Goal: Transaction & Acquisition: Book appointment/travel/reservation

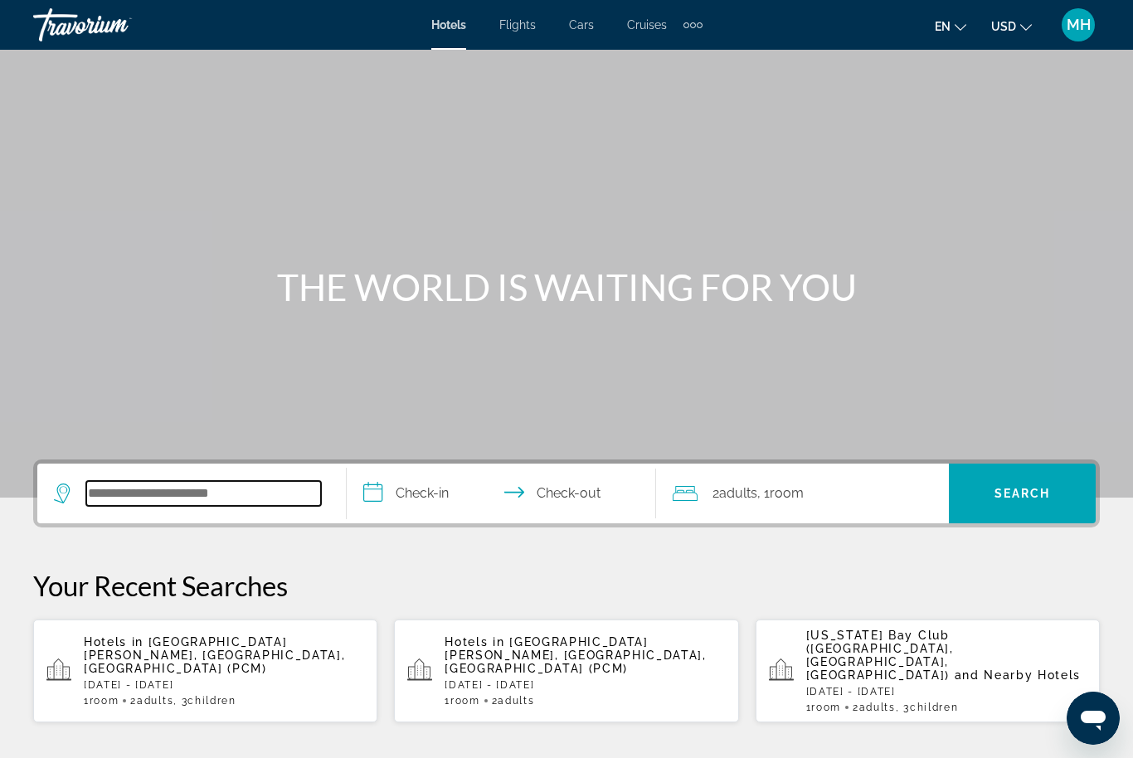
click at [198, 502] on input "Search hotel destination" at bounding box center [203, 493] width 235 height 25
click at [198, 481] on input "Search hotel destination" at bounding box center [203, 493] width 235 height 25
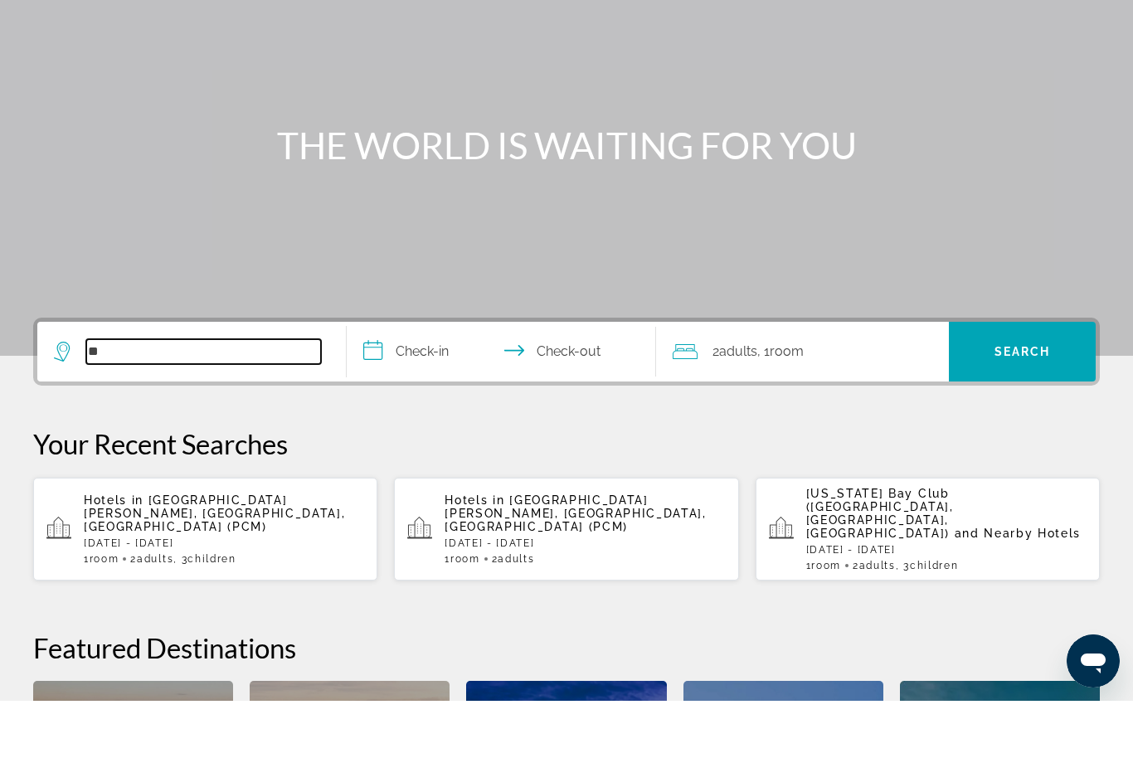
scroll to position [87, 0]
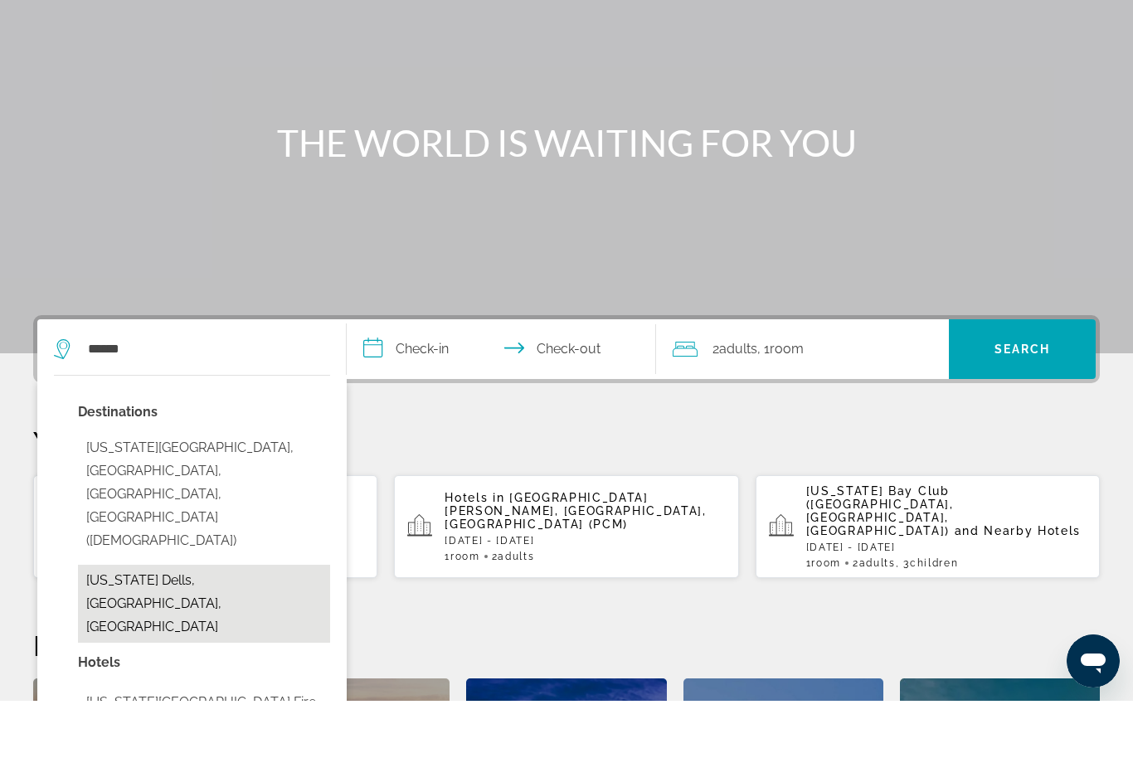
click at [233, 622] on button "[US_STATE] Dells, [GEOGRAPHIC_DATA], [GEOGRAPHIC_DATA]" at bounding box center [204, 661] width 252 height 78
type input "**********"
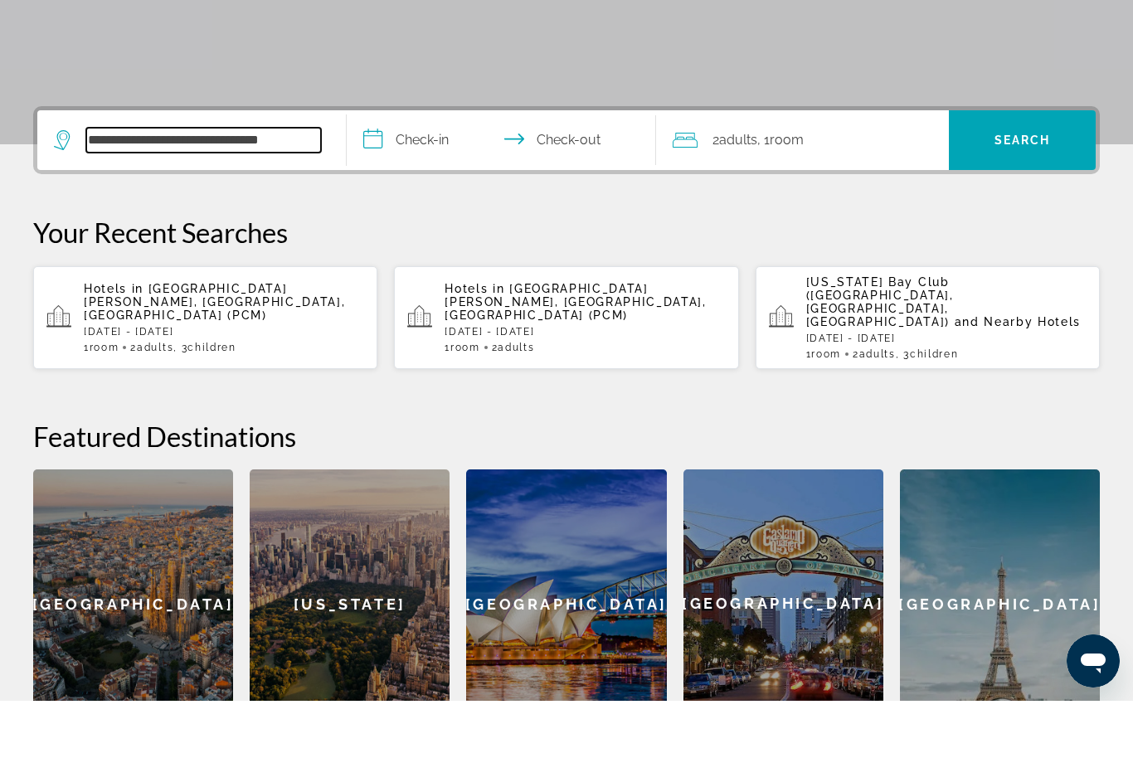
scroll to position [348, 0]
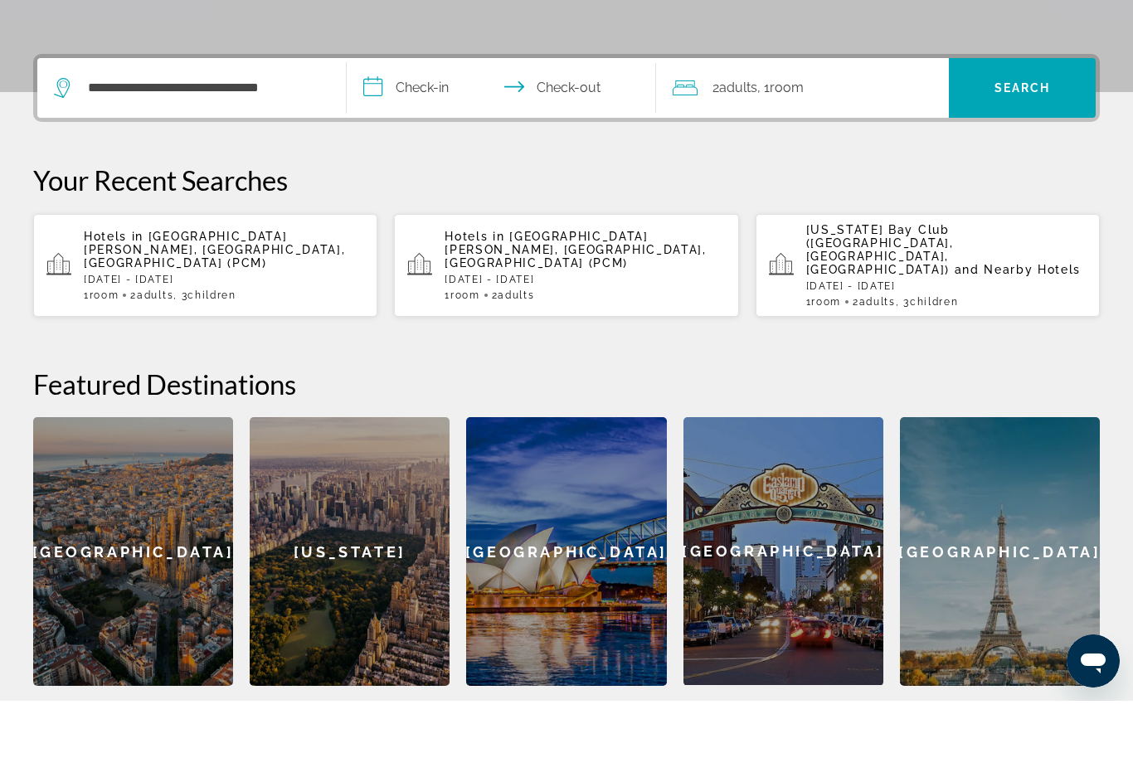
click at [426, 115] on input "**********" at bounding box center [505, 147] width 316 height 65
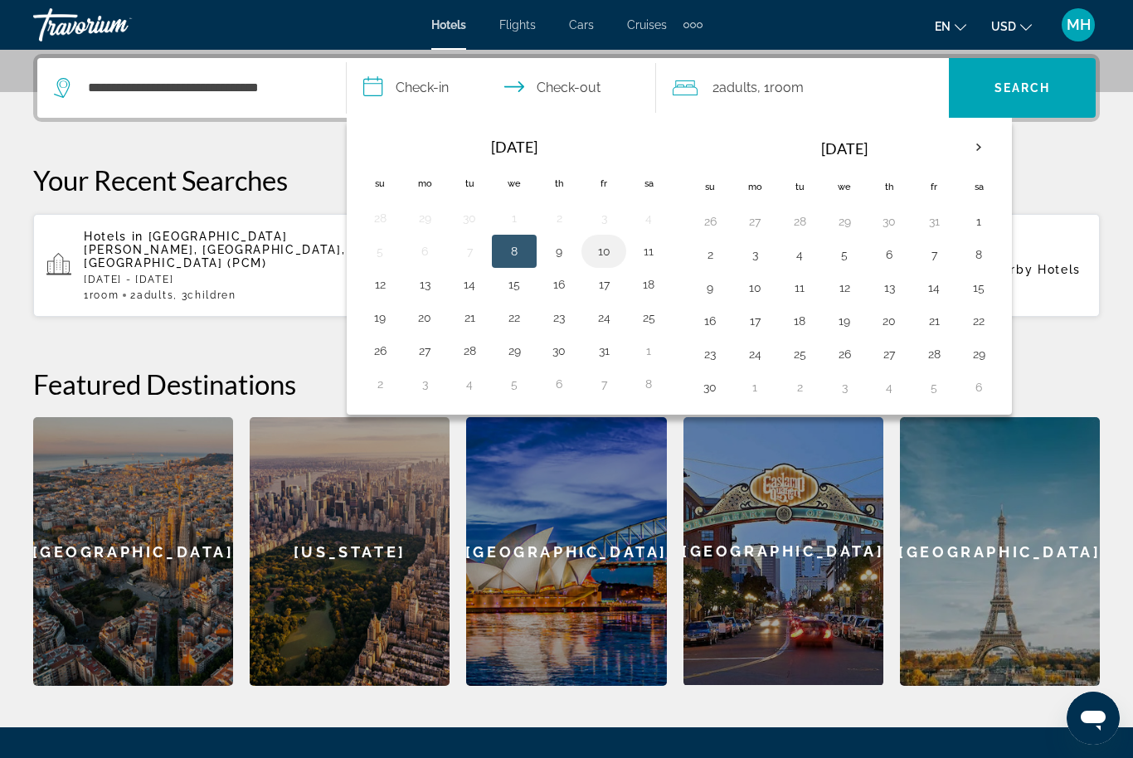
click at [603, 254] on button "10" at bounding box center [603, 251] width 27 height 23
click at [425, 280] on button "13" at bounding box center [424, 284] width 27 height 23
type input "**********"
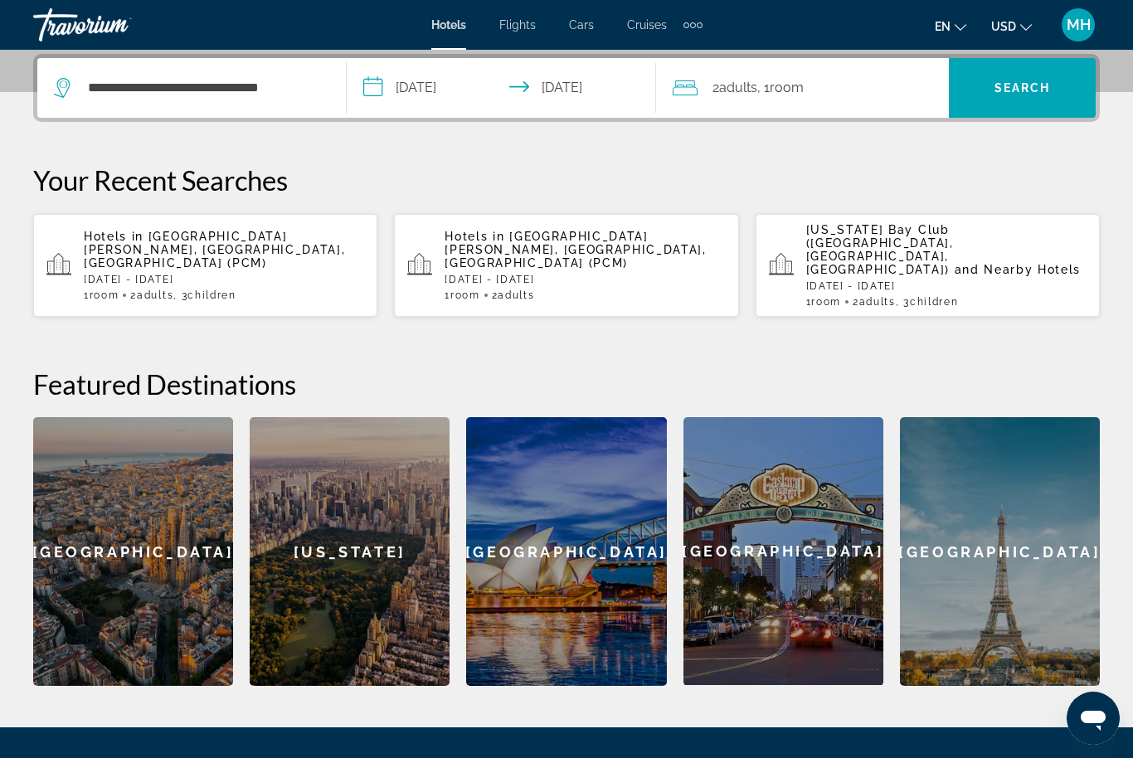
click at [823, 74] on div "2 Adult Adults , 1 Room rooms" at bounding box center [811, 88] width 276 height 60
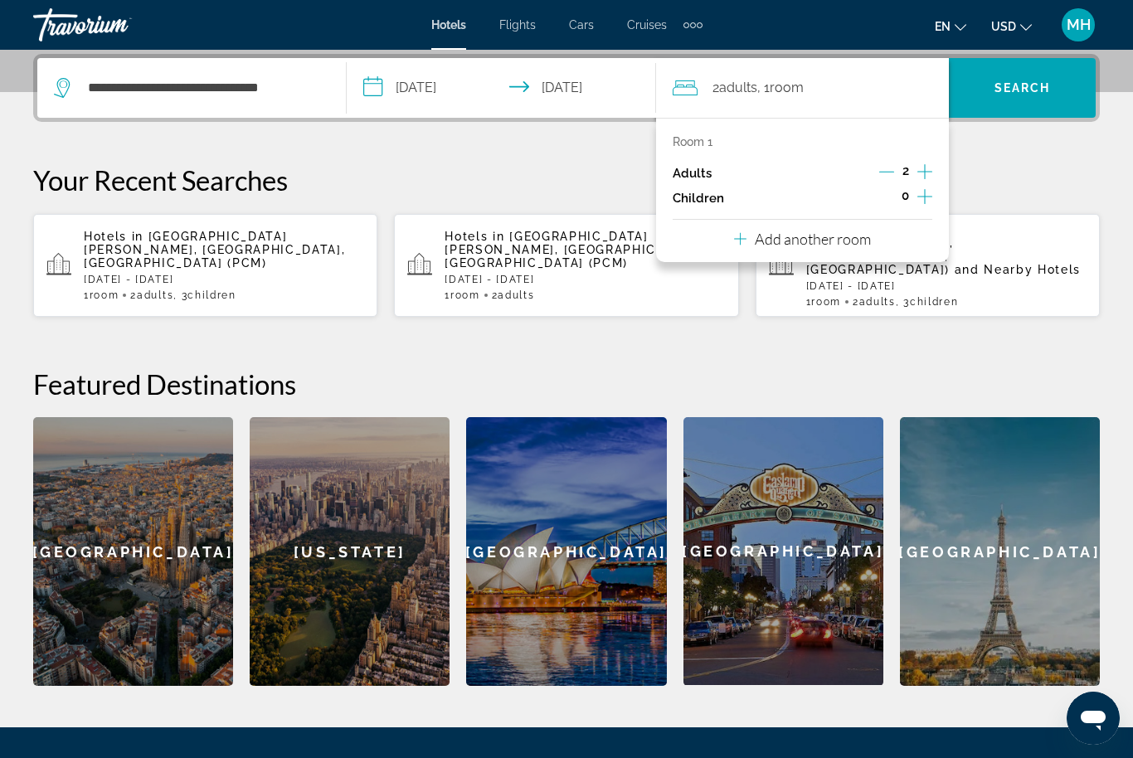
click at [926, 197] on icon "Increment children" at bounding box center [924, 197] width 15 height 20
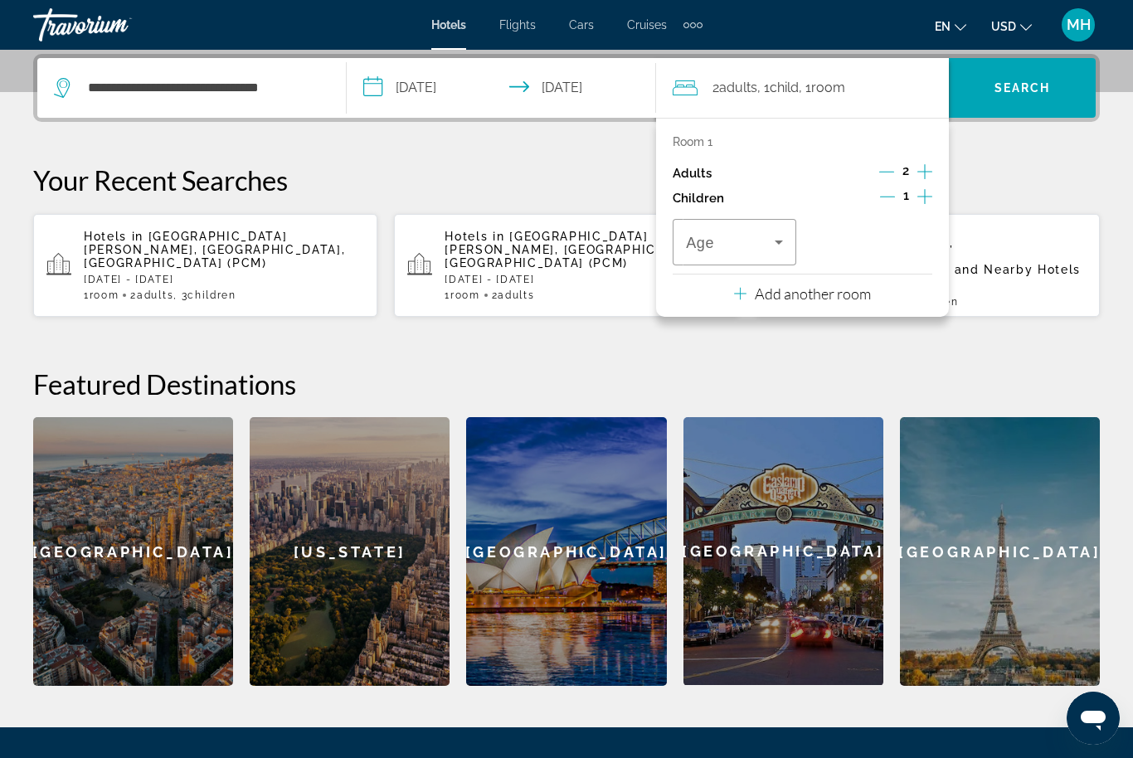
click at [932, 202] on button "Increment children" at bounding box center [924, 198] width 15 height 25
click at [928, 187] on icon "Increment children" at bounding box center [924, 197] width 15 height 20
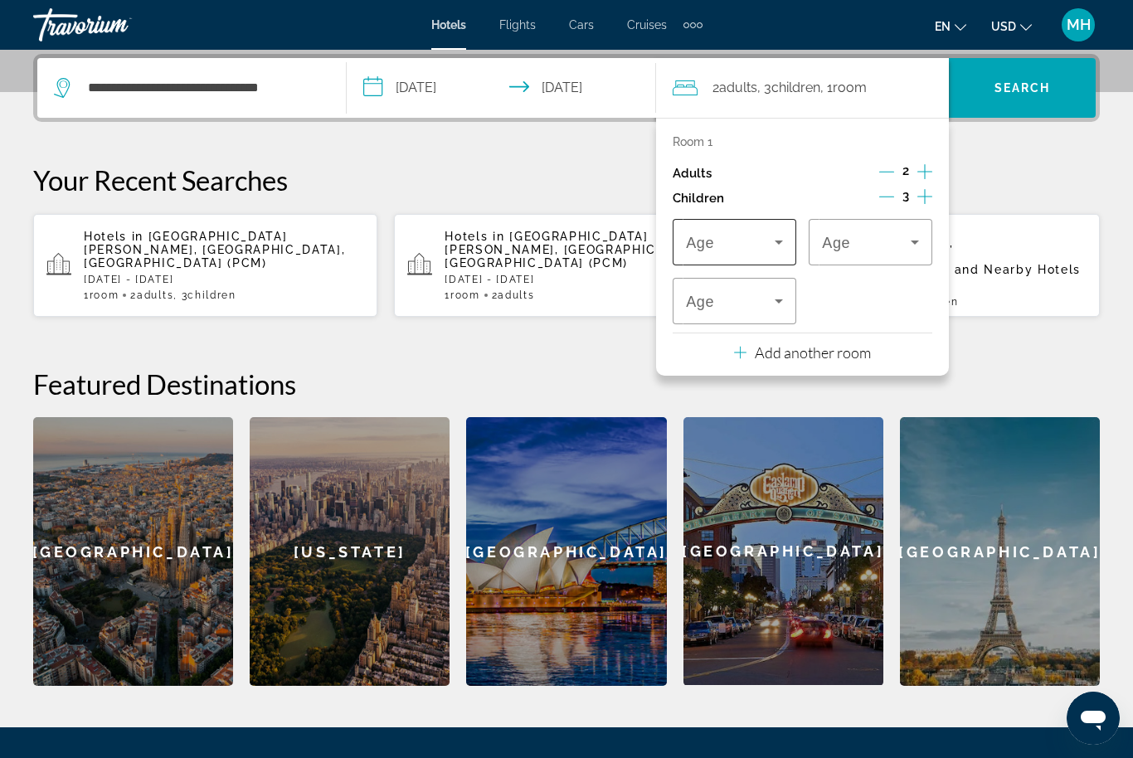
click at [750, 234] on span "Travelers: 2 adults, 3 children" at bounding box center [730, 242] width 89 height 20
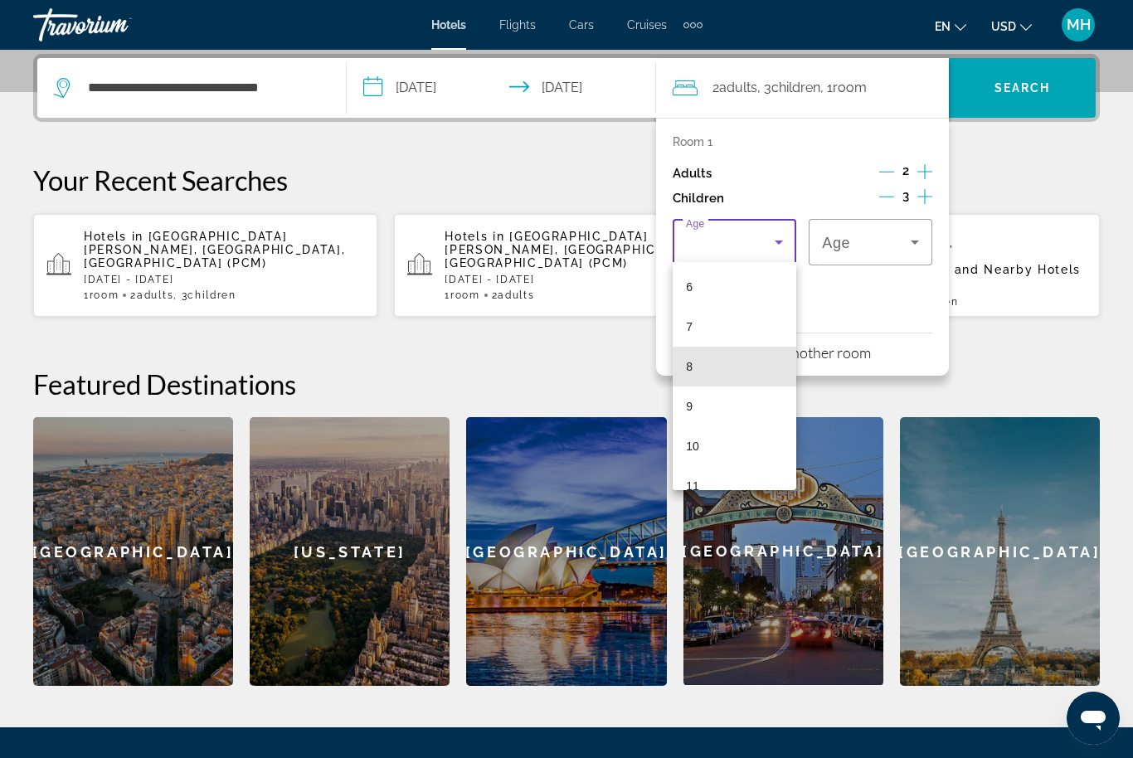
scroll to position [246, 0]
click at [711, 404] on mat-option "9" at bounding box center [735, 401] width 124 height 40
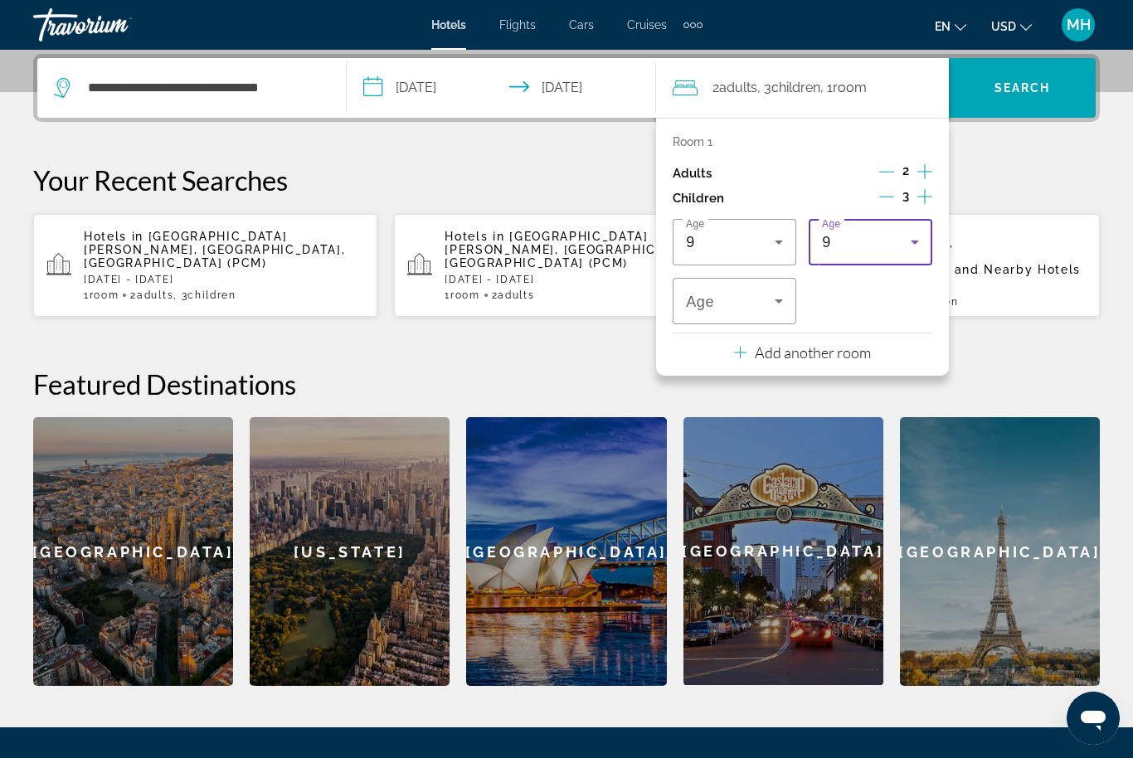
click at [898, 225] on div "9" at bounding box center [870, 242] width 97 height 46
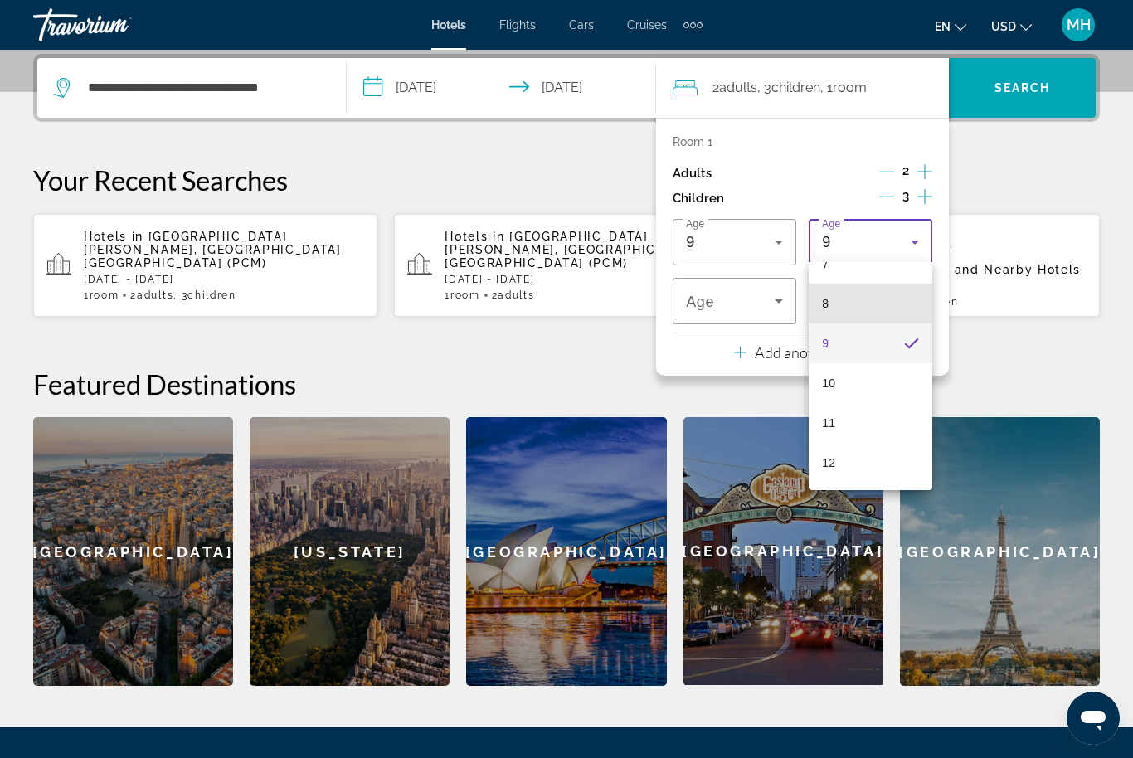
scroll to position [333, 0]
click at [861, 435] on mat-option "12" at bounding box center [871, 434] width 124 height 40
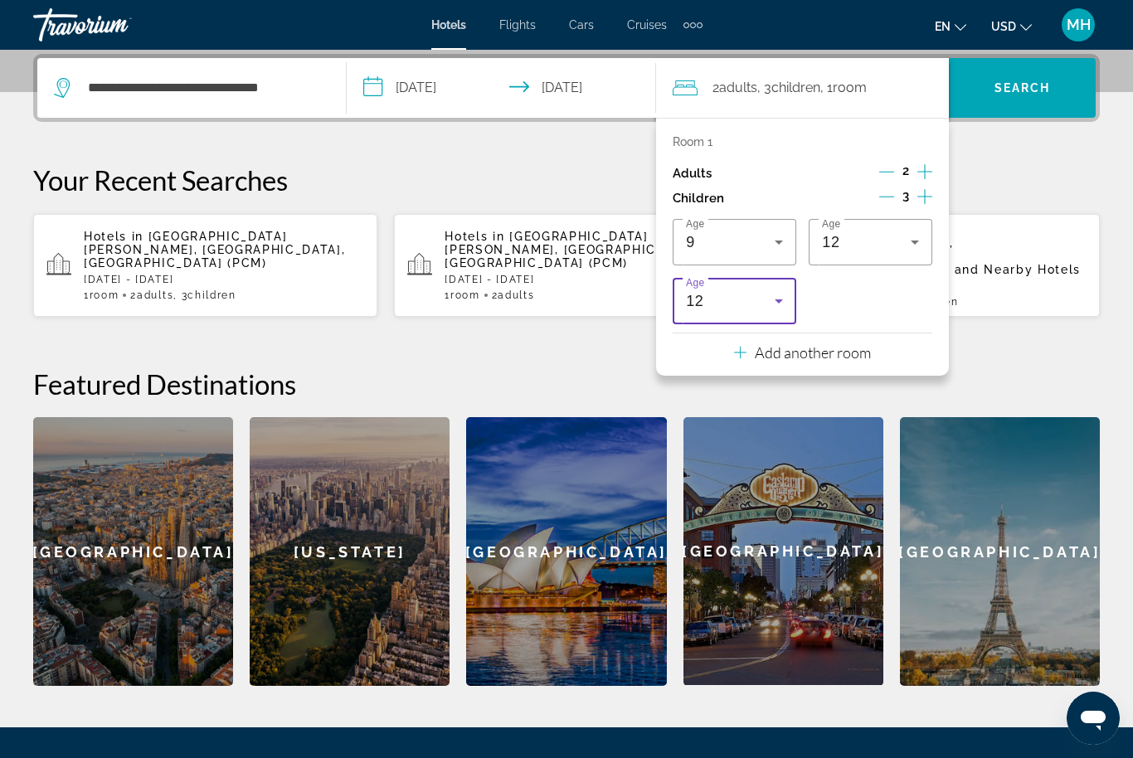
click at [750, 291] on div "12" at bounding box center [730, 301] width 89 height 20
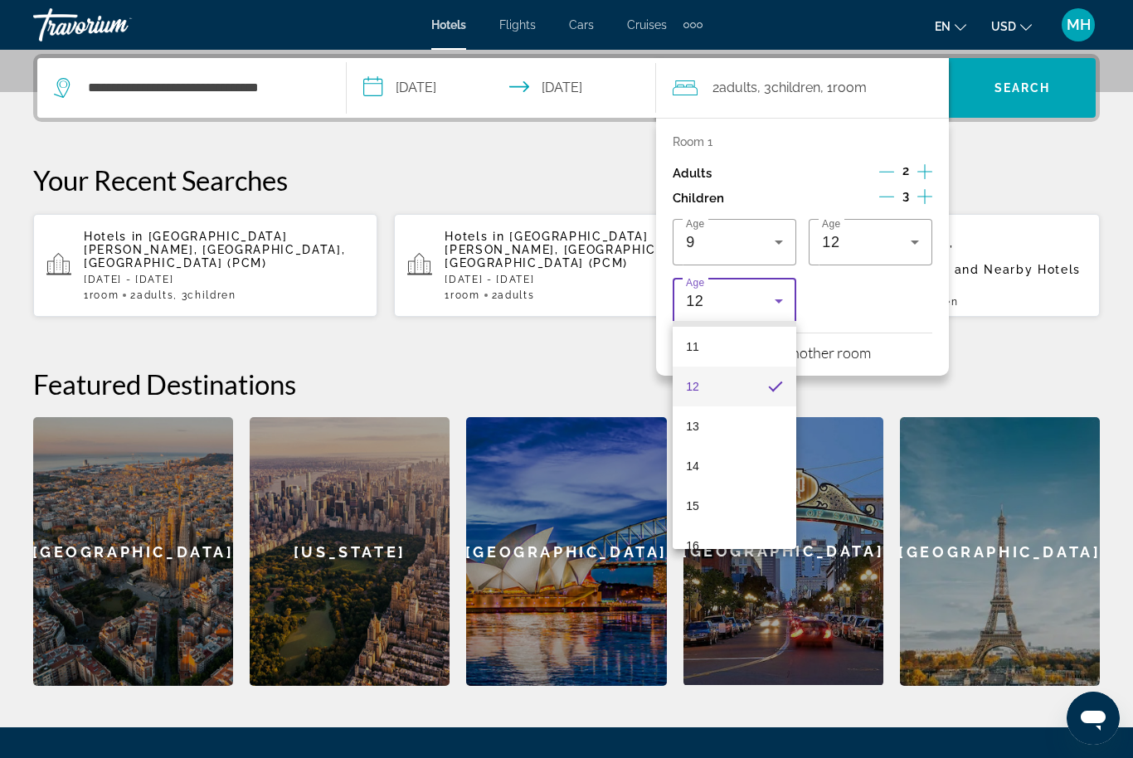
scroll to position [439, 0]
click at [716, 497] on mat-option "15" at bounding box center [735, 505] width 124 height 40
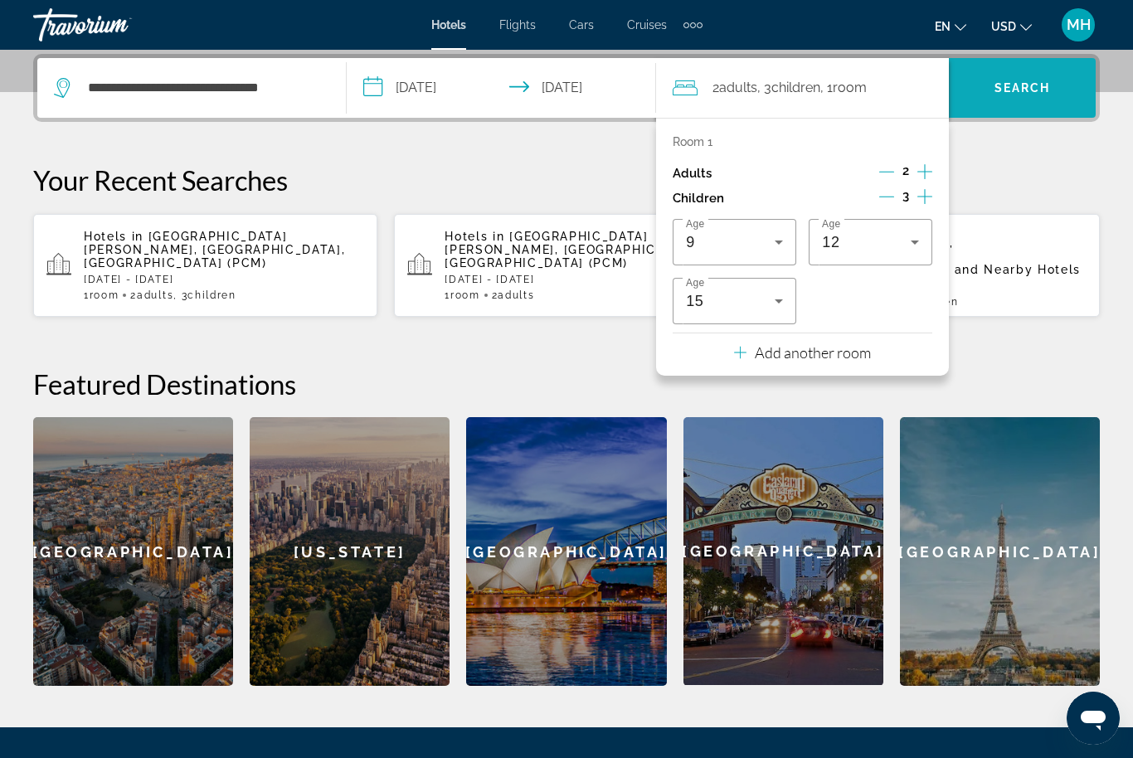
click at [1054, 85] on span "Search" at bounding box center [1022, 88] width 147 height 40
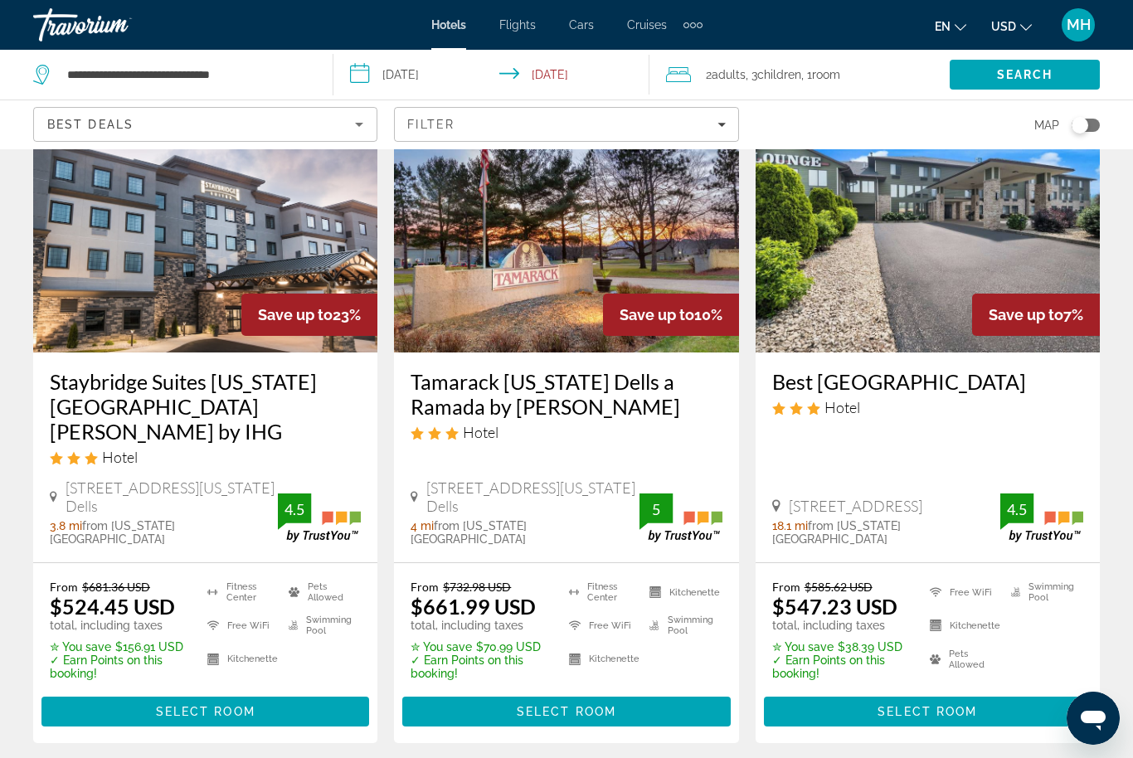
scroll to position [129, 0]
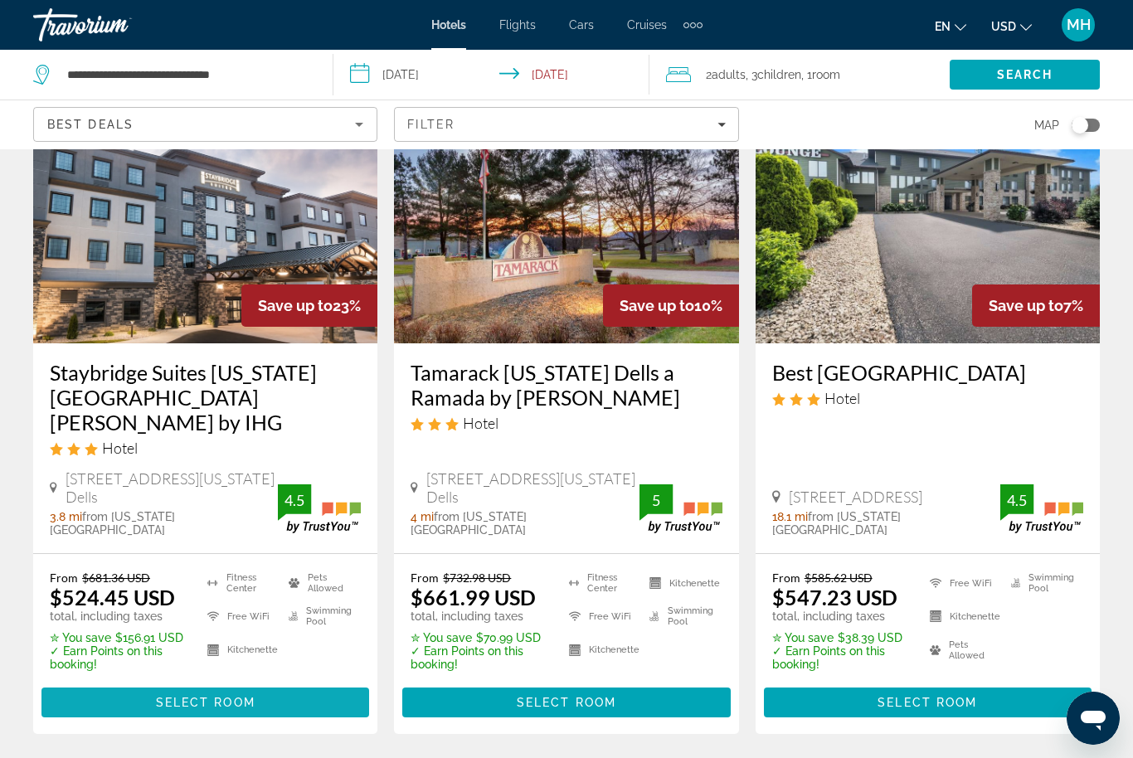
click at [223, 682] on span "Main content" at bounding box center [205, 702] width 328 height 40
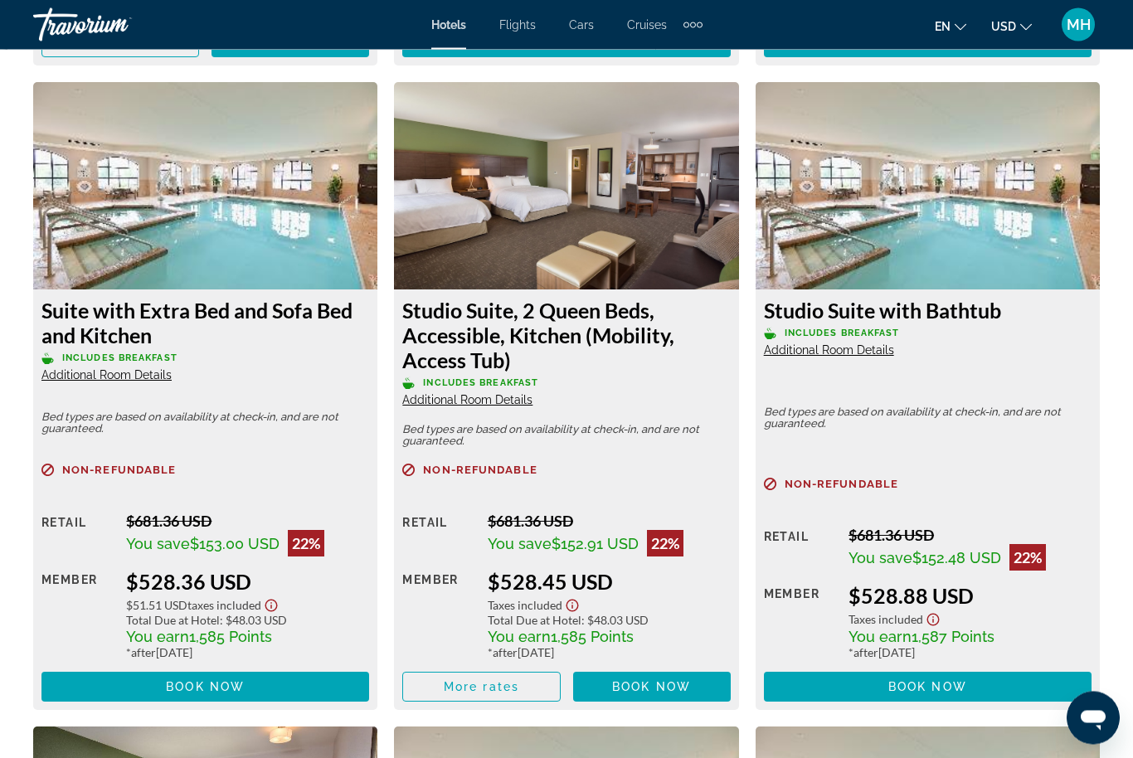
scroll to position [3186, 0]
click at [241, 225] on img "Main content" at bounding box center [205, 185] width 344 height 207
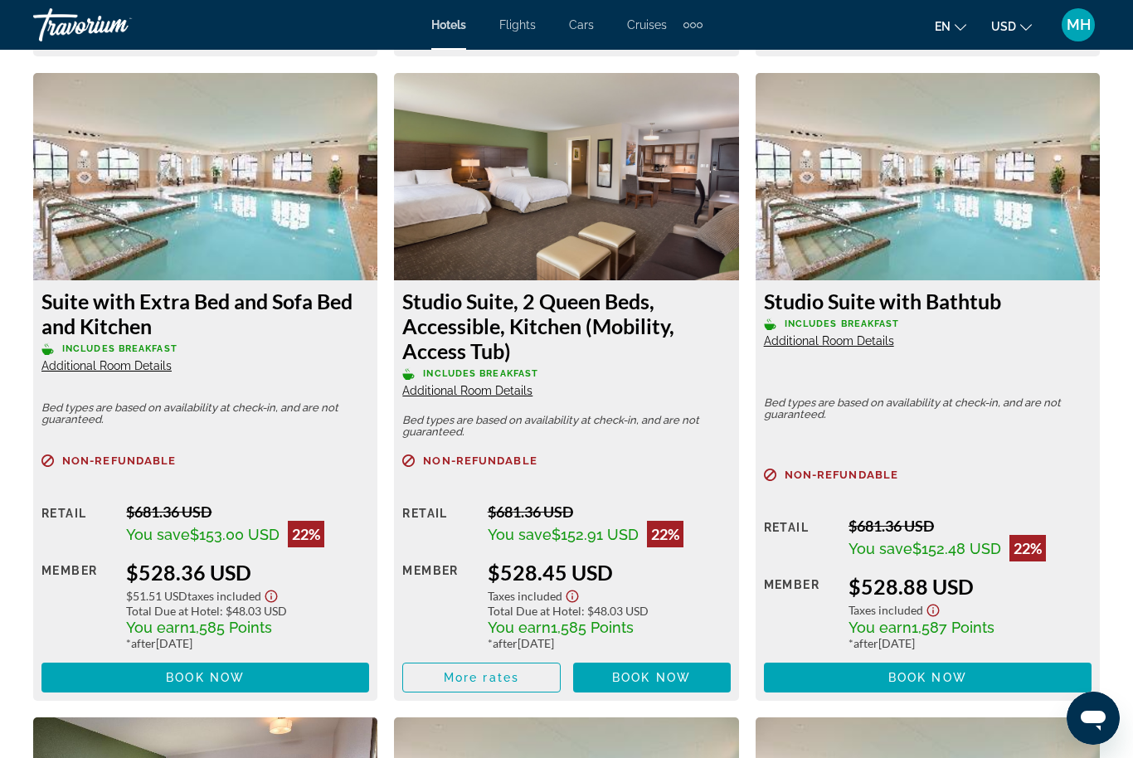
scroll to position [3194, 0]
click at [238, 228] on img "Main content" at bounding box center [205, 177] width 344 height 207
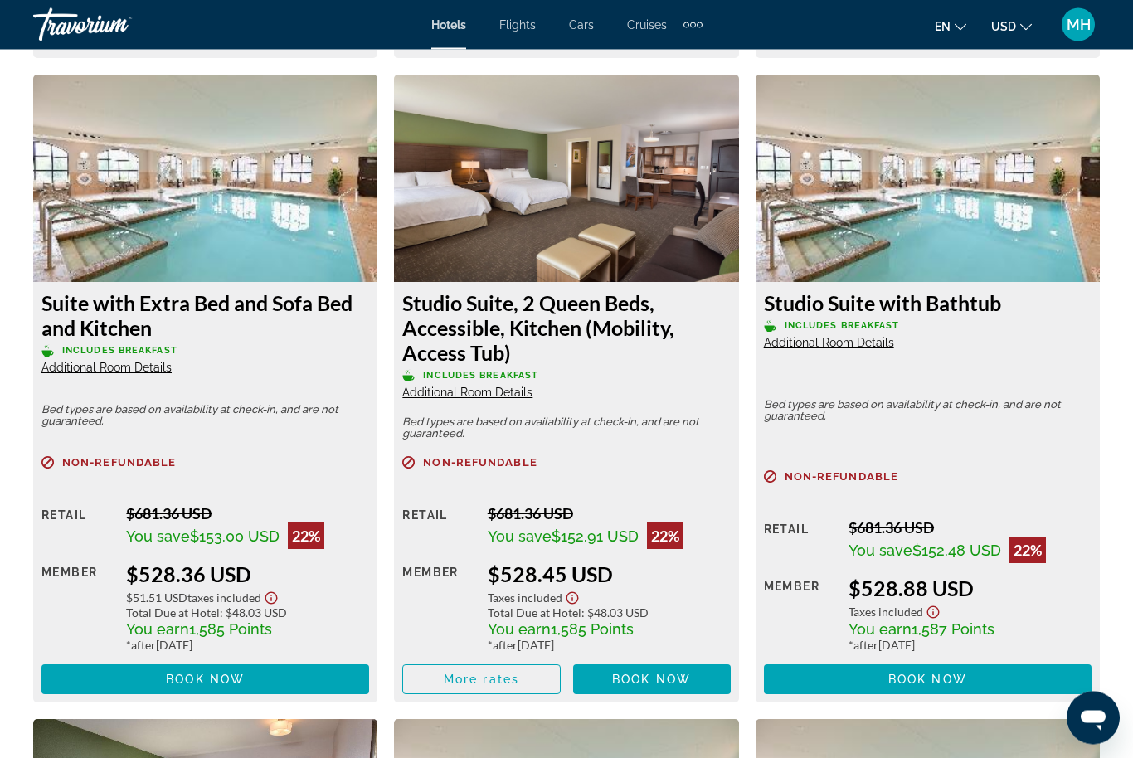
scroll to position [3203, 0]
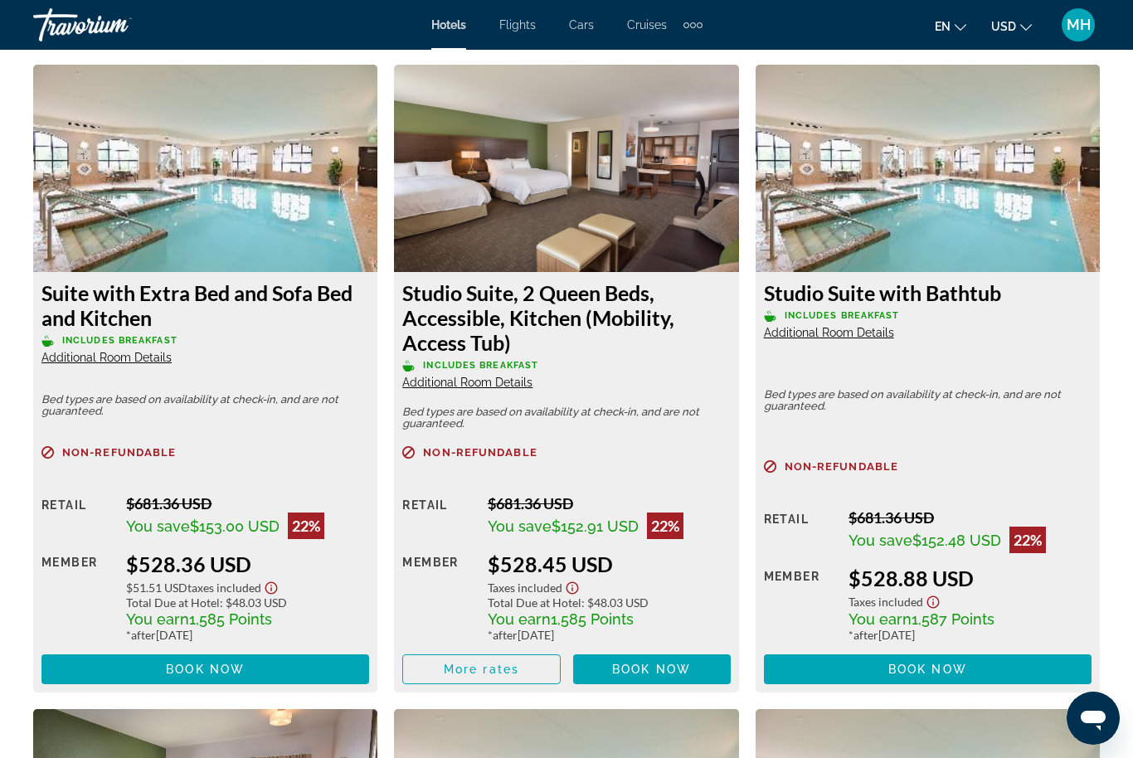
click at [972, 216] on img "Main content" at bounding box center [927, 168] width 344 height 207
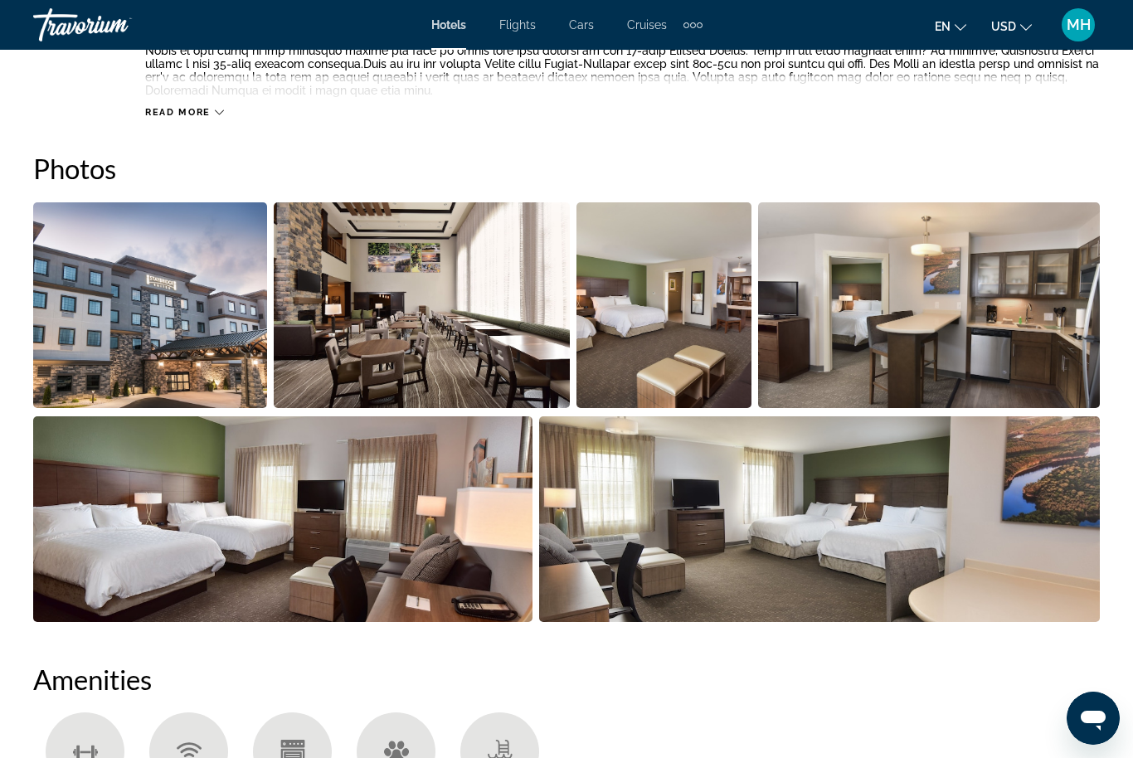
scroll to position [1066, 0]
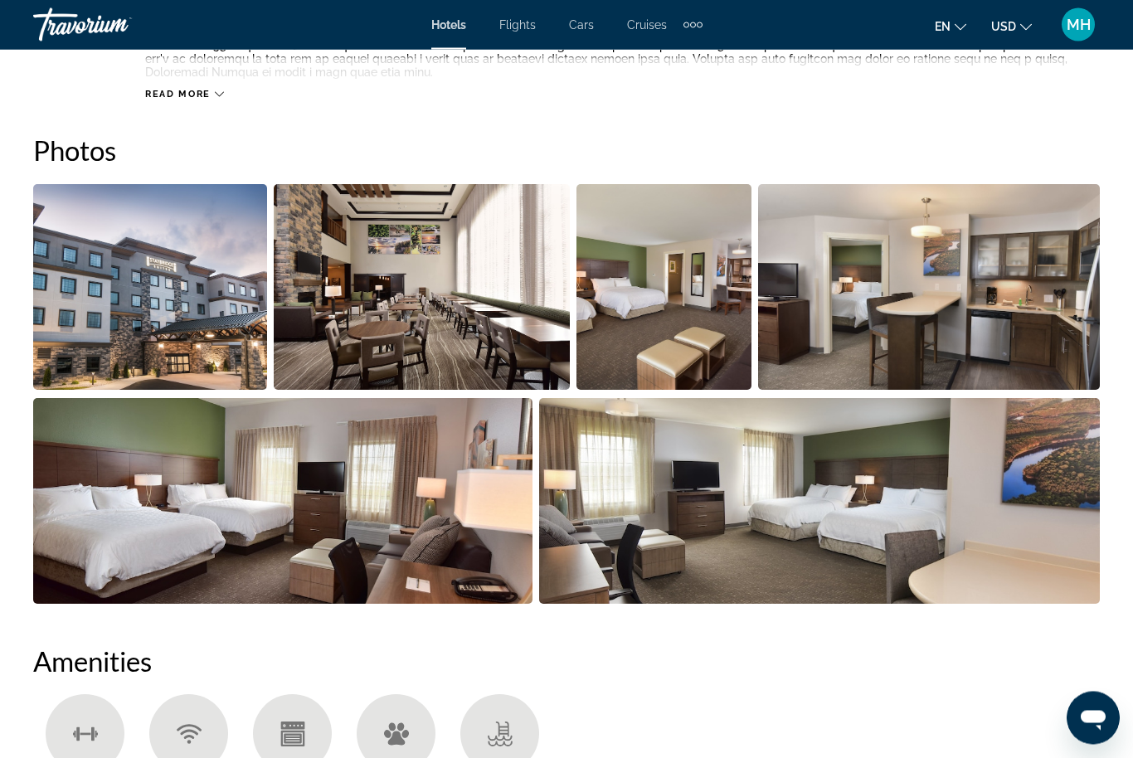
click at [443, 355] on img "Open full-screen image slider" at bounding box center [422, 288] width 296 height 206
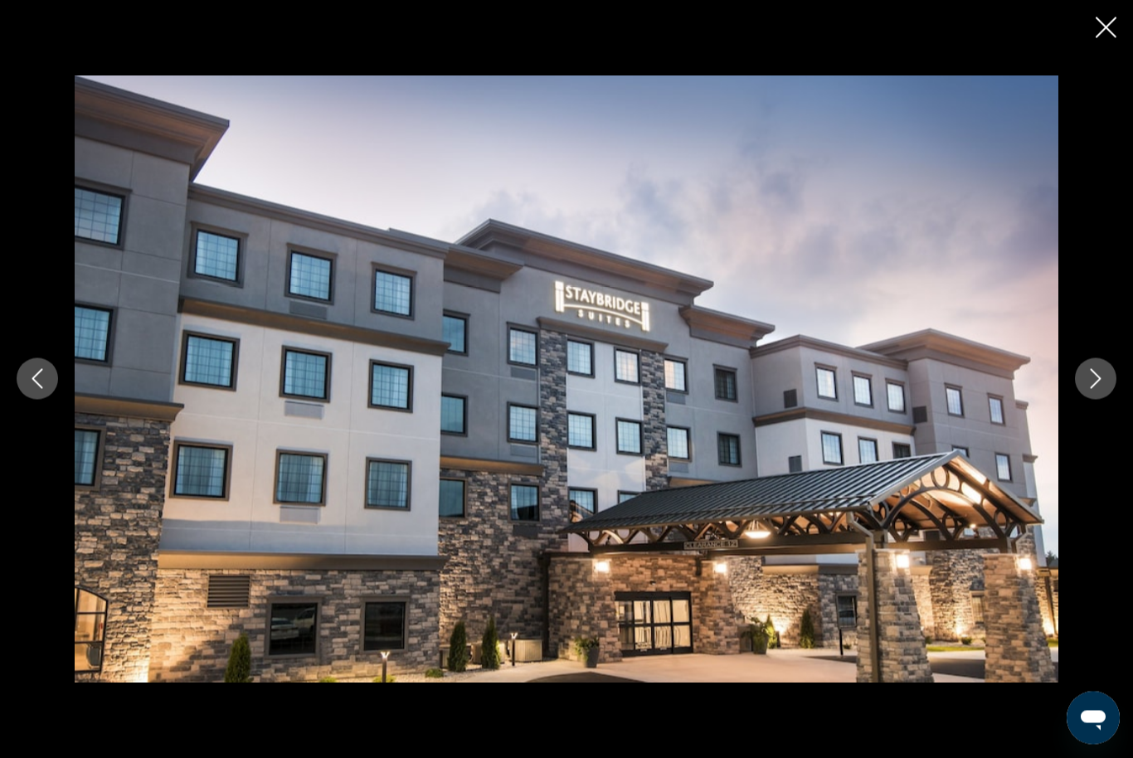
scroll to position [1066, 0]
click at [1079, 400] on button "Next image" at bounding box center [1095, 378] width 41 height 41
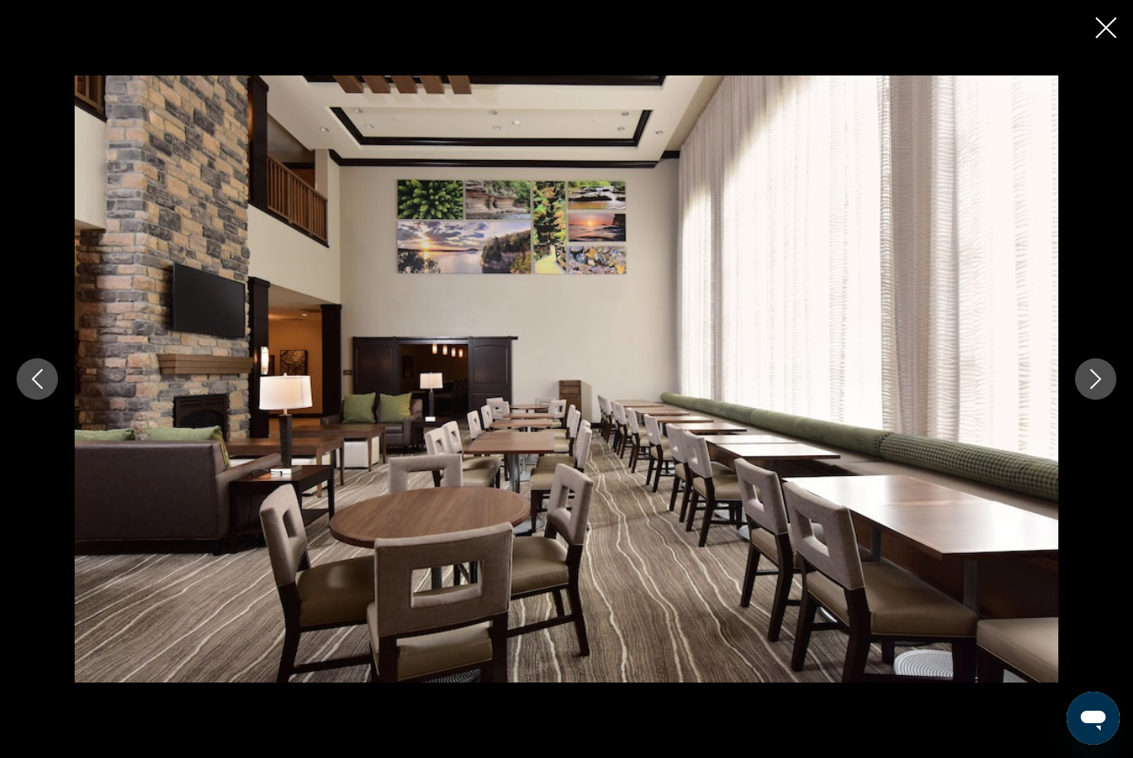
click at [1077, 398] on button "Next image" at bounding box center [1095, 378] width 41 height 41
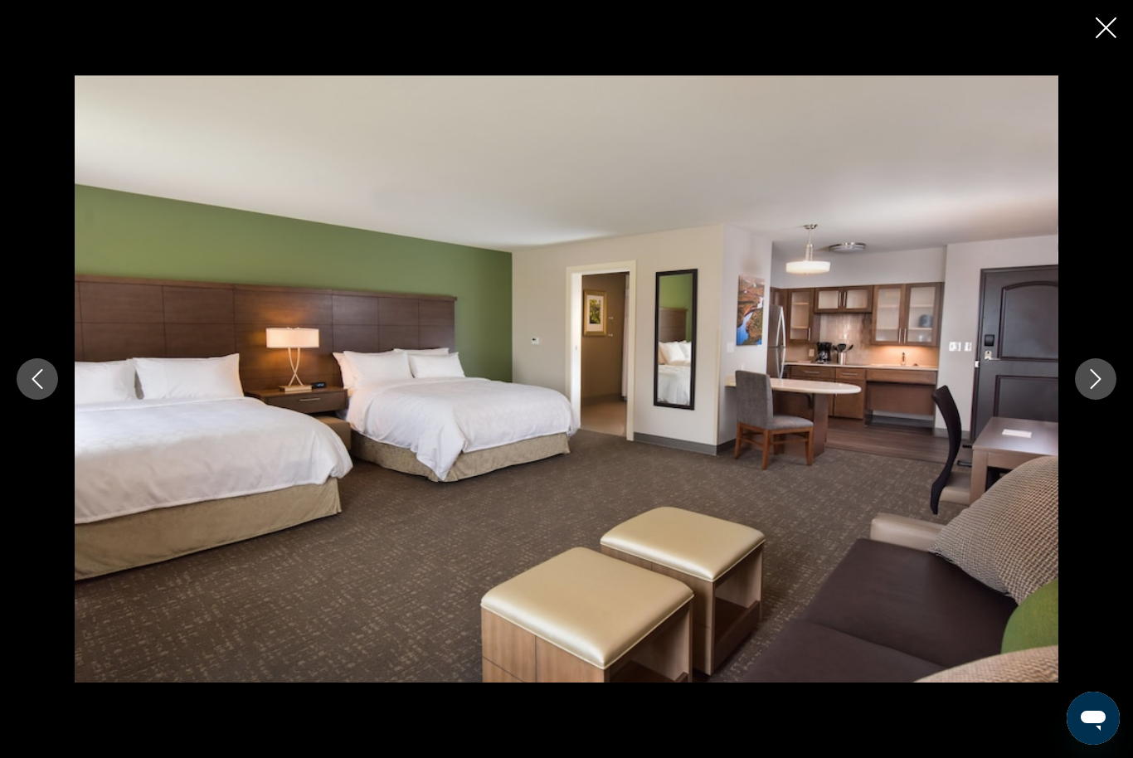
click at [1075, 400] on button "Next image" at bounding box center [1095, 378] width 41 height 41
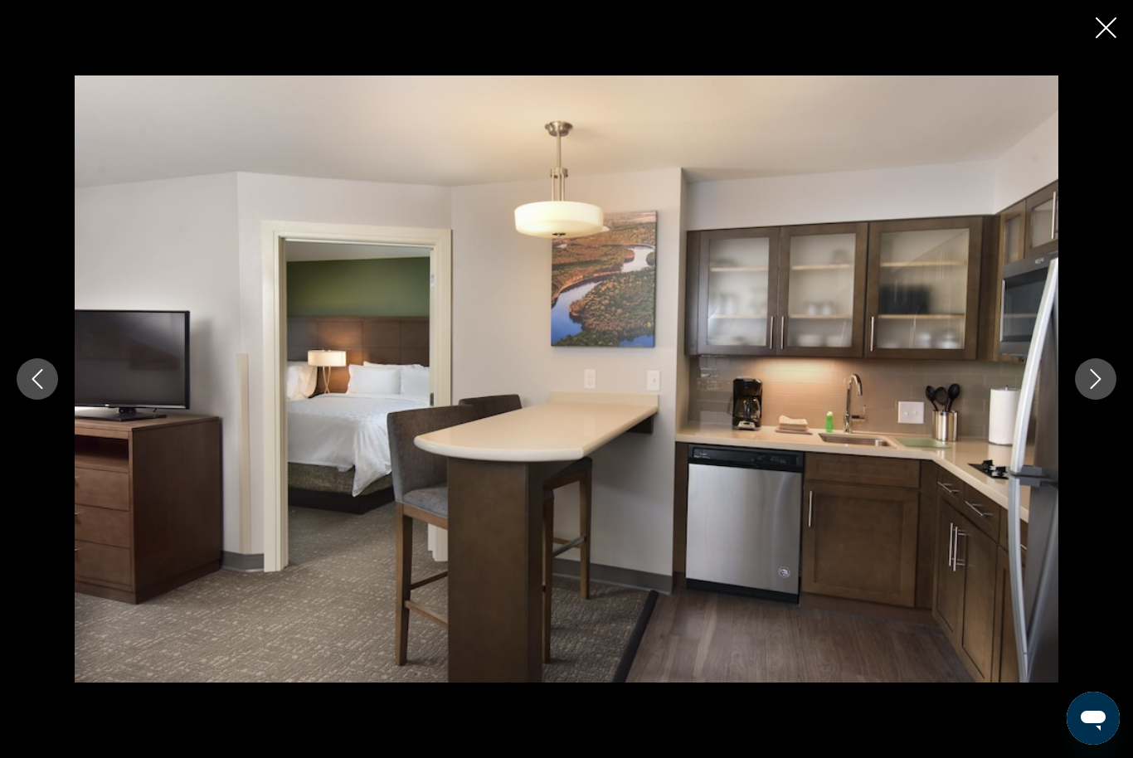
click at [1076, 400] on button "Next image" at bounding box center [1095, 378] width 41 height 41
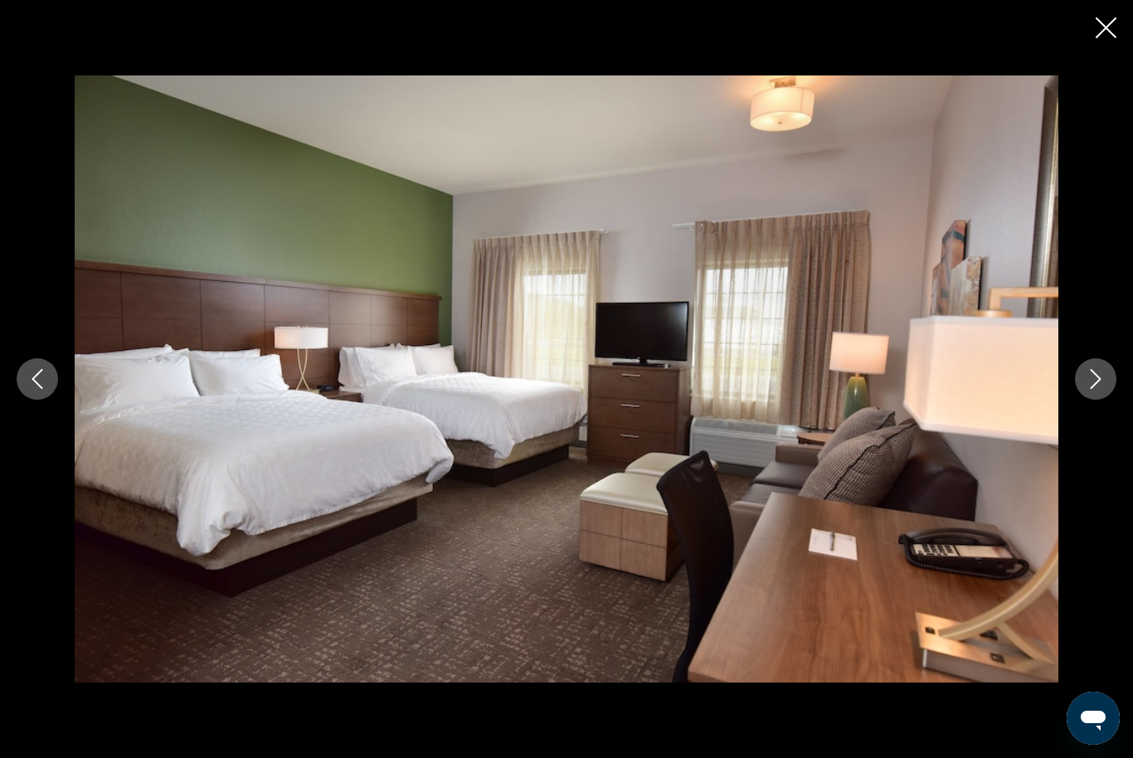
click at [1075, 400] on button "Next image" at bounding box center [1095, 378] width 41 height 41
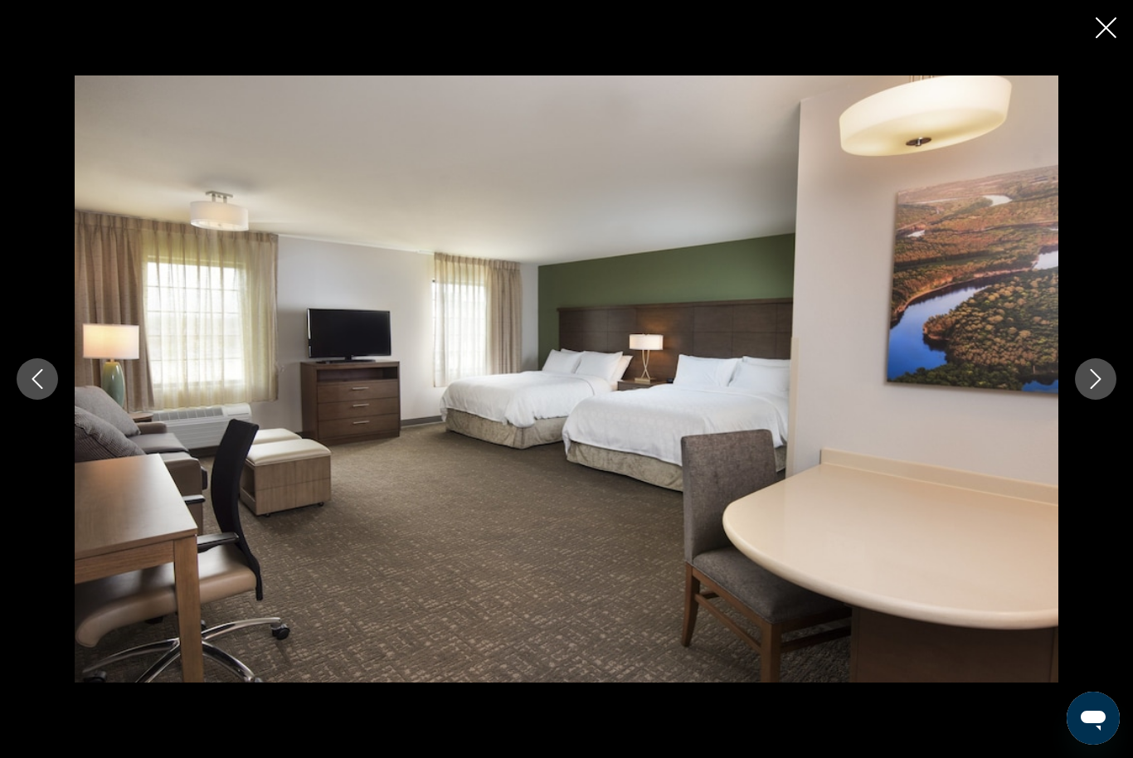
click at [1092, 389] on icon "Next image" at bounding box center [1095, 379] width 11 height 20
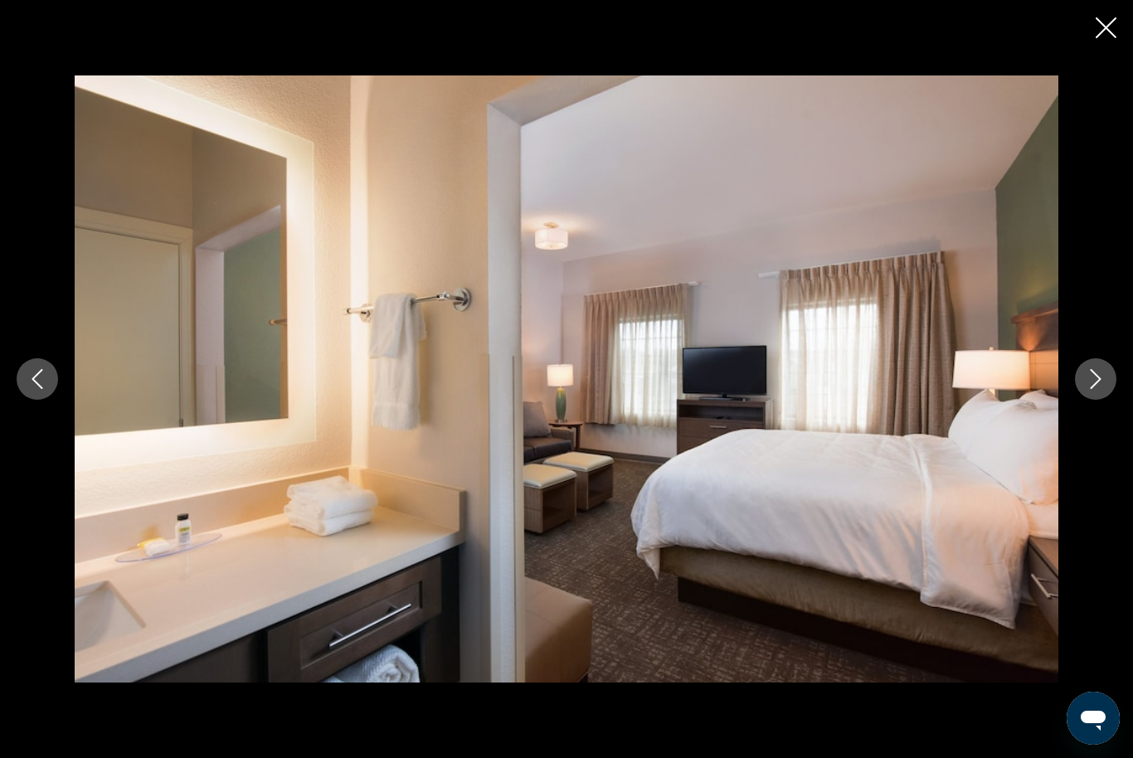
click at [1092, 393] on button "Next image" at bounding box center [1095, 378] width 41 height 41
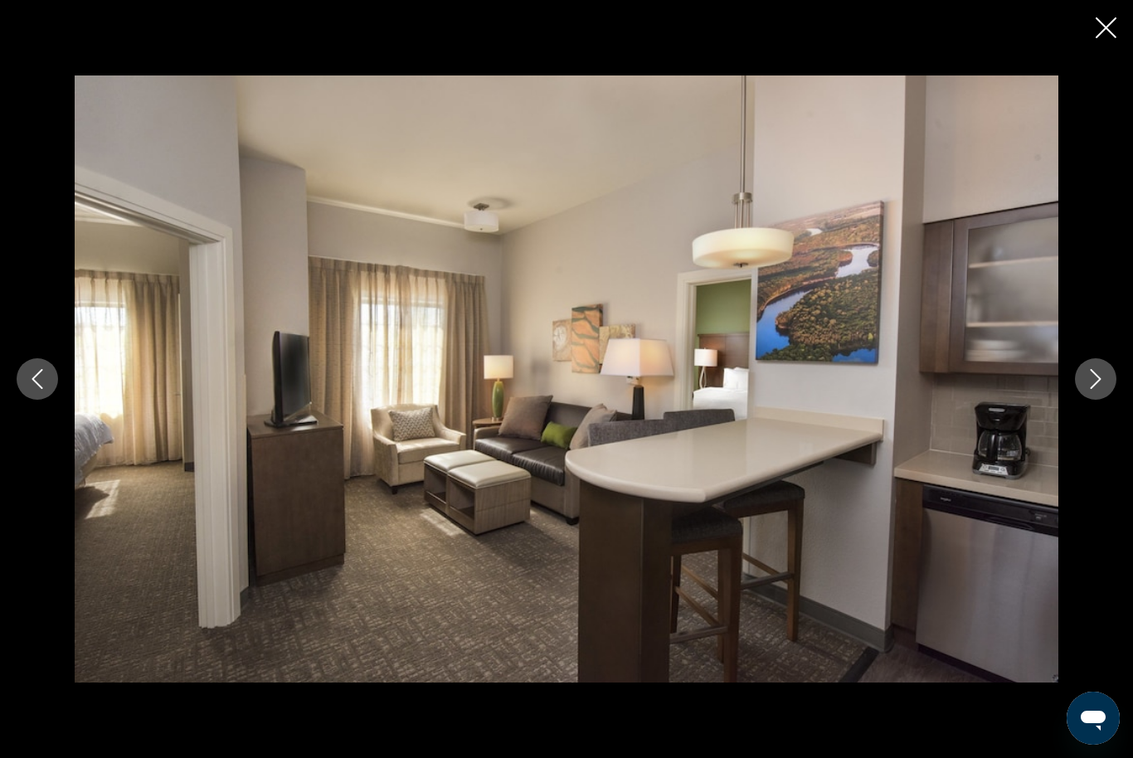
click at [1088, 389] on icon "Next image" at bounding box center [1095, 379] width 20 height 20
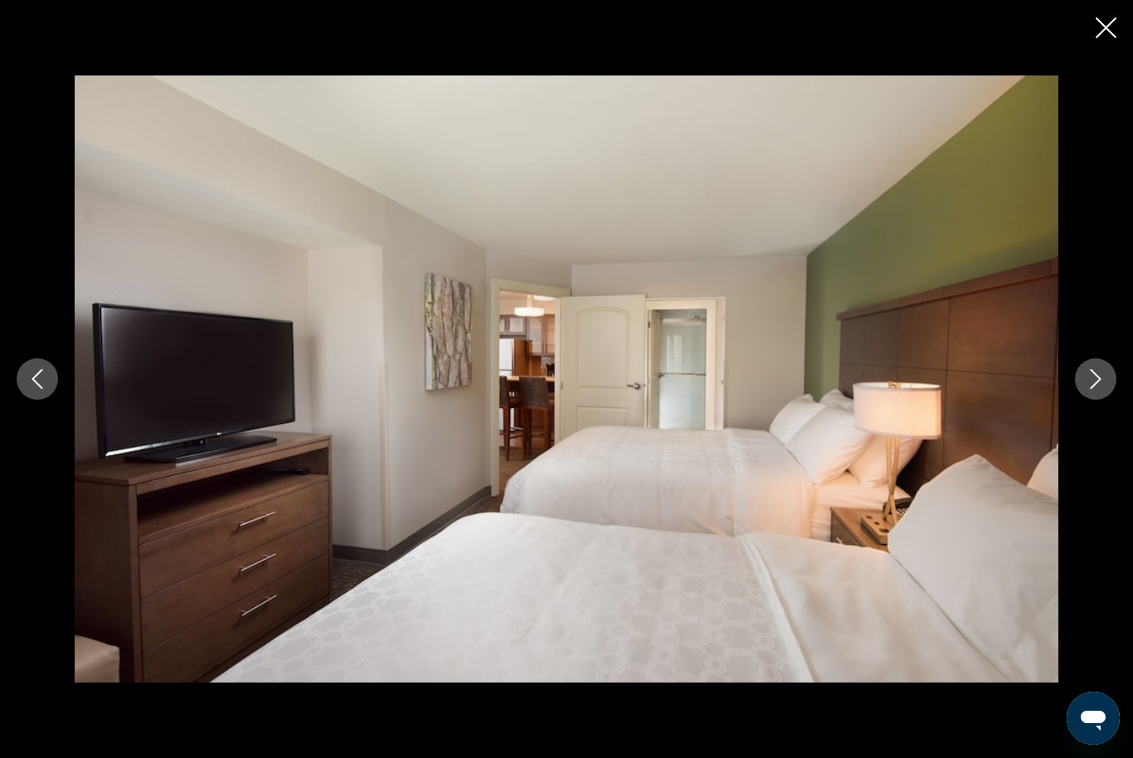
click at [1101, 389] on icon "Next image" at bounding box center [1095, 379] width 20 height 20
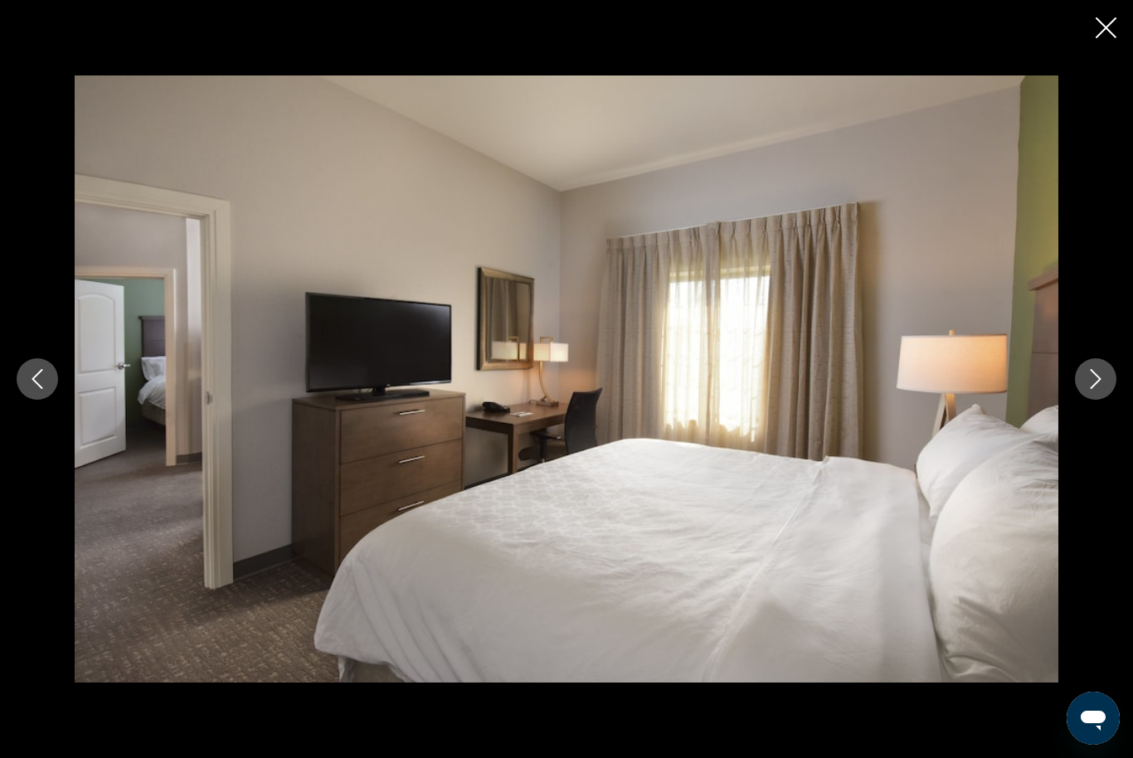
click at [1081, 400] on button "Next image" at bounding box center [1095, 378] width 41 height 41
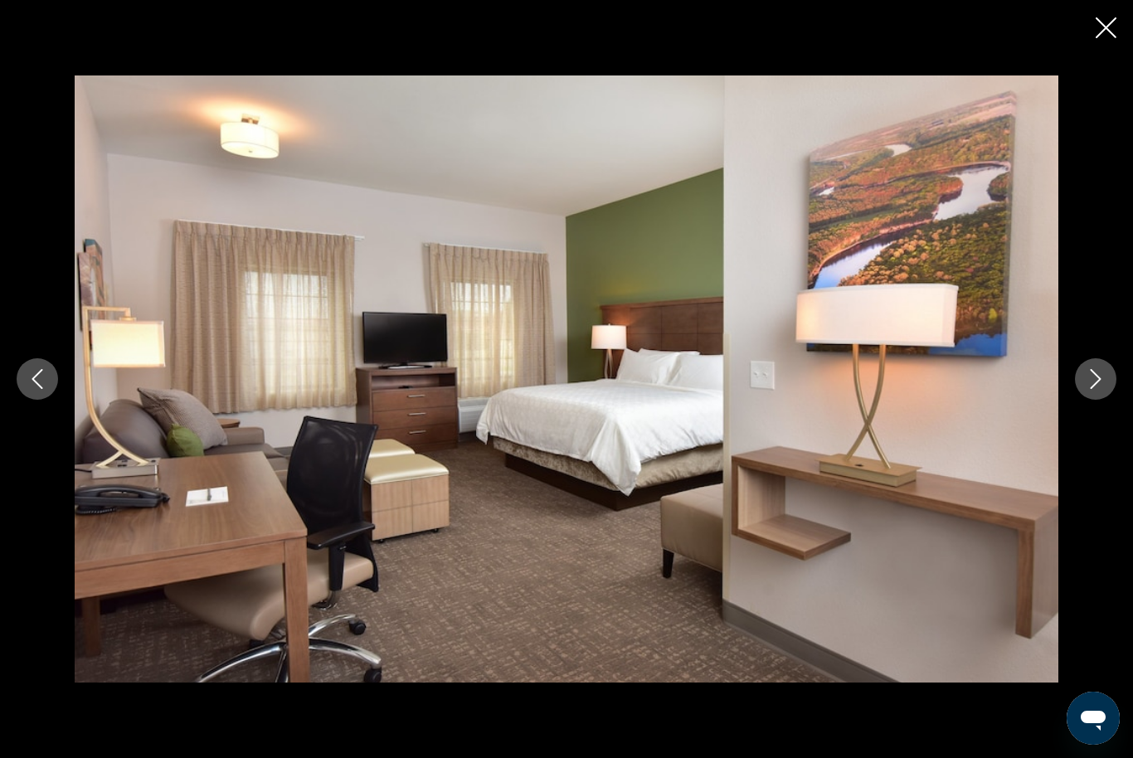
click at [1090, 389] on icon "Next image" at bounding box center [1095, 379] width 20 height 20
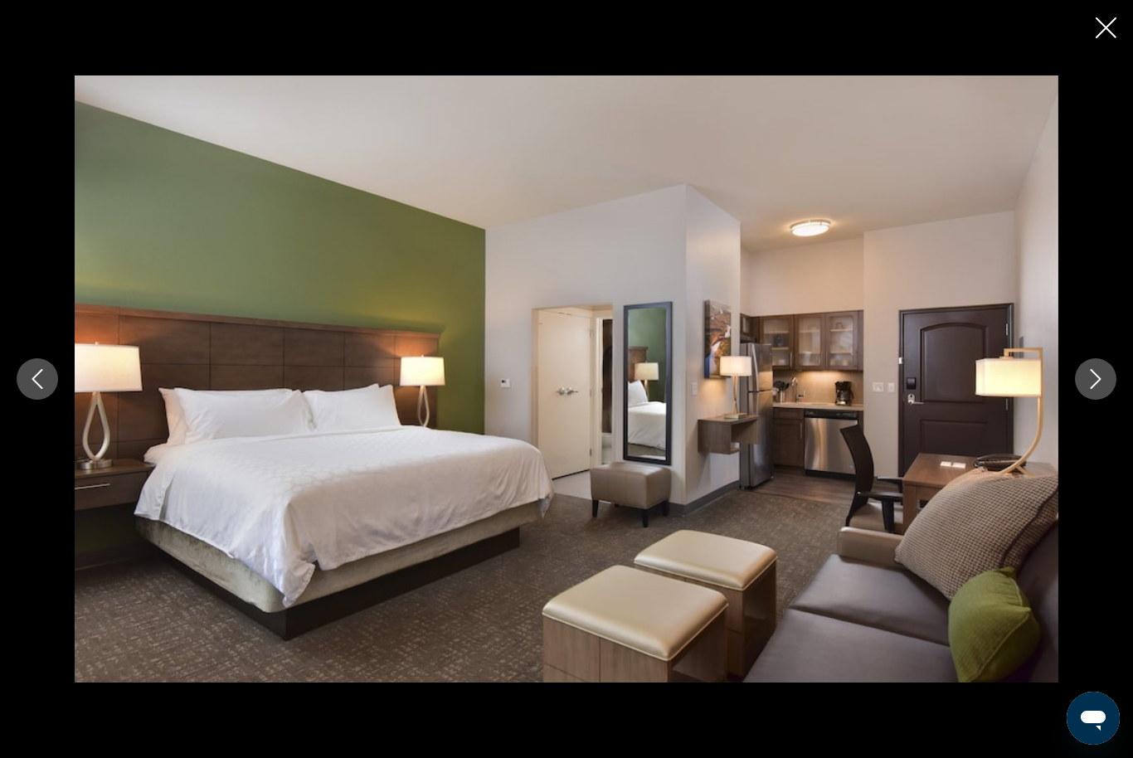
click at [1091, 389] on icon "Next image" at bounding box center [1095, 379] width 11 height 20
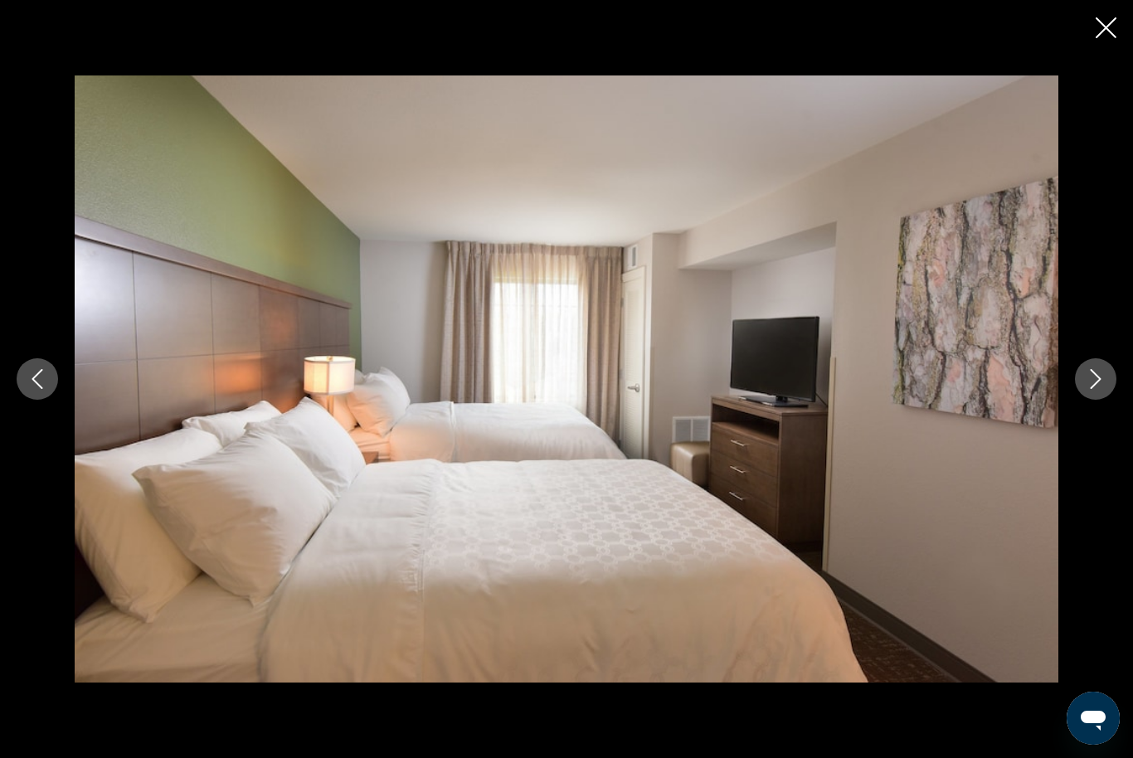
click at [1087, 389] on icon "Next image" at bounding box center [1095, 379] width 20 height 20
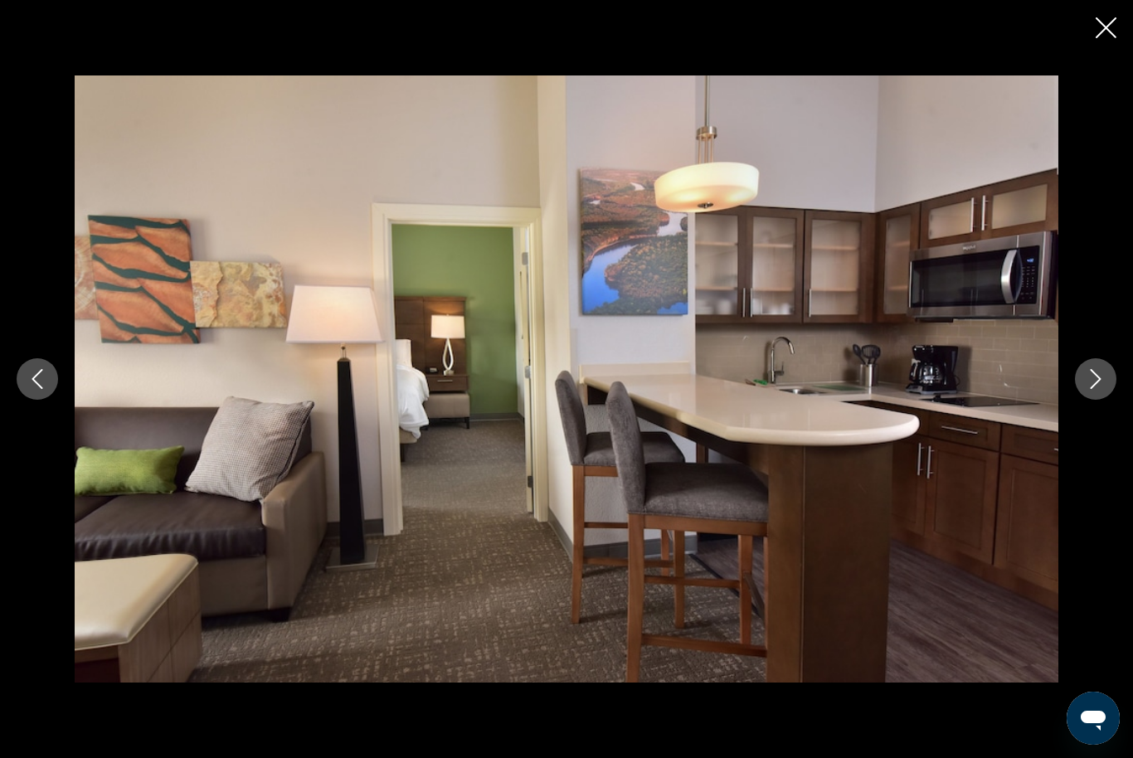
click at [1091, 400] on button "Next image" at bounding box center [1095, 378] width 41 height 41
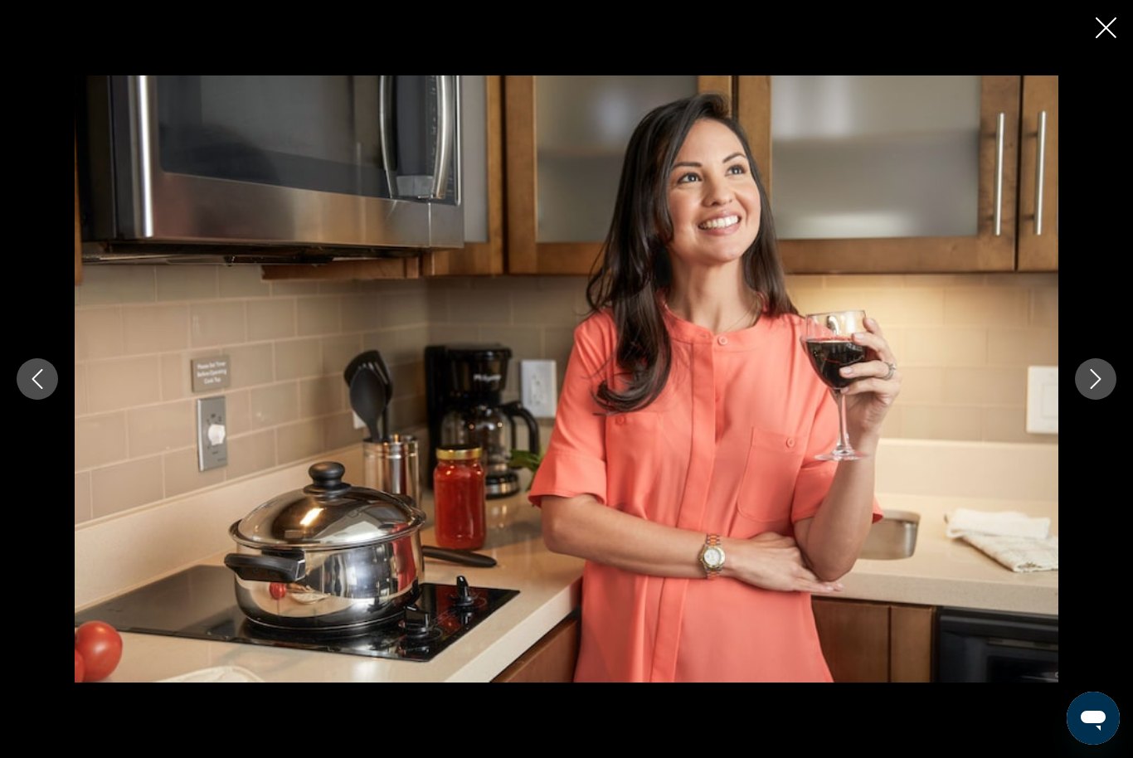
click at [1096, 389] on icon "Next image" at bounding box center [1095, 379] width 20 height 20
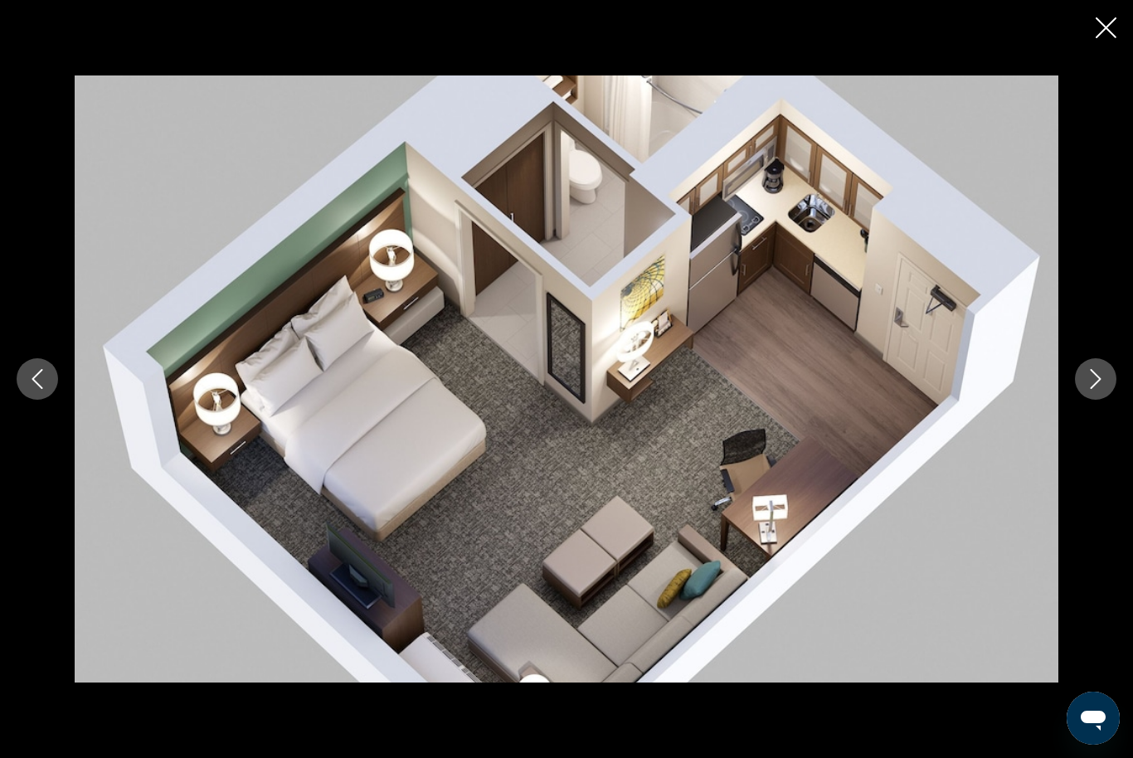
click at [1082, 400] on button "Next image" at bounding box center [1095, 378] width 41 height 41
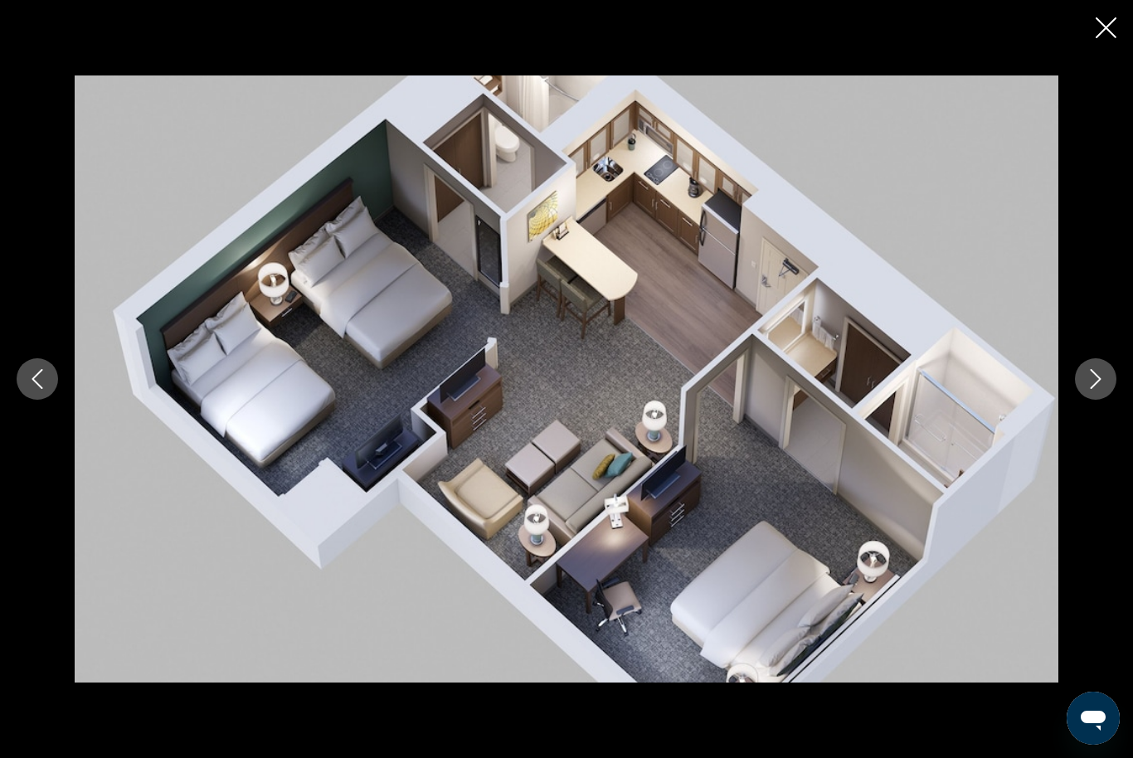
click at [1093, 389] on icon "Next image" at bounding box center [1095, 379] width 20 height 20
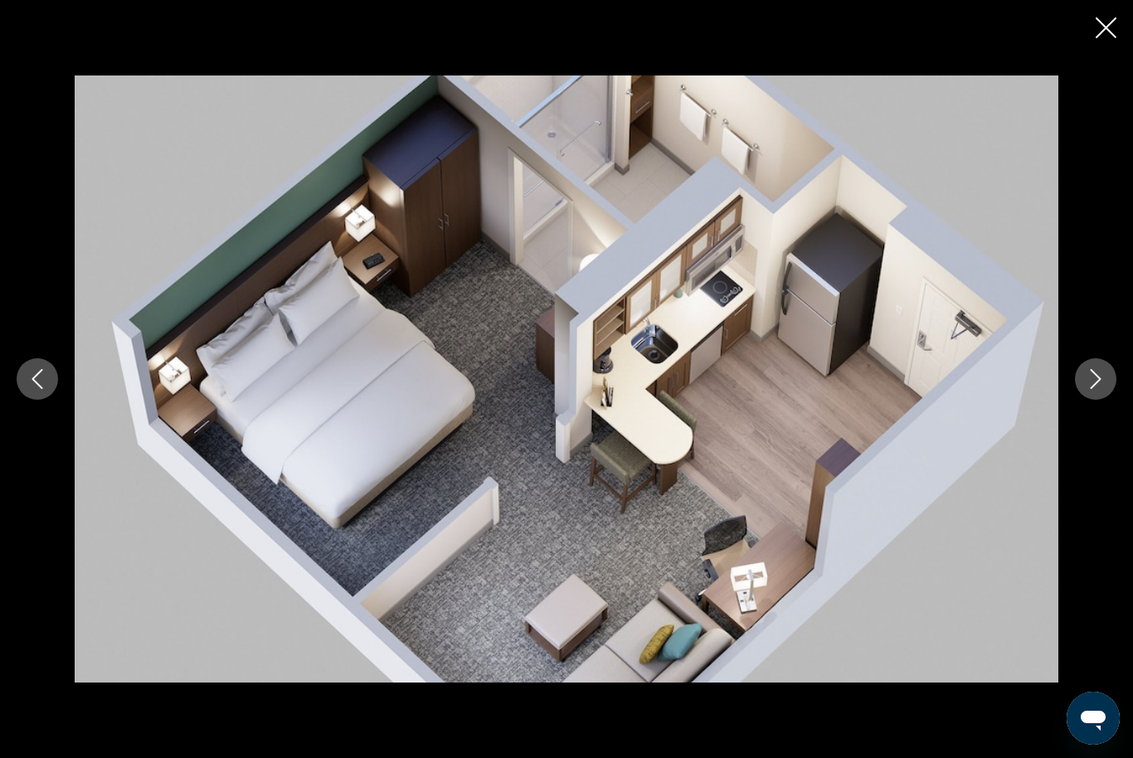
click at [1086, 389] on icon "Next image" at bounding box center [1095, 379] width 20 height 20
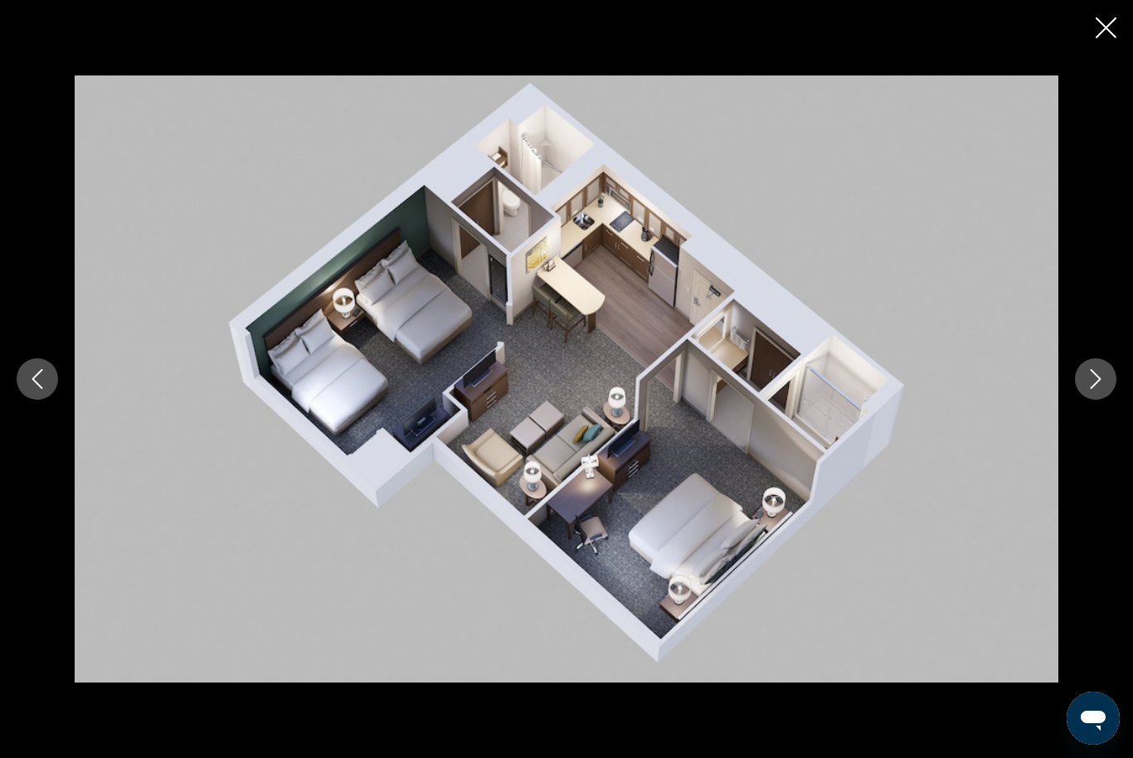
click at [1091, 389] on icon "Next image" at bounding box center [1095, 379] width 20 height 20
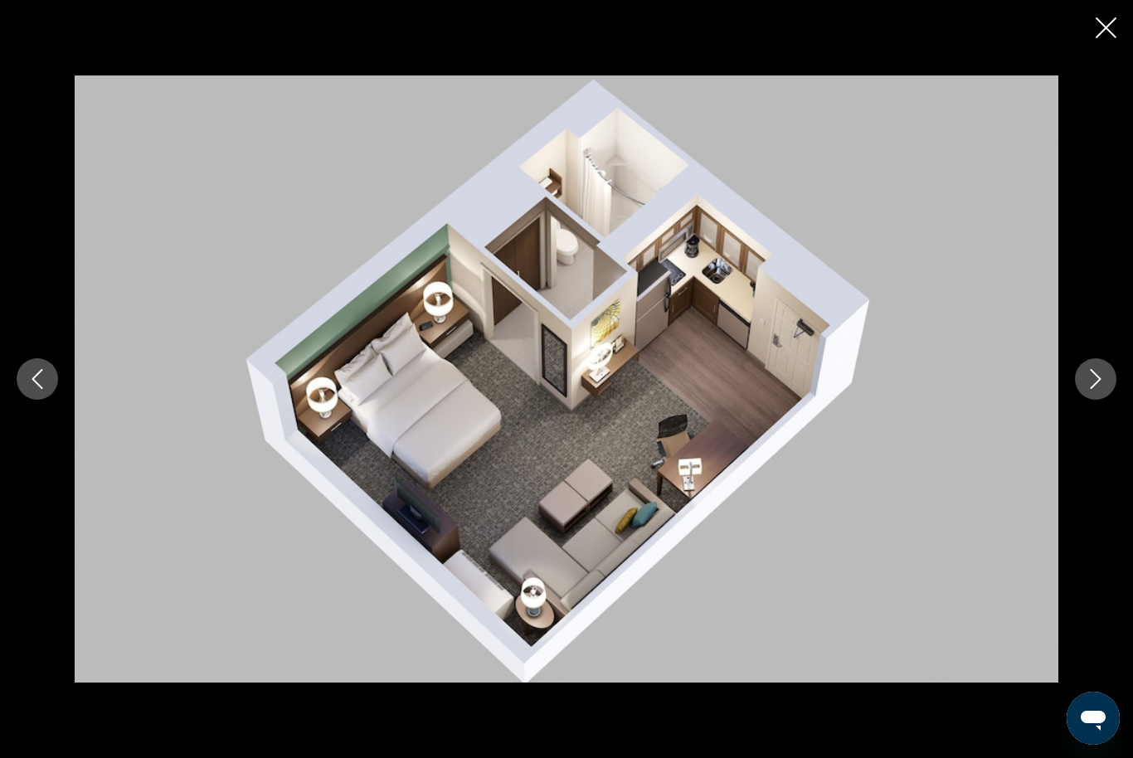
click at [1087, 391] on button "Next image" at bounding box center [1095, 378] width 41 height 41
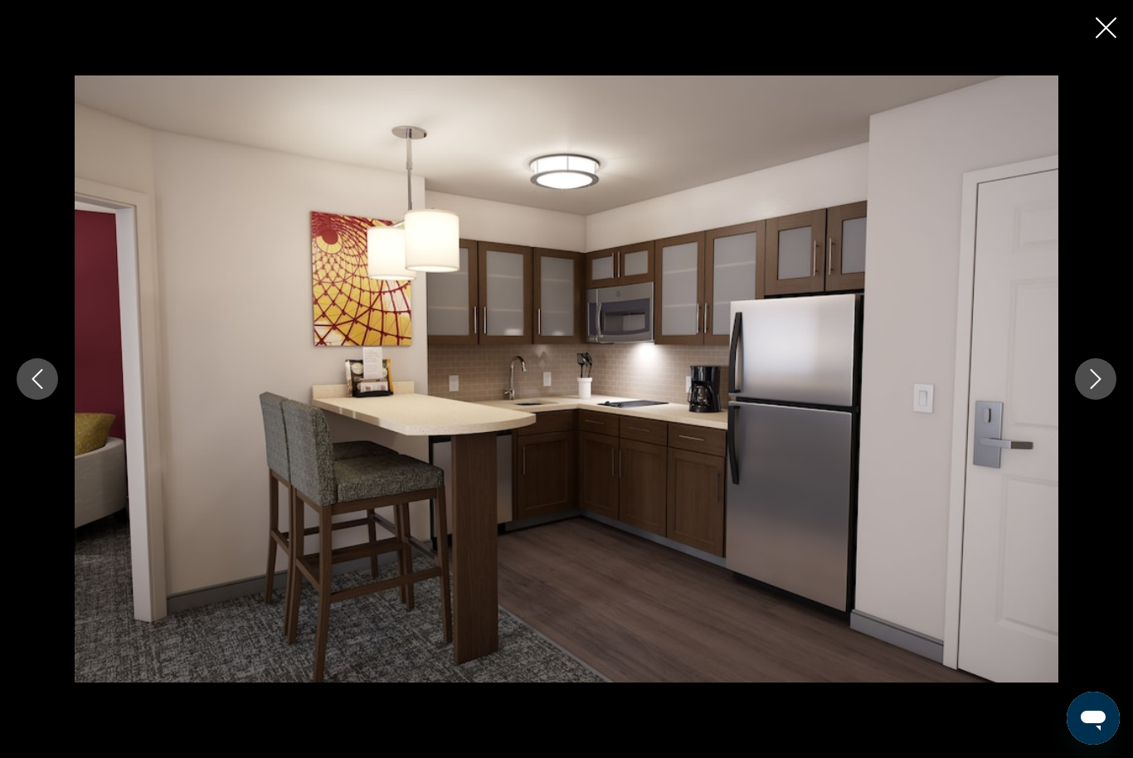
click at [1077, 400] on button "Next image" at bounding box center [1095, 378] width 41 height 41
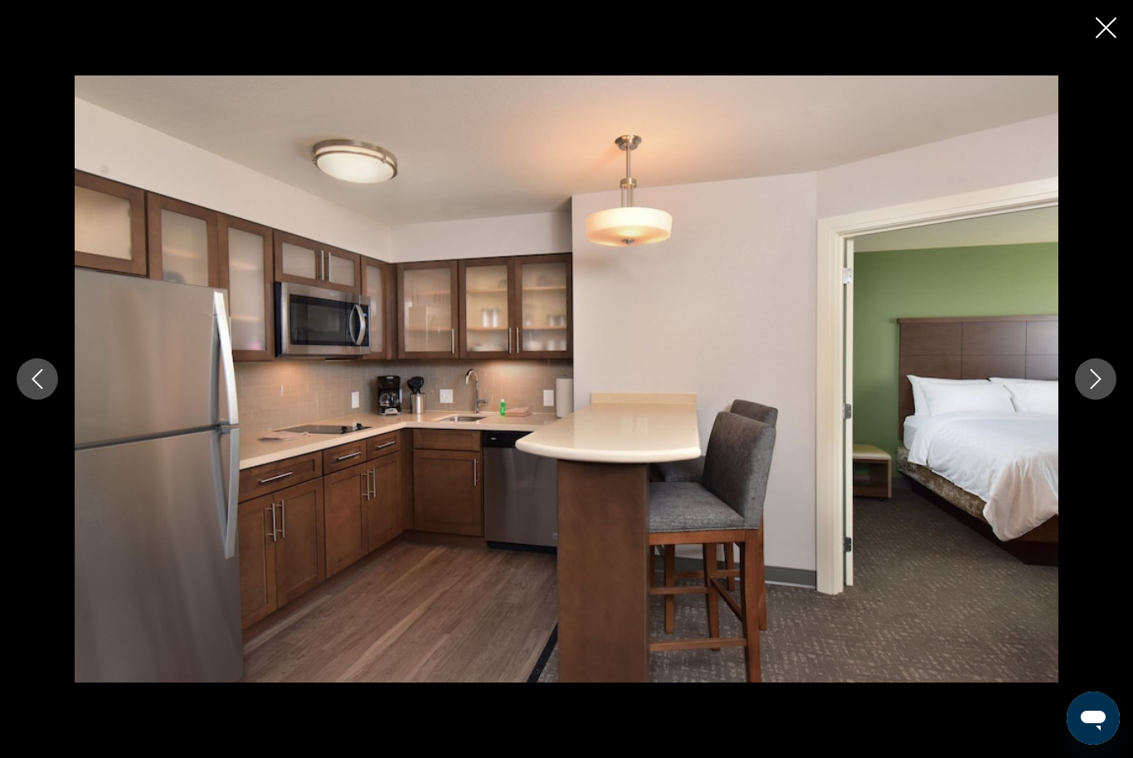
click at [1080, 399] on button "Next image" at bounding box center [1095, 378] width 41 height 41
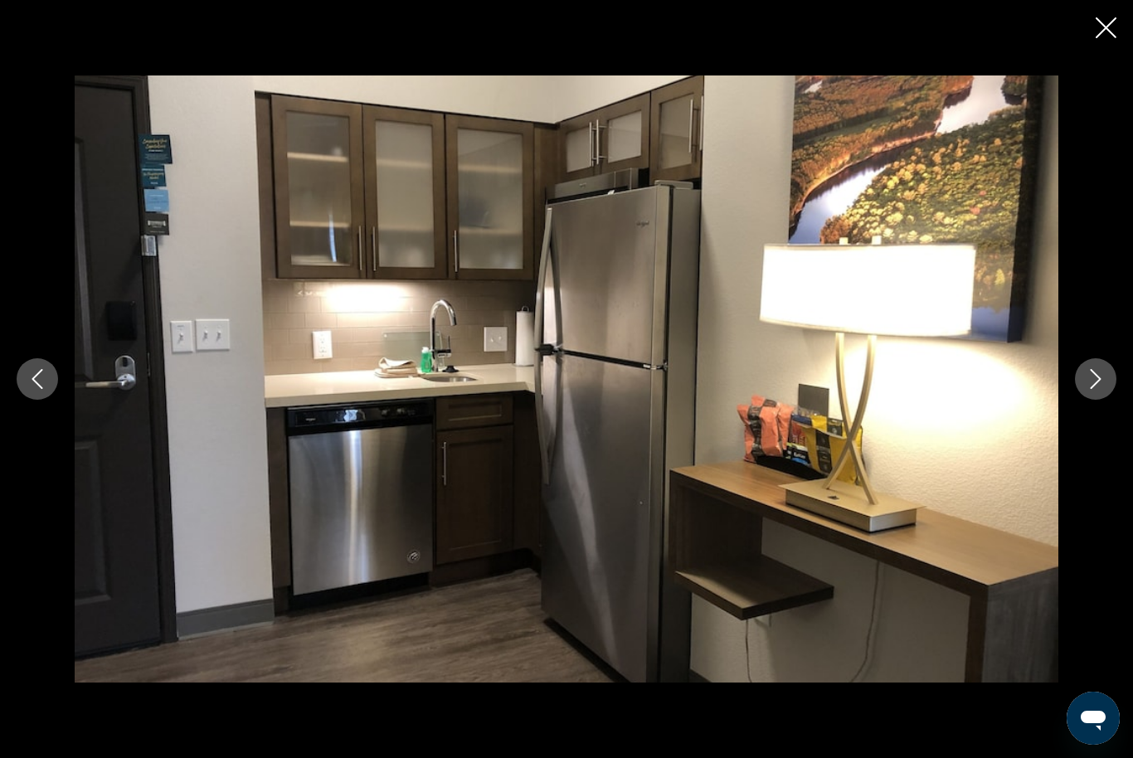
click at [1082, 396] on button "Next image" at bounding box center [1095, 378] width 41 height 41
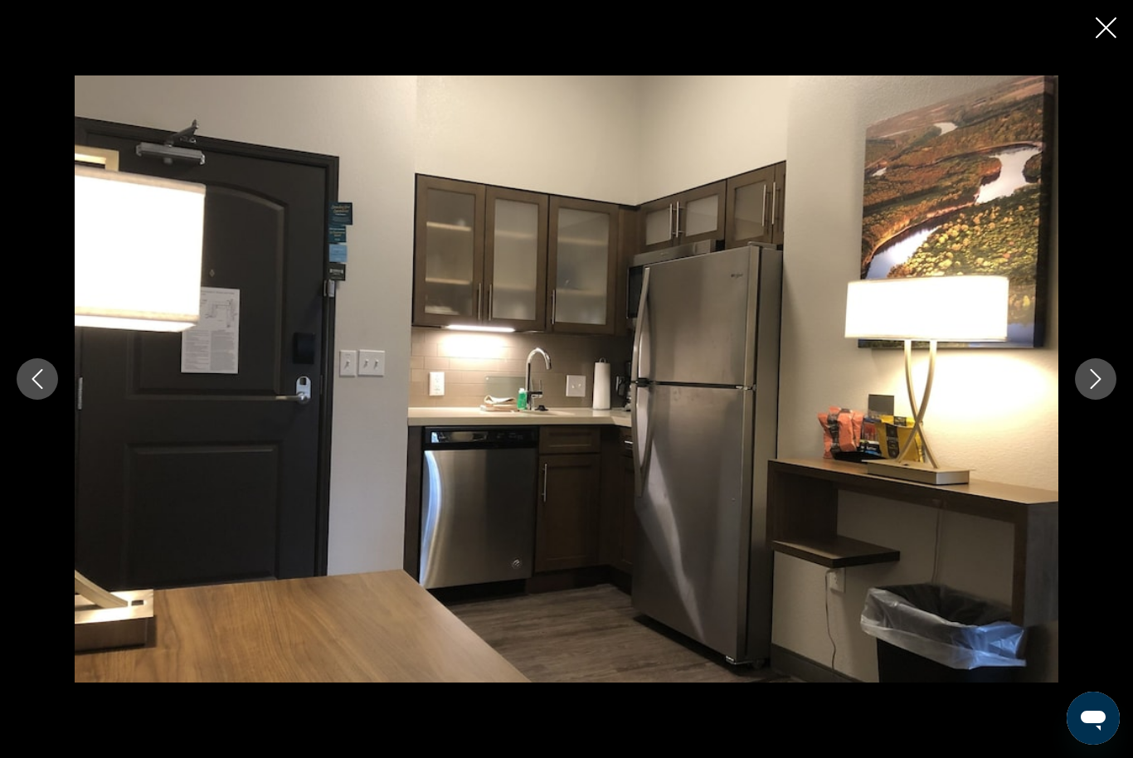
click at [1095, 389] on icon "Next image" at bounding box center [1095, 379] width 20 height 20
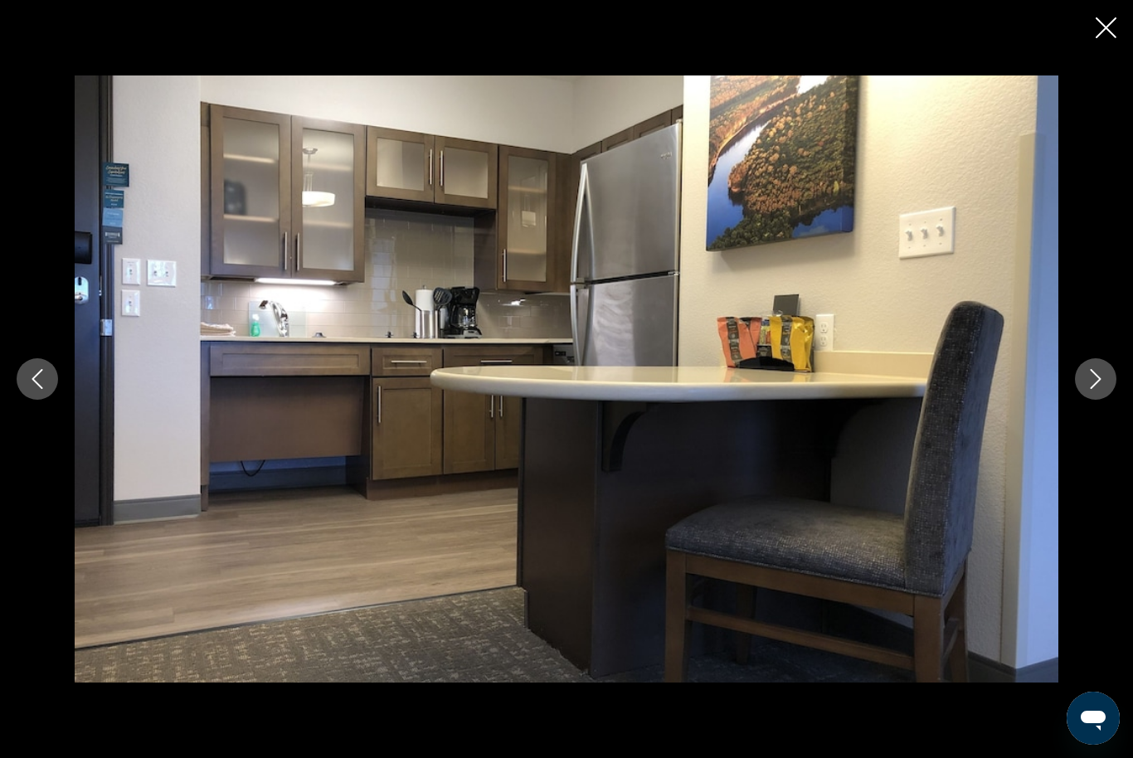
click at [1085, 389] on icon "Next image" at bounding box center [1095, 379] width 20 height 20
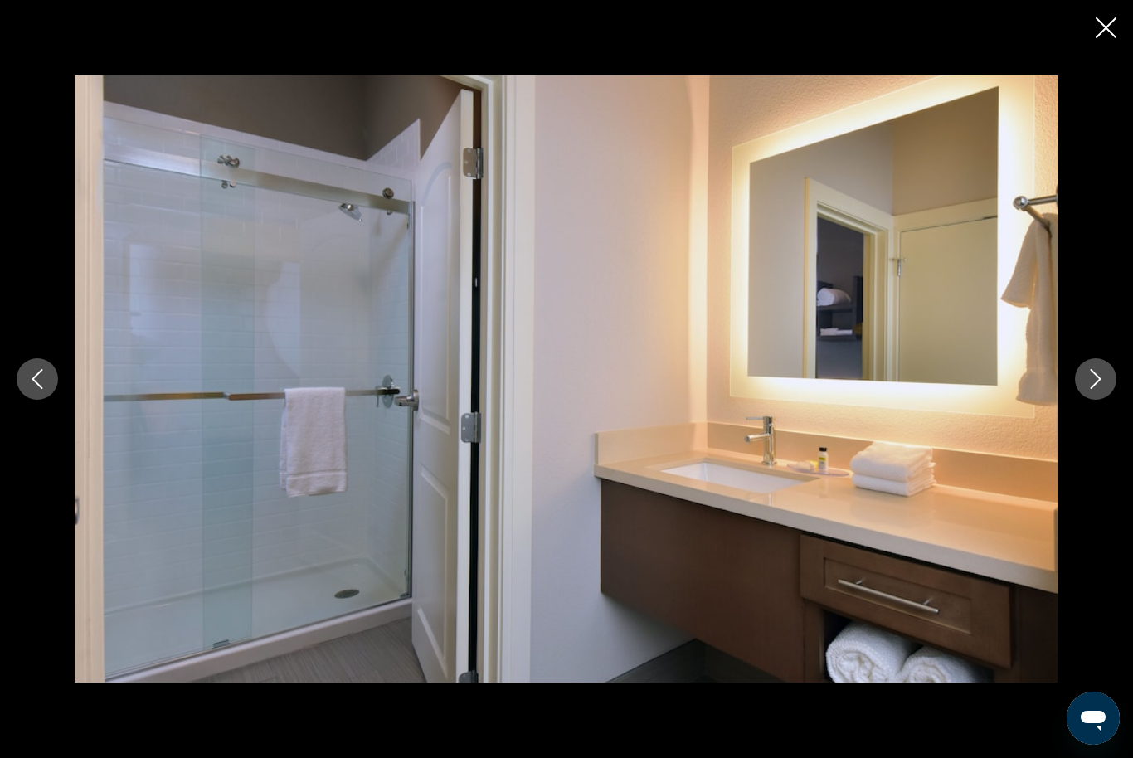
click at [1085, 389] on icon "Next image" at bounding box center [1095, 379] width 20 height 20
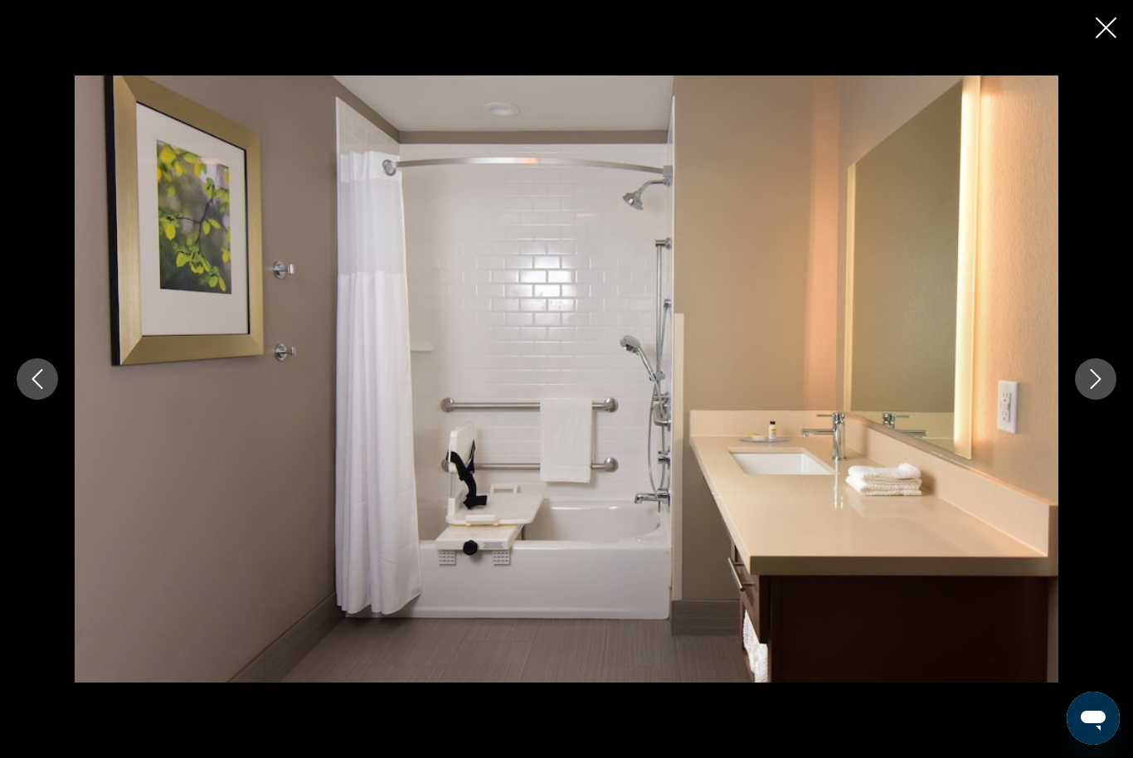
click at [1084, 392] on button "Next image" at bounding box center [1095, 378] width 41 height 41
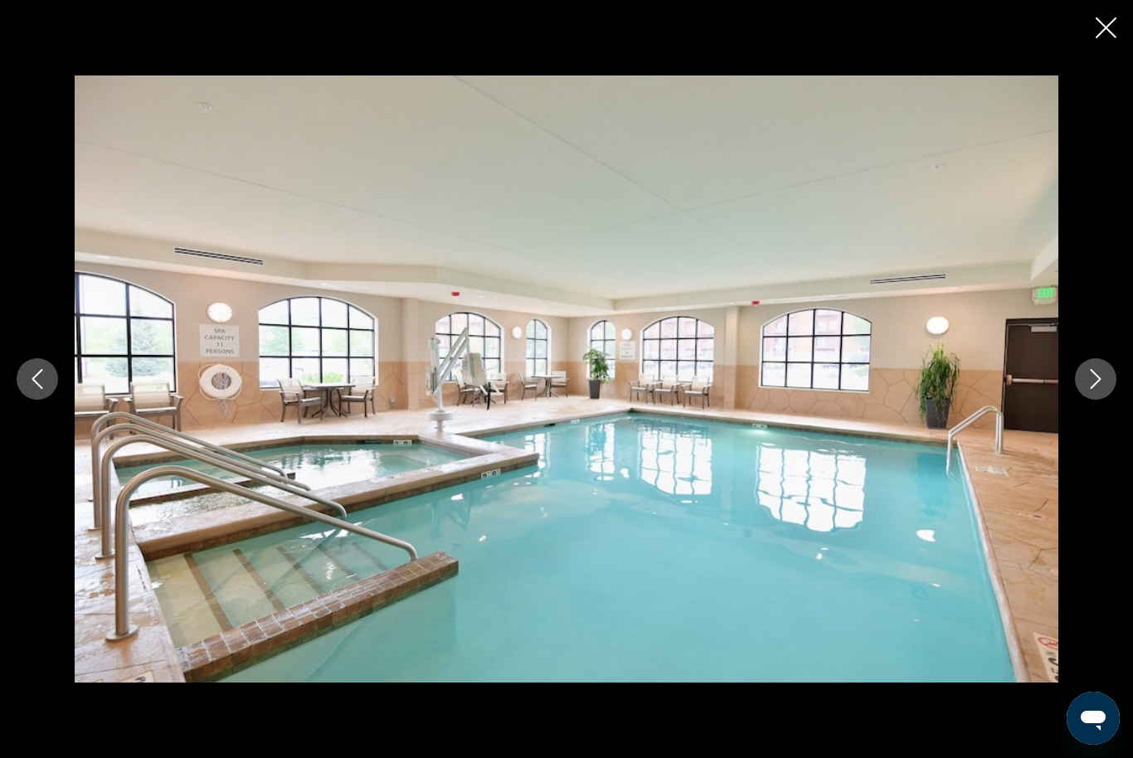
click at [1081, 400] on button "Next image" at bounding box center [1095, 378] width 41 height 41
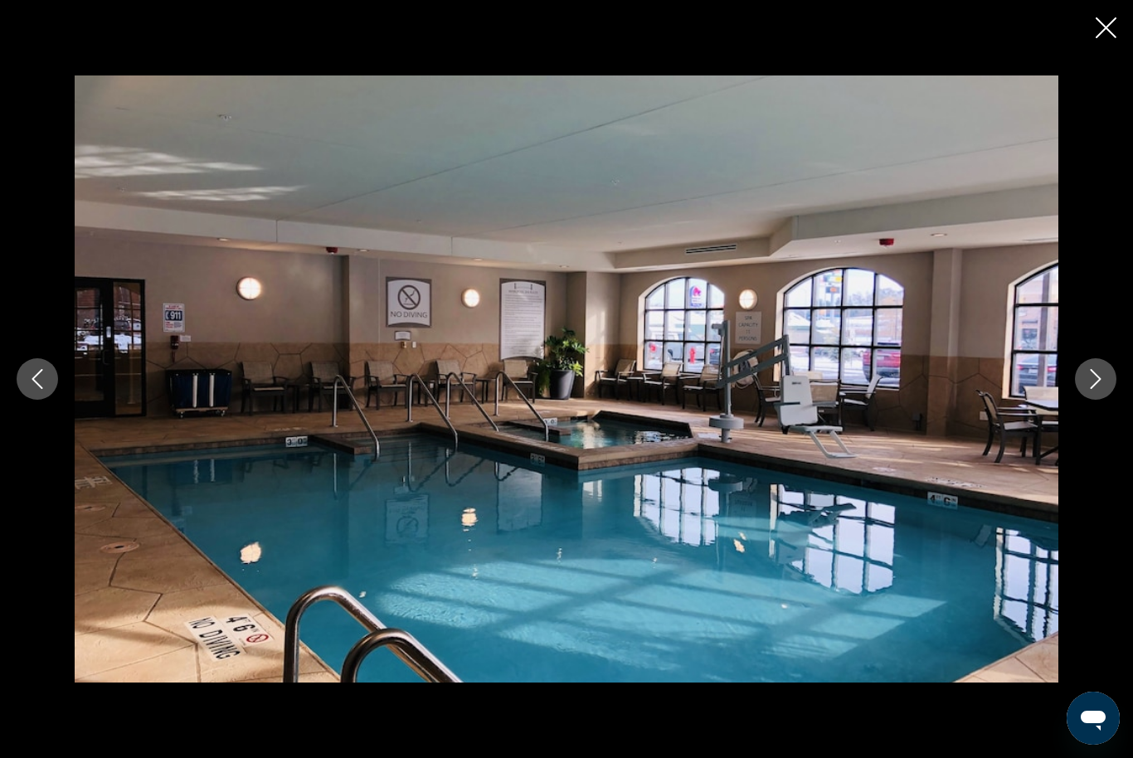
click at [1084, 398] on button "Next image" at bounding box center [1095, 378] width 41 height 41
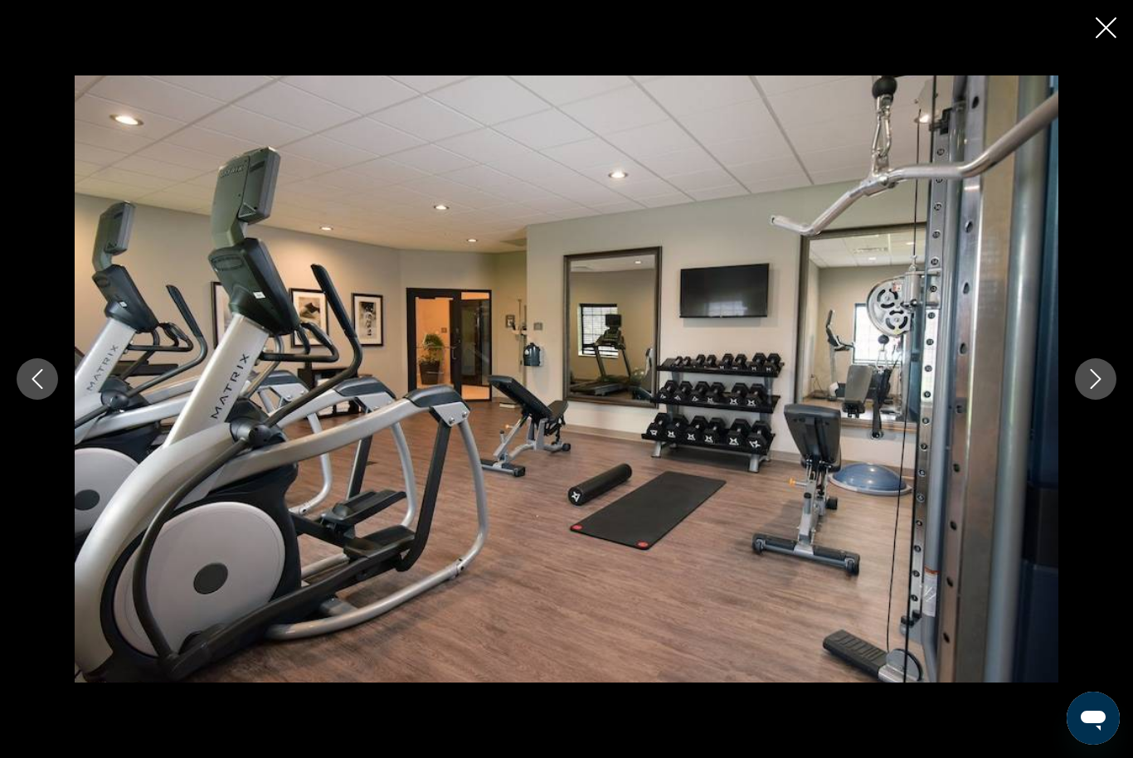
click at [1078, 400] on button "Next image" at bounding box center [1095, 378] width 41 height 41
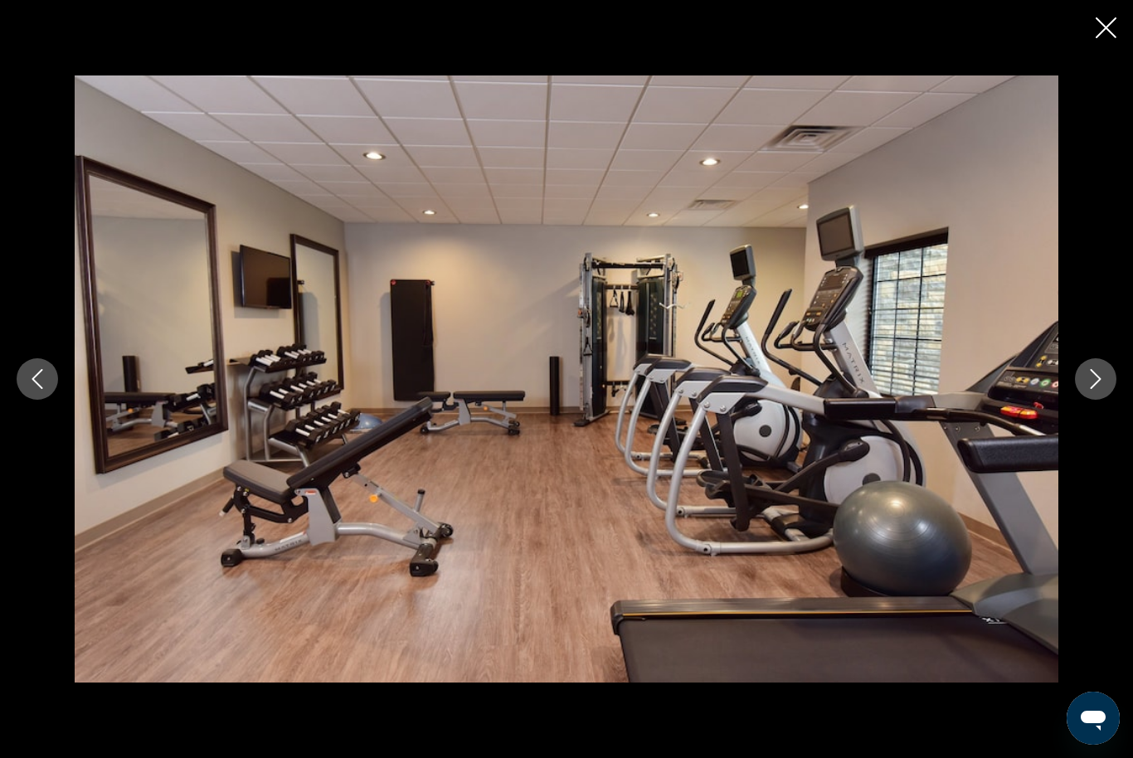
click at [1092, 392] on button "Next image" at bounding box center [1095, 378] width 41 height 41
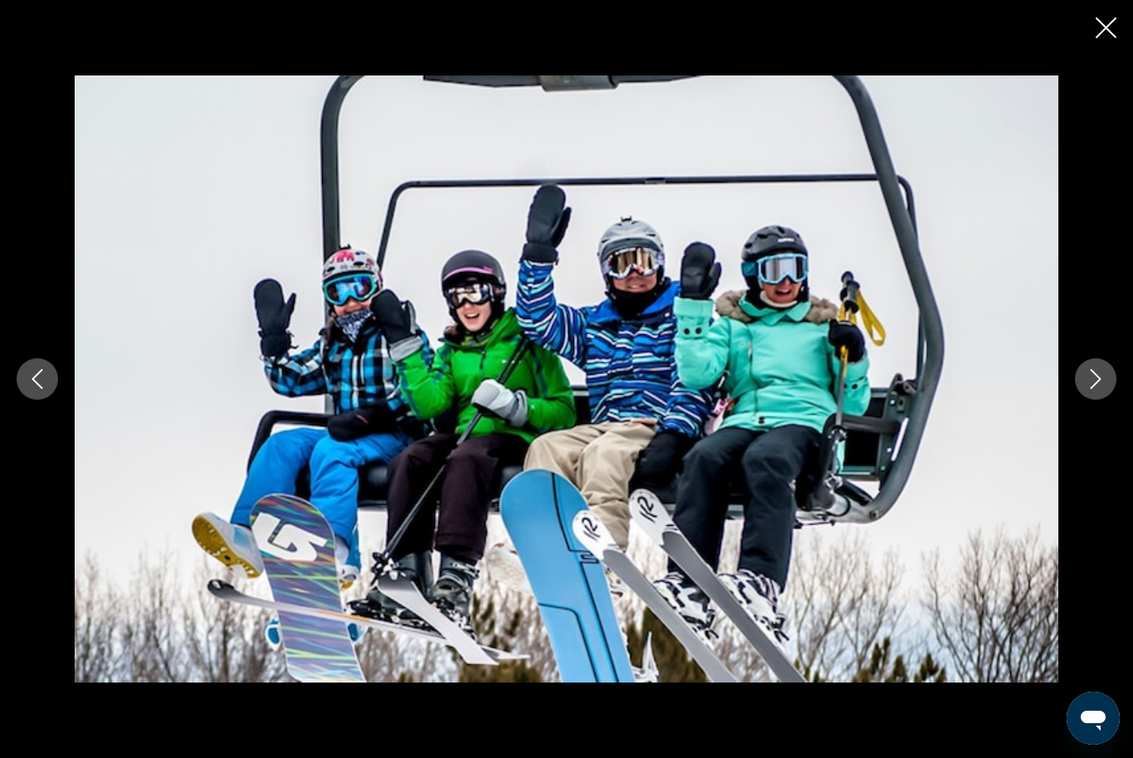
click at [1105, 389] on icon "Next image" at bounding box center [1095, 379] width 20 height 20
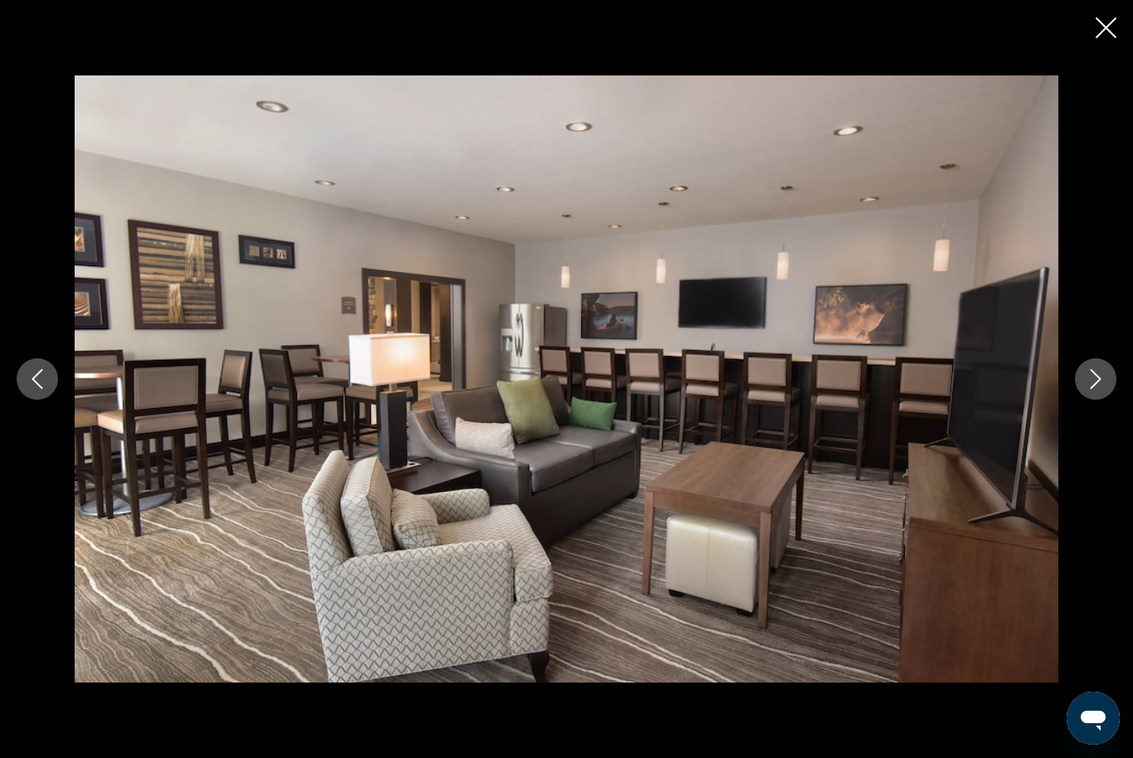
click at [1097, 389] on icon "Next image" at bounding box center [1095, 379] width 20 height 20
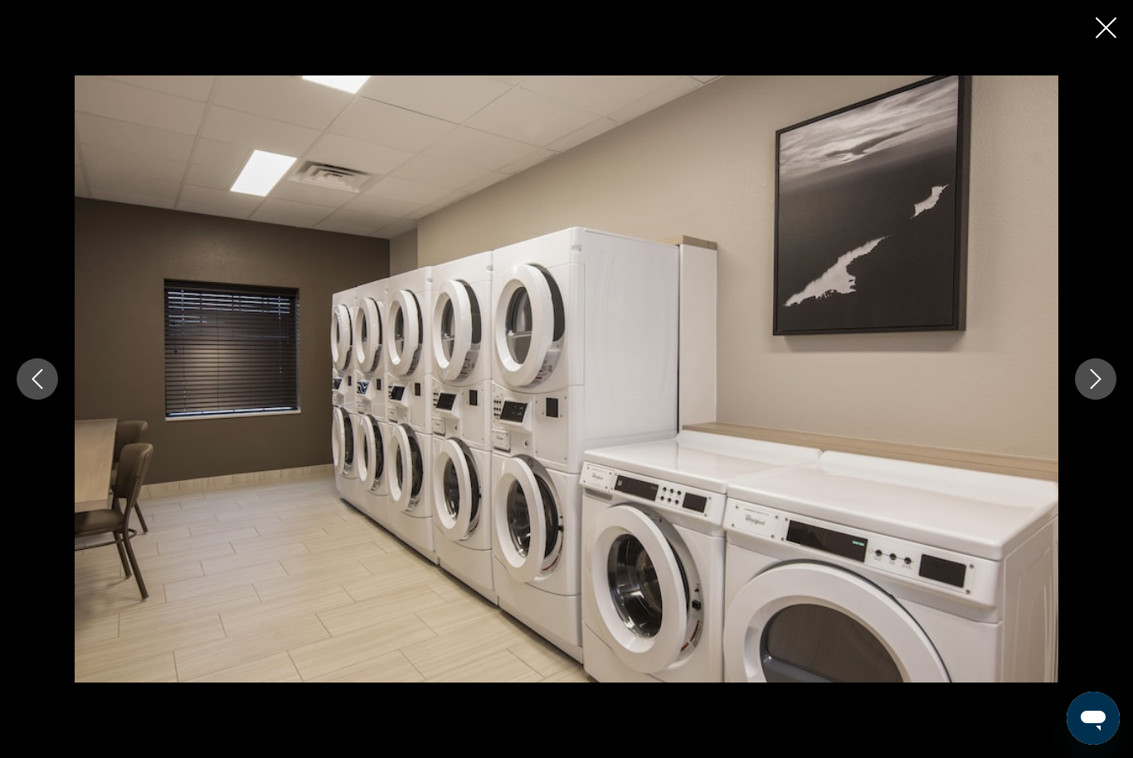
click at [1092, 389] on icon "Next image" at bounding box center [1095, 379] width 20 height 20
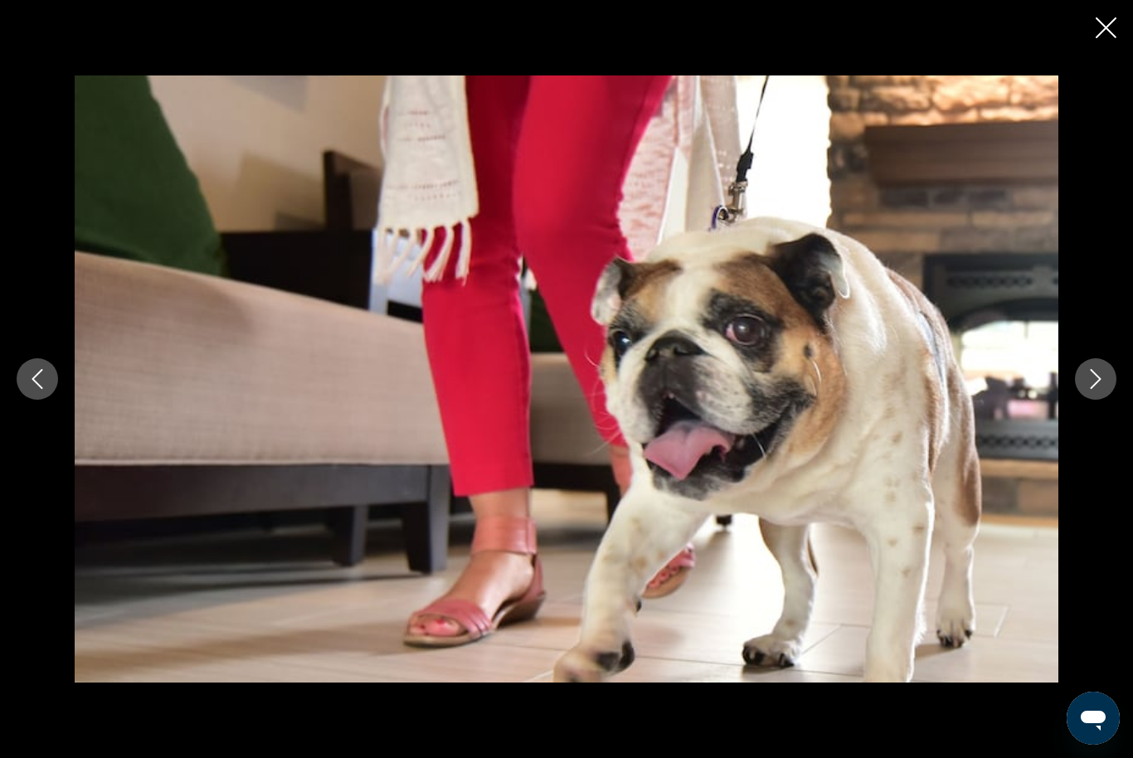
click at [1105, 400] on button "Next image" at bounding box center [1095, 378] width 41 height 41
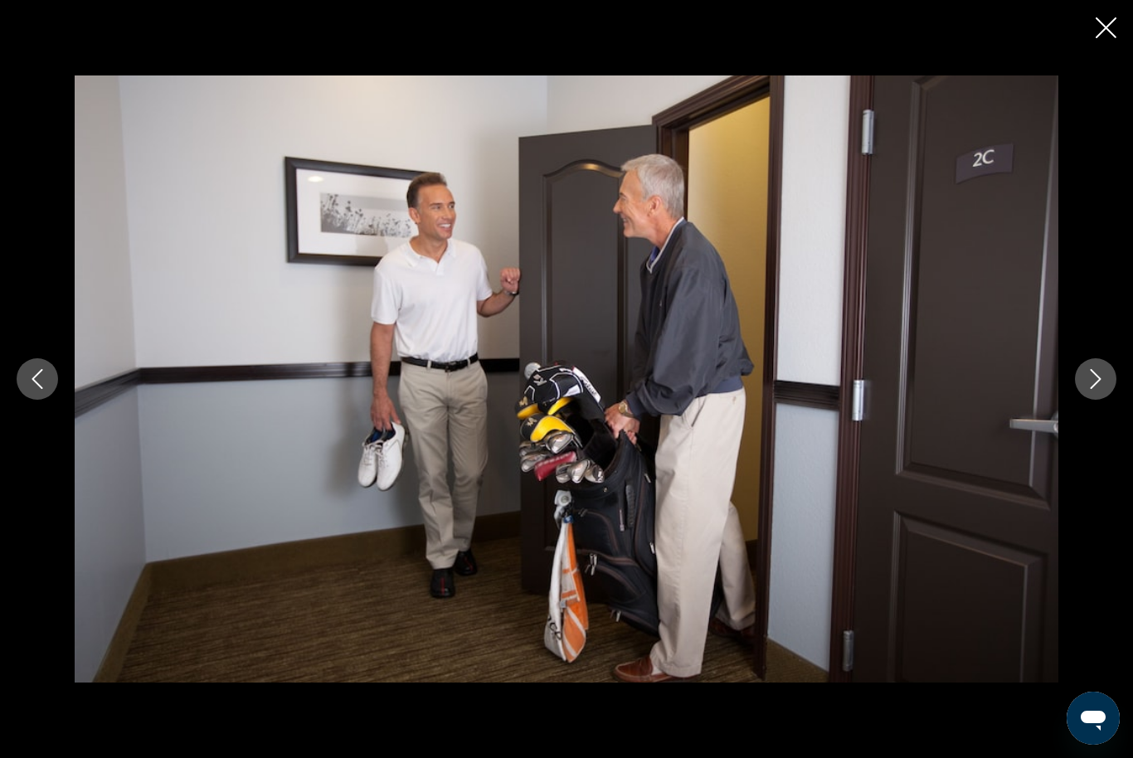
click at [1113, 400] on button "Next image" at bounding box center [1095, 378] width 41 height 41
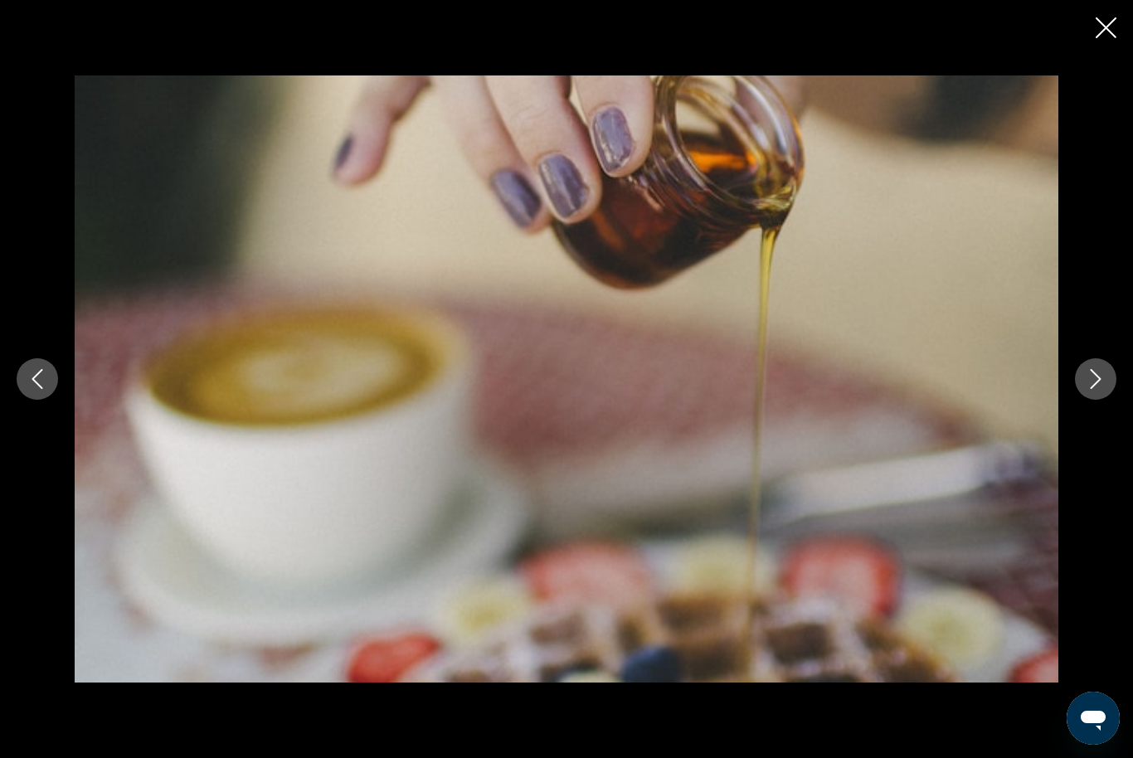
click at [1076, 400] on button "Next image" at bounding box center [1095, 378] width 41 height 41
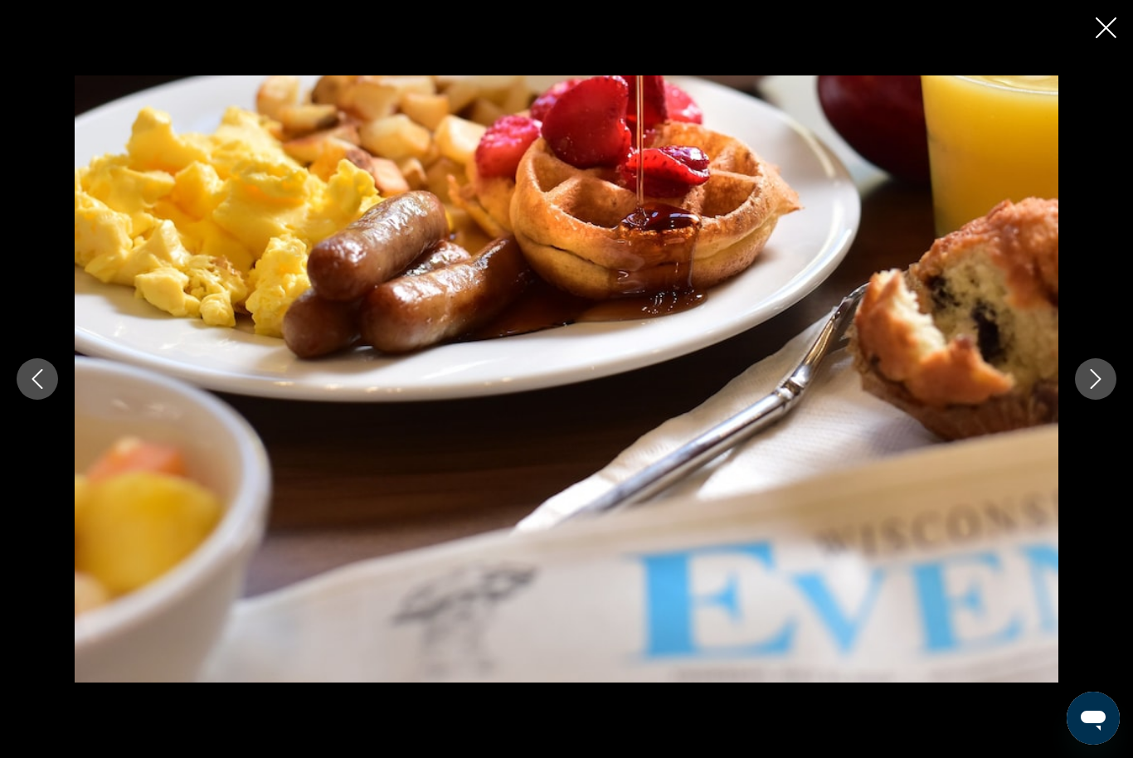
click at [1077, 385] on div "prev next" at bounding box center [566, 378] width 1133 height 606
click at [1100, 395] on button "Next image" at bounding box center [1095, 378] width 41 height 41
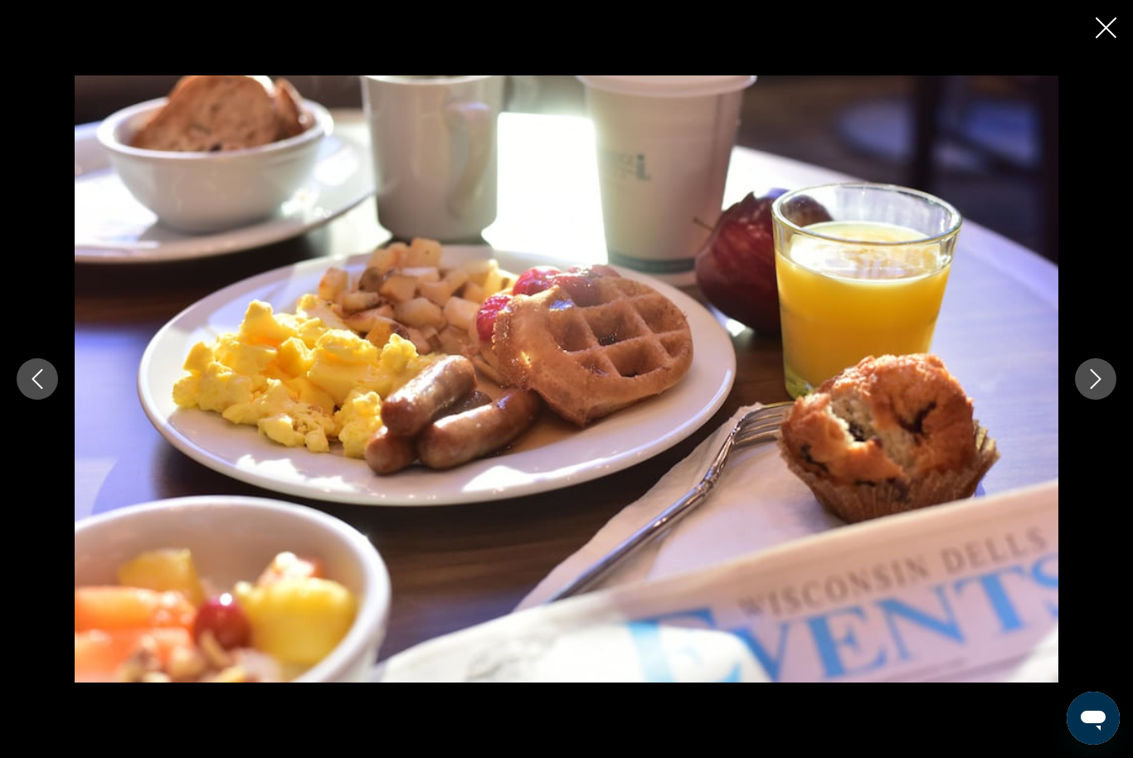
click at [1100, 387] on button "Next image" at bounding box center [1095, 378] width 41 height 41
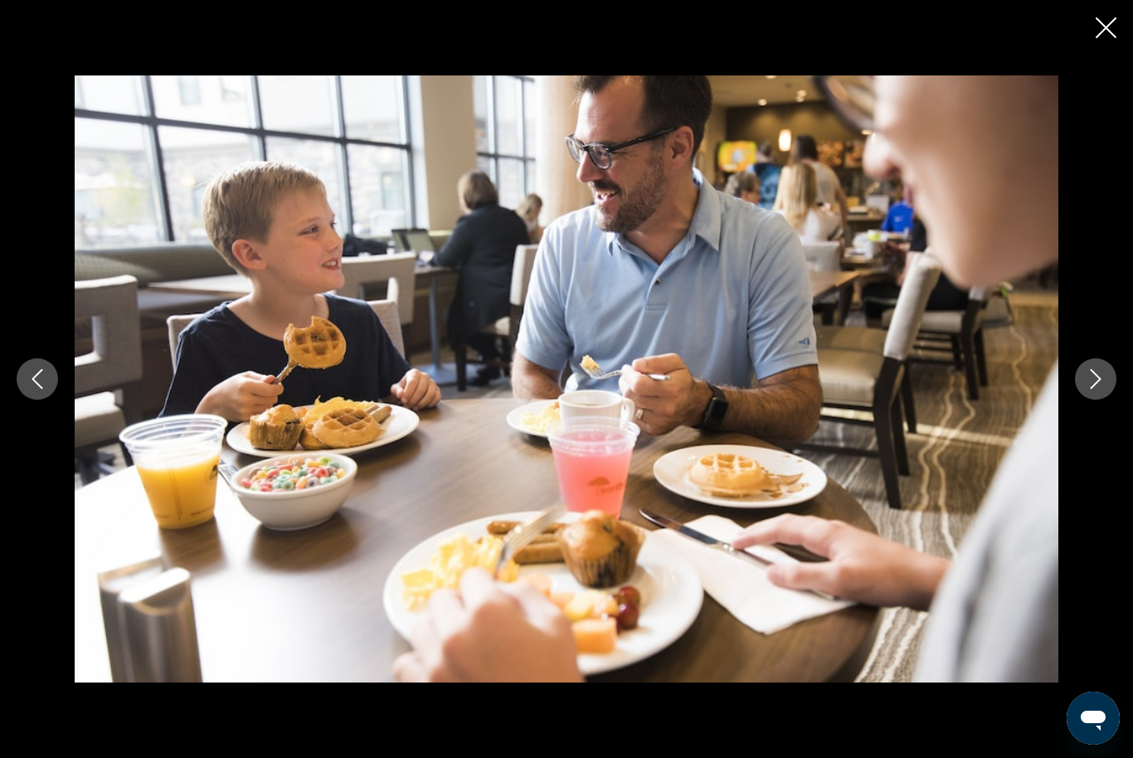
click at [1080, 400] on button "Next image" at bounding box center [1095, 378] width 41 height 41
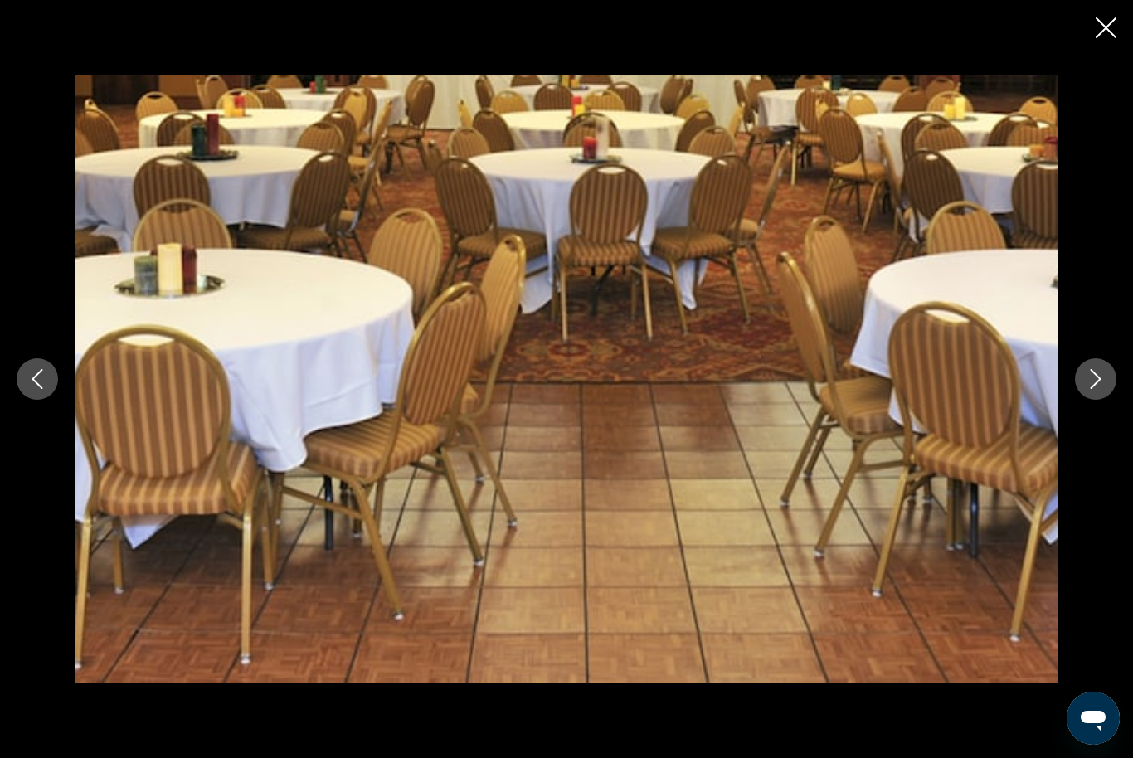
click at [1056, 410] on img "Main content" at bounding box center [566, 378] width 983 height 606
click at [1084, 400] on button "Next image" at bounding box center [1095, 378] width 41 height 41
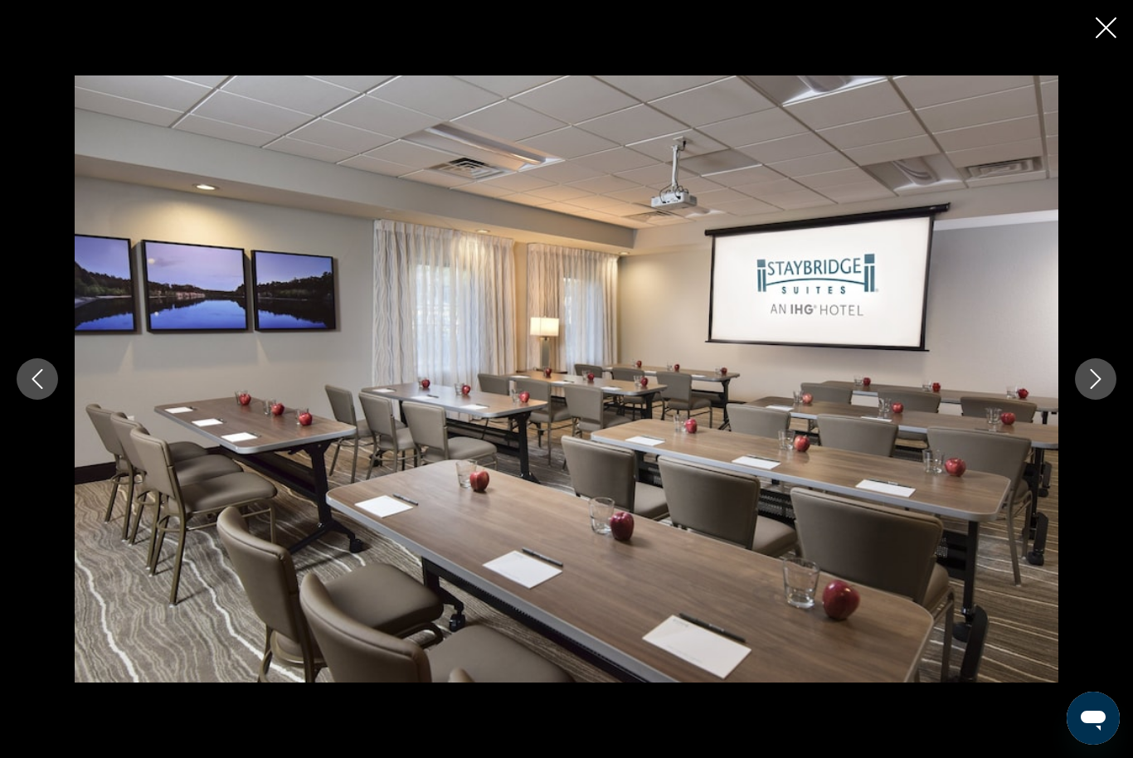
click at [1094, 389] on icon "Next image" at bounding box center [1095, 379] width 11 height 20
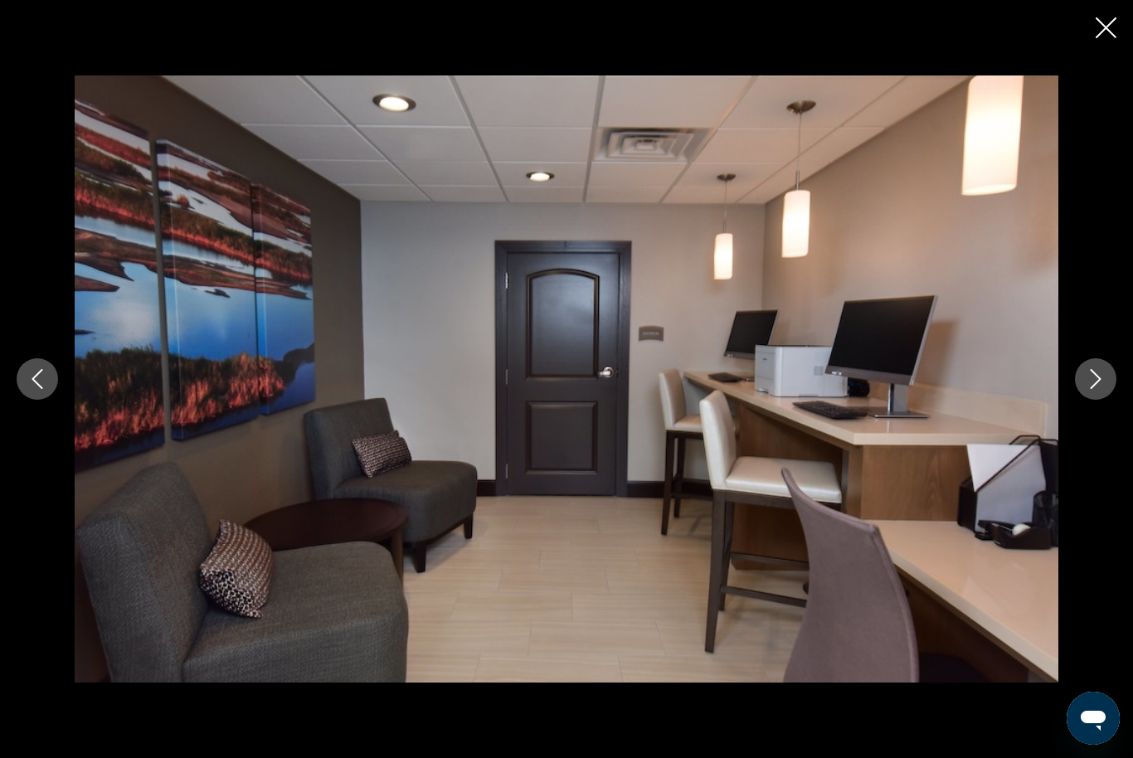
click at [1090, 389] on icon "Next image" at bounding box center [1095, 379] width 20 height 20
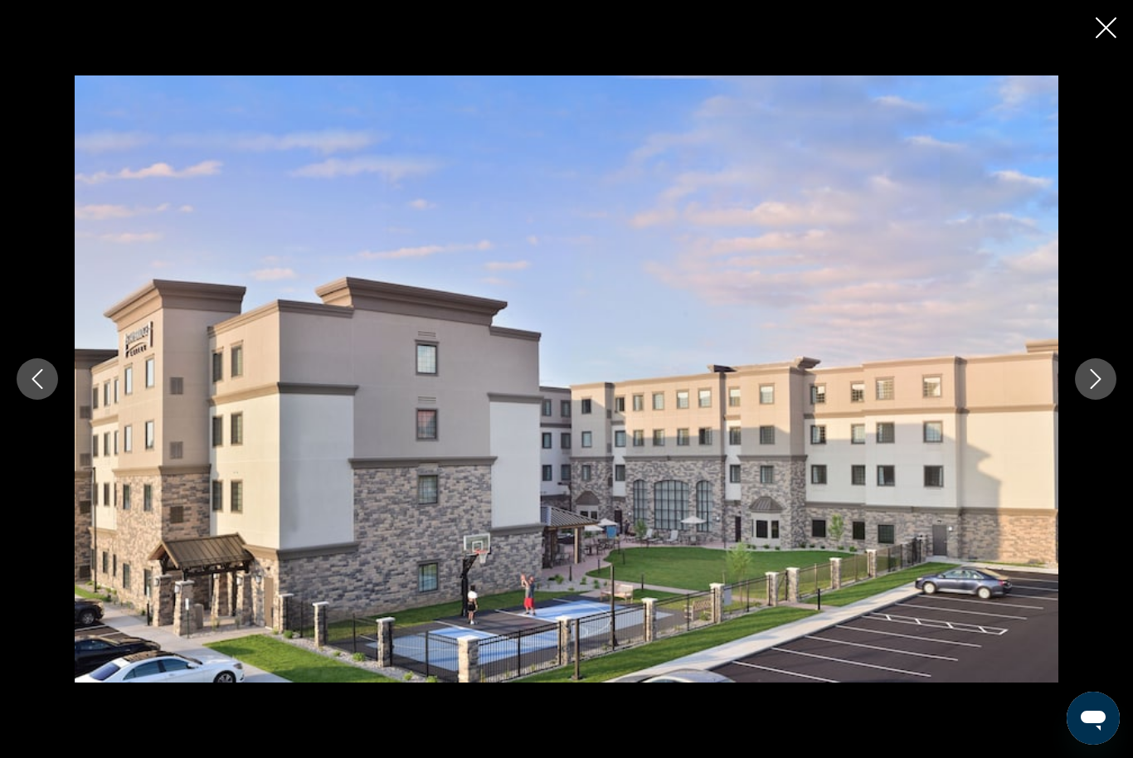
click at [1092, 389] on icon "Next image" at bounding box center [1095, 379] width 20 height 20
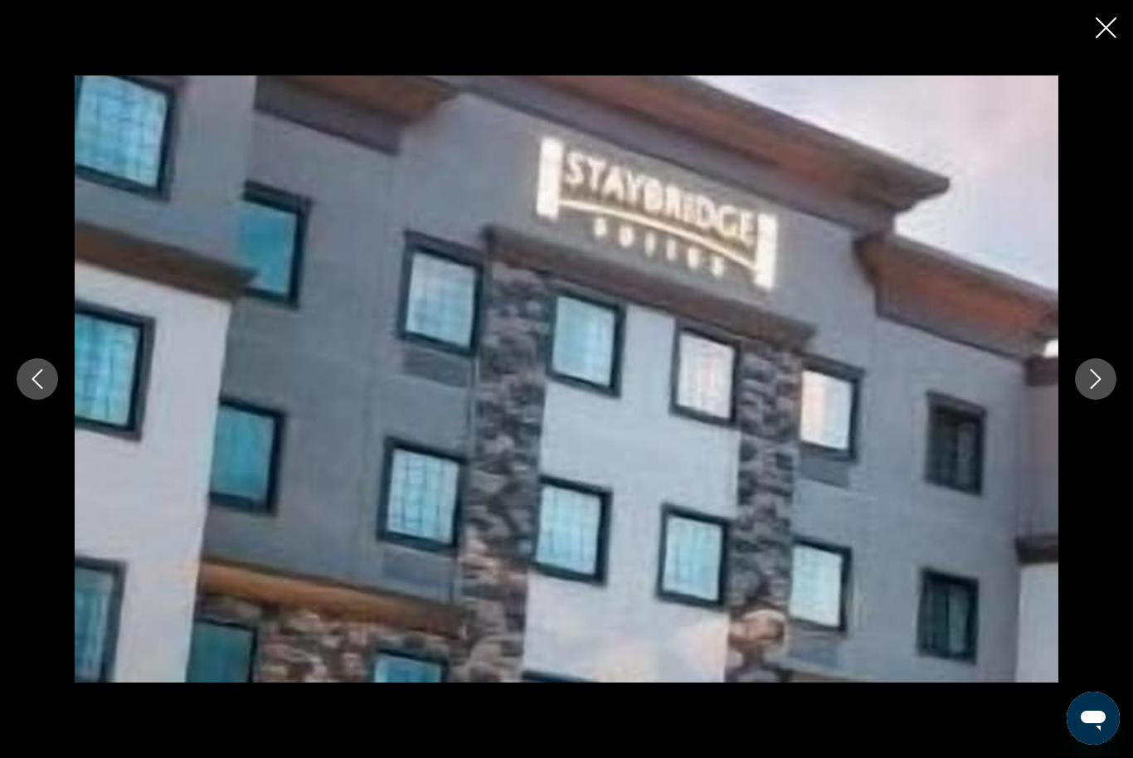
click at [1080, 396] on button "Next image" at bounding box center [1095, 378] width 41 height 41
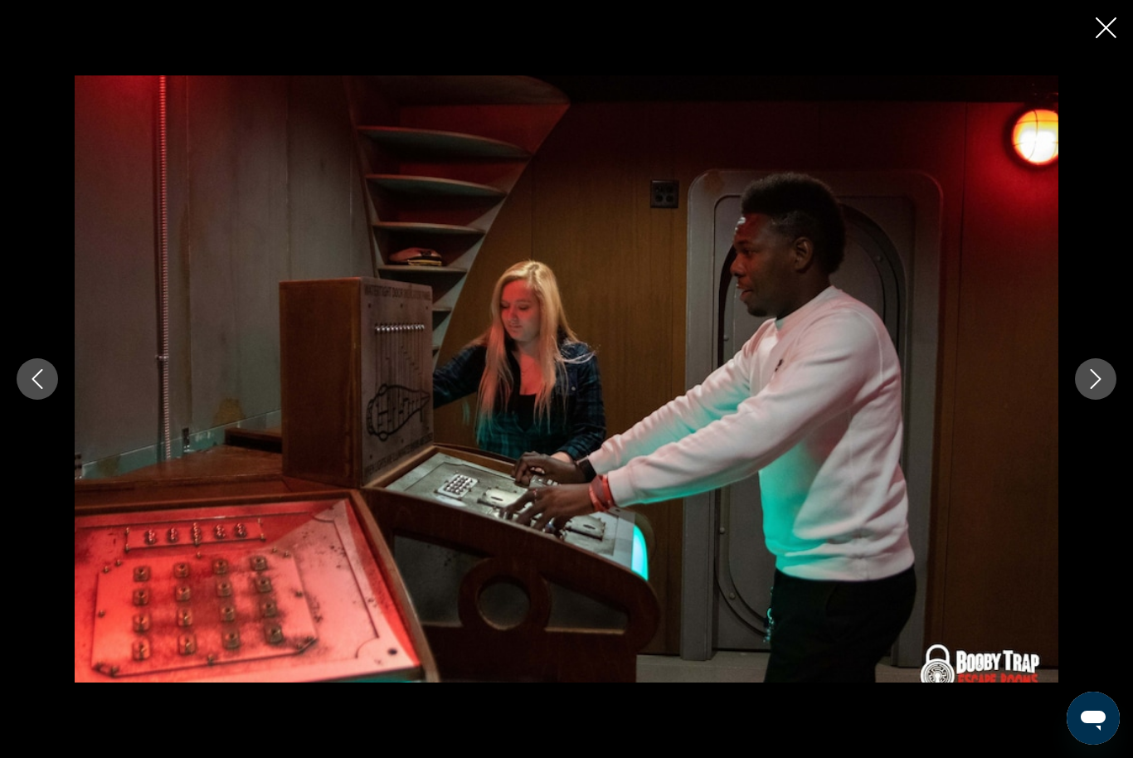
click at [1092, 389] on icon "Next image" at bounding box center [1095, 379] width 11 height 20
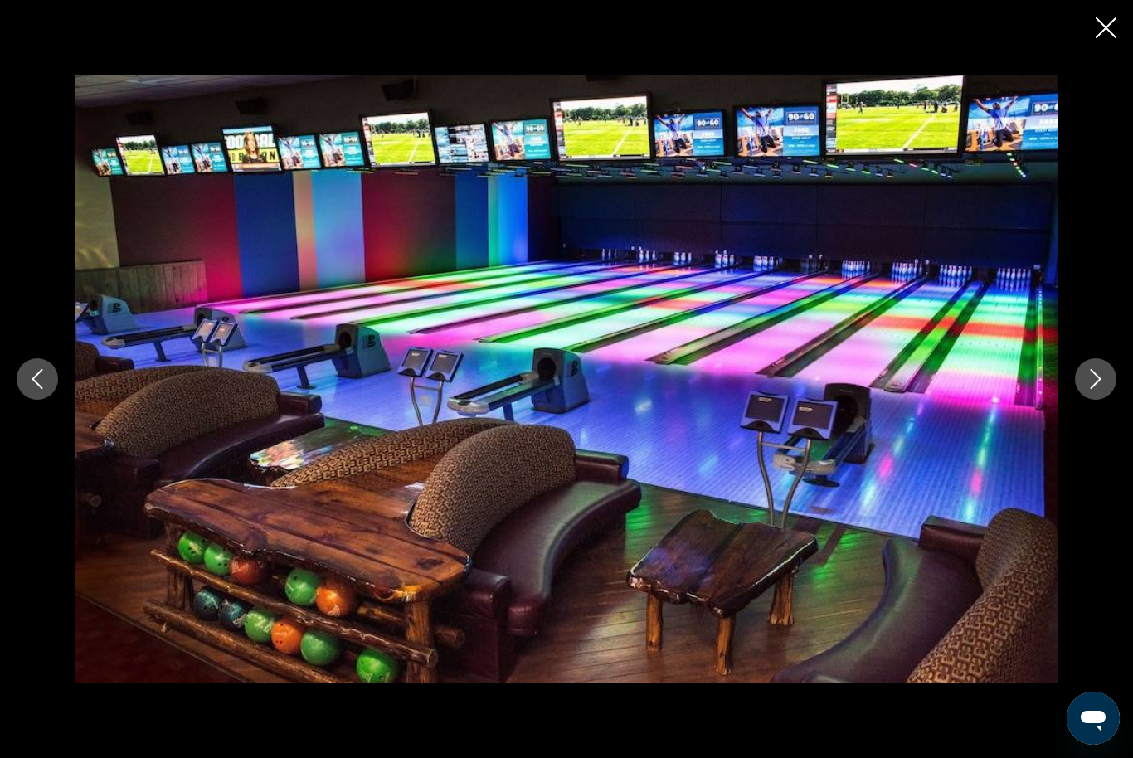
click at [1094, 389] on button "Next image" at bounding box center [1095, 378] width 41 height 41
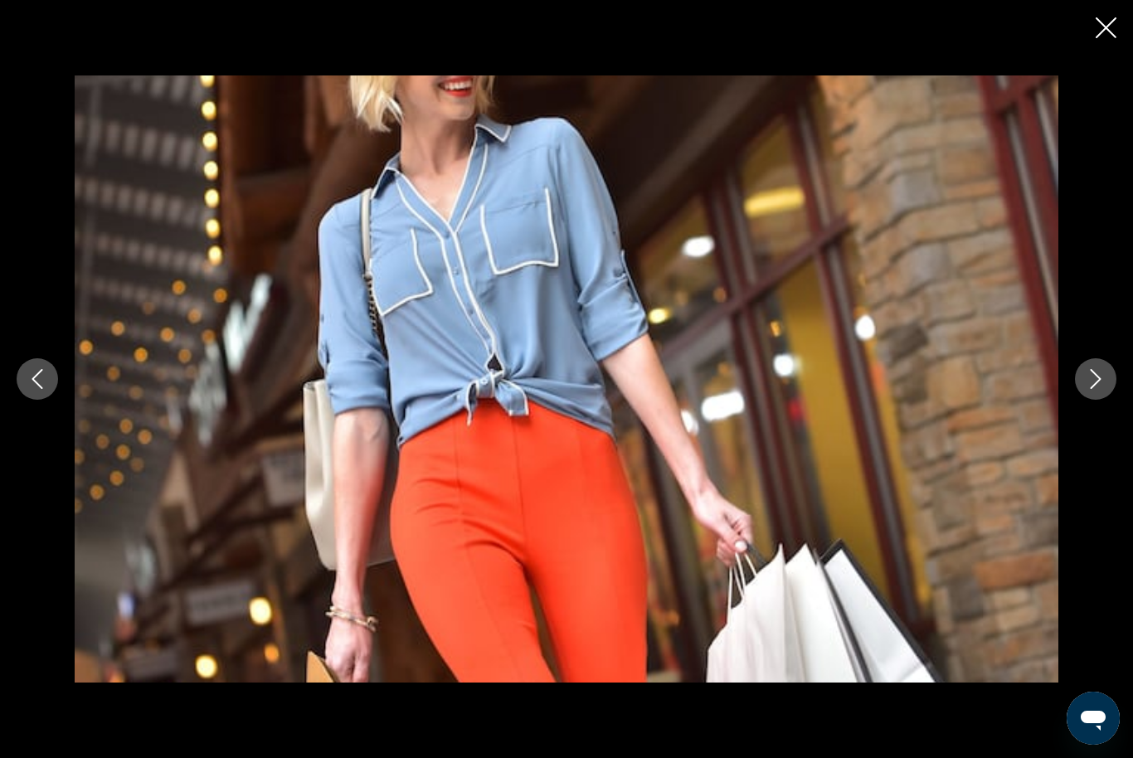
click at [1084, 394] on button "Next image" at bounding box center [1095, 378] width 41 height 41
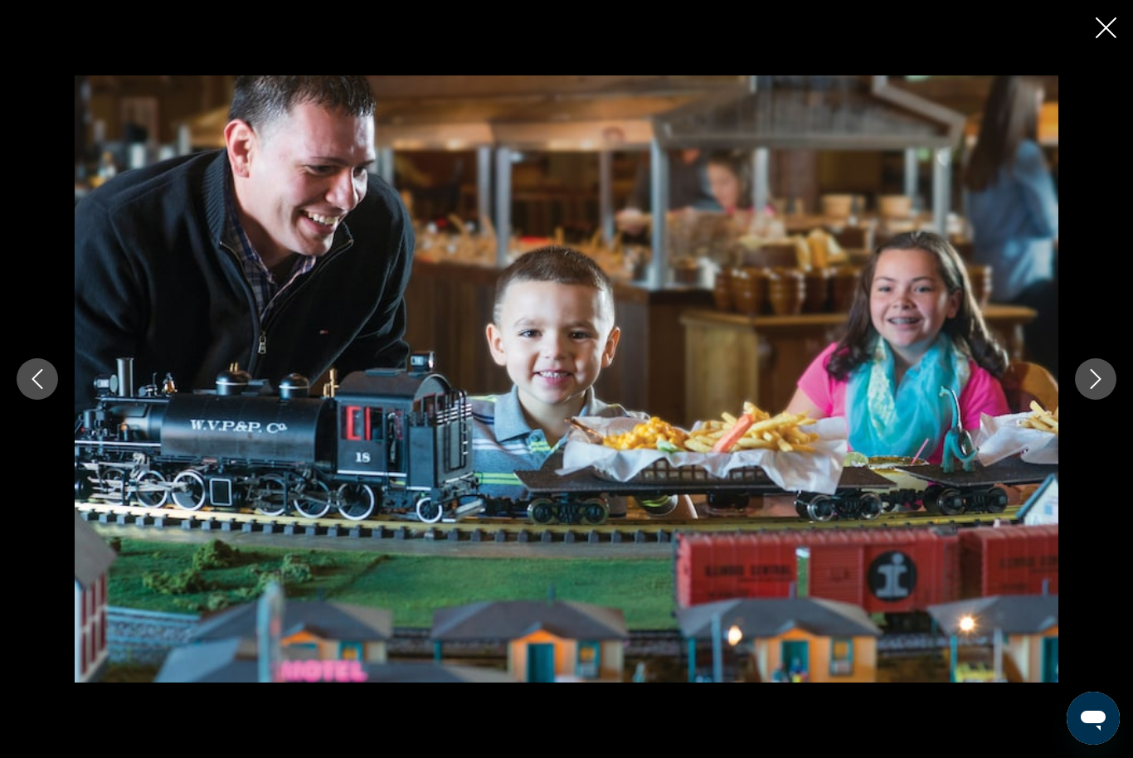
click at [1084, 391] on button "Next image" at bounding box center [1095, 378] width 41 height 41
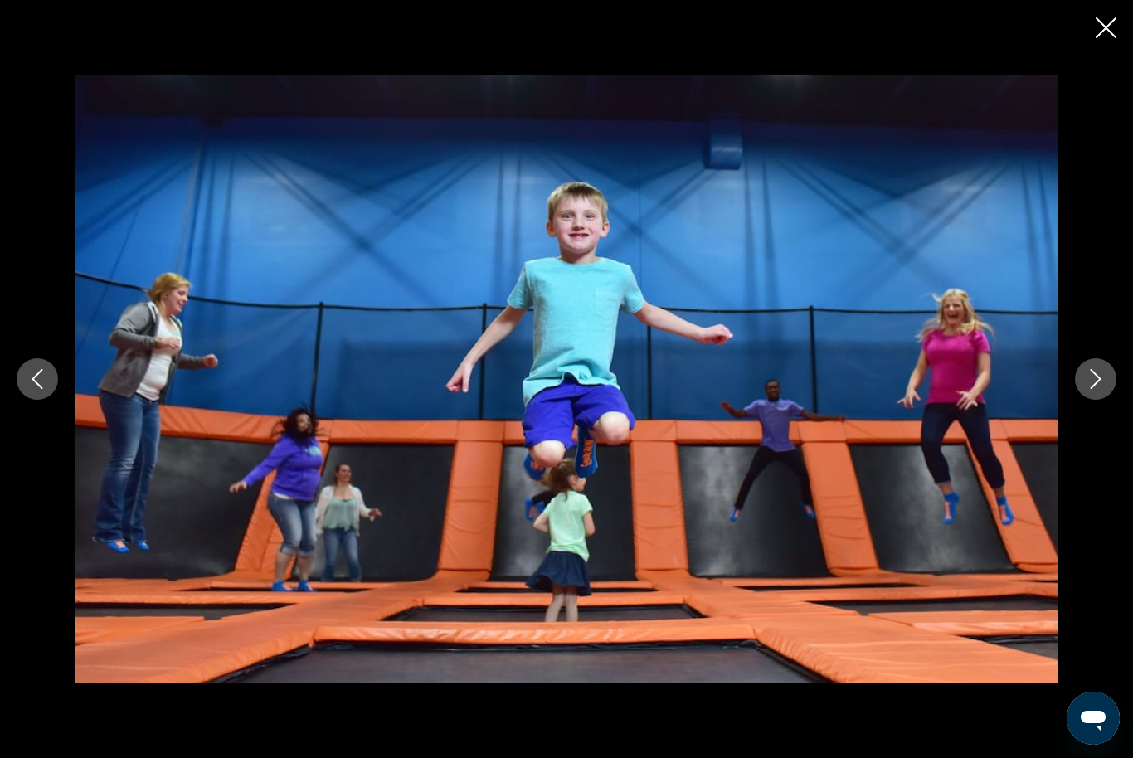
click at [1097, 389] on icon "Next image" at bounding box center [1095, 379] width 20 height 20
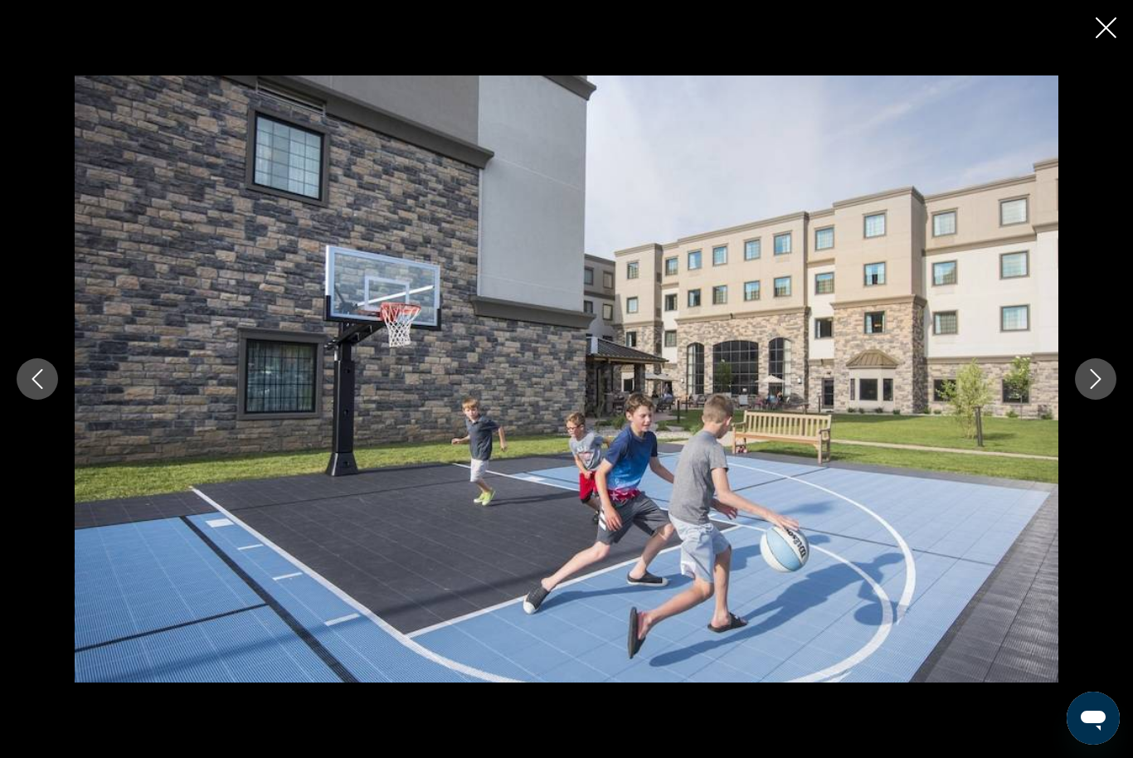
click at [1094, 389] on icon "Next image" at bounding box center [1095, 379] width 20 height 20
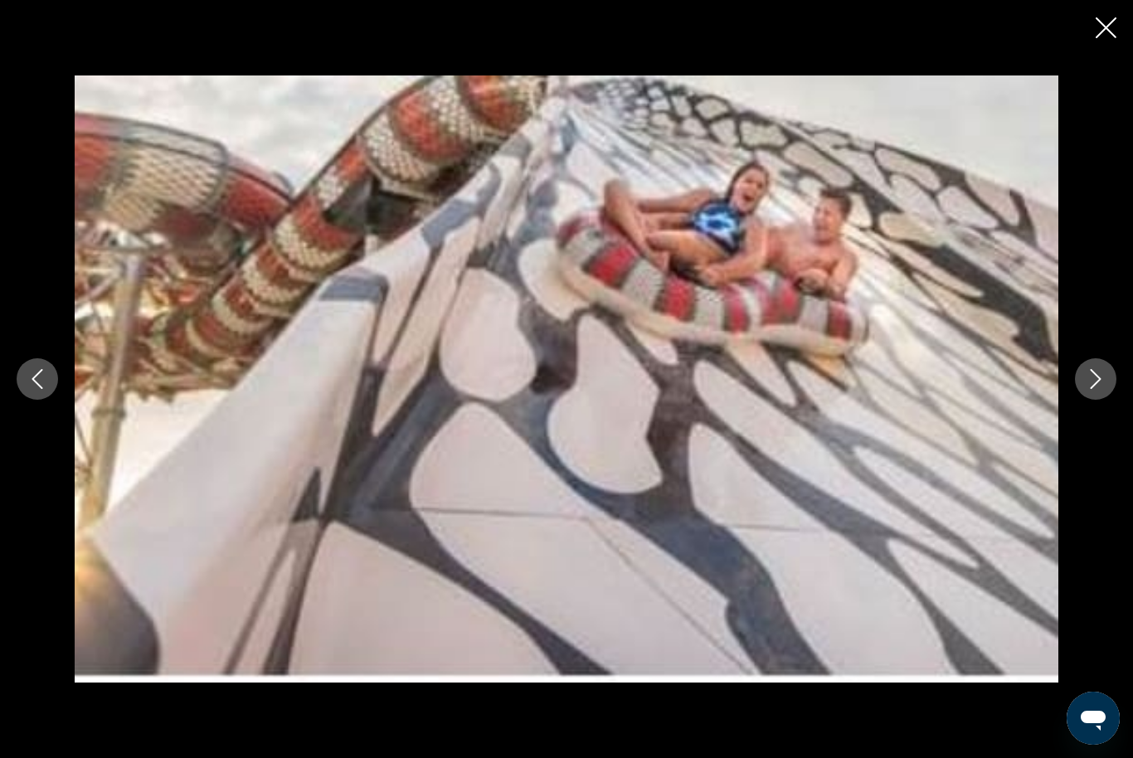
click at [1085, 395] on button "Next image" at bounding box center [1095, 378] width 41 height 41
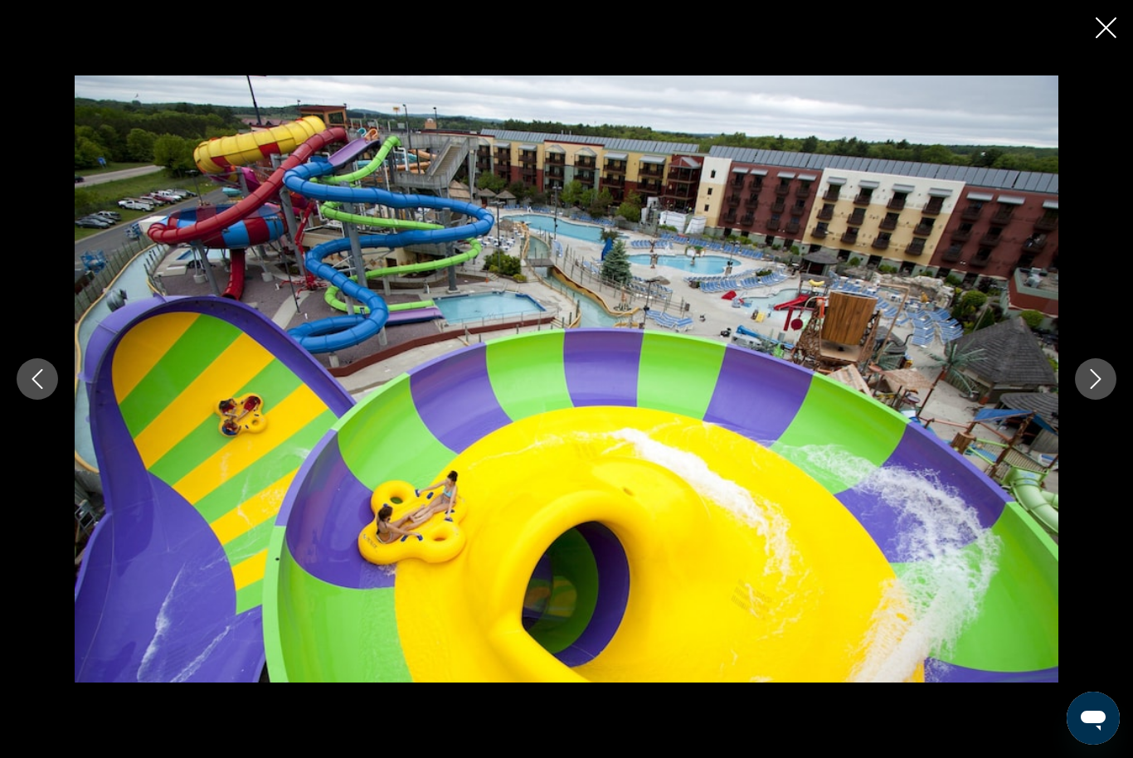
click at [1095, 389] on icon "Next image" at bounding box center [1095, 379] width 11 height 20
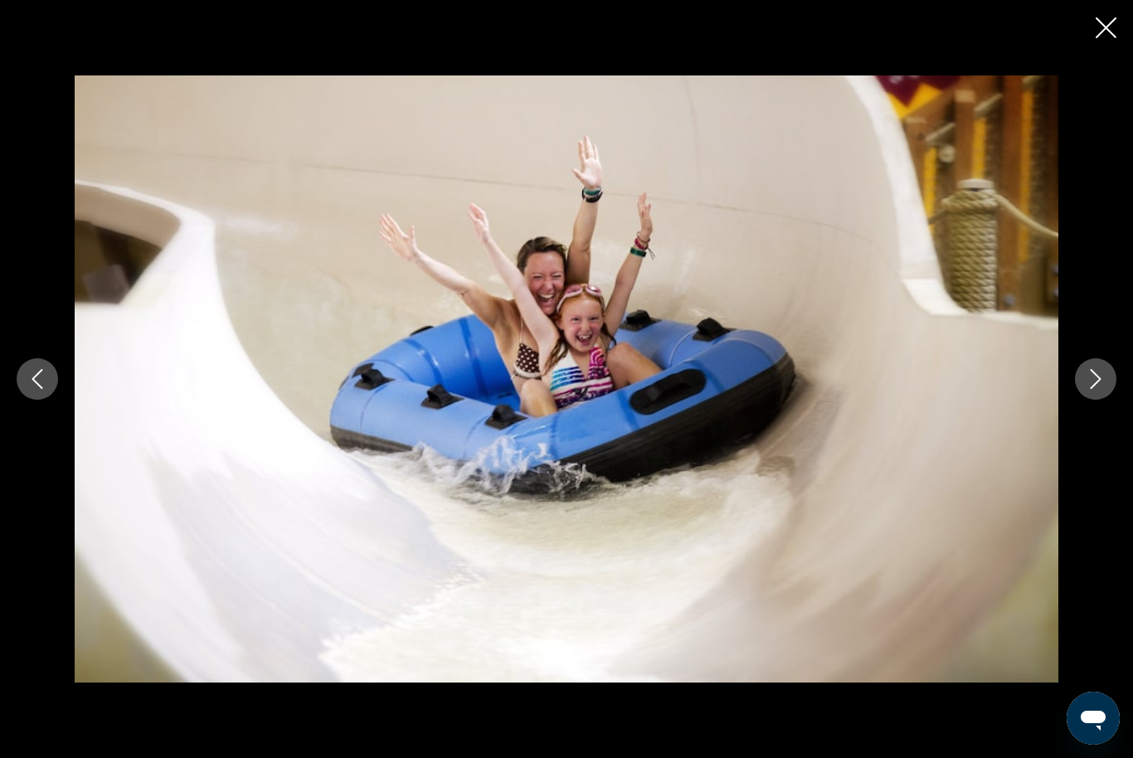
click at [1082, 394] on button "Next image" at bounding box center [1095, 378] width 41 height 41
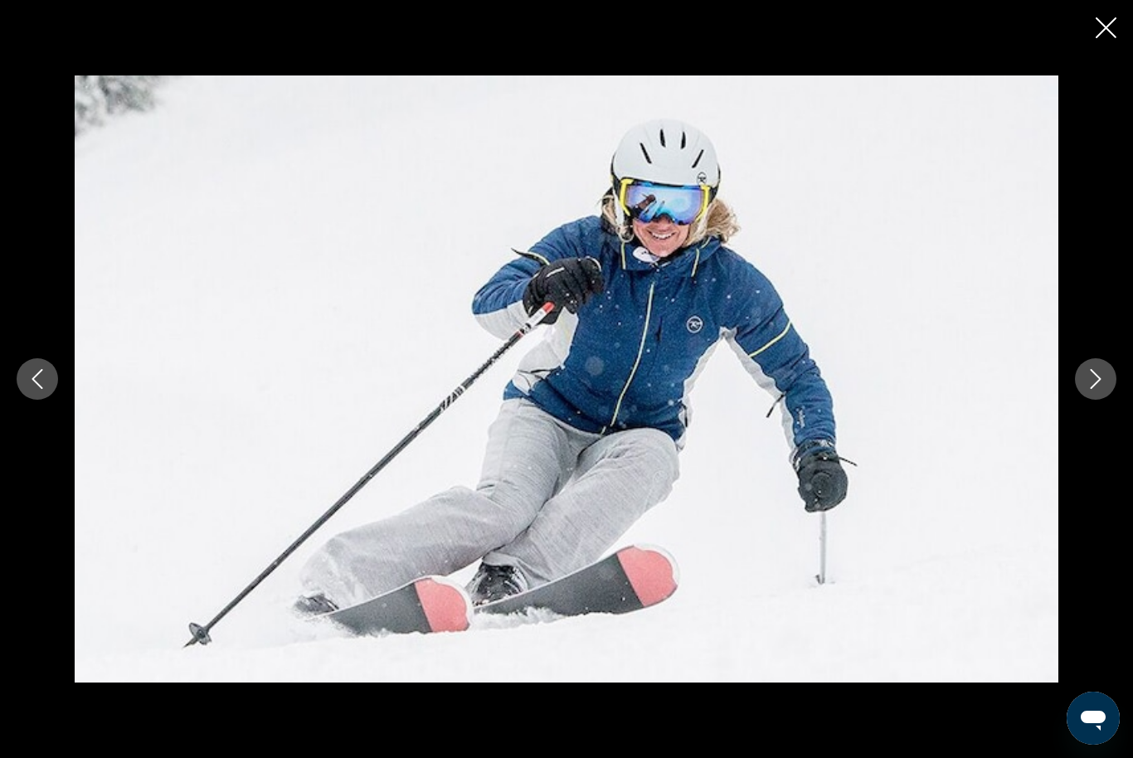
click at [1073, 384] on div "prev next" at bounding box center [566, 378] width 1133 height 606
click at [1097, 389] on icon "Next image" at bounding box center [1095, 379] width 11 height 20
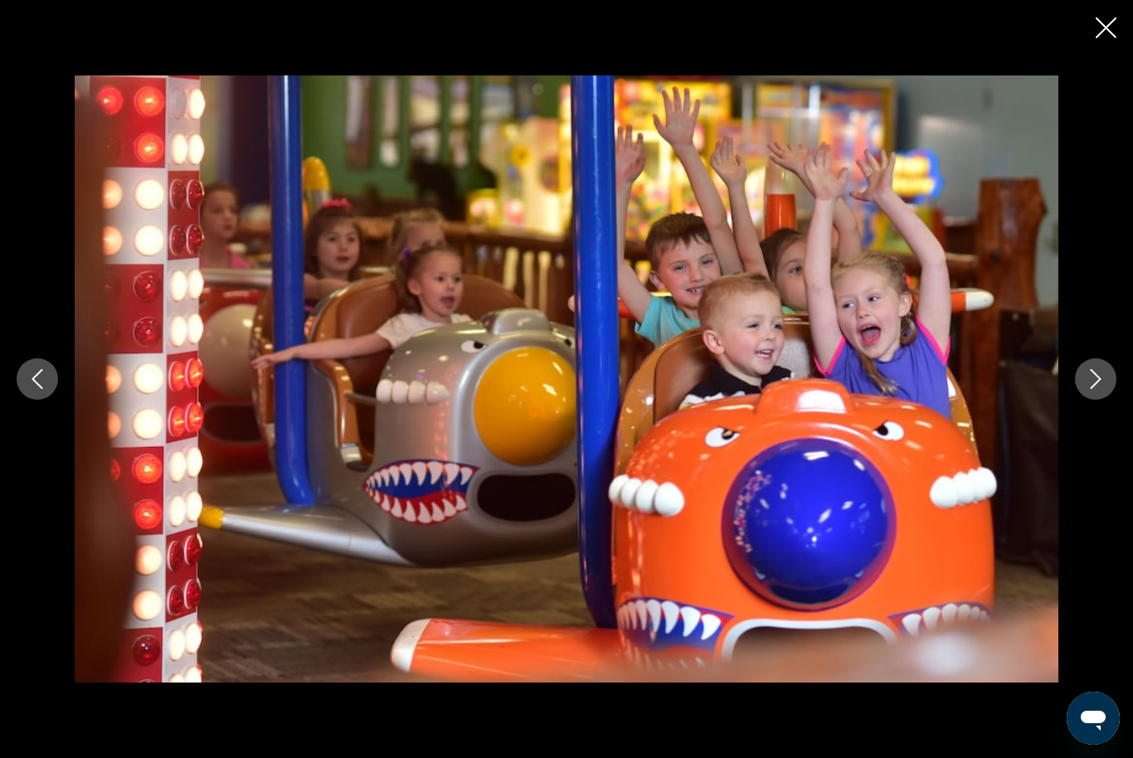
click at [1109, 399] on button "Next image" at bounding box center [1095, 378] width 41 height 41
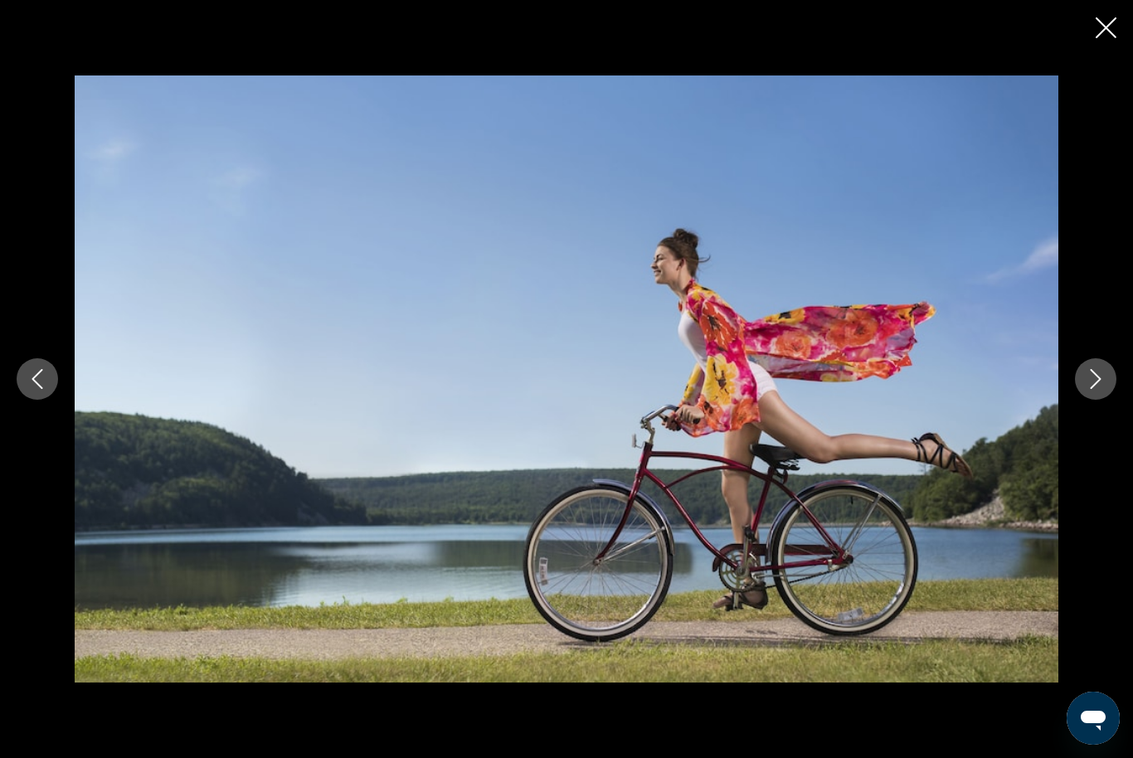
click at [1095, 394] on button "Next image" at bounding box center [1095, 378] width 41 height 41
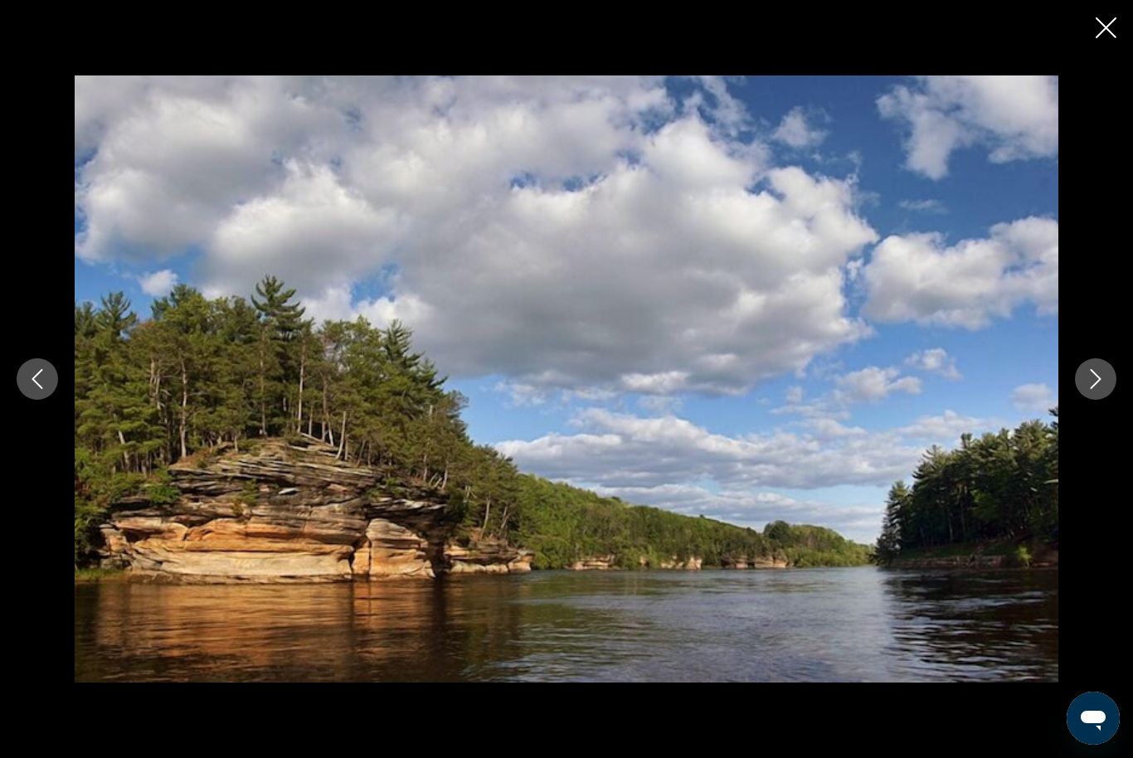
click at [1078, 400] on button "Next image" at bounding box center [1095, 378] width 41 height 41
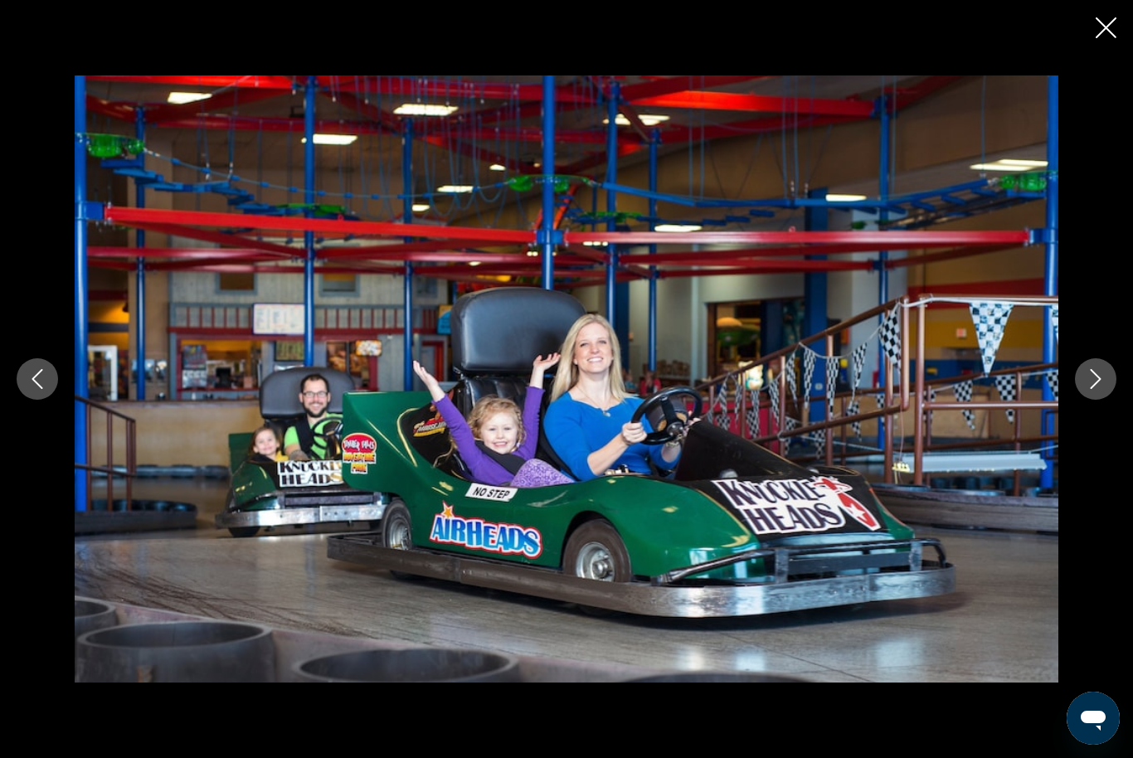
click at [1100, 389] on icon "Next image" at bounding box center [1095, 379] width 11 height 20
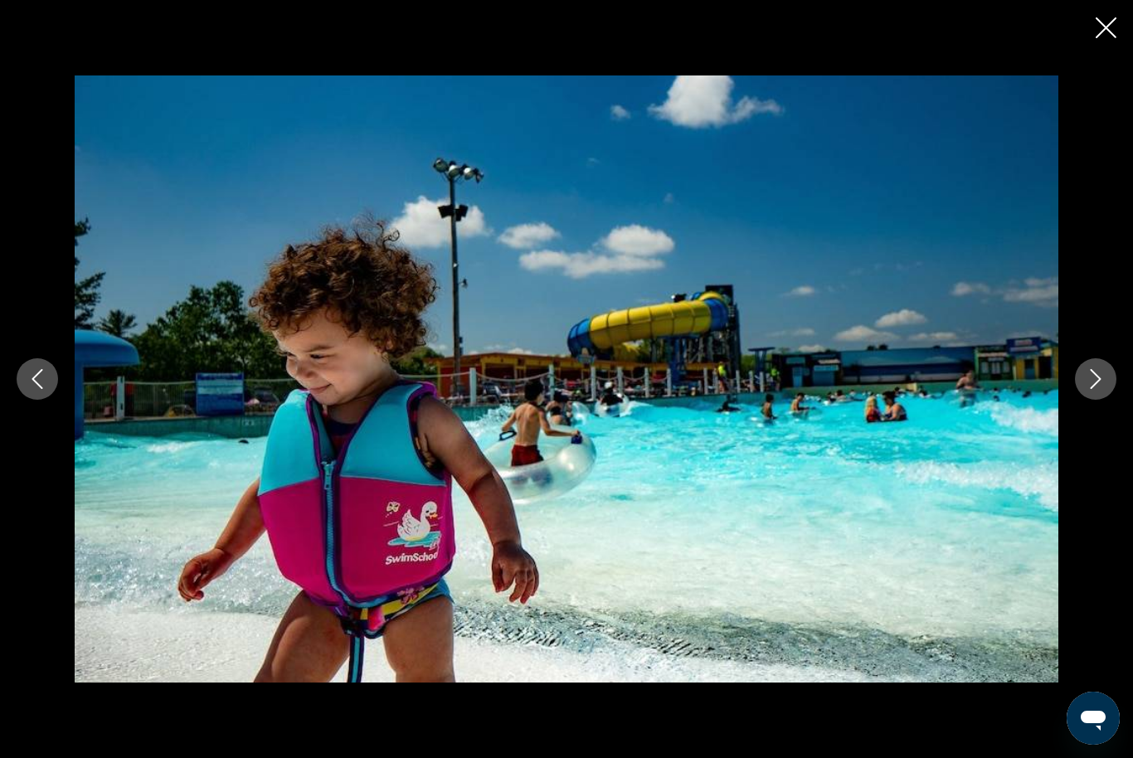
click at [1090, 394] on button "Next image" at bounding box center [1095, 378] width 41 height 41
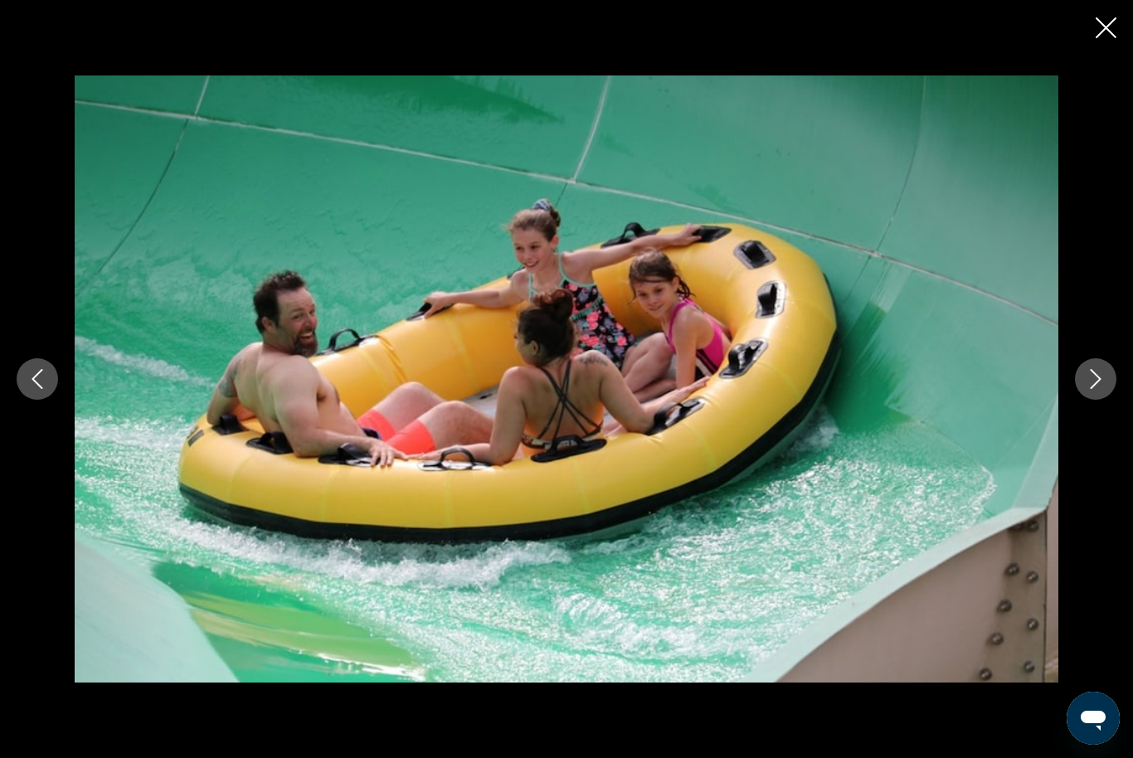
click at [1090, 389] on icon "Next image" at bounding box center [1095, 379] width 20 height 20
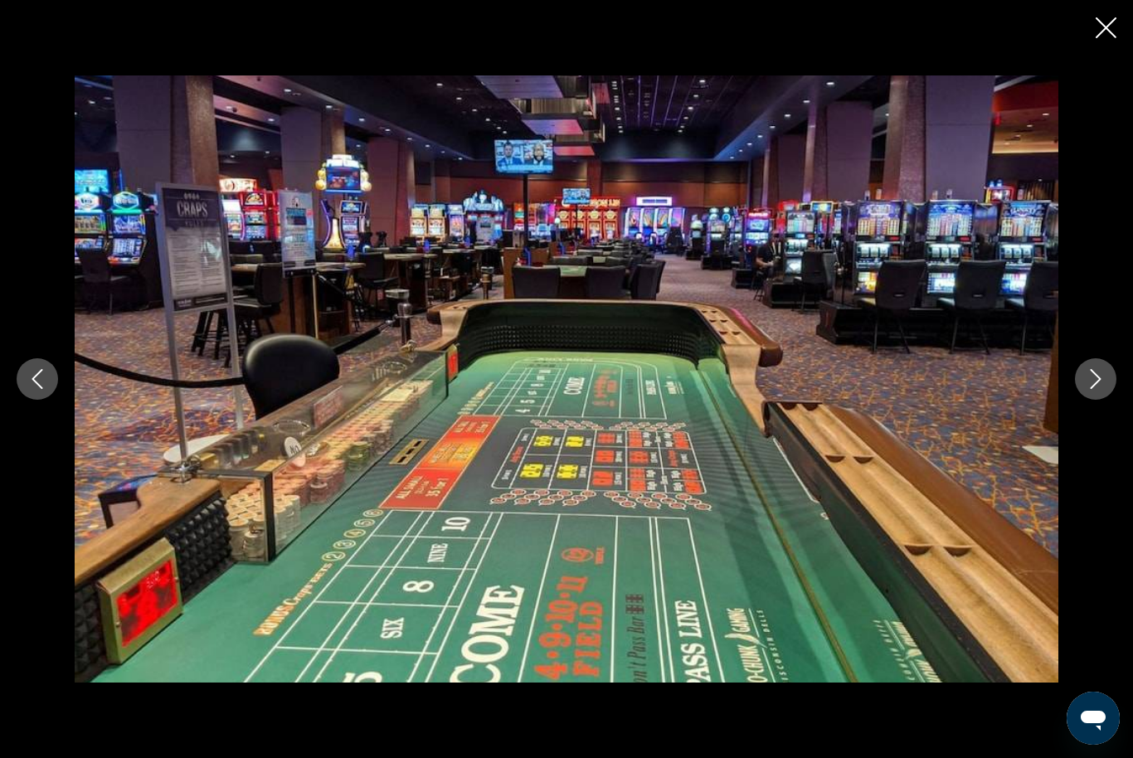
click at [1094, 386] on button "Next image" at bounding box center [1095, 378] width 41 height 41
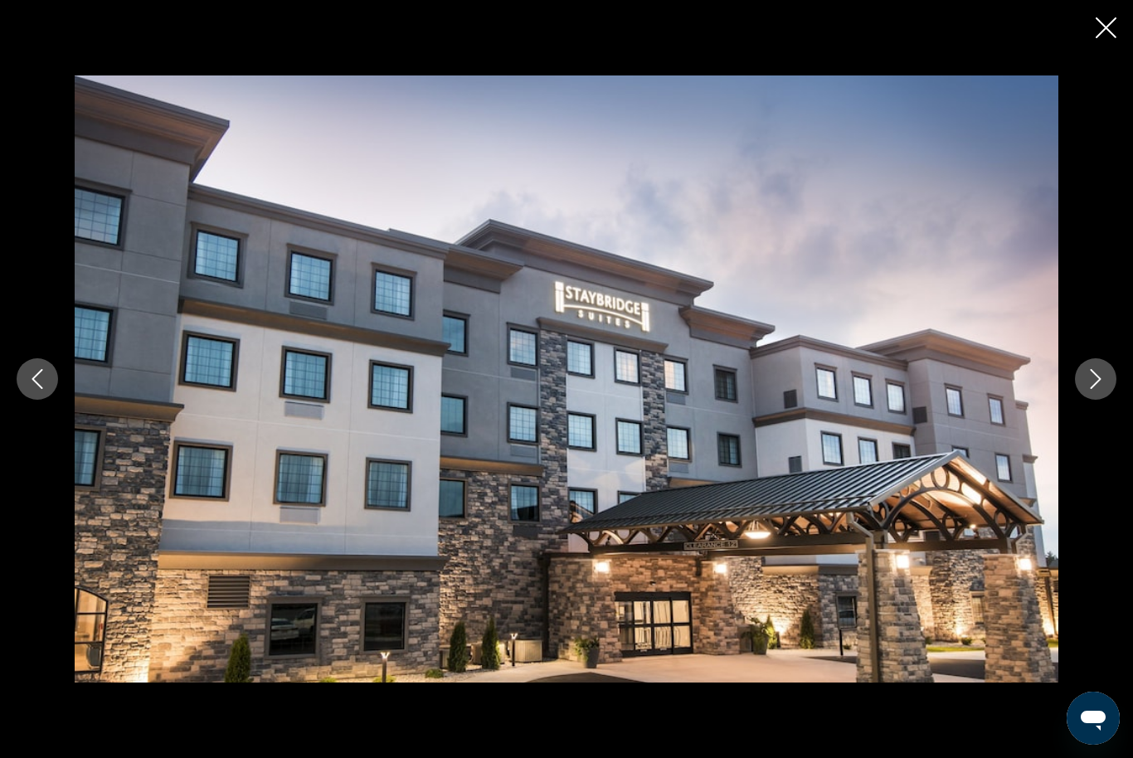
click at [1108, 30] on icon "Close slideshow" at bounding box center [1105, 27] width 21 height 21
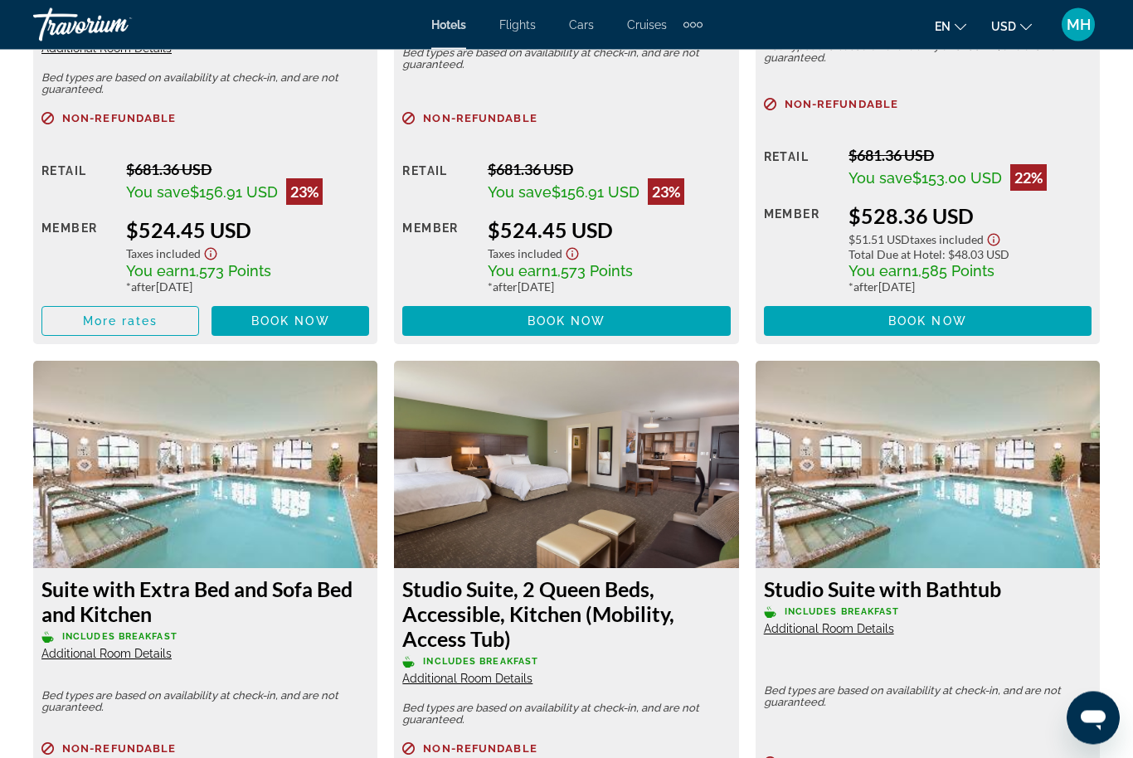
scroll to position [3059, 0]
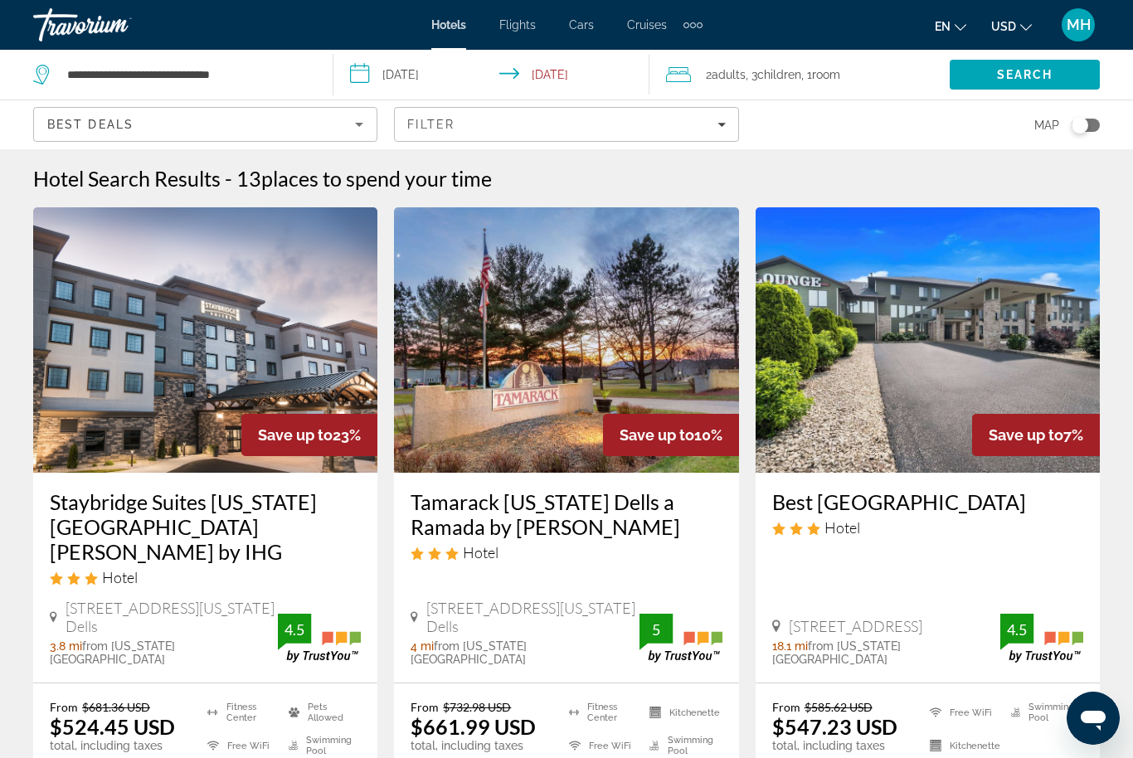
click at [435, 61] on input "**********" at bounding box center [494, 77] width 323 height 55
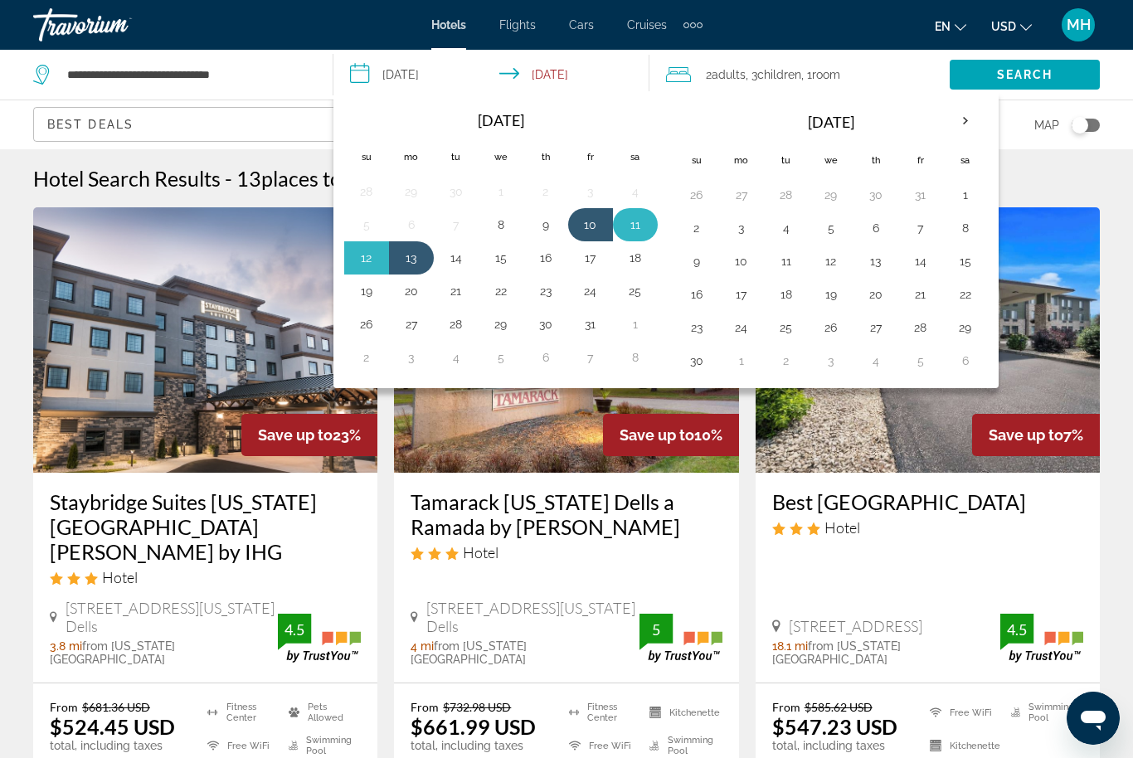
click at [637, 222] on button "11" at bounding box center [635, 224] width 27 height 23
click at [417, 255] on button "13" at bounding box center [411, 257] width 27 height 23
type input "**********"
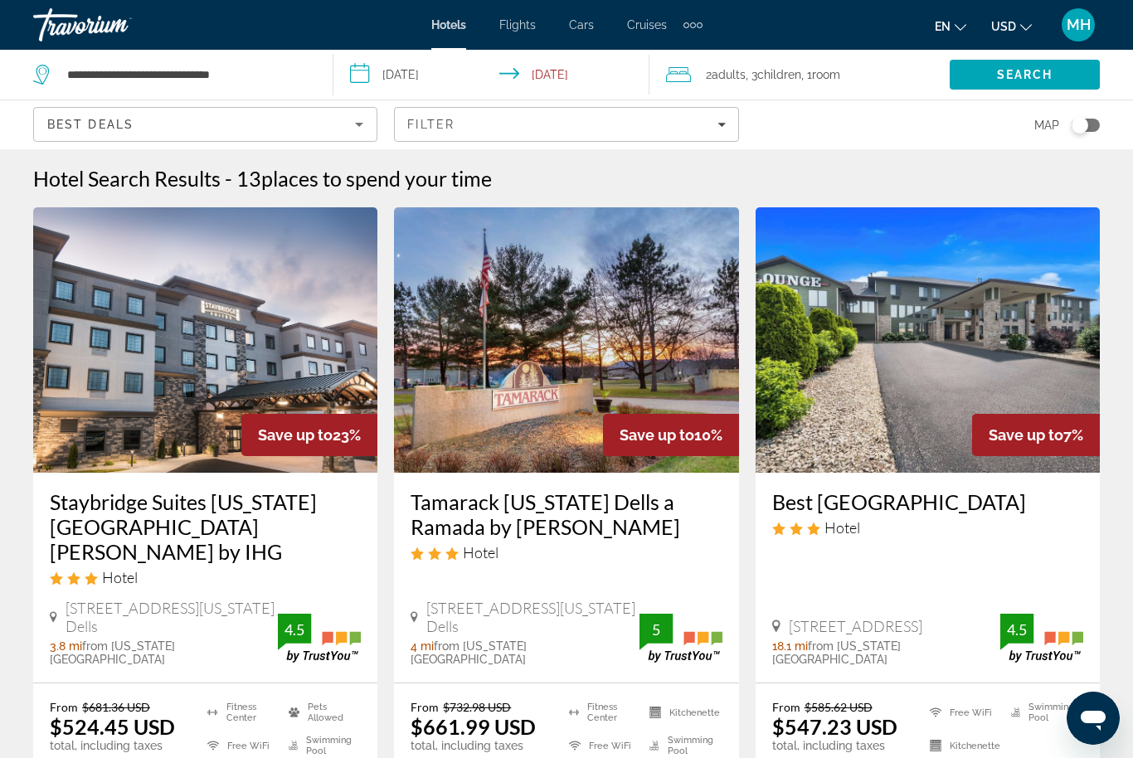
click at [1097, 177] on div "Hotel Search Results - 13 places to spend your time" at bounding box center [566, 178] width 1066 height 25
click at [1024, 70] on span "Search" at bounding box center [1025, 74] width 56 height 13
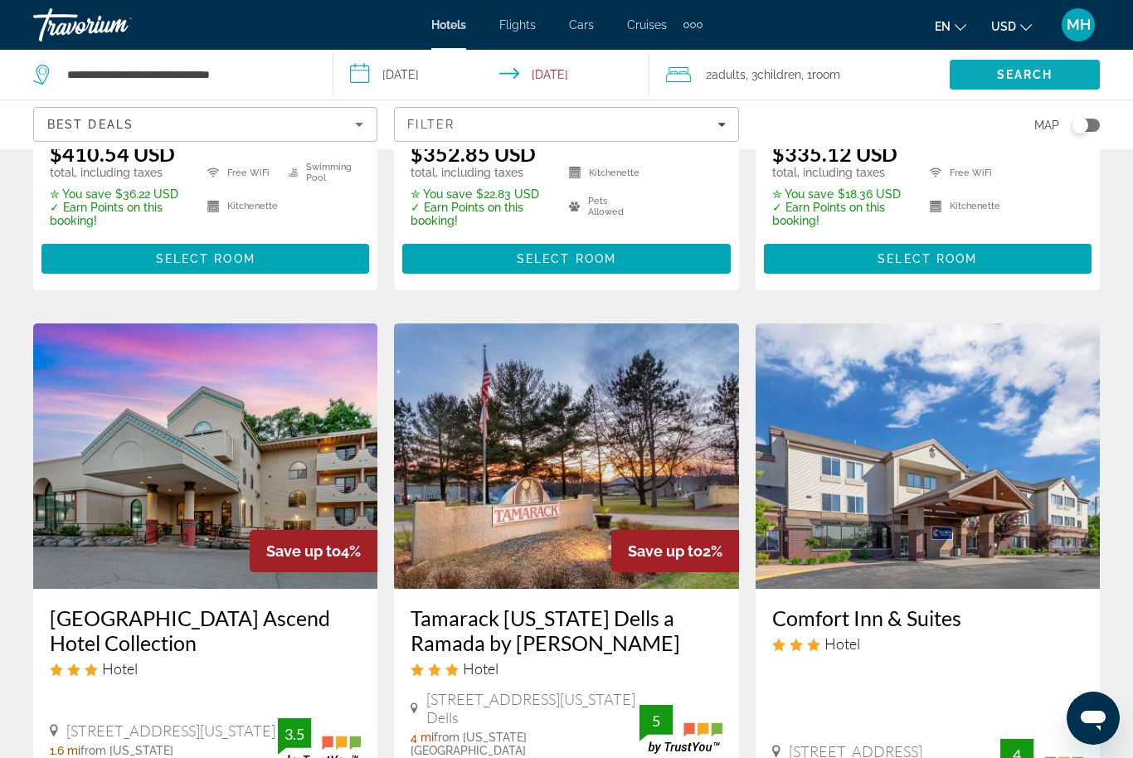
scroll to position [575, 0]
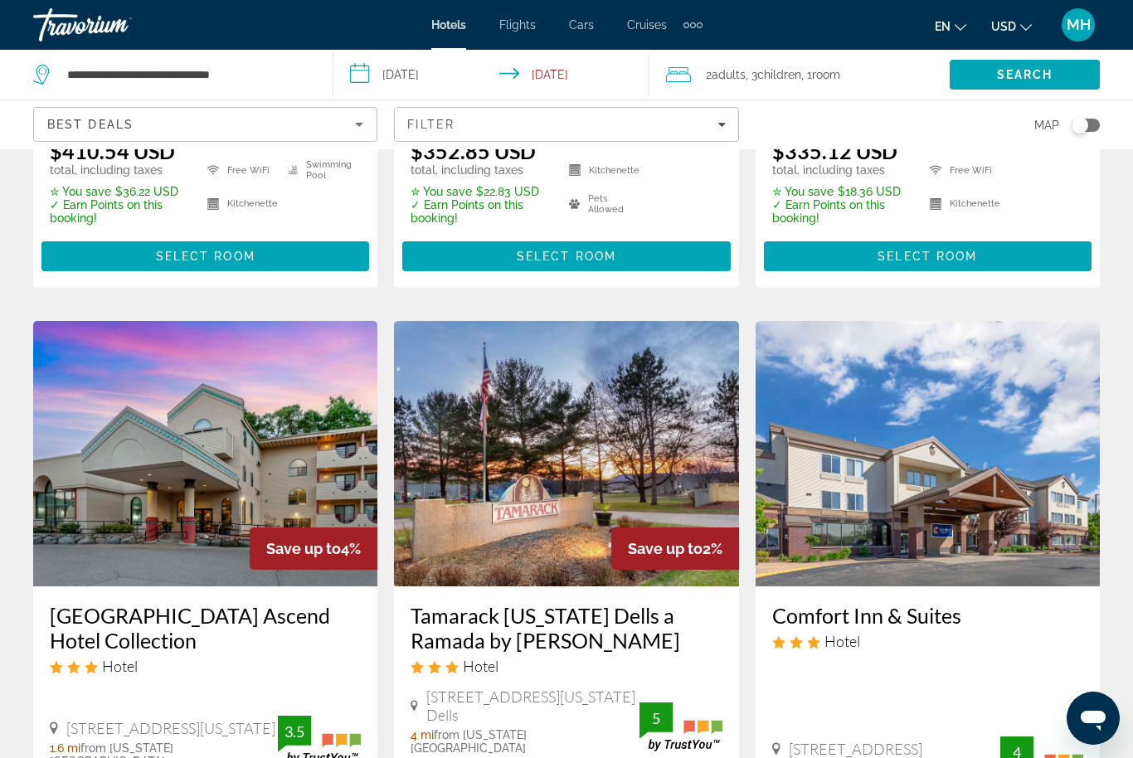
click at [187, 431] on img "Main content" at bounding box center [205, 453] width 344 height 265
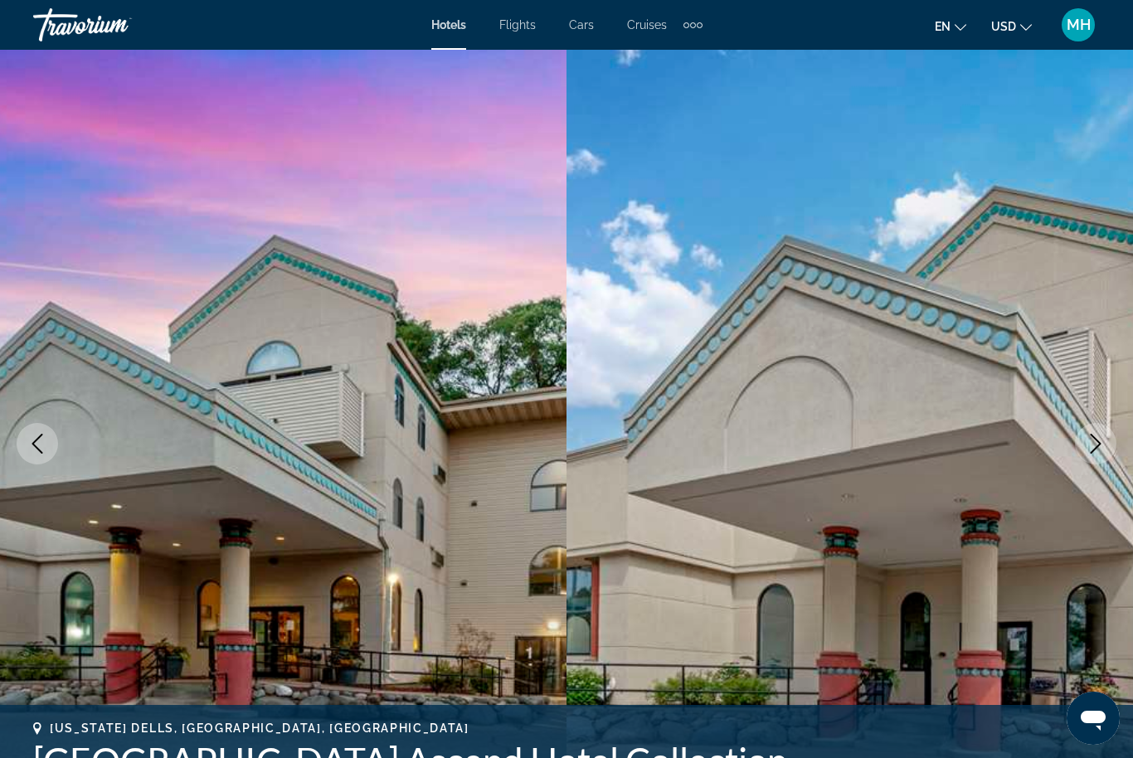
click at [1096, 438] on icon "Next image" at bounding box center [1095, 444] width 20 height 20
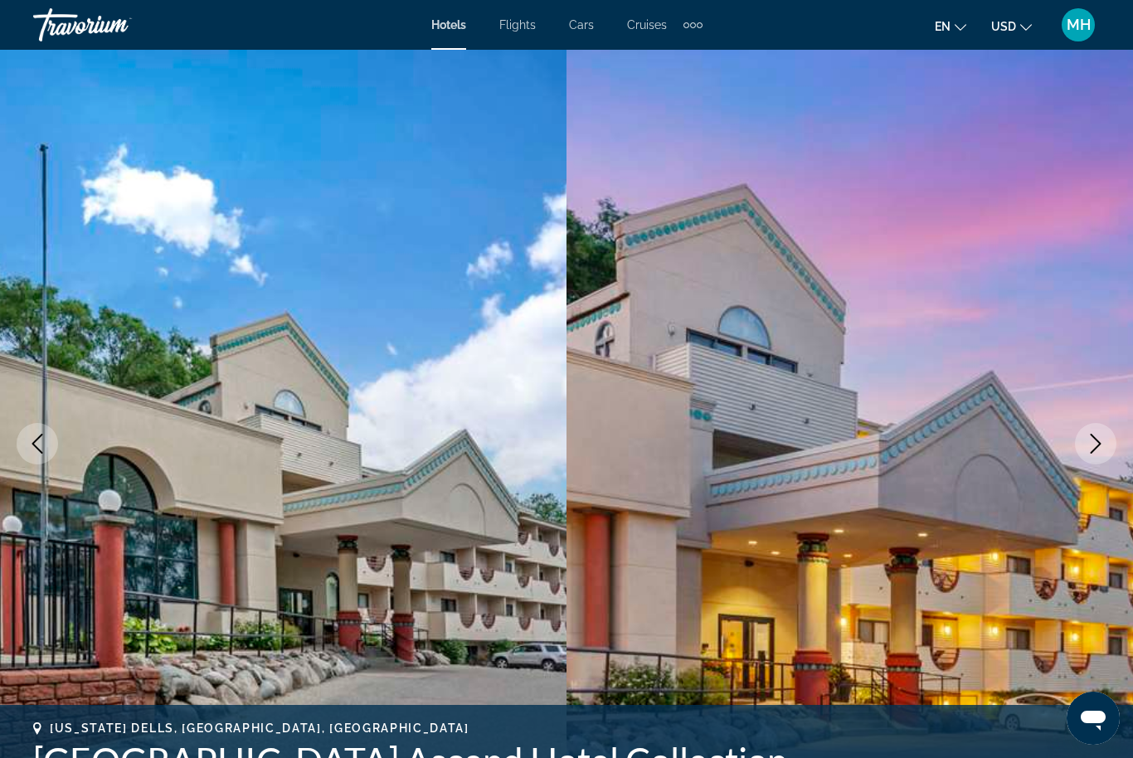
click at [1087, 439] on icon "Next image" at bounding box center [1095, 444] width 20 height 20
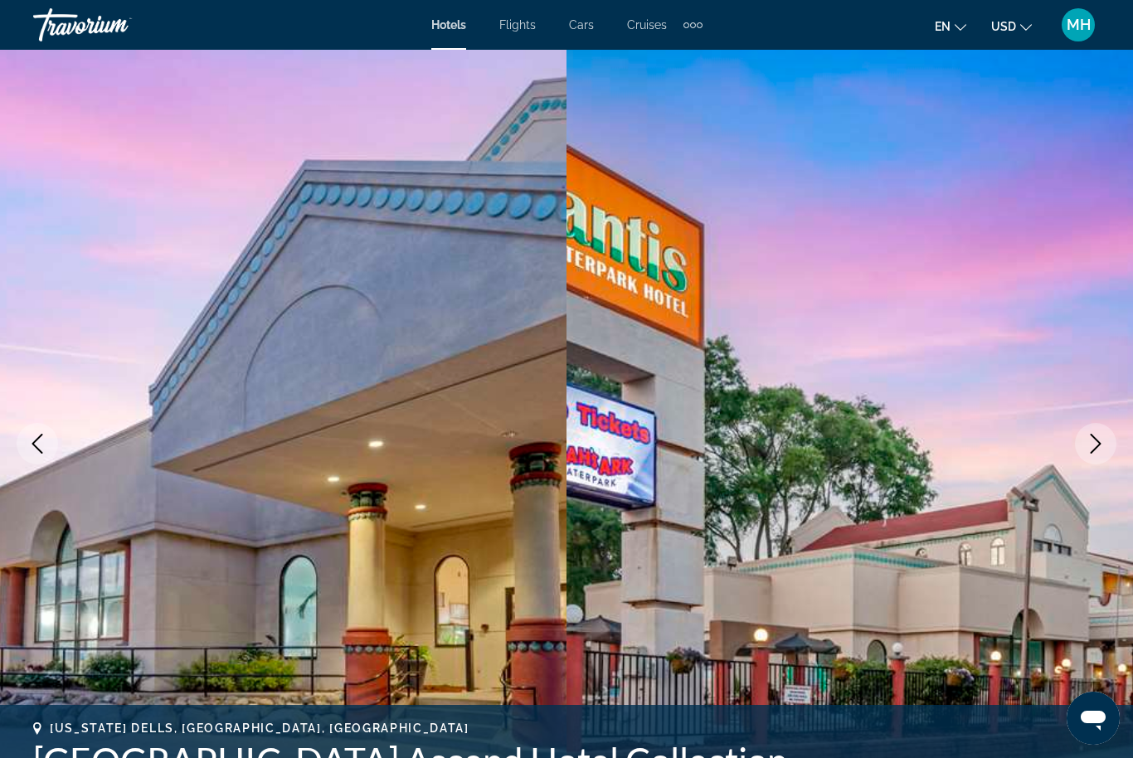
click at [1105, 454] on button "Next image" at bounding box center [1095, 443] width 41 height 41
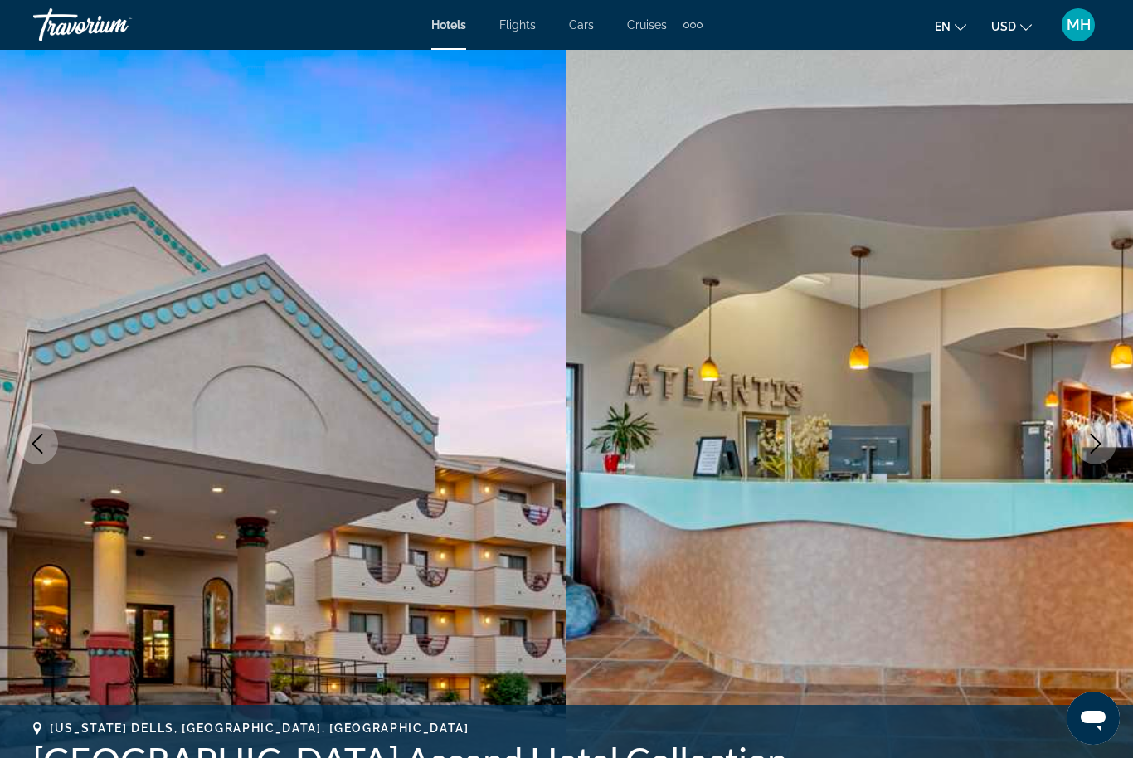
click at [1100, 447] on icon "Next image" at bounding box center [1095, 444] width 20 height 20
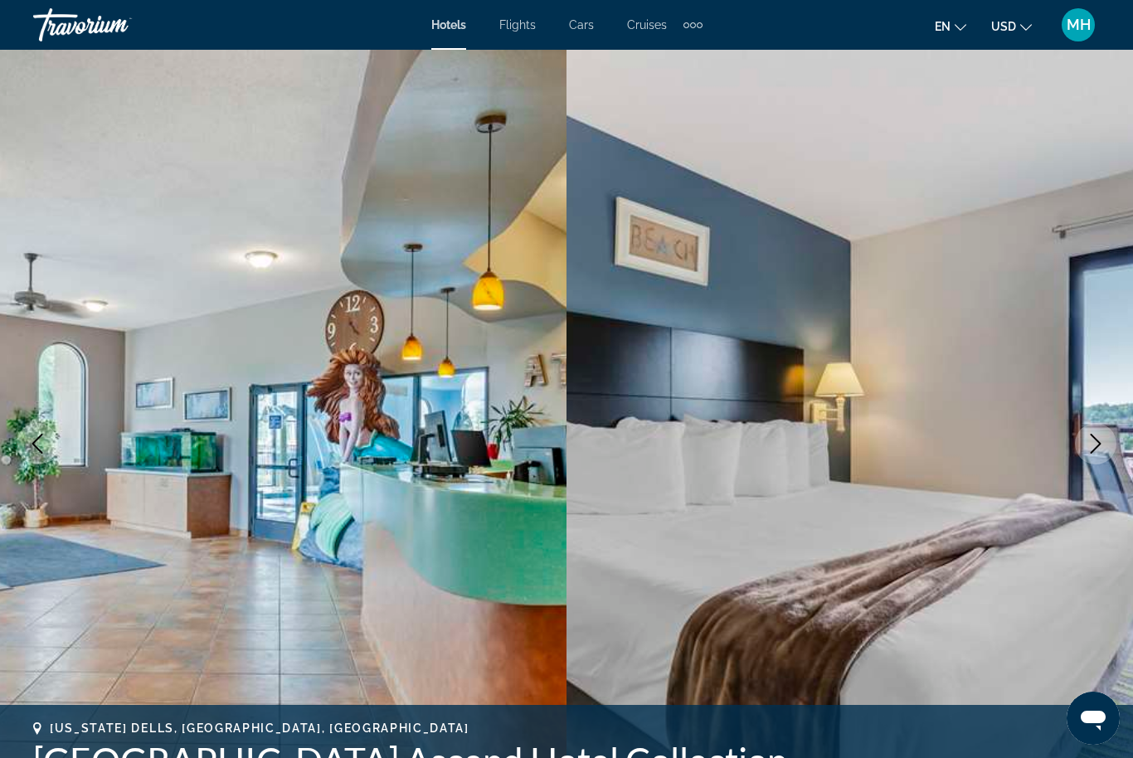
click at [1093, 446] on icon "Next image" at bounding box center [1095, 444] width 20 height 20
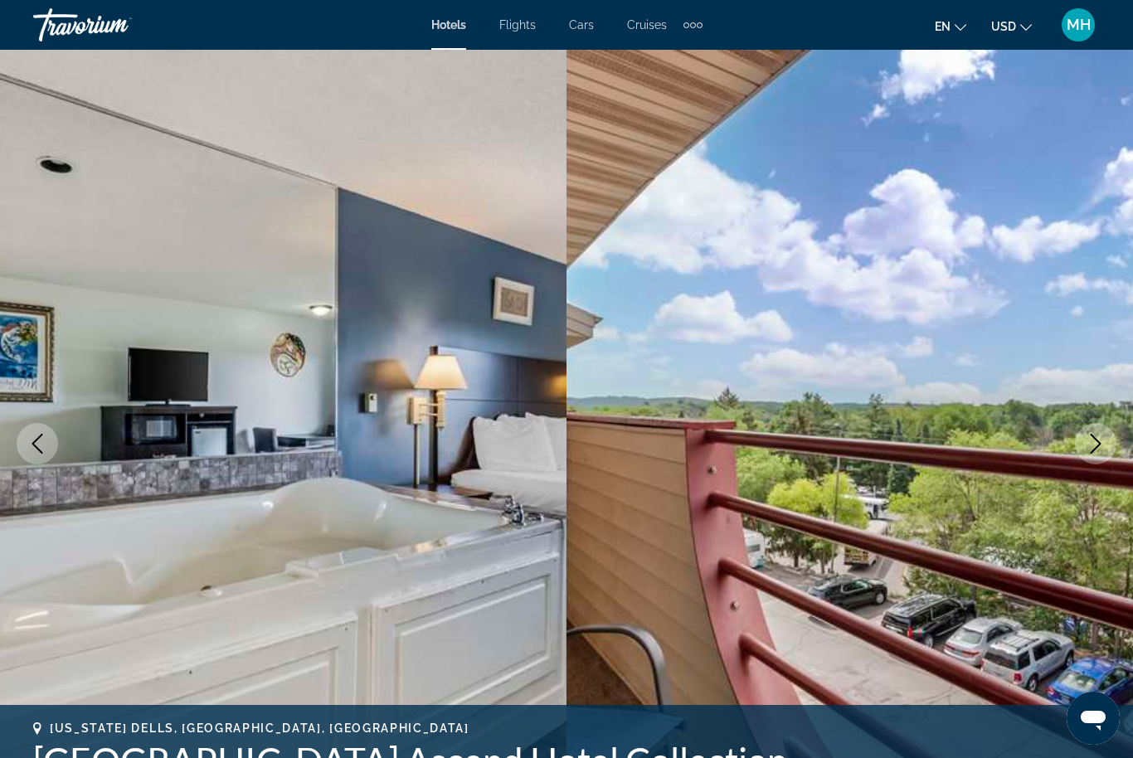
click at [1103, 455] on button "Next image" at bounding box center [1095, 443] width 41 height 41
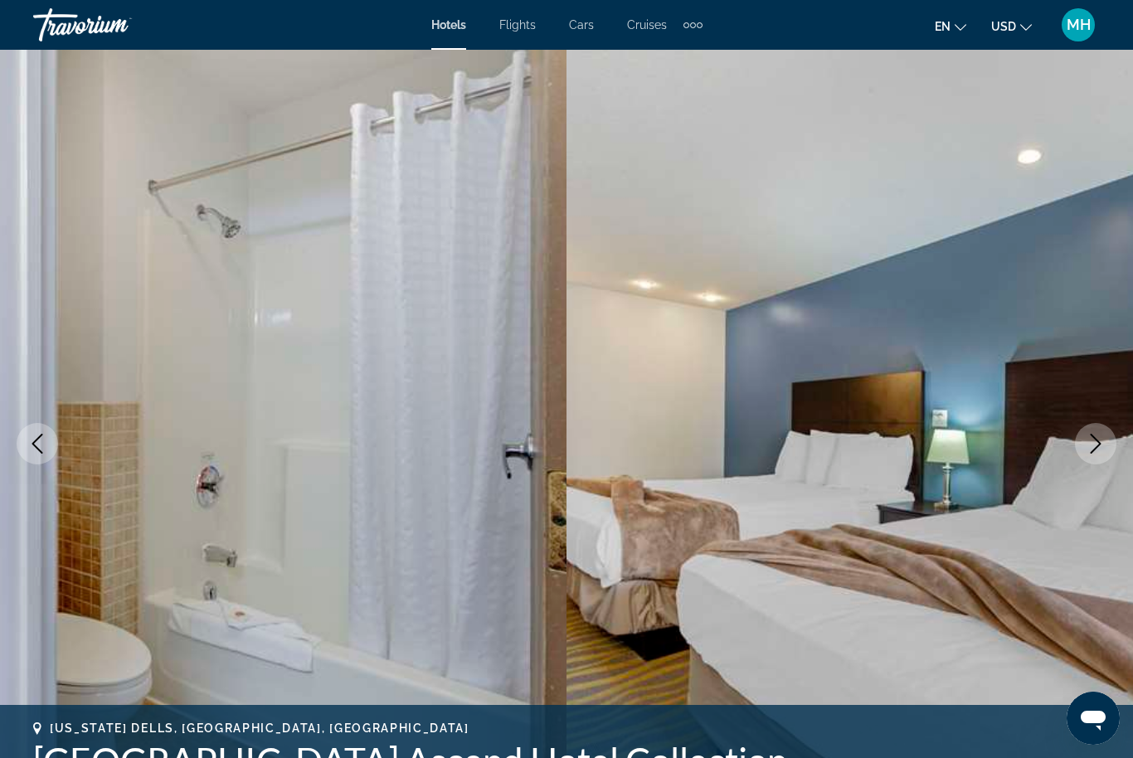
click at [1103, 453] on icon "Next image" at bounding box center [1095, 444] width 20 height 20
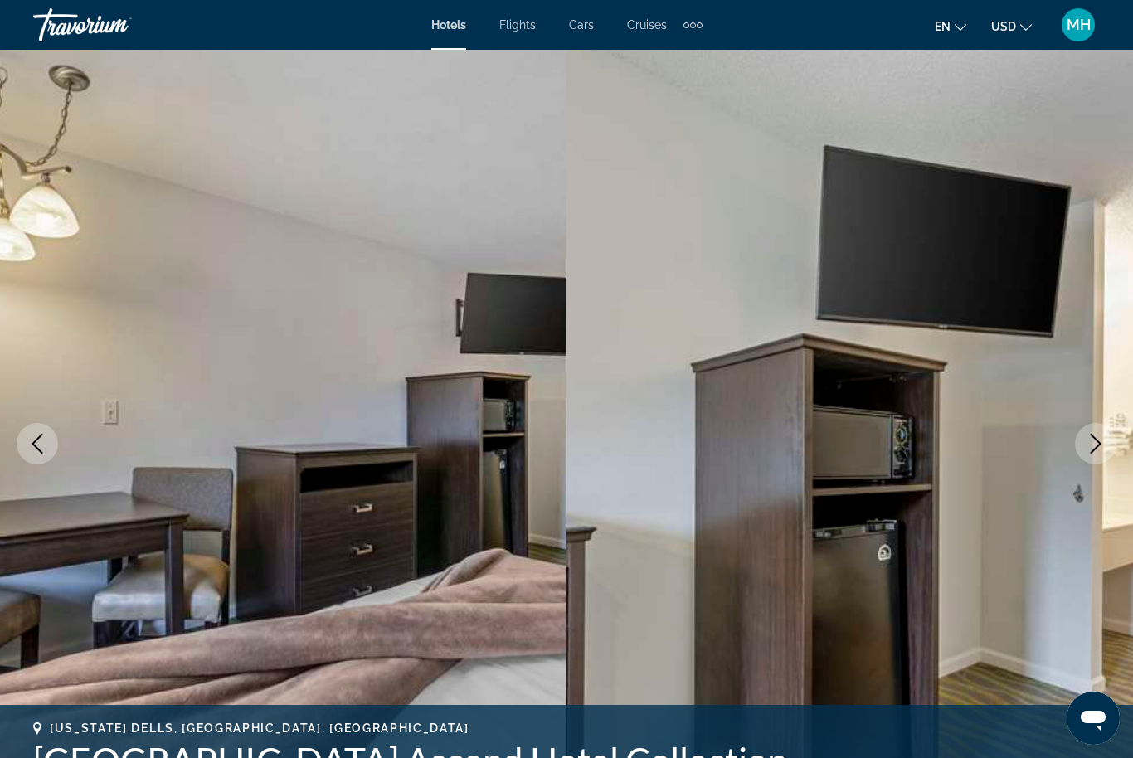
click at [1093, 444] on icon "Next image" at bounding box center [1095, 444] width 20 height 20
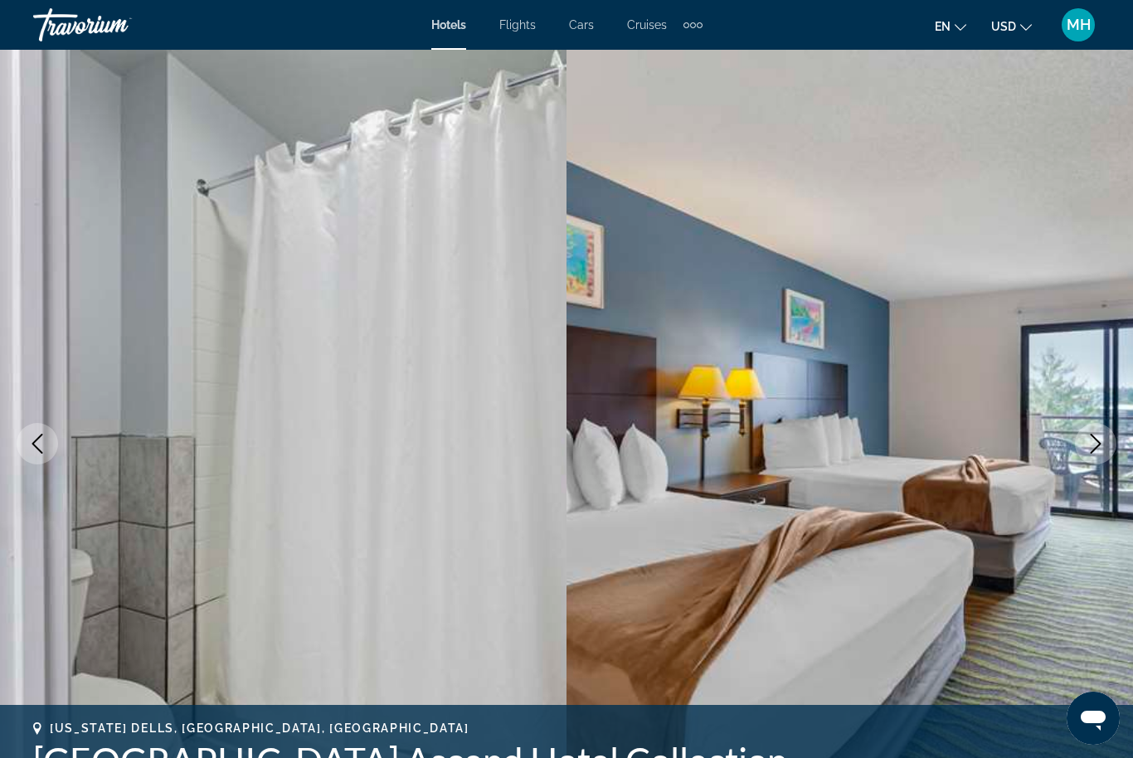
click at [1100, 434] on icon "Next image" at bounding box center [1095, 444] width 20 height 20
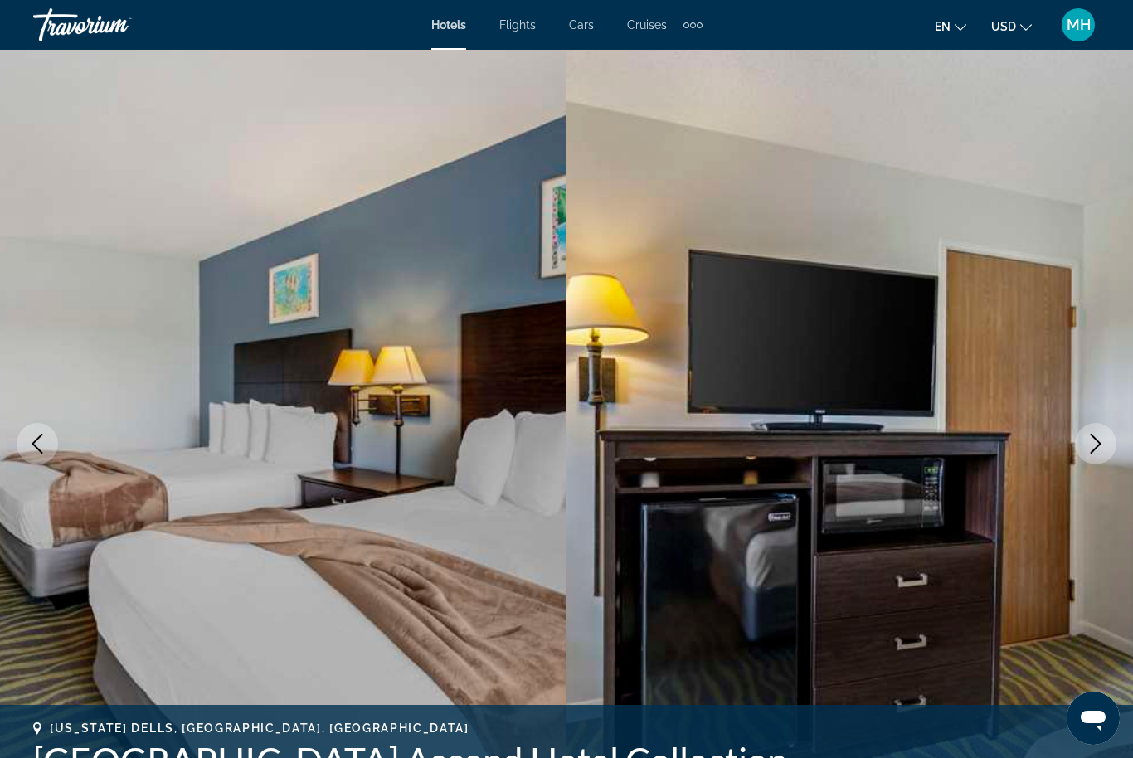
click at [1104, 435] on icon "Next image" at bounding box center [1095, 444] width 20 height 20
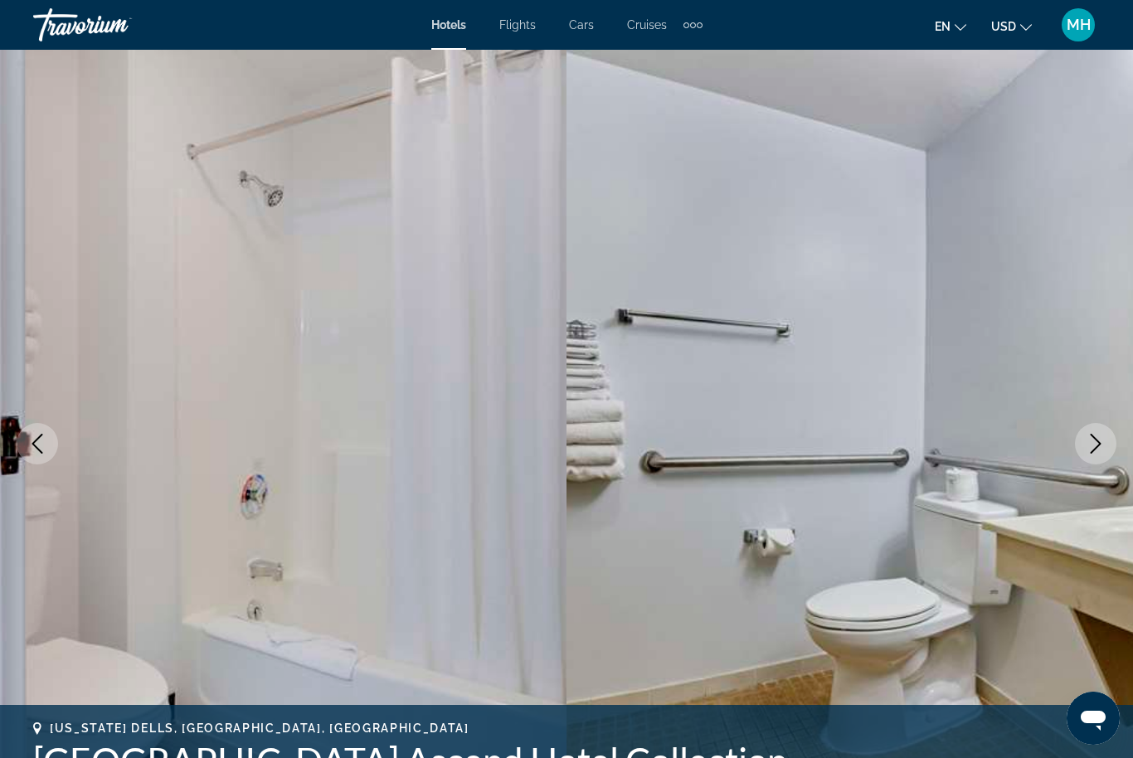
click at [1104, 435] on icon "Next image" at bounding box center [1095, 444] width 20 height 20
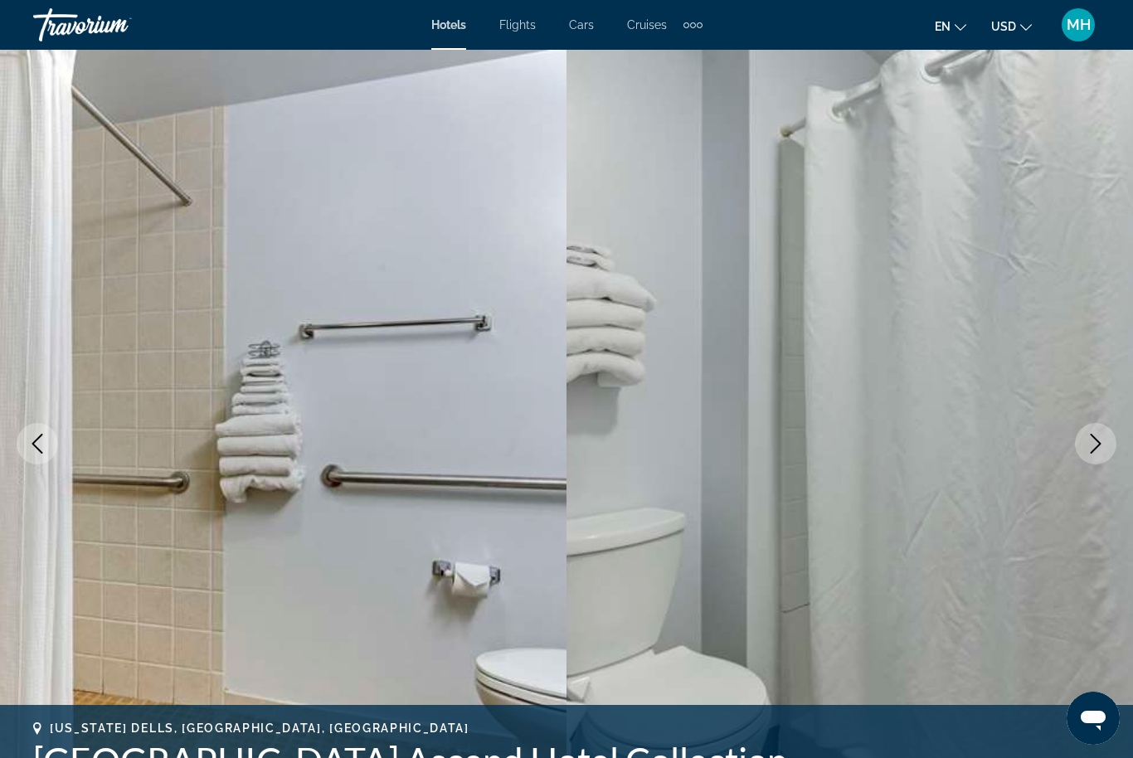
click at [1116, 439] on img "Main content" at bounding box center [849, 444] width 566 height 788
click at [1103, 438] on icon "Next image" at bounding box center [1095, 444] width 20 height 20
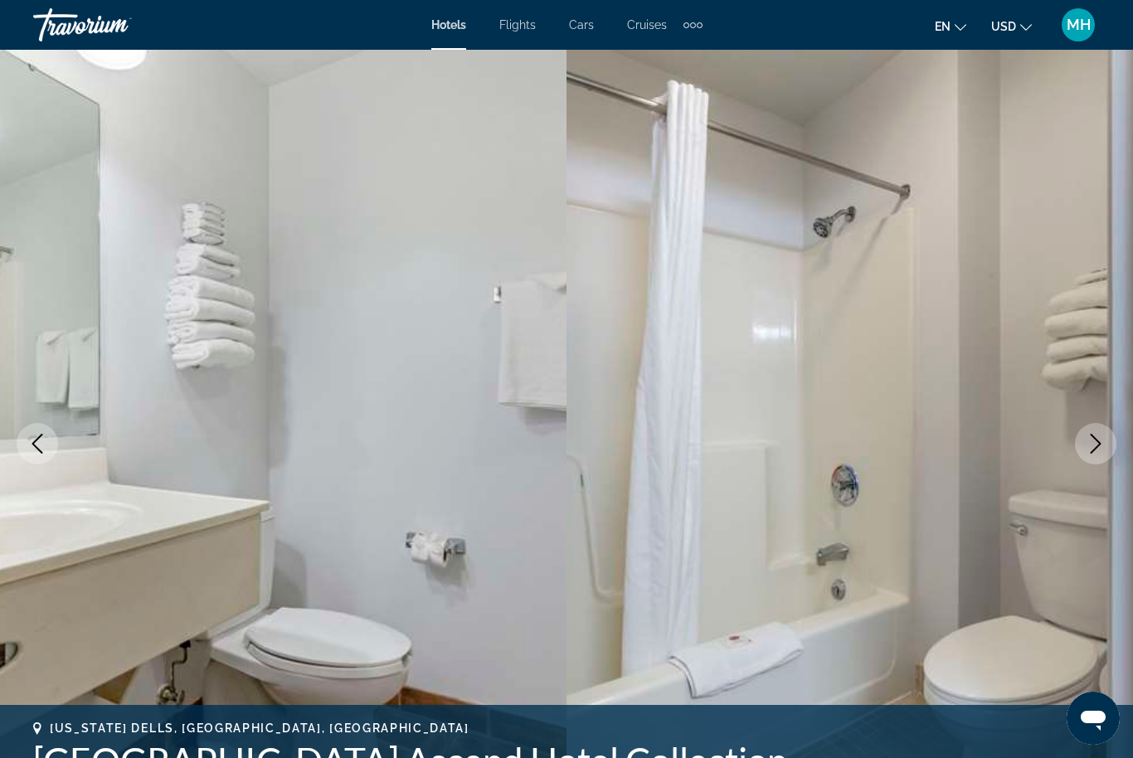
click at [1098, 441] on icon "Next image" at bounding box center [1095, 444] width 11 height 20
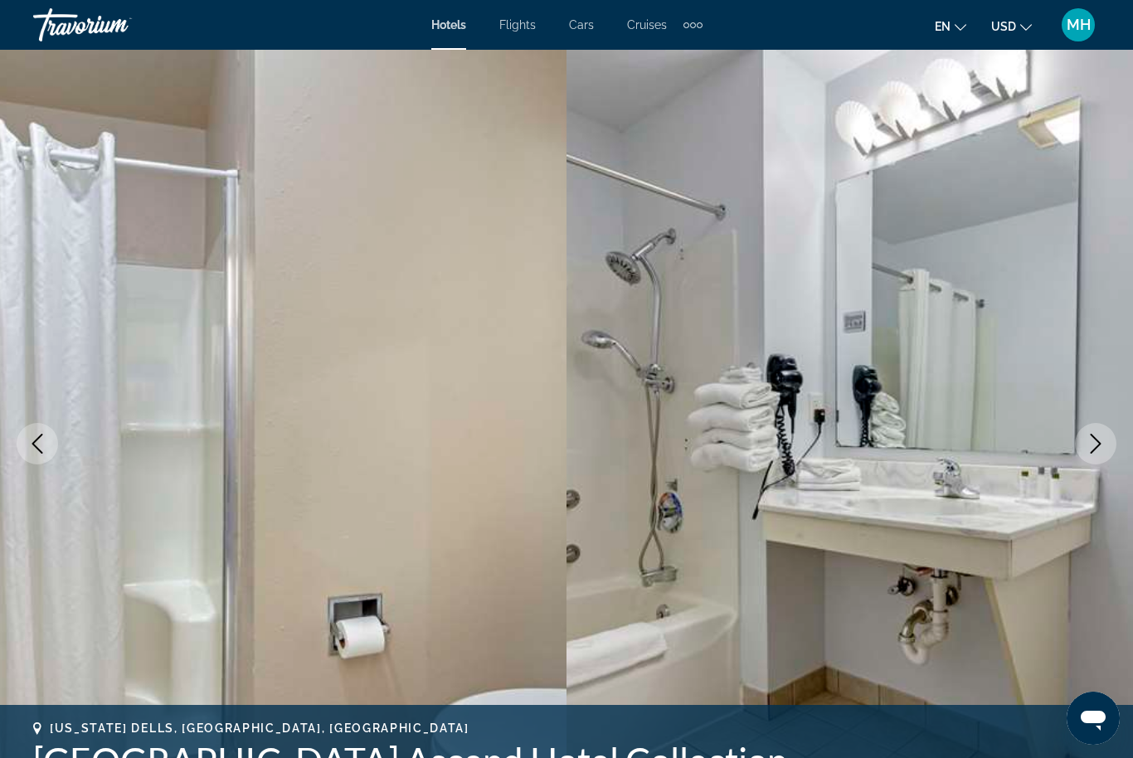
click at [1101, 443] on icon "Next image" at bounding box center [1095, 444] width 20 height 20
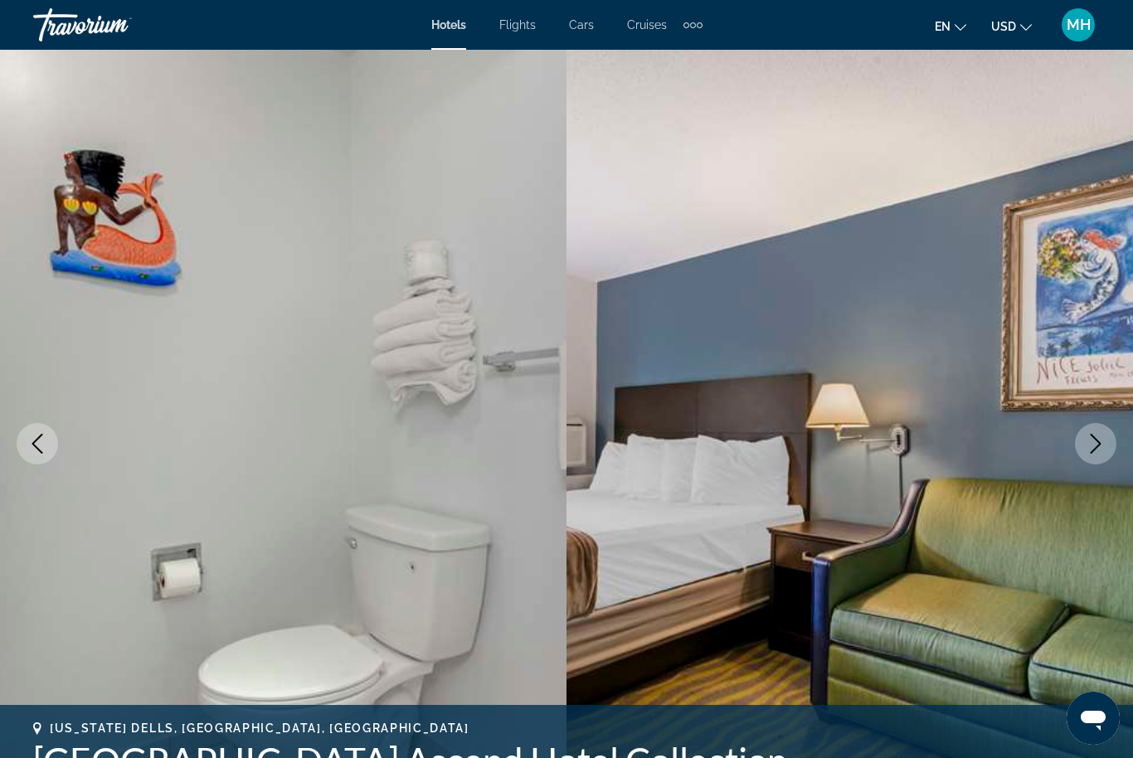
click at [1100, 444] on icon "Next image" at bounding box center [1095, 444] width 11 height 20
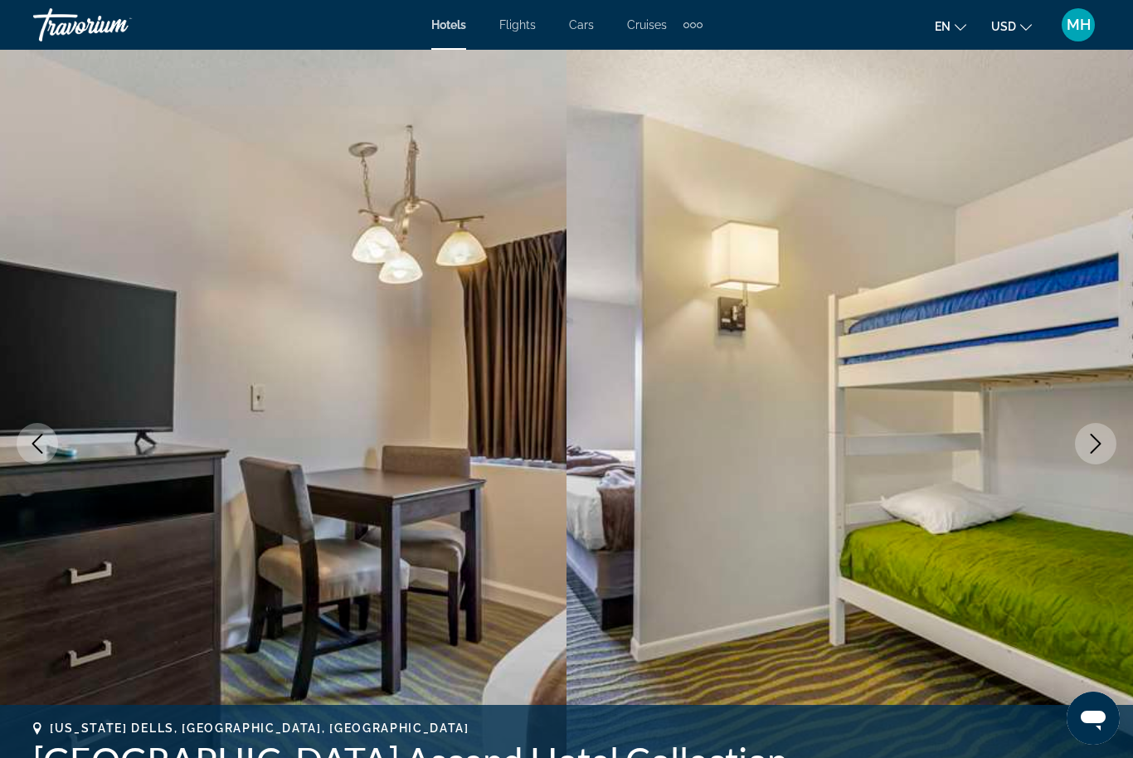
click at [1103, 438] on icon "Next image" at bounding box center [1095, 444] width 20 height 20
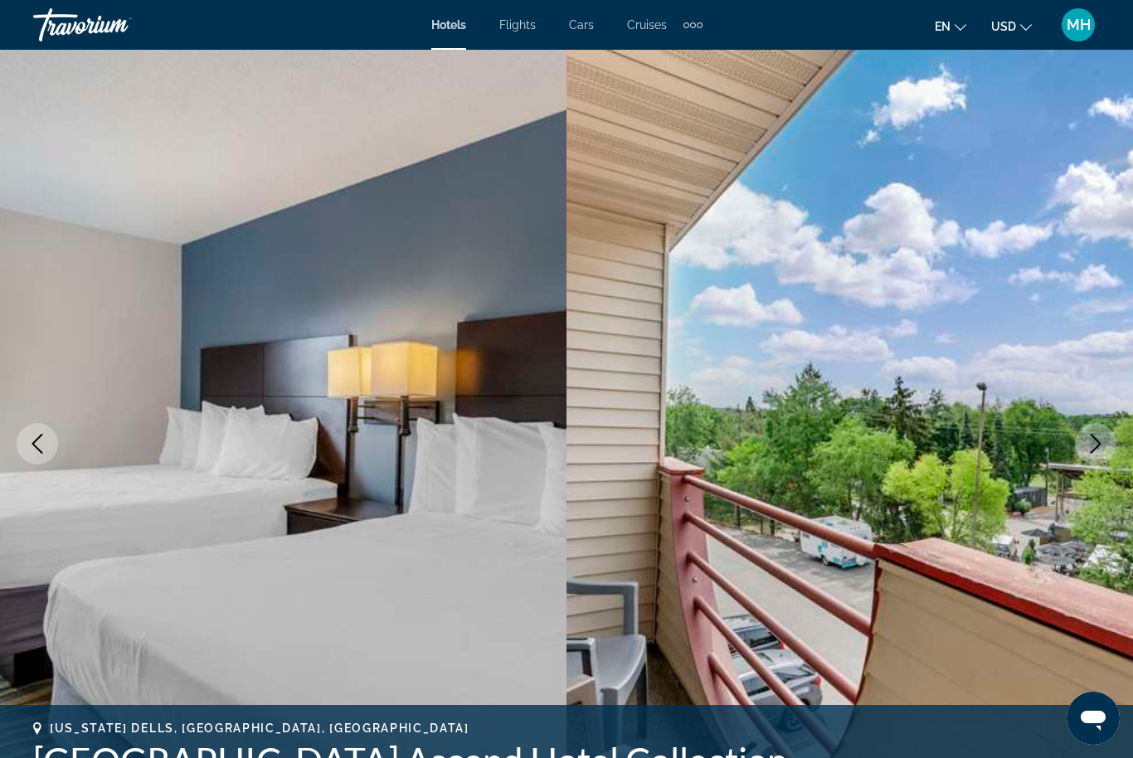
click at [1101, 435] on icon "Next image" at bounding box center [1095, 444] width 20 height 20
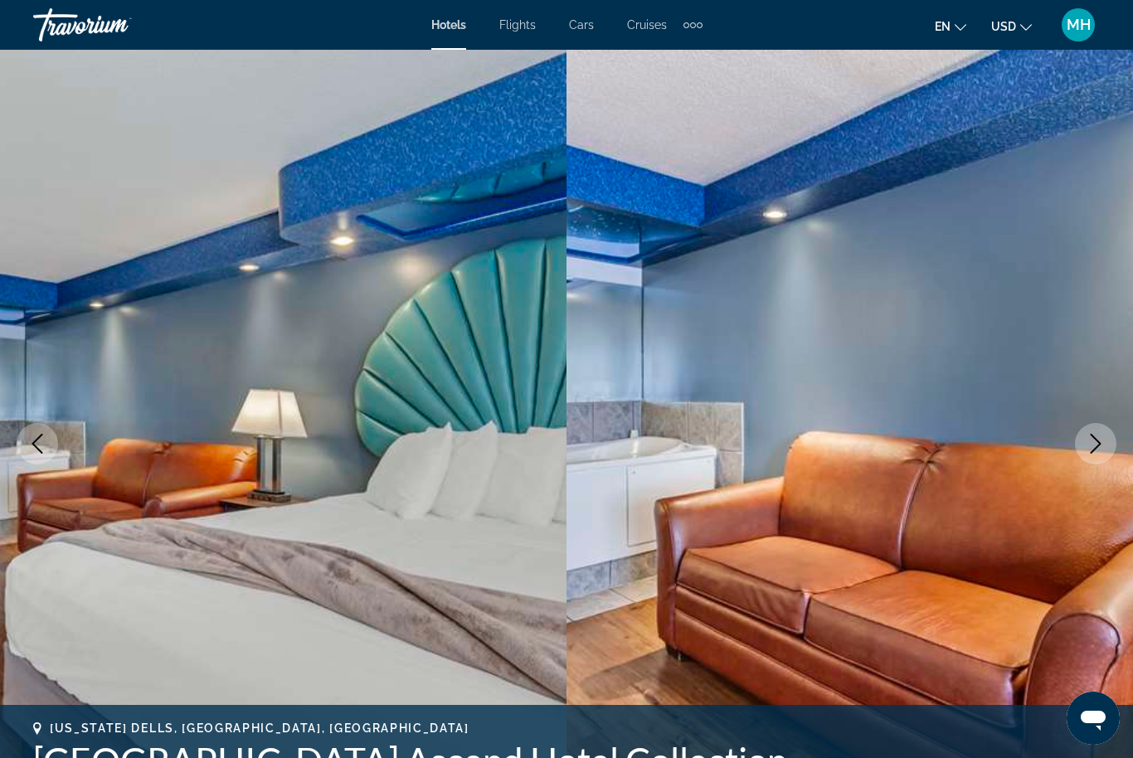
click at [1100, 441] on icon "Next image" at bounding box center [1095, 444] width 20 height 20
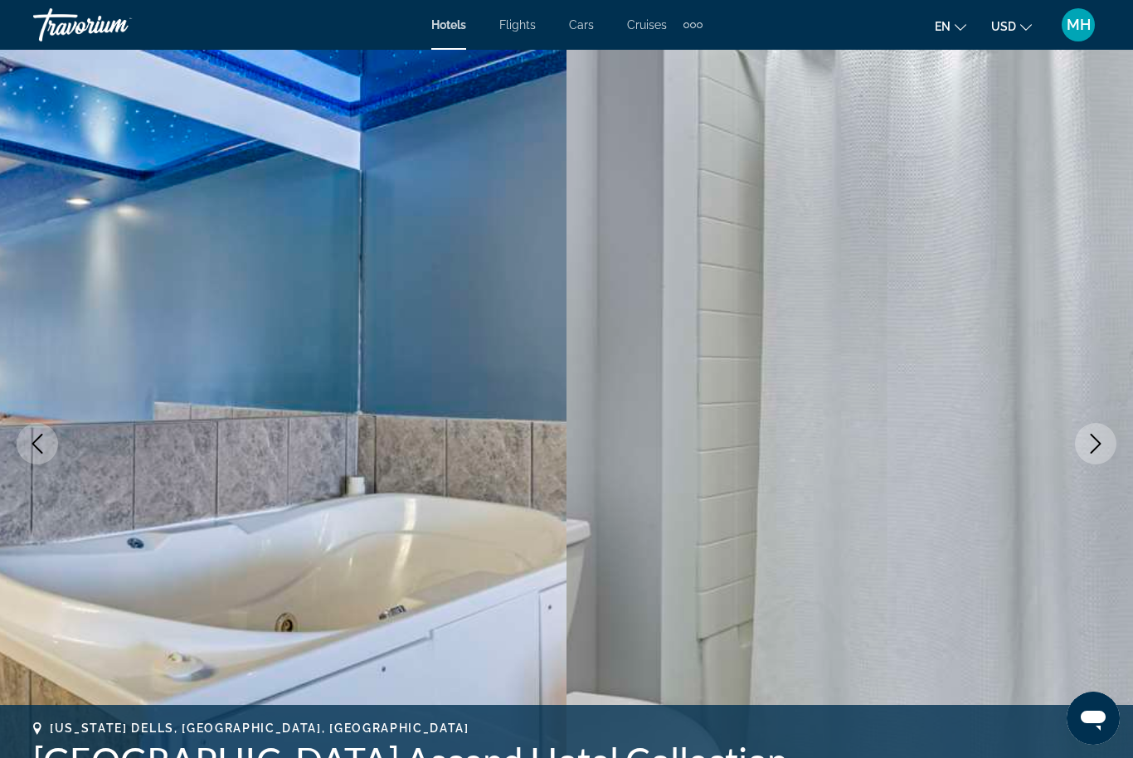
click at [1092, 441] on icon "Next image" at bounding box center [1095, 444] width 20 height 20
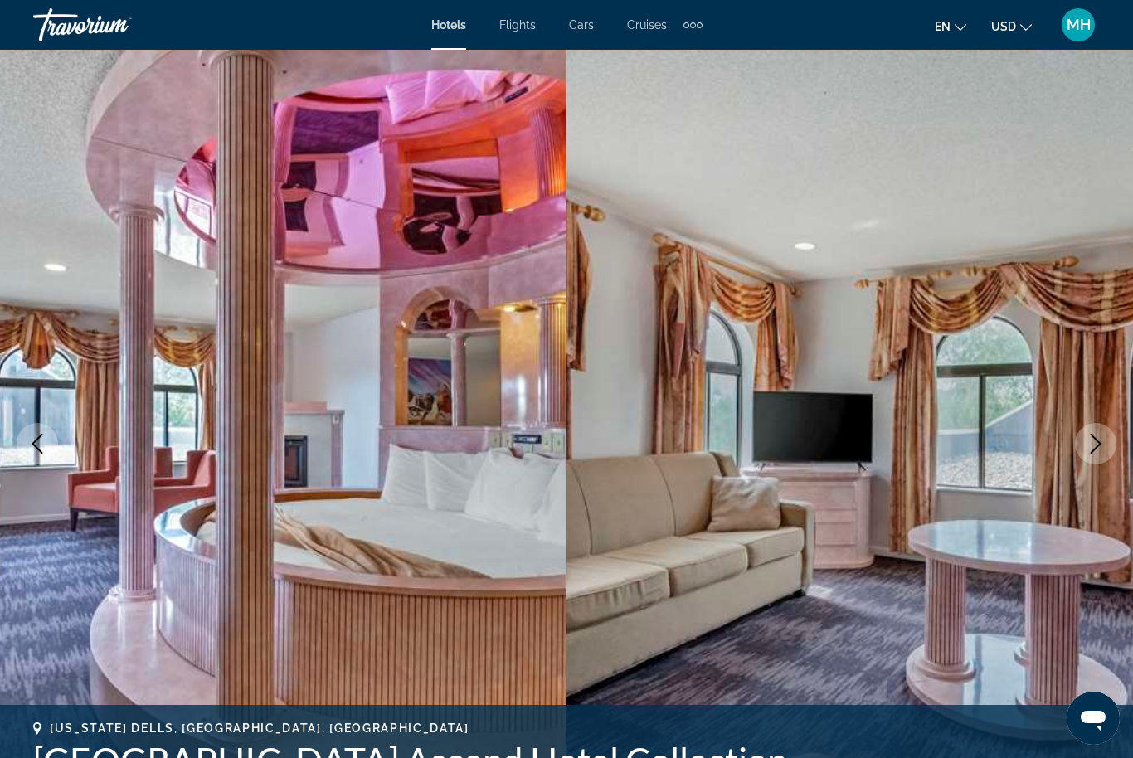
click at [1094, 444] on icon "Next image" at bounding box center [1095, 444] width 20 height 20
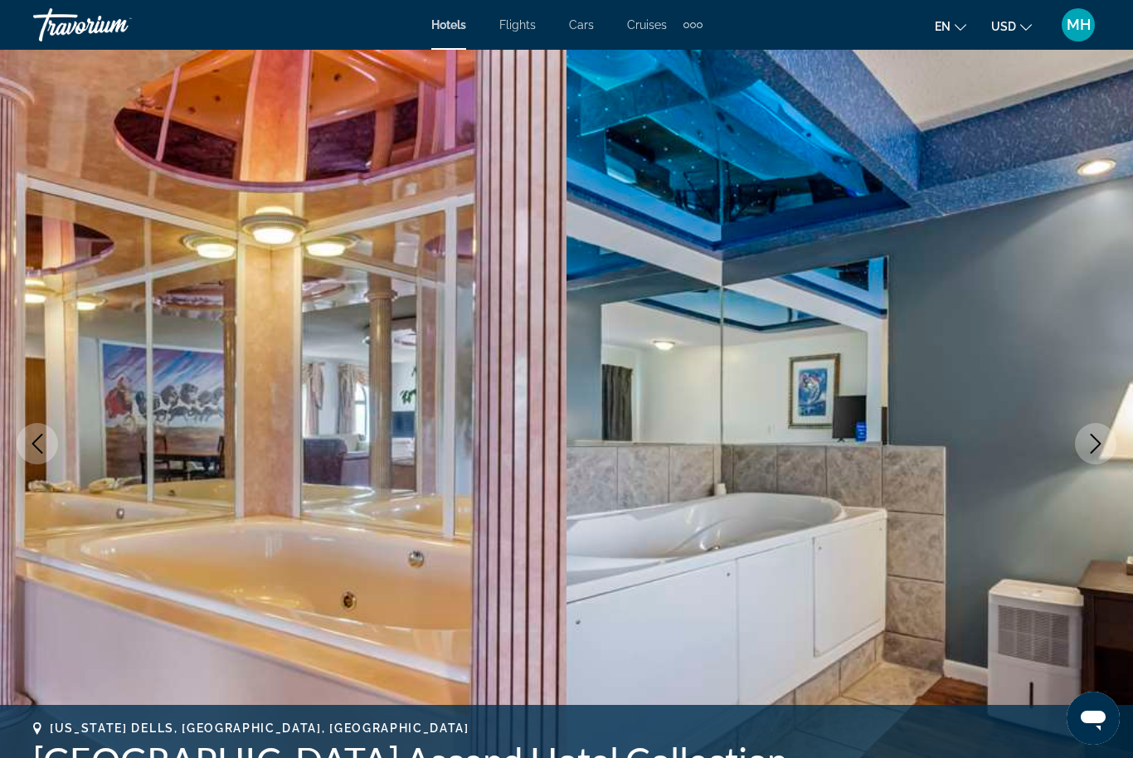
click at [1104, 439] on icon "Next image" at bounding box center [1095, 444] width 20 height 20
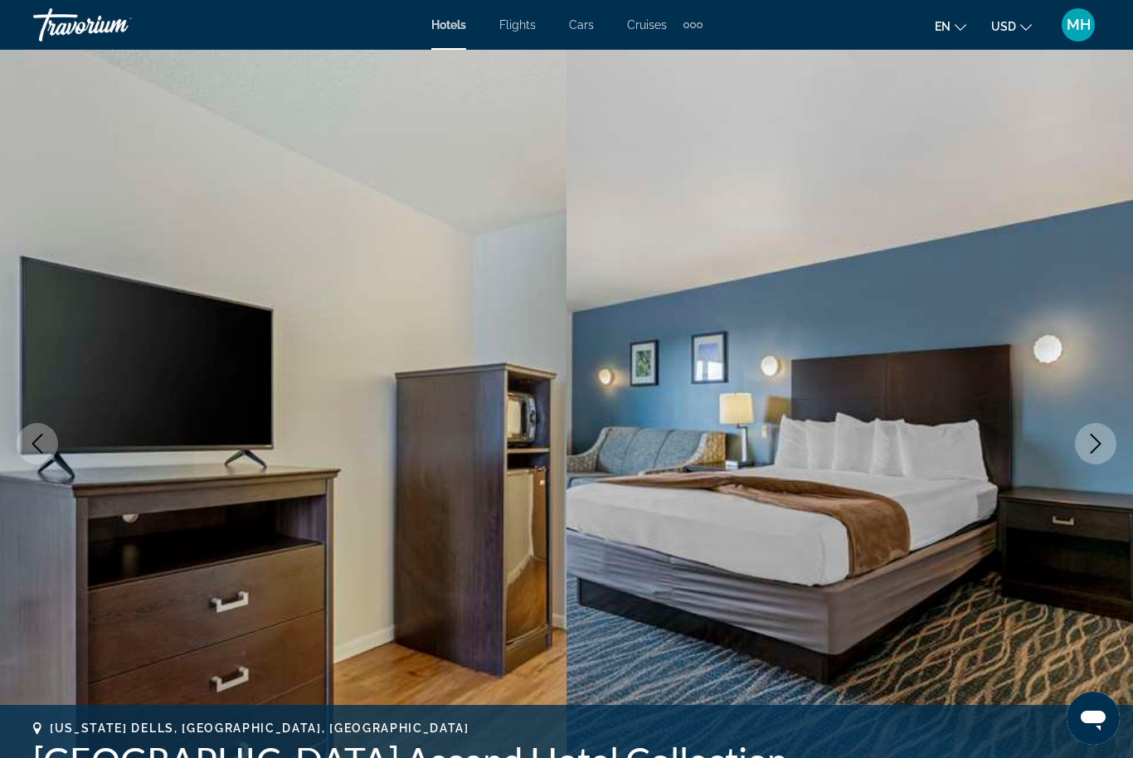
click at [1090, 445] on icon "Next image" at bounding box center [1095, 444] width 20 height 20
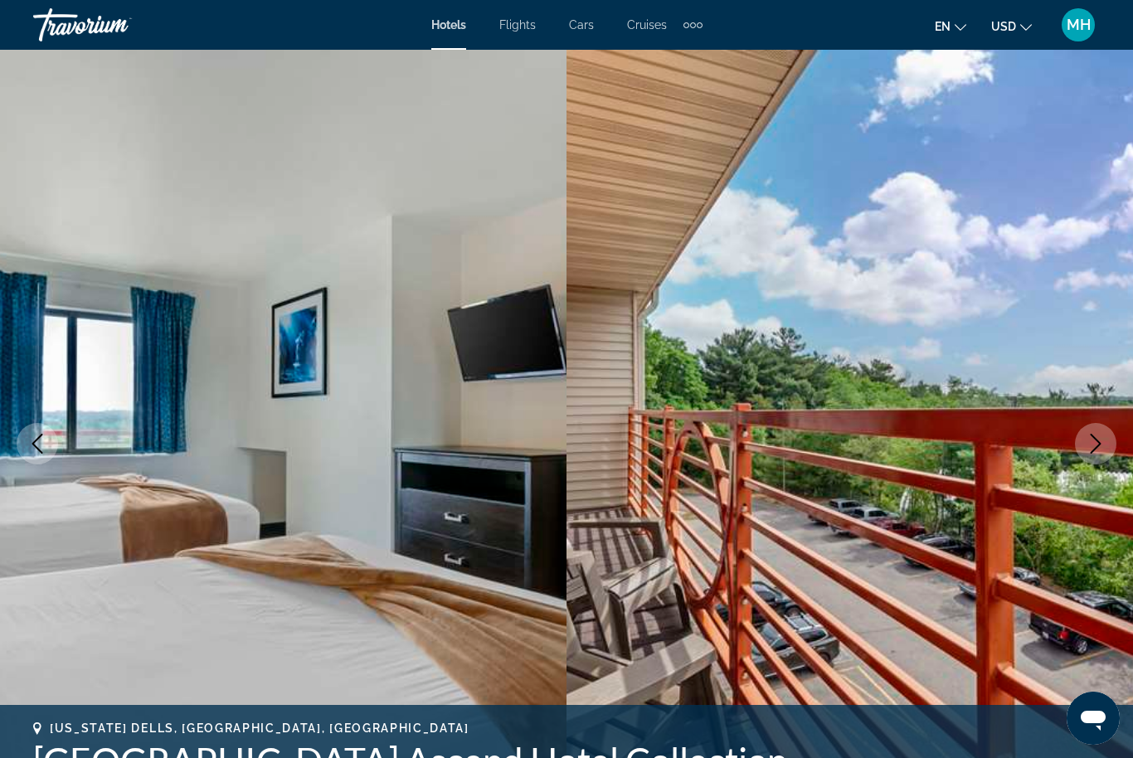
click at [1083, 442] on button "Next image" at bounding box center [1095, 443] width 41 height 41
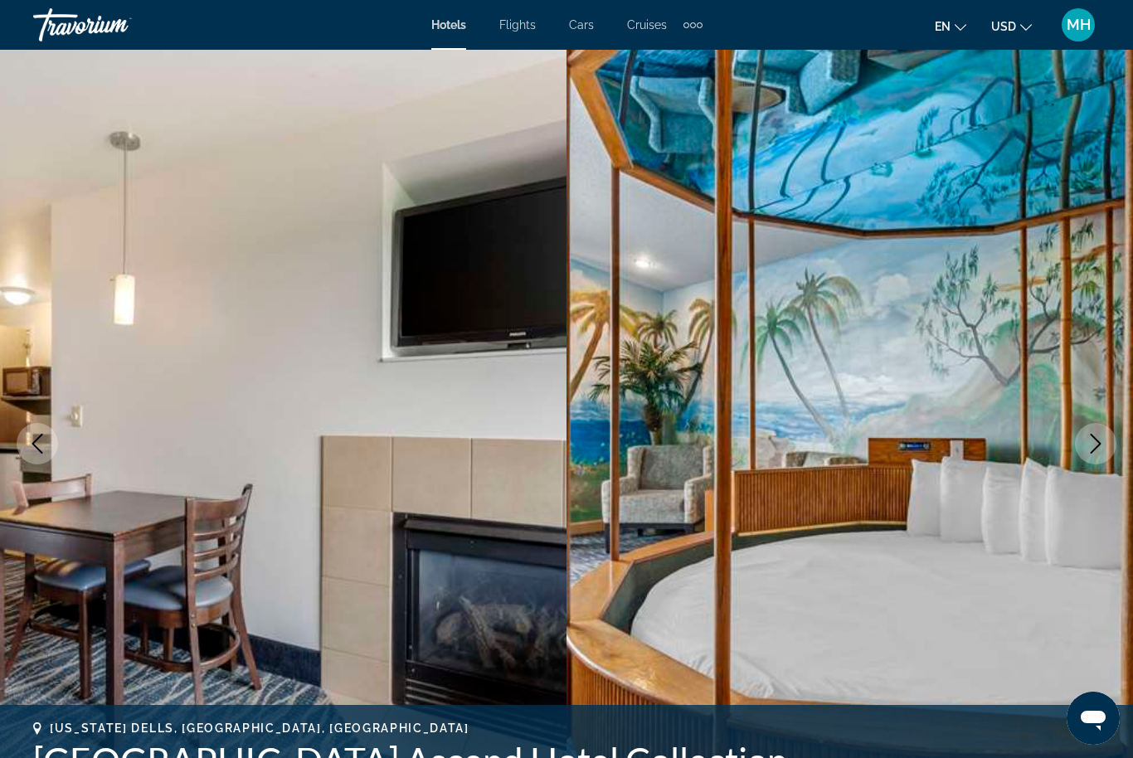
click at [1091, 449] on icon "Next image" at bounding box center [1095, 444] width 20 height 20
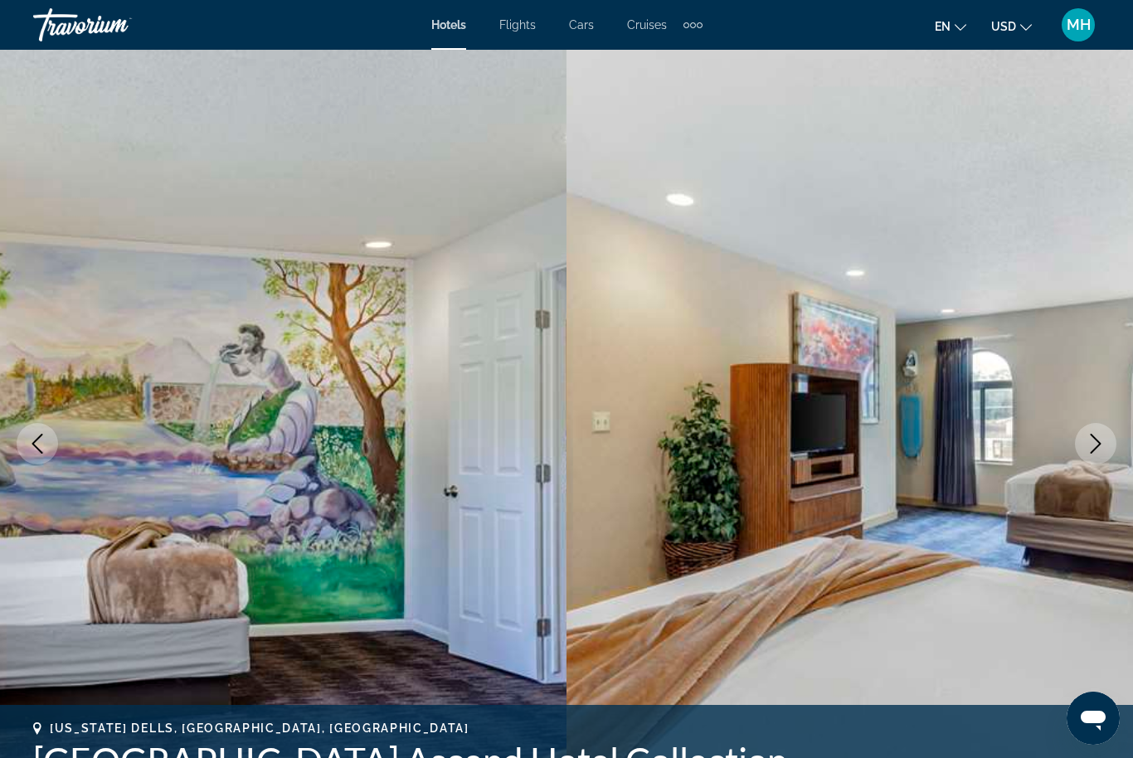
click at [1081, 442] on button "Next image" at bounding box center [1095, 443] width 41 height 41
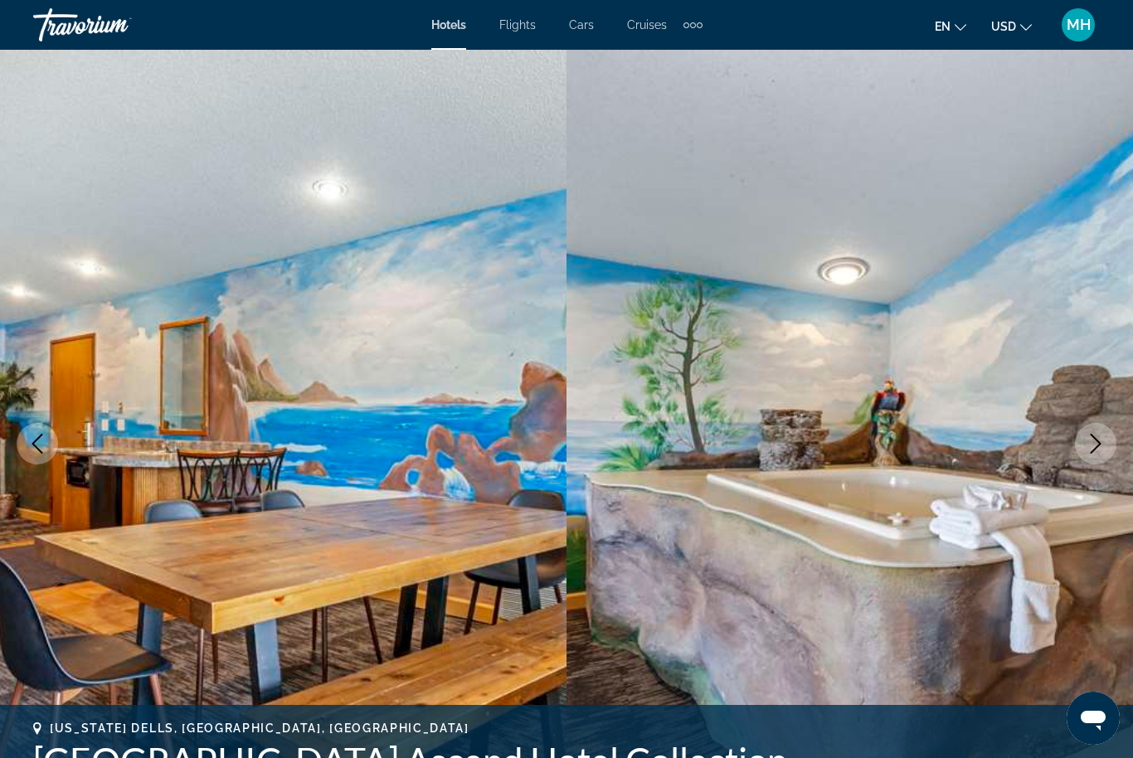
click at [1086, 436] on icon "Next image" at bounding box center [1095, 444] width 20 height 20
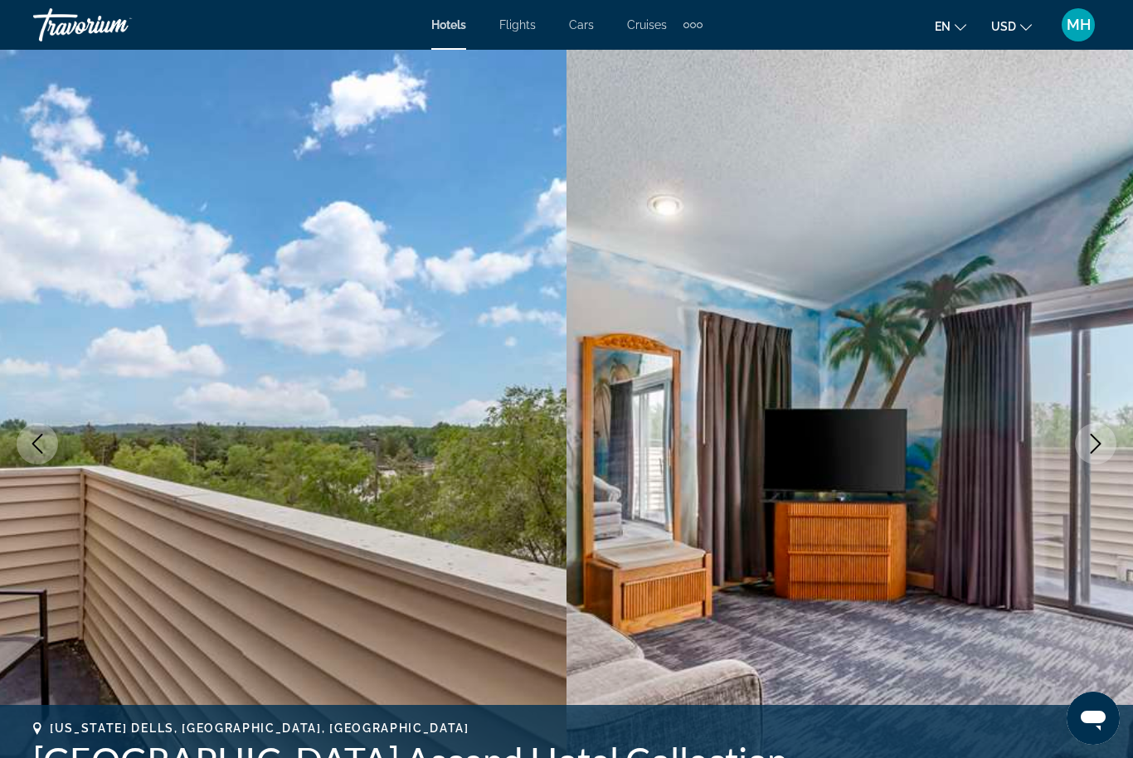
click at [1078, 448] on button "Next image" at bounding box center [1095, 443] width 41 height 41
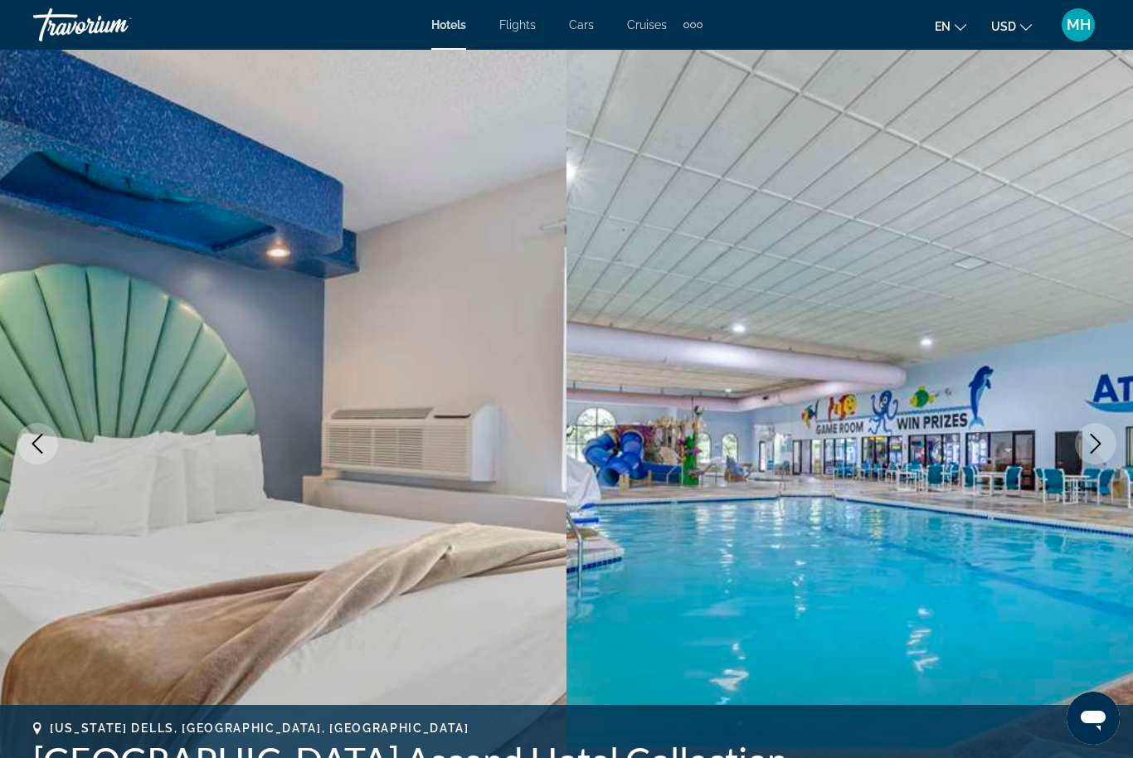
click at [1109, 457] on button "Next image" at bounding box center [1095, 443] width 41 height 41
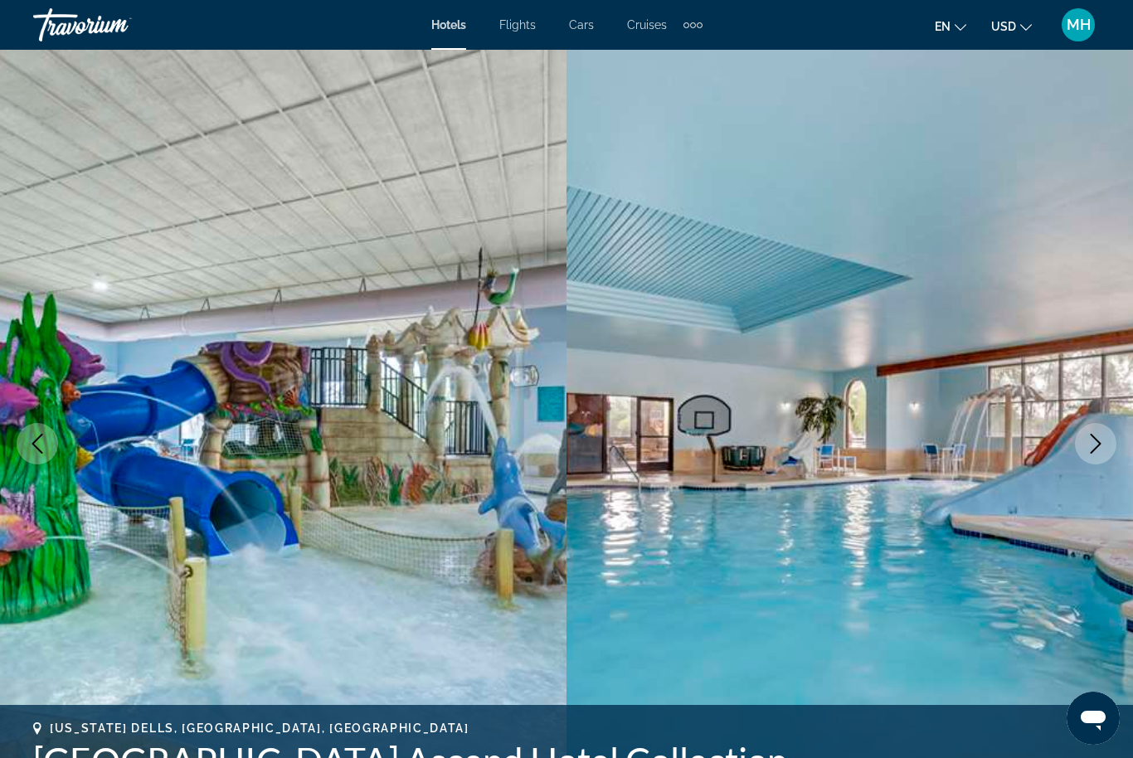
click at [1100, 450] on icon "Next image" at bounding box center [1095, 444] width 20 height 20
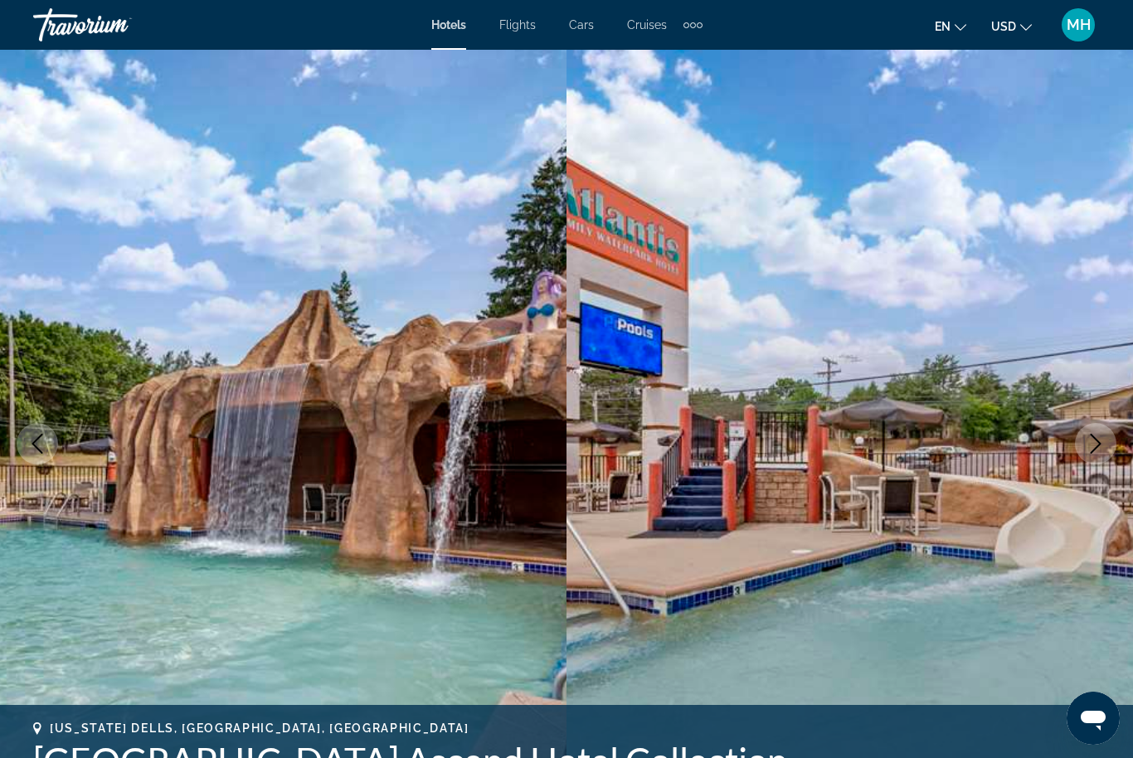
click at [1090, 444] on icon "Next image" at bounding box center [1095, 444] width 20 height 20
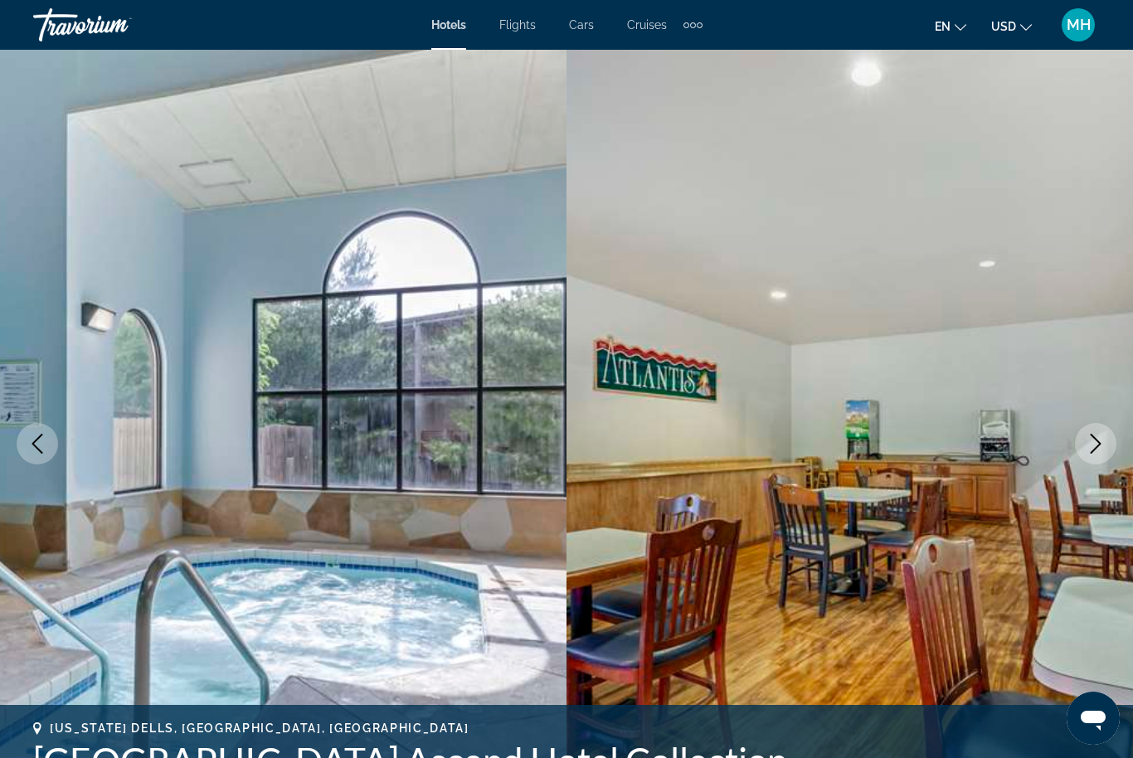
click at [1087, 441] on icon "Next image" at bounding box center [1095, 444] width 20 height 20
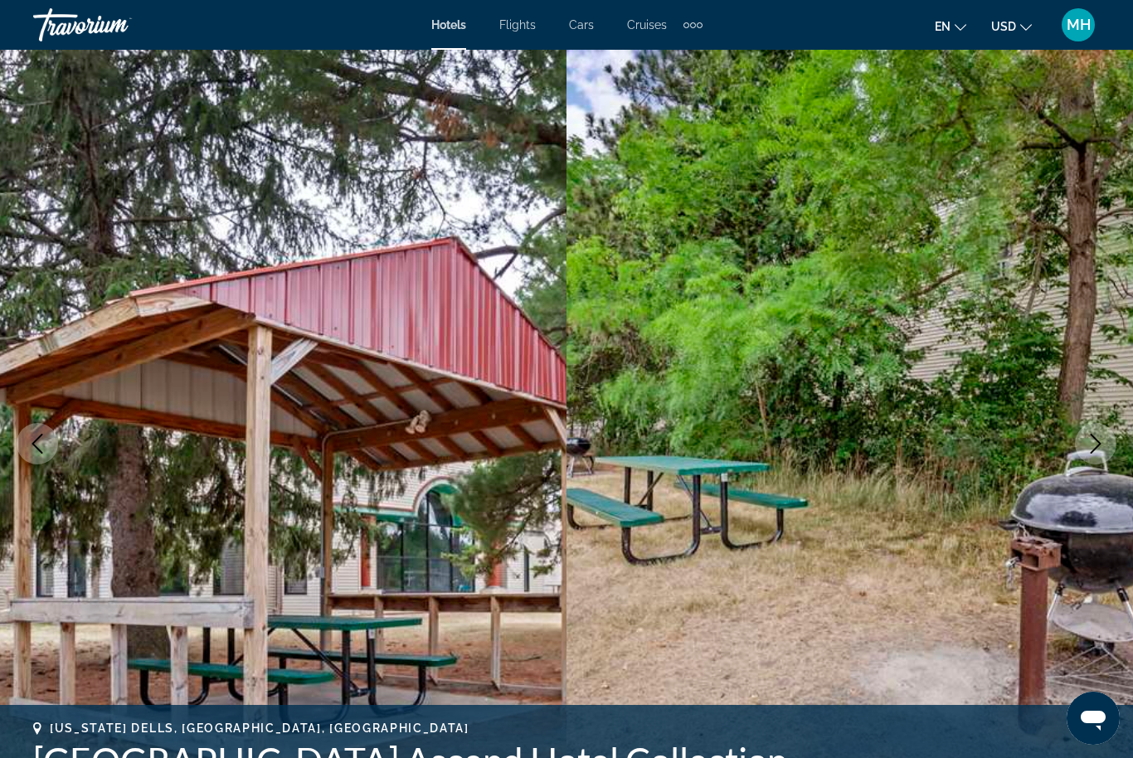
click at [1090, 437] on icon "Next image" at bounding box center [1095, 444] width 20 height 20
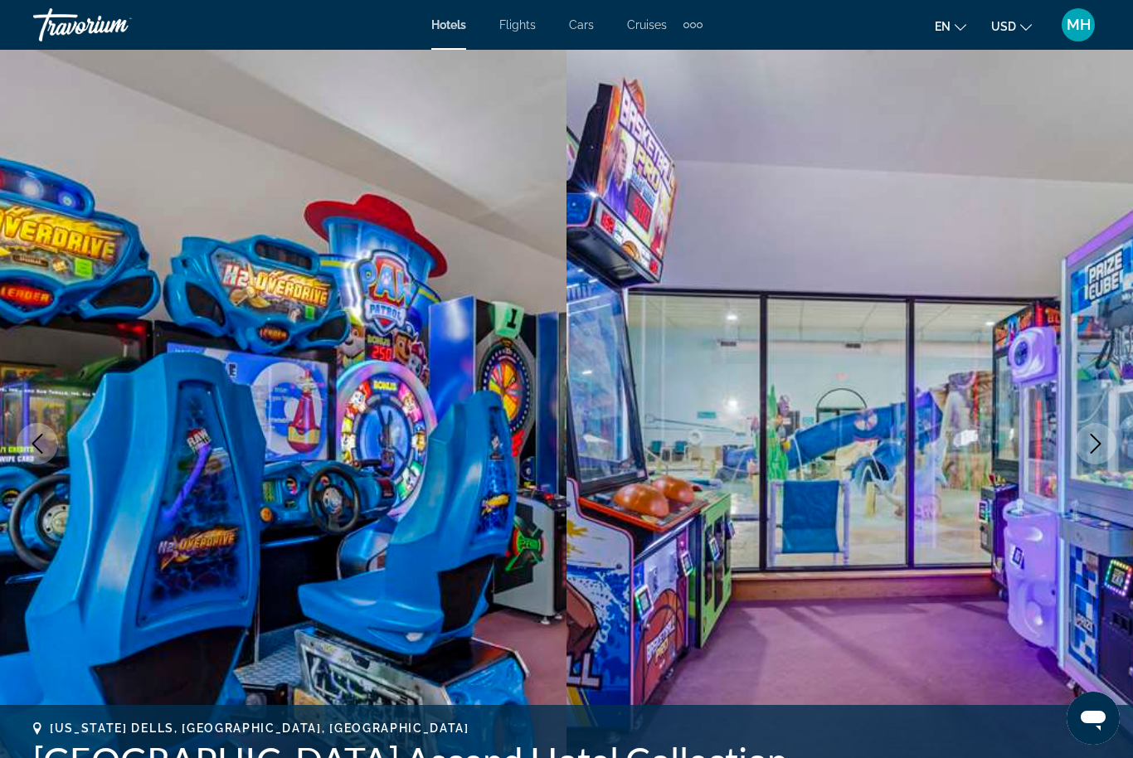
click at [1082, 448] on button "Next image" at bounding box center [1095, 443] width 41 height 41
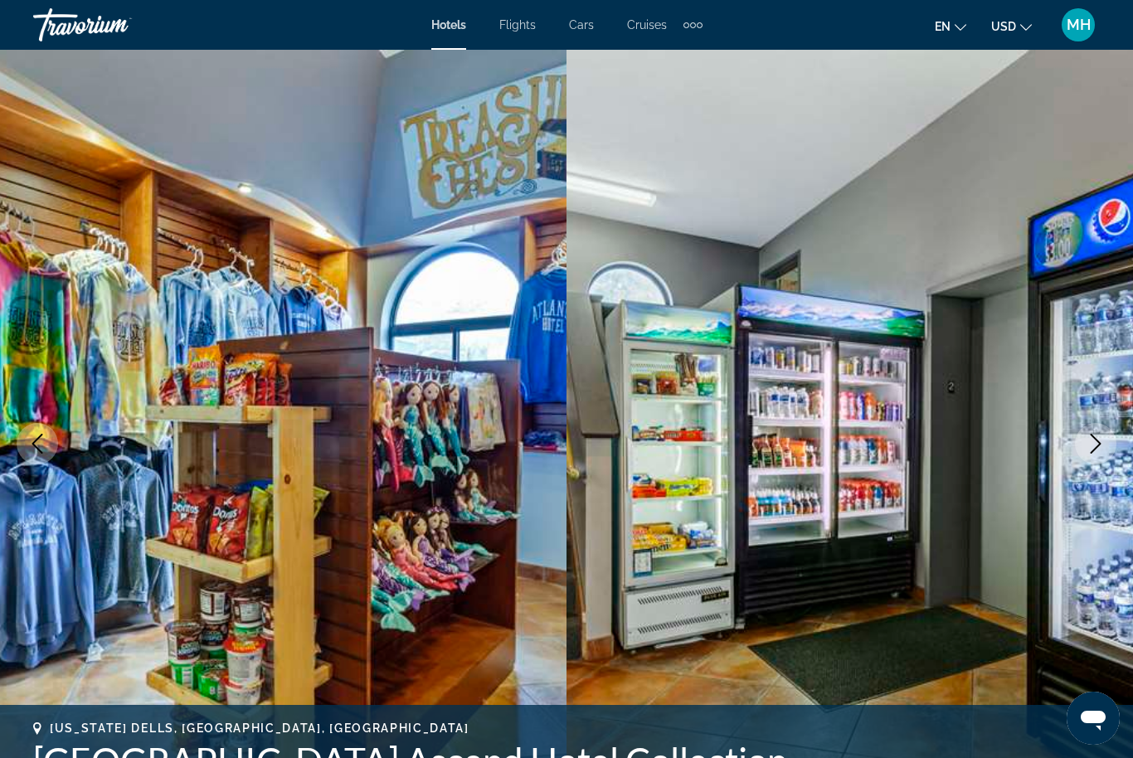
click at [1095, 444] on icon "Next image" at bounding box center [1095, 444] width 20 height 20
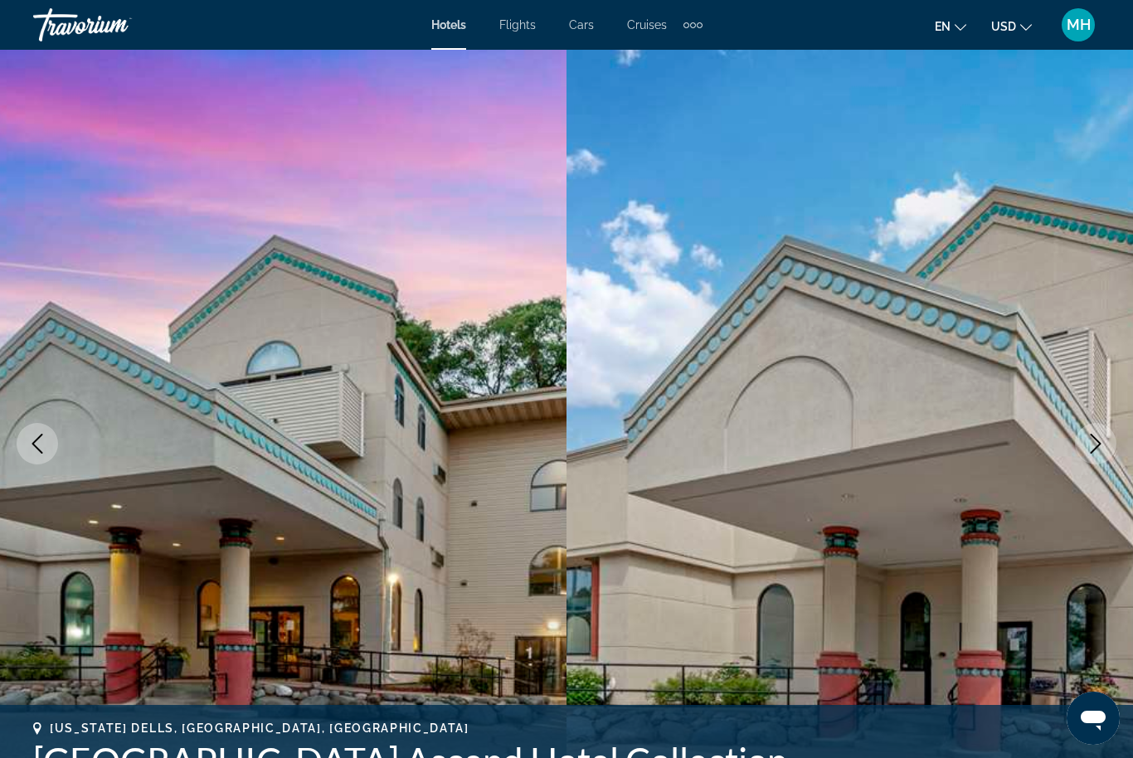
click at [1092, 426] on button "Next image" at bounding box center [1095, 443] width 41 height 41
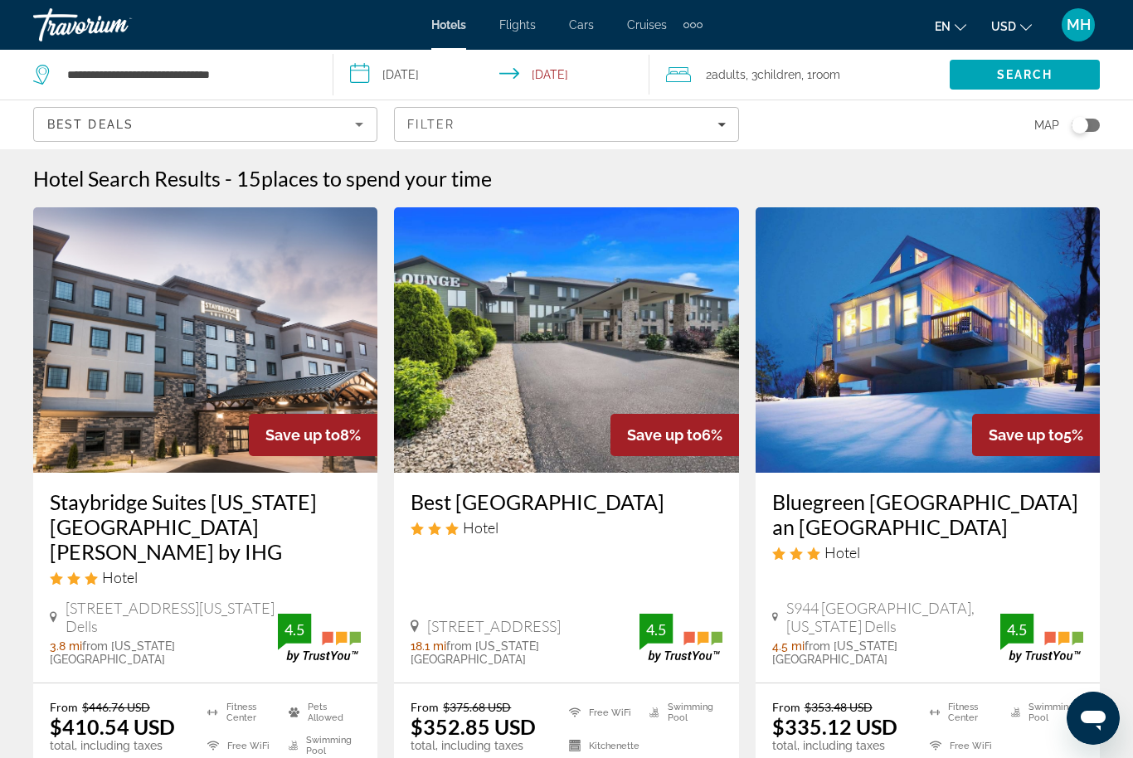
click at [1080, 12] on div "MH" at bounding box center [1077, 24] width 33 height 33
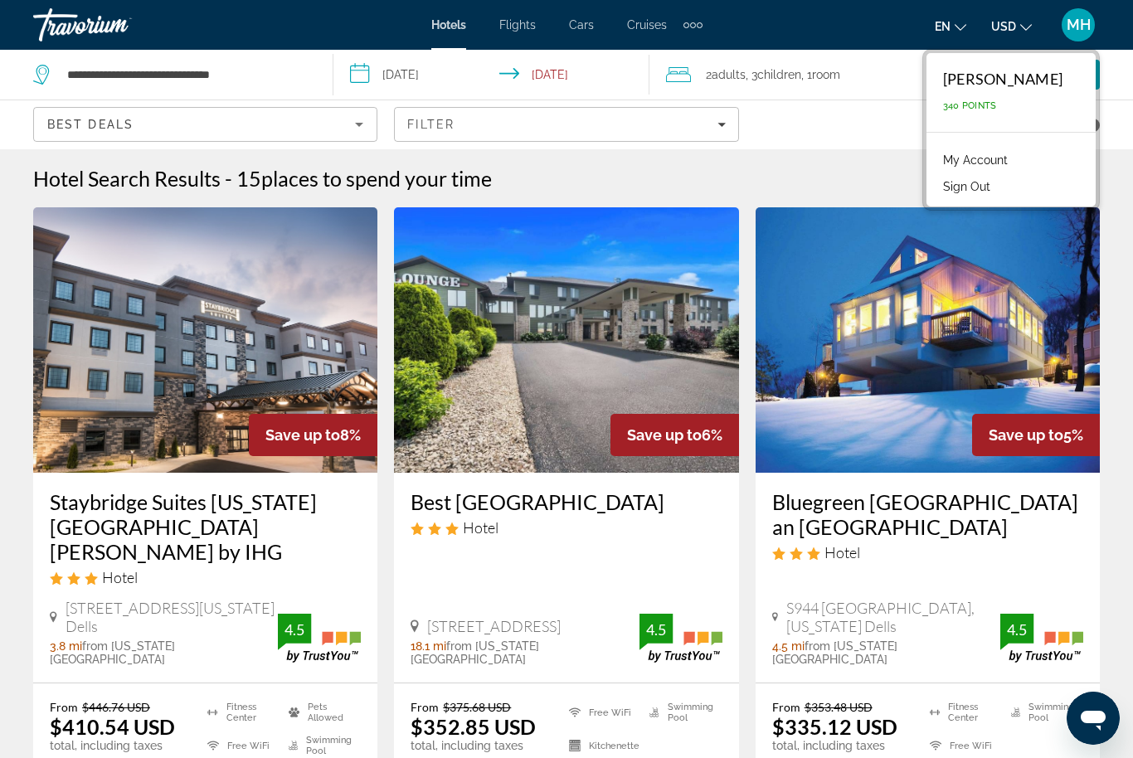
click at [798, 179] on div "Hotel Search Results - 15 places to spend your time" at bounding box center [566, 178] width 1066 height 25
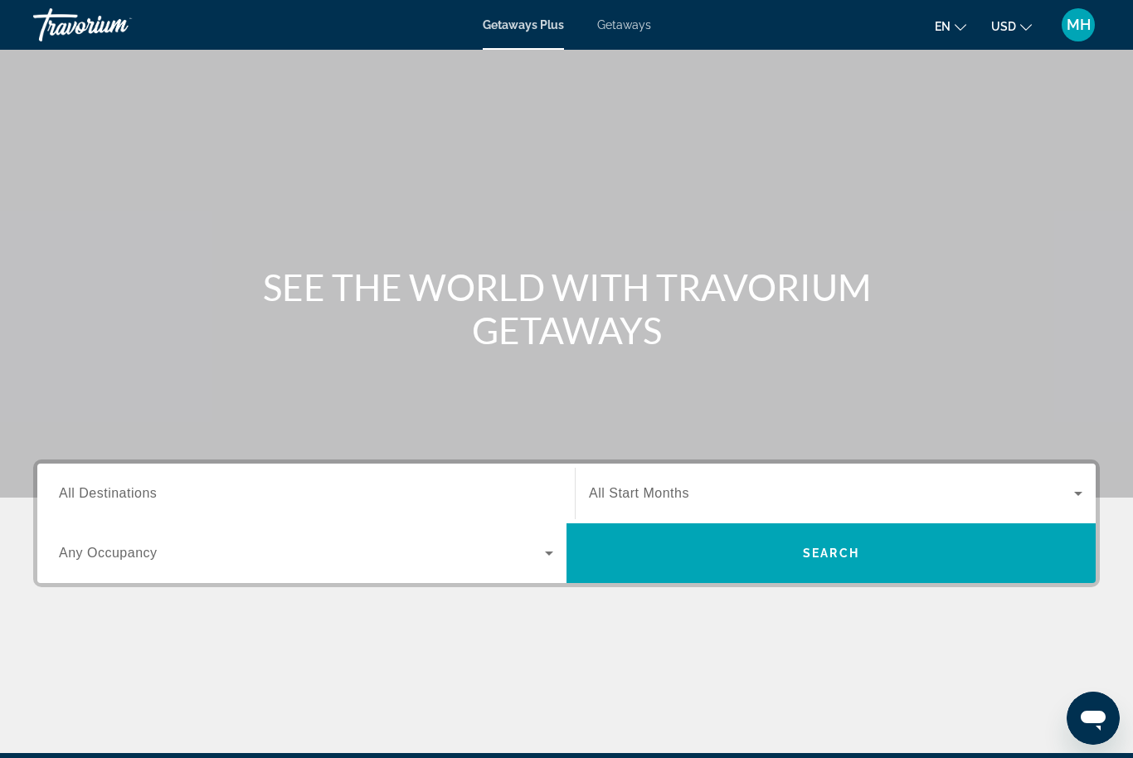
click at [130, 484] on input "Destination All Destinations" at bounding box center [306, 494] width 494 height 20
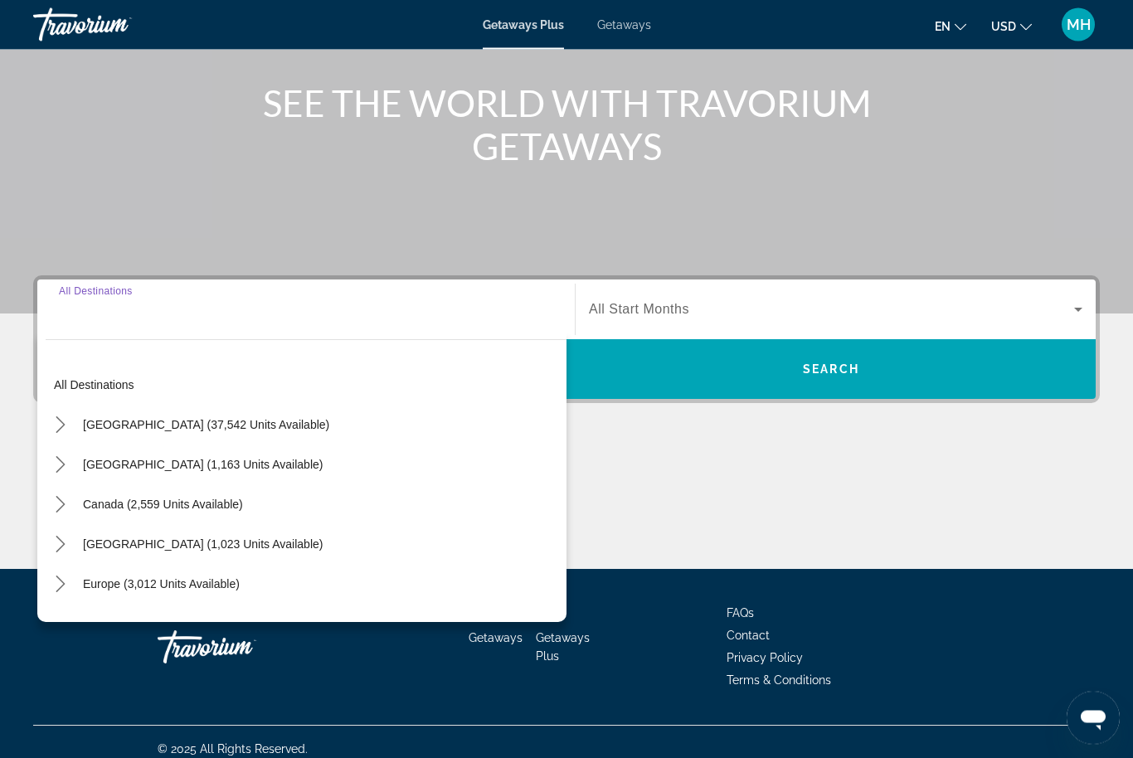
scroll to position [197, 0]
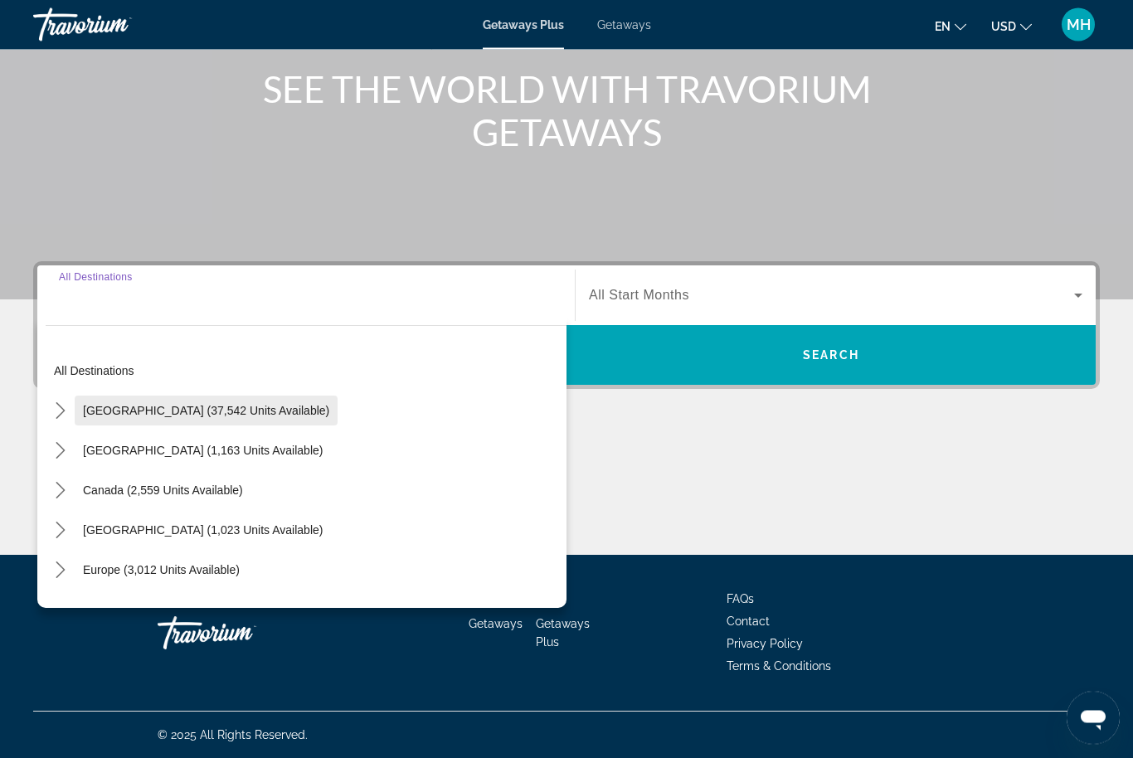
click at [182, 416] on span "United States (37,542 units available)" at bounding box center [206, 411] width 246 height 13
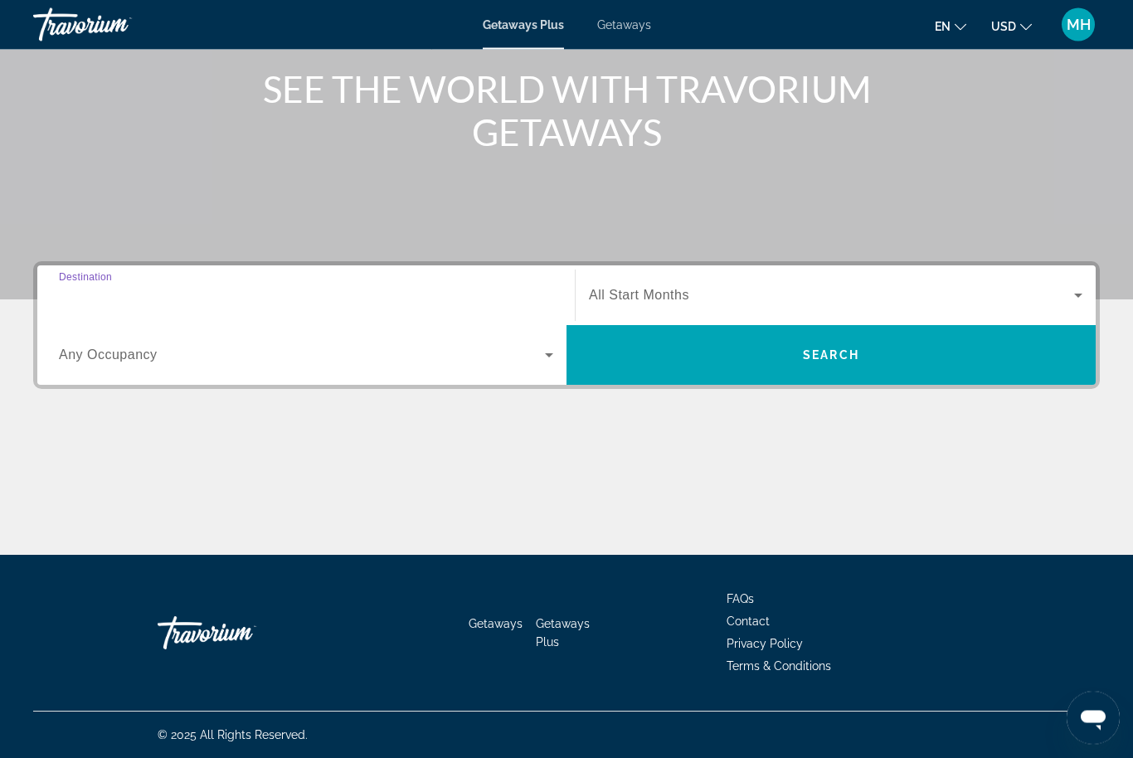
type input "**********"
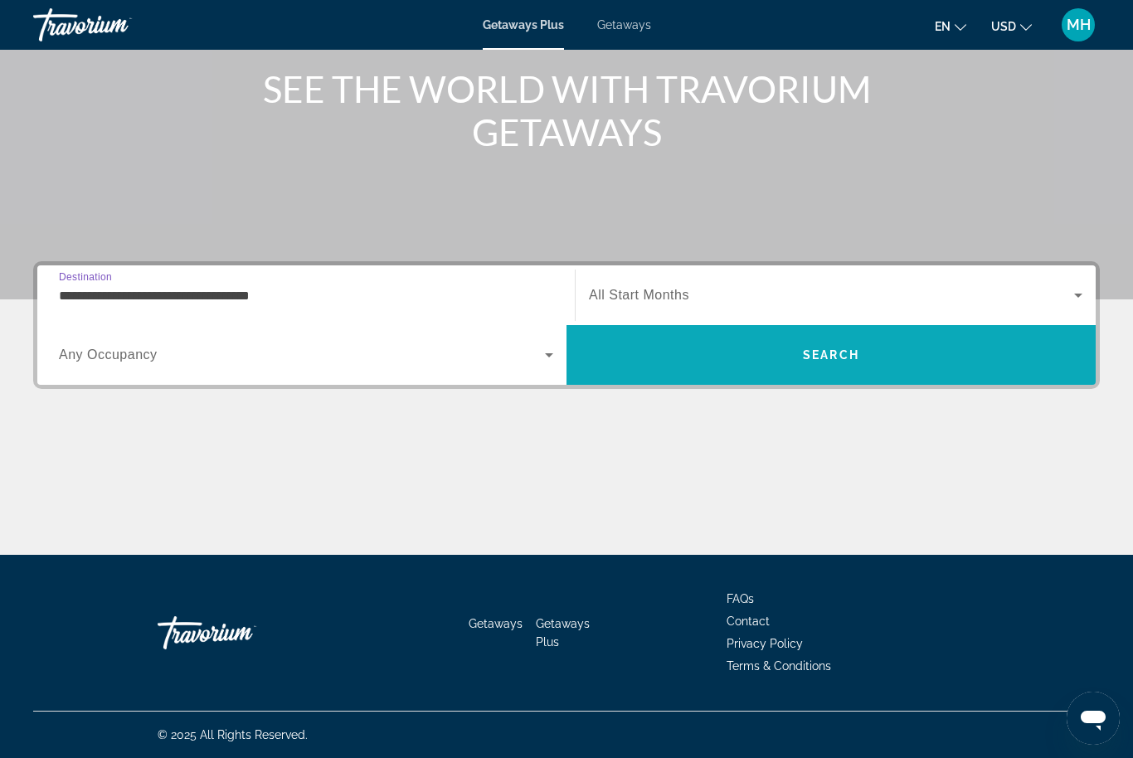
click at [833, 357] on span "Search" at bounding box center [831, 354] width 56 height 13
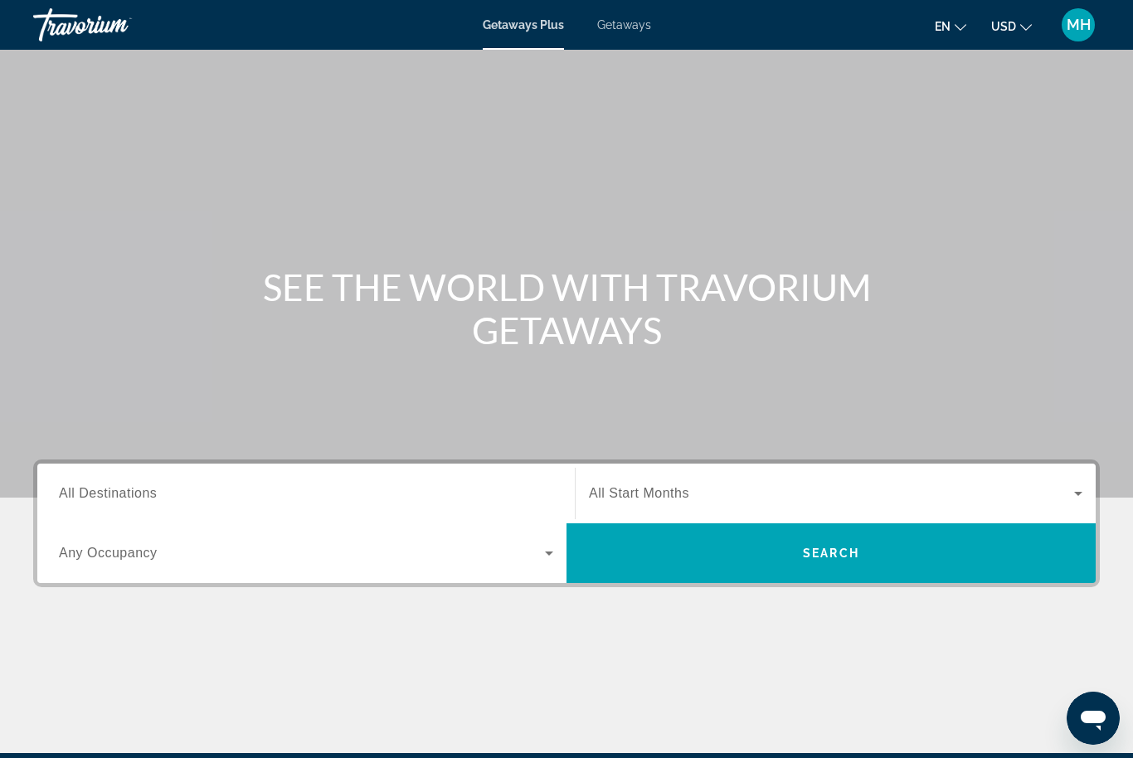
click at [150, 489] on span "All Destinations" at bounding box center [108, 493] width 98 height 14
click at [150, 489] on input "Destination All Destinations" at bounding box center [306, 494] width 494 height 20
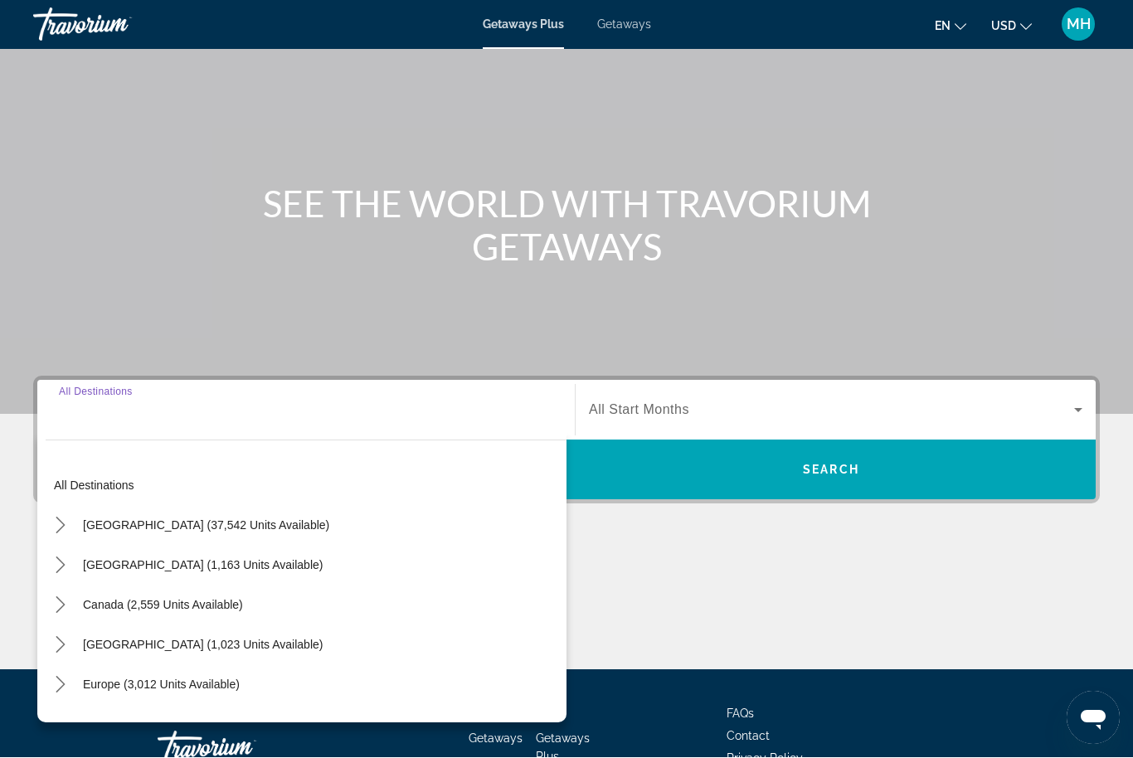
scroll to position [197, 0]
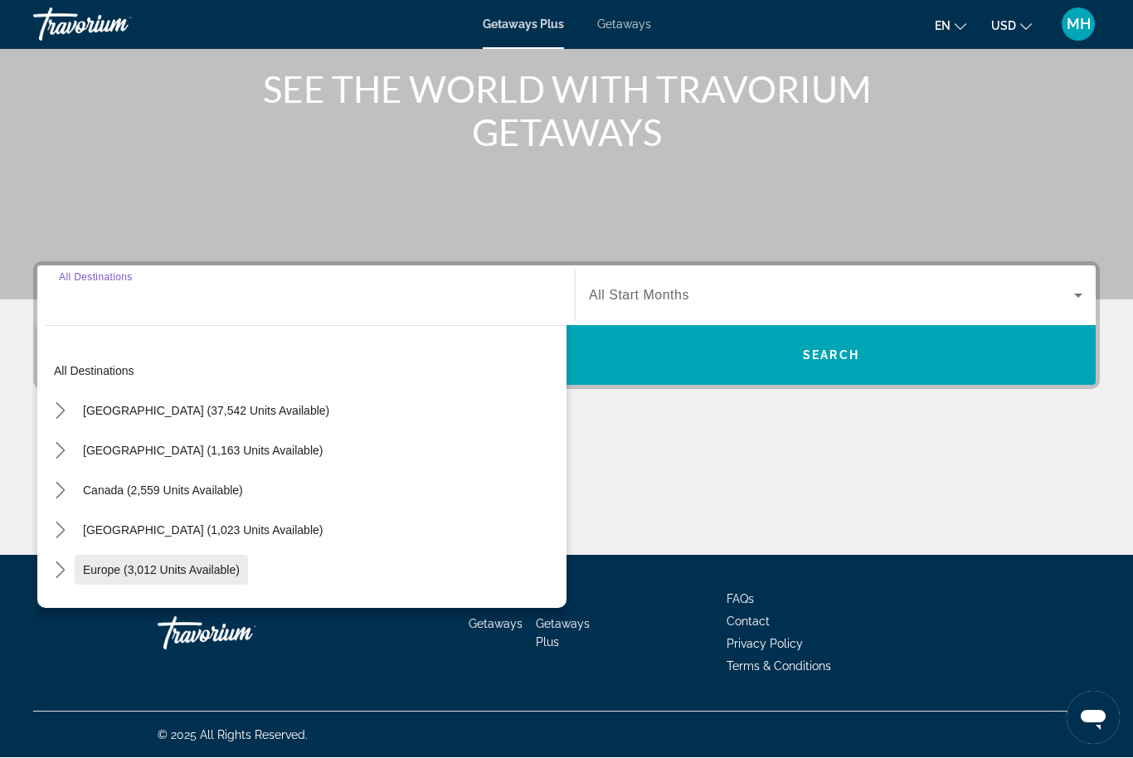
click at [163, 571] on span "Europe (3,012 units available)" at bounding box center [161, 570] width 157 height 13
type input "**********"
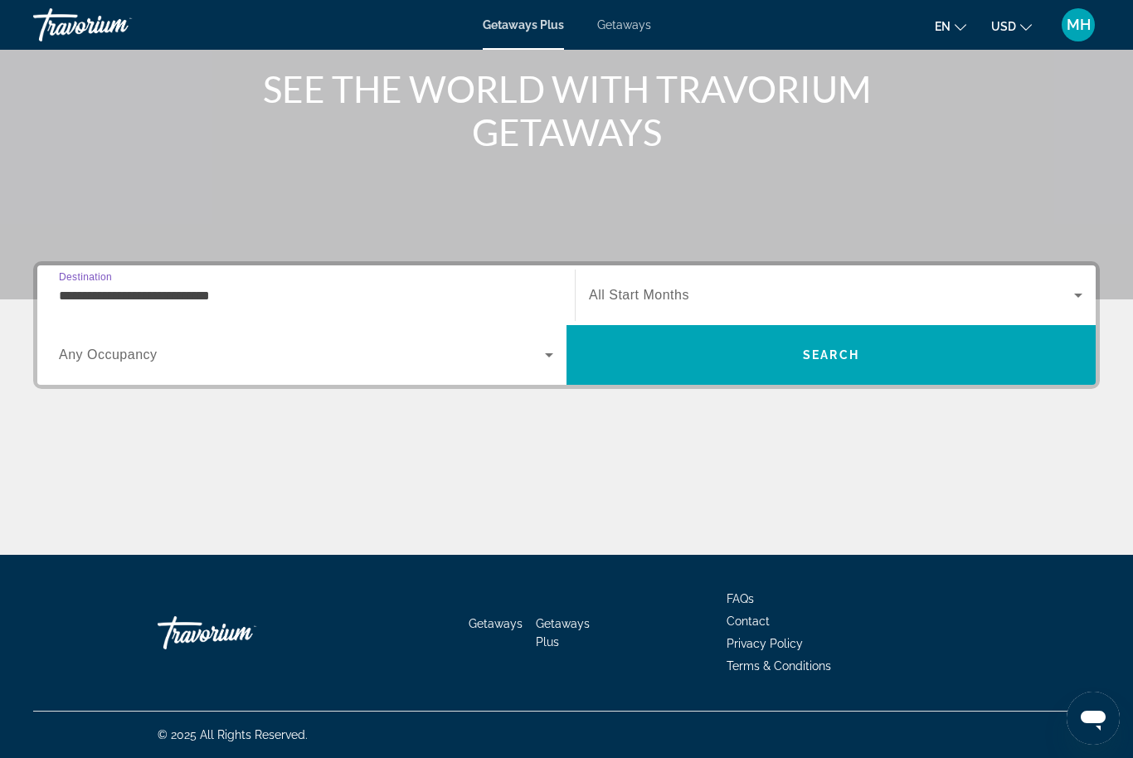
click at [202, 298] on input "**********" at bounding box center [306, 296] width 494 height 20
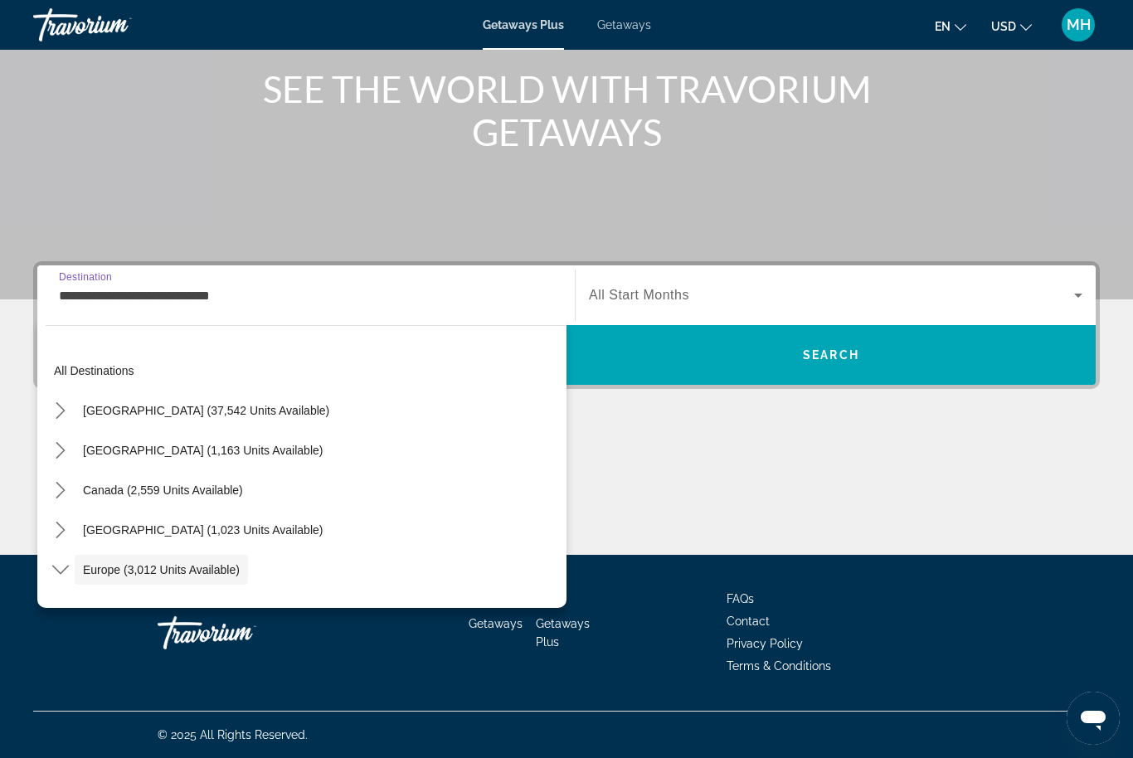
scroll to position [99, 0]
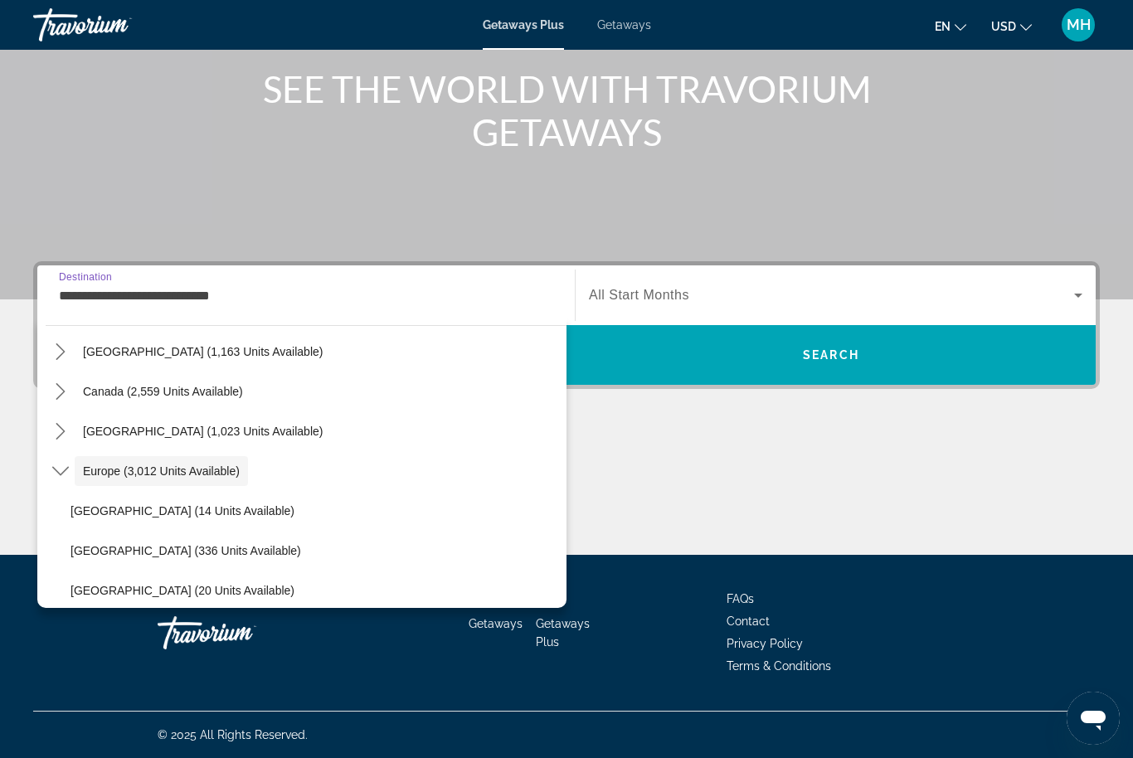
click at [222, 292] on input "**********" at bounding box center [306, 296] width 494 height 20
click at [207, 286] on input "**********" at bounding box center [306, 296] width 494 height 20
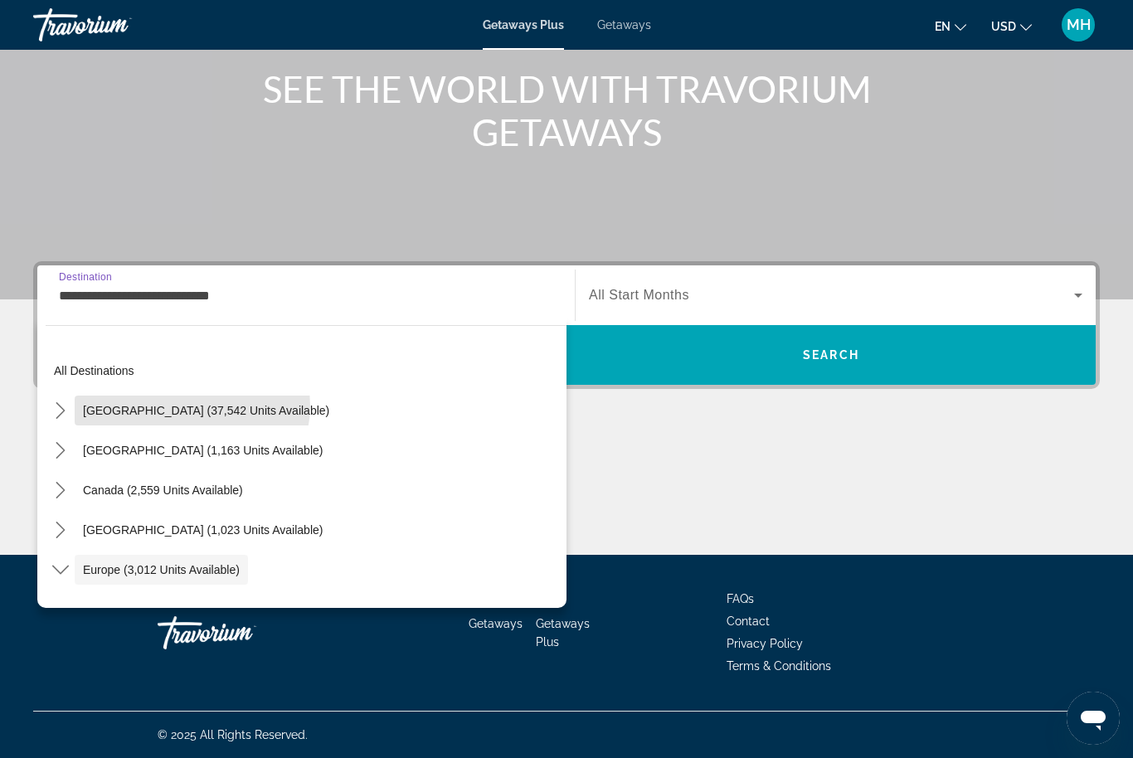
scroll to position [0, 0]
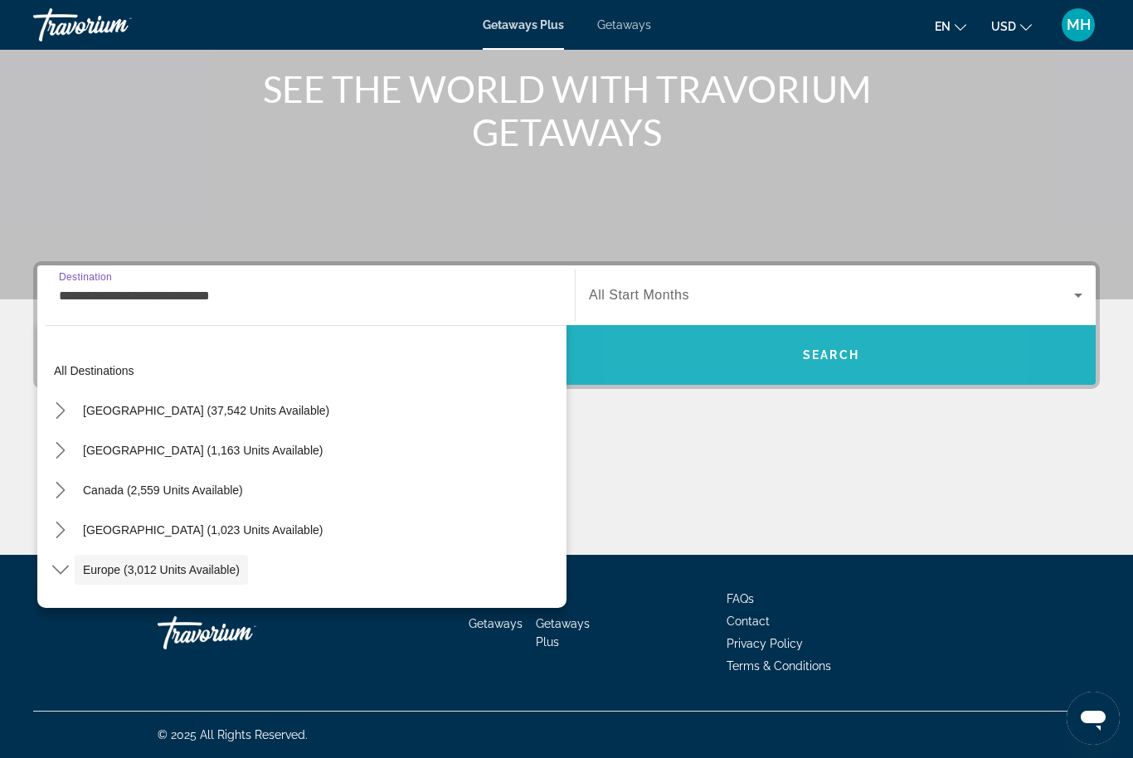
click at [745, 363] on span "Search" at bounding box center [830, 355] width 529 height 40
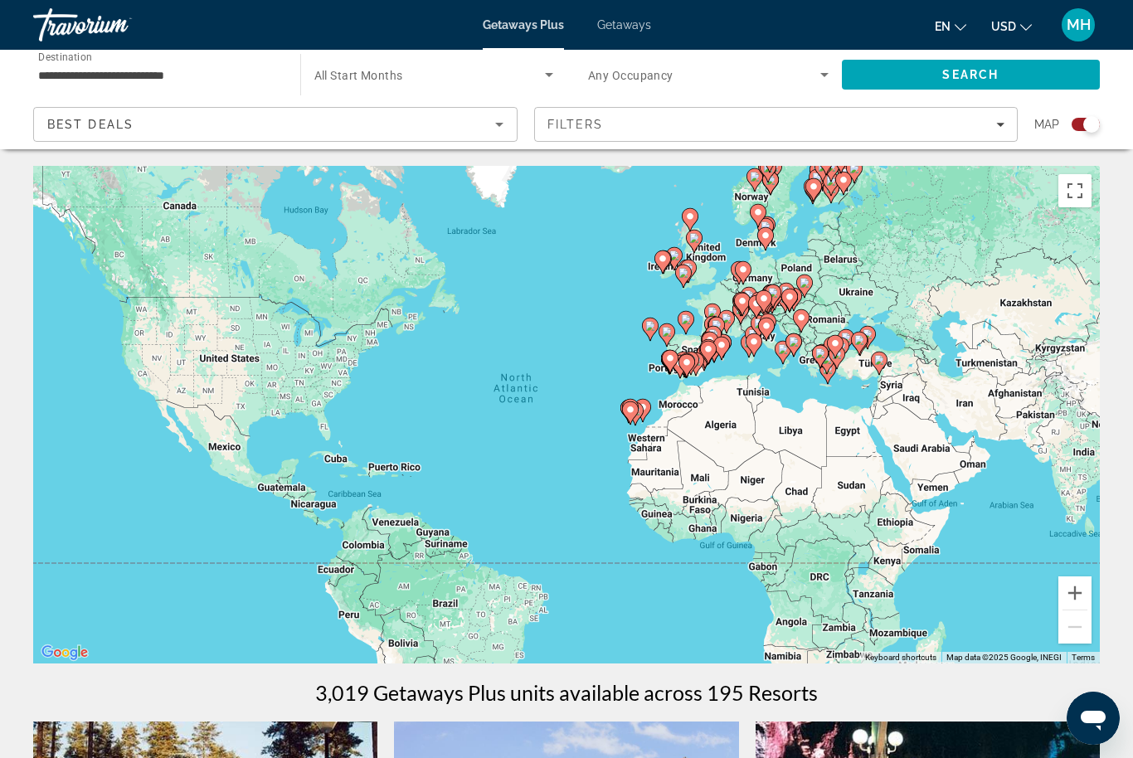
click at [174, 128] on div "Best Deals" at bounding box center [271, 124] width 448 height 20
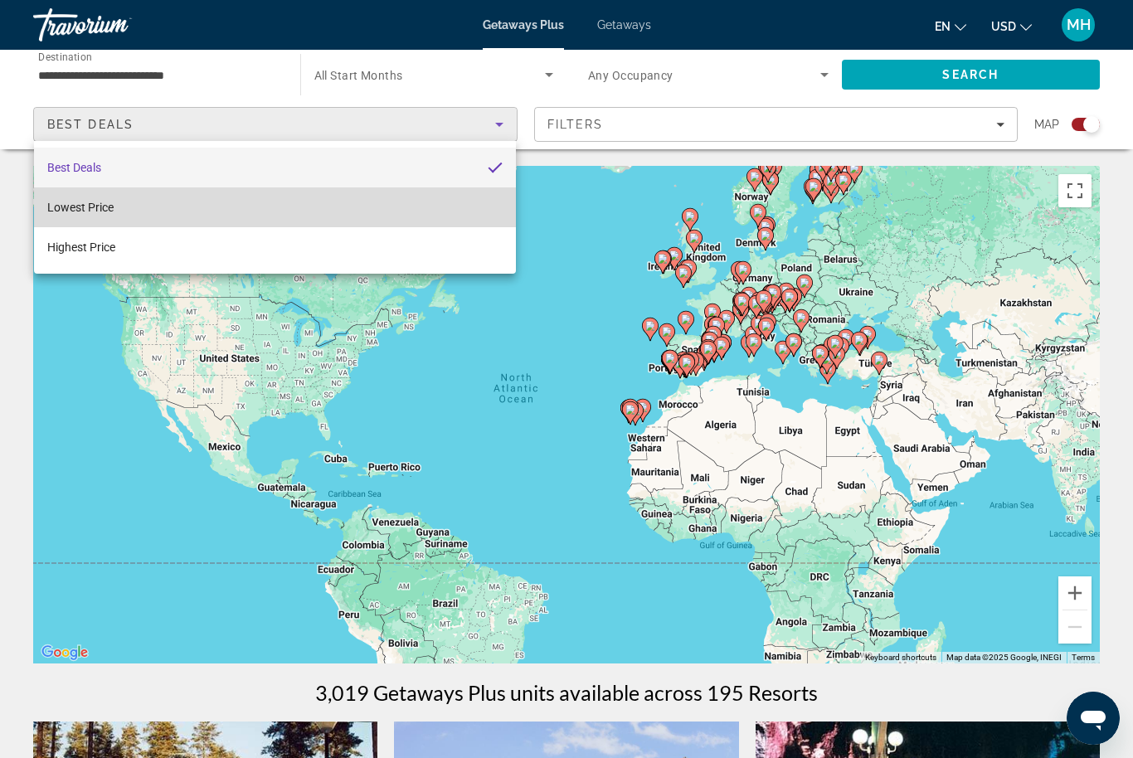
click at [103, 204] on span "Lowest Price" at bounding box center [80, 207] width 66 height 13
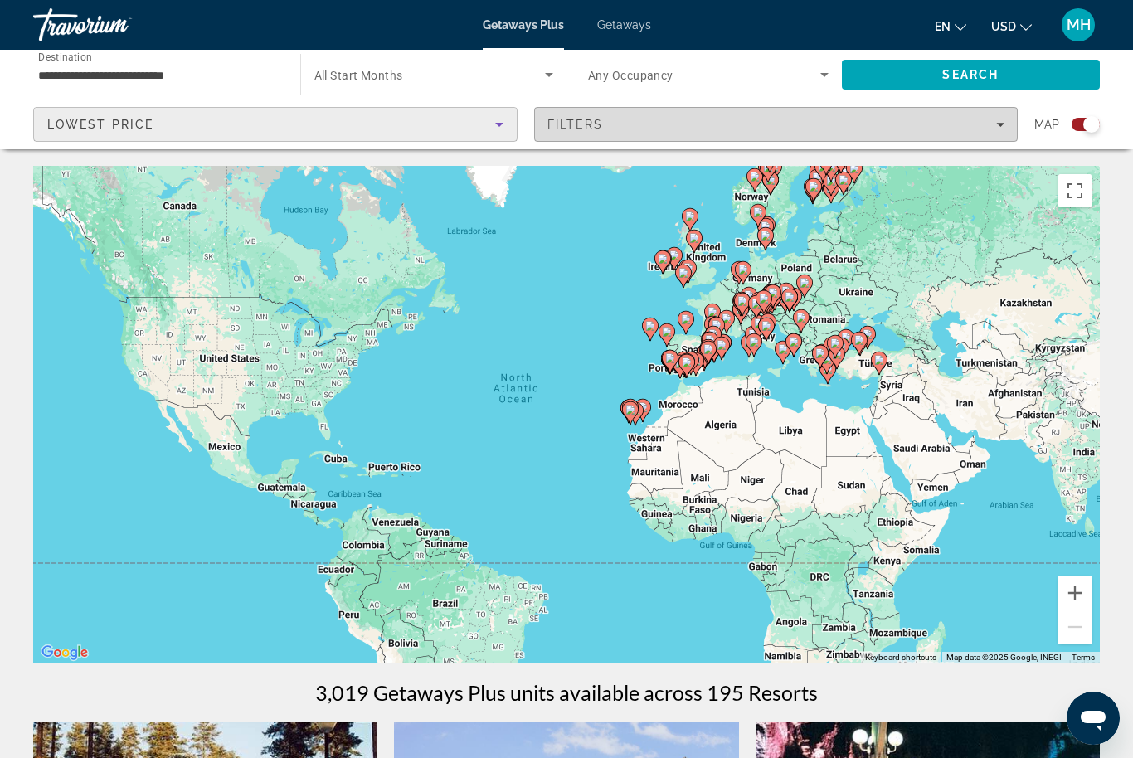
click at [622, 118] on div "Filters" at bounding box center [776, 124] width 458 height 13
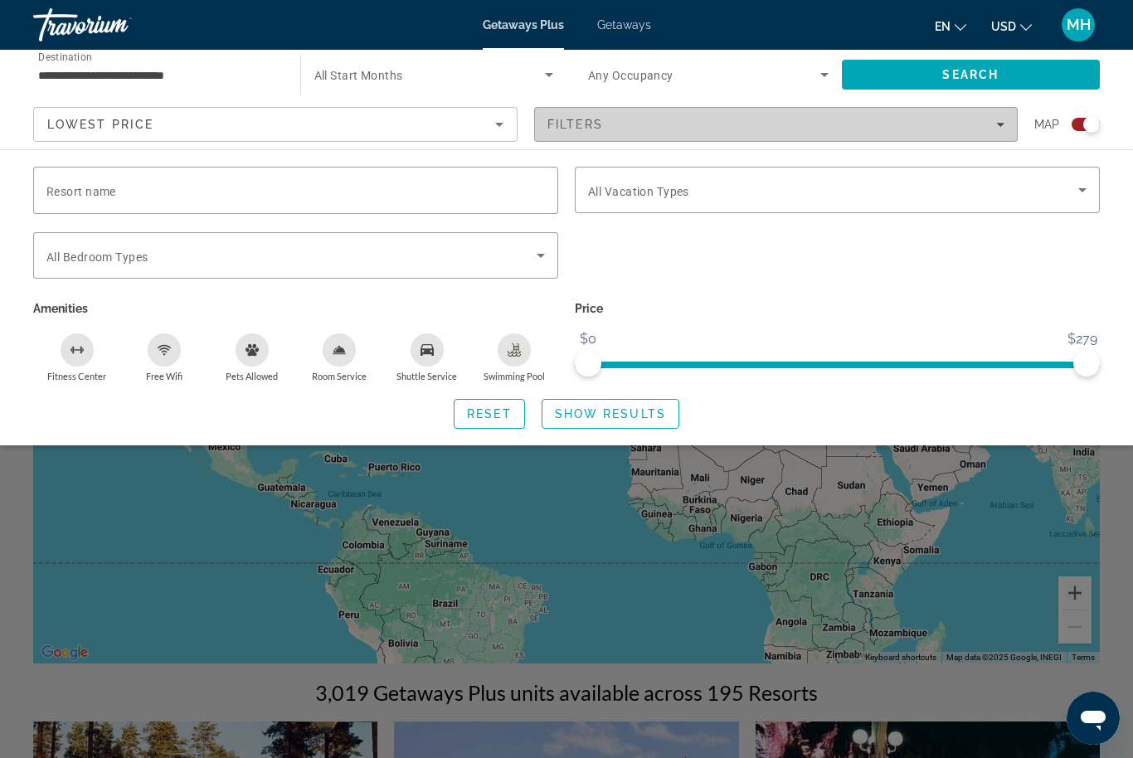
click at [677, 119] on div "Filters" at bounding box center [776, 124] width 458 height 13
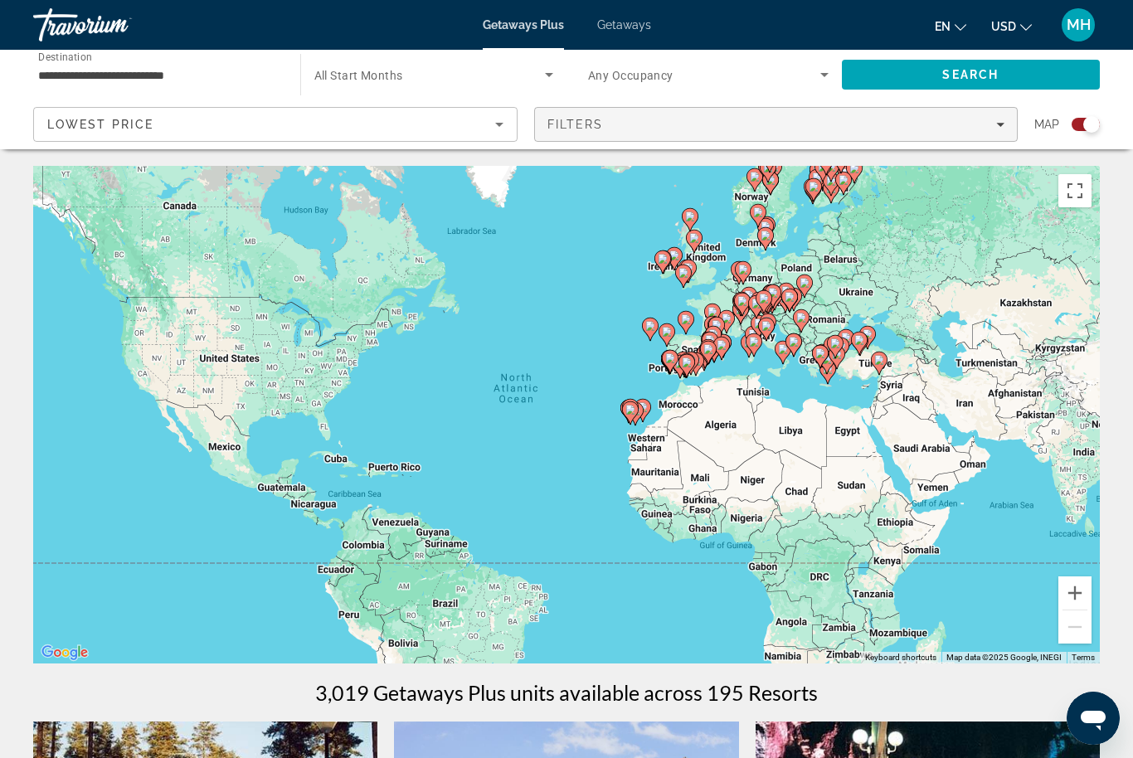
click at [635, 114] on span "Filters" at bounding box center [776, 124] width 483 height 40
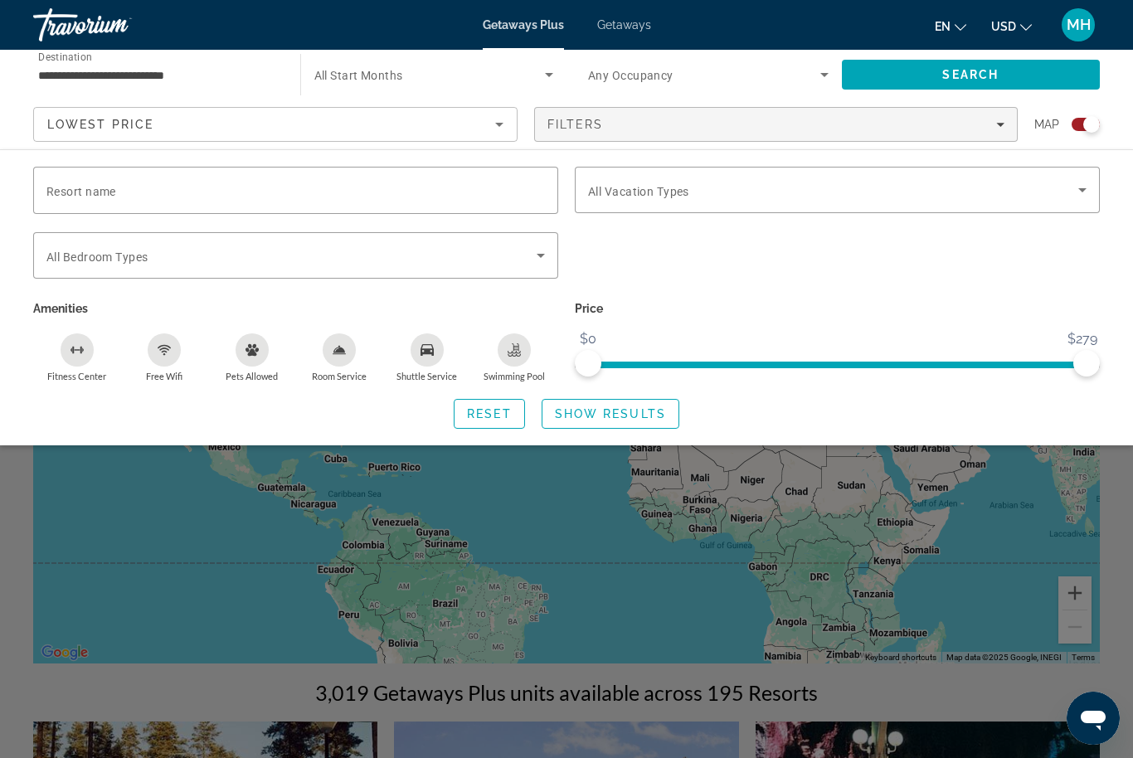
click at [120, 81] on input "**********" at bounding box center [158, 76] width 240 height 20
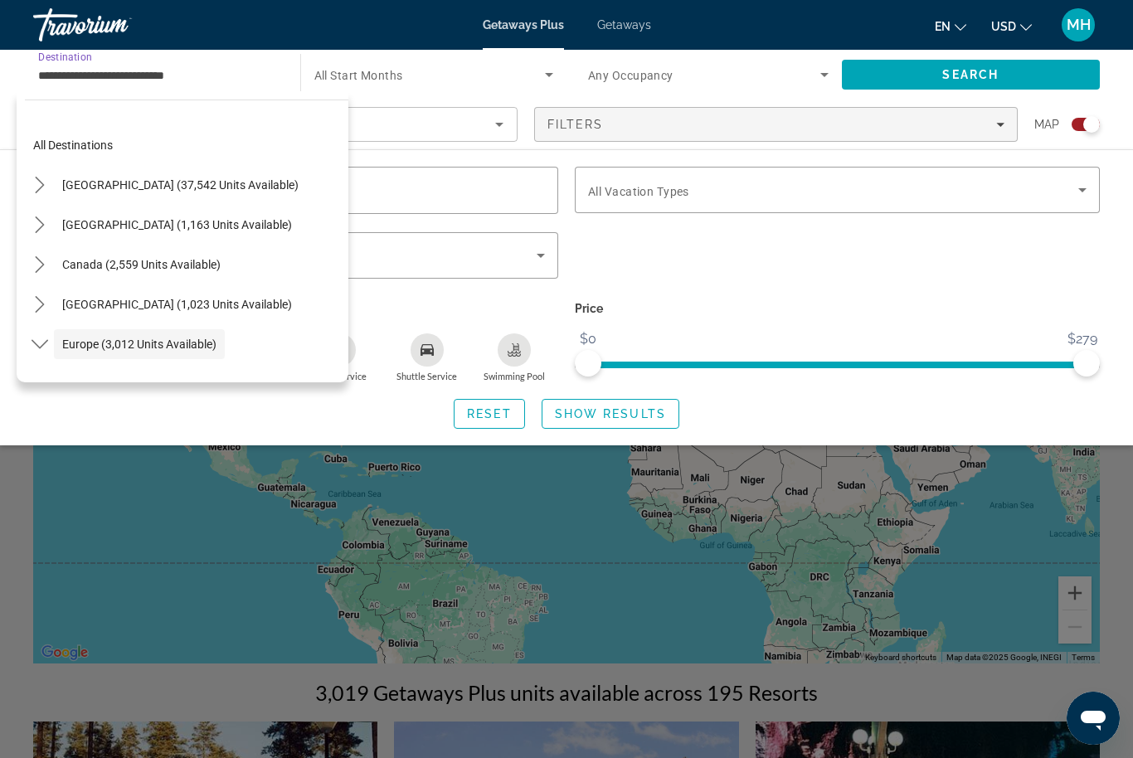
scroll to position [1, 0]
click at [164, 181] on span "[GEOGRAPHIC_DATA] (37,542 units available)" at bounding box center [180, 183] width 236 height 13
type input "**********"
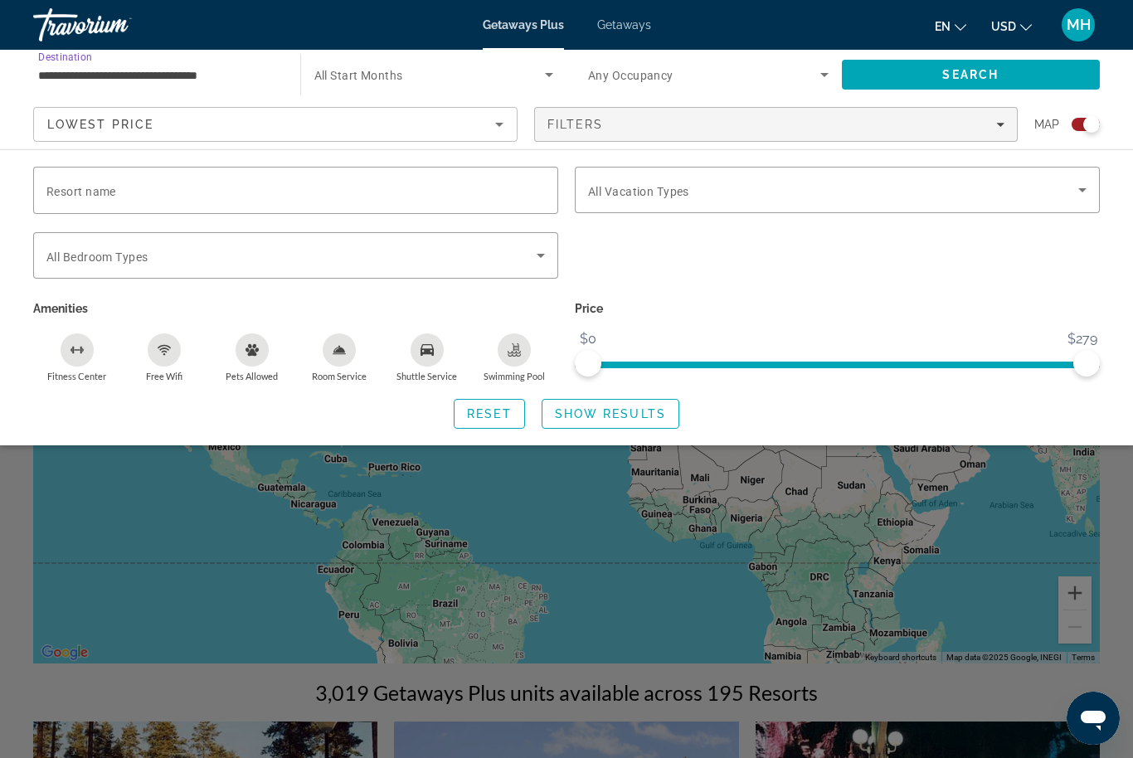
click at [347, 66] on span "Search widget" at bounding box center [429, 75] width 231 height 20
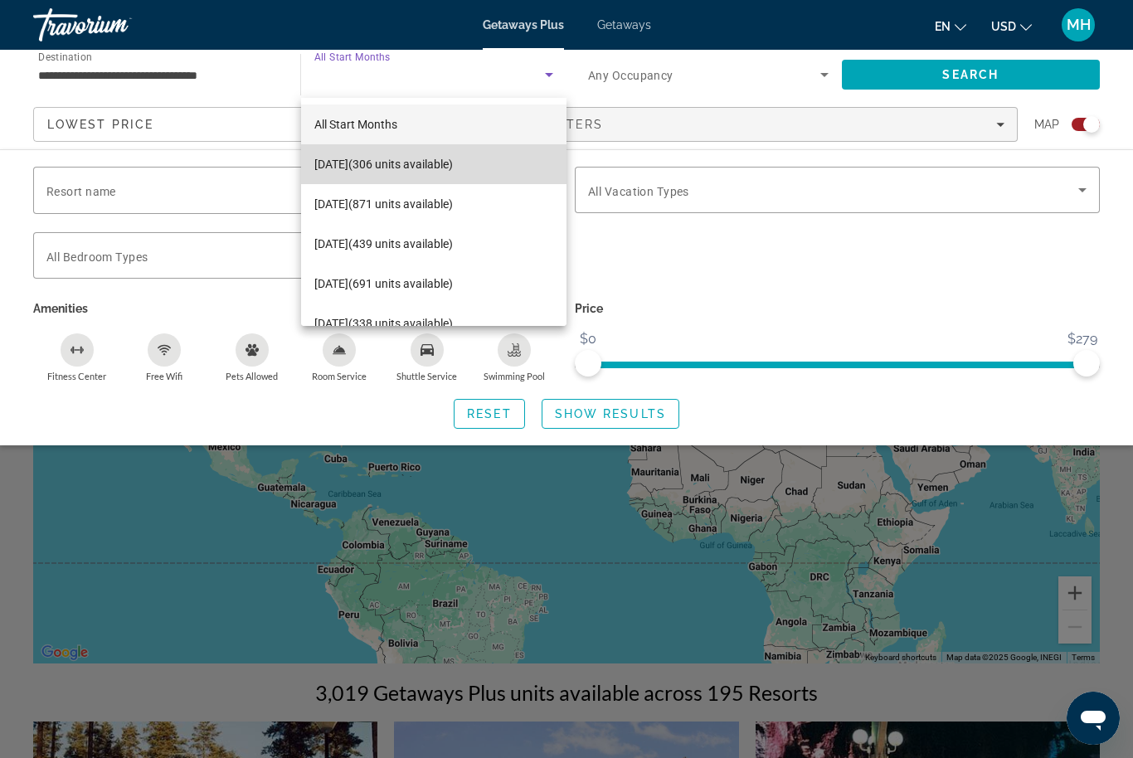
click at [407, 164] on span "[DATE] (306 units available)" at bounding box center [383, 164] width 138 height 20
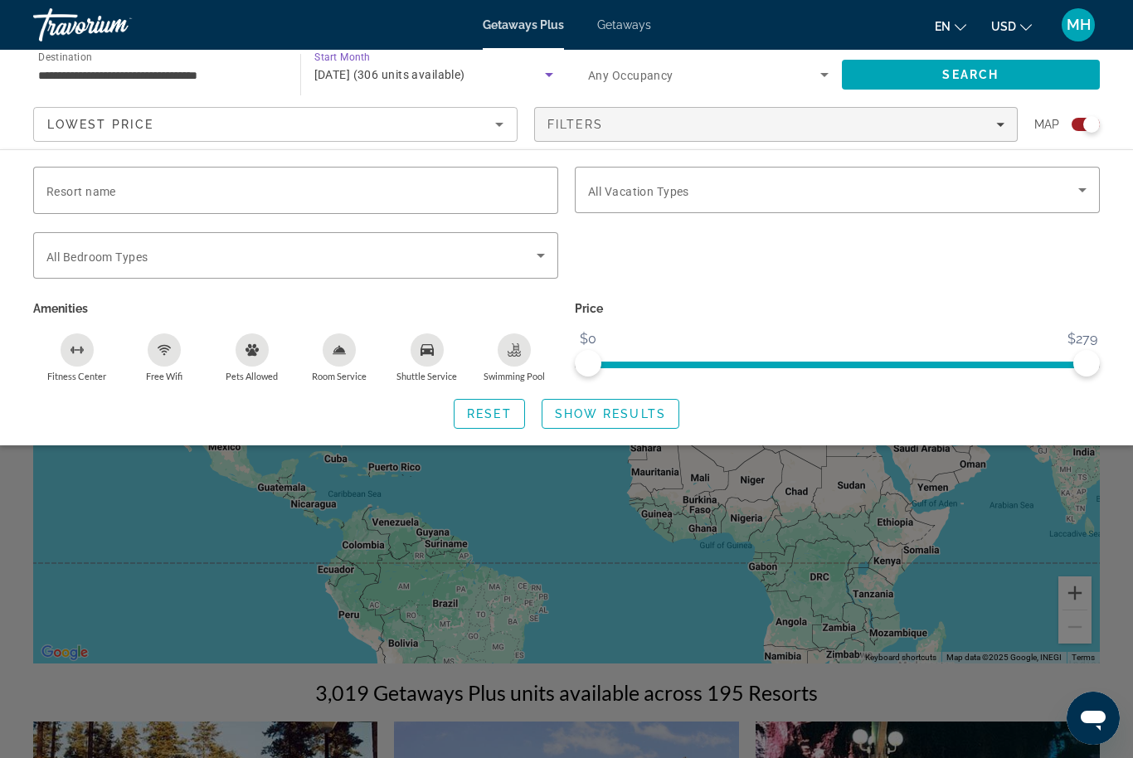
click at [644, 65] on span "Search widget" at bounding box center [704, 75] width 232 height 20
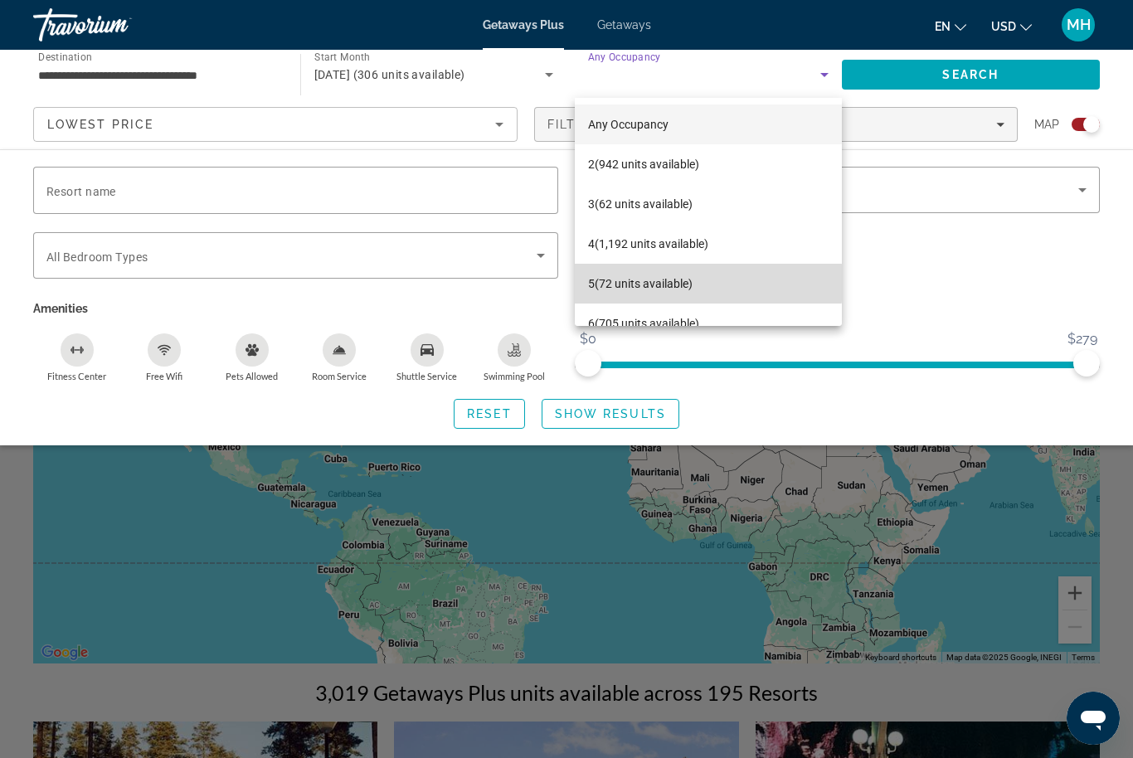
click at [646, 284] on span "5 (72 units available)" at bounding box center [640, 284] width 104 height 20
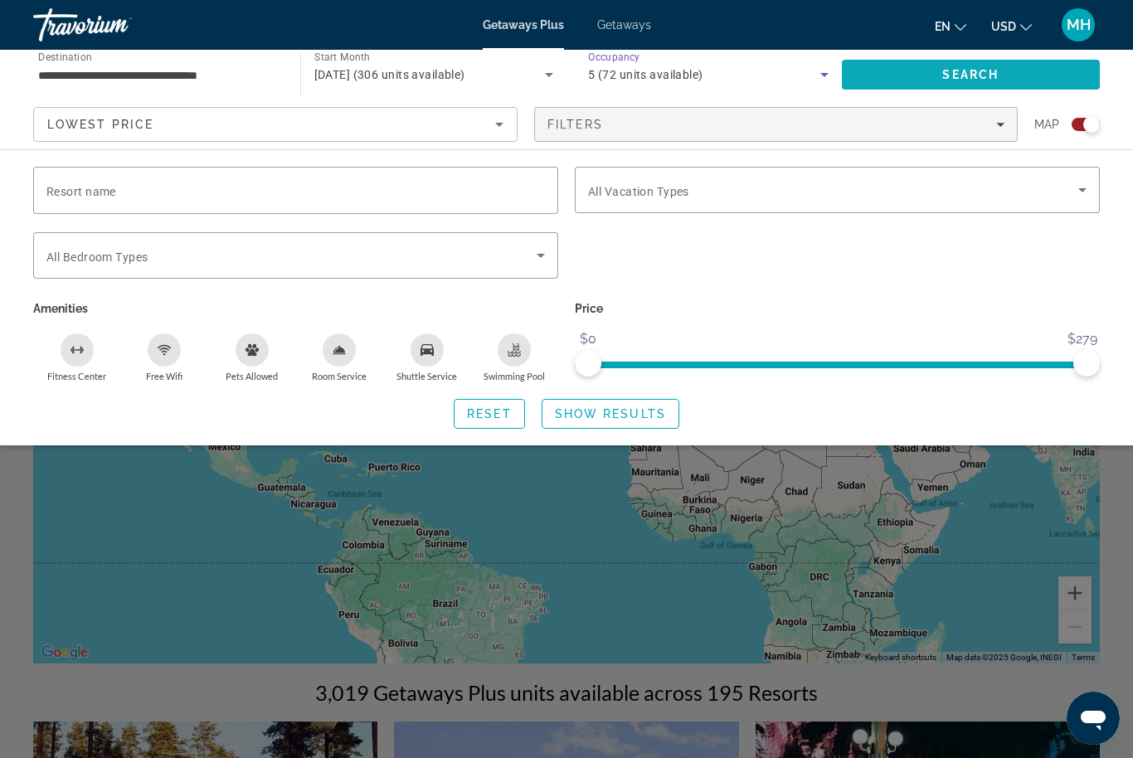
click at [992, 79] on span "Search" at bounding box center [970, 74] width 56 height 13
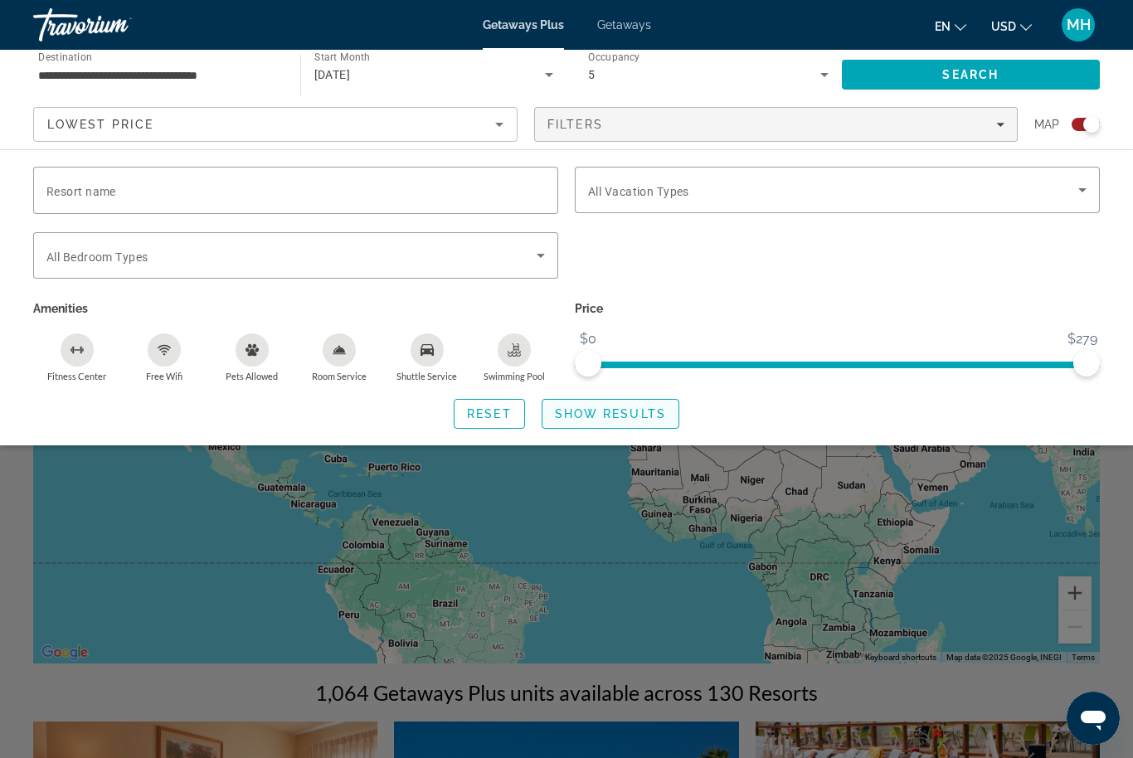
click at [620, 412] on span "Show Results" at bounding box center [610, 413] width 111 height 13
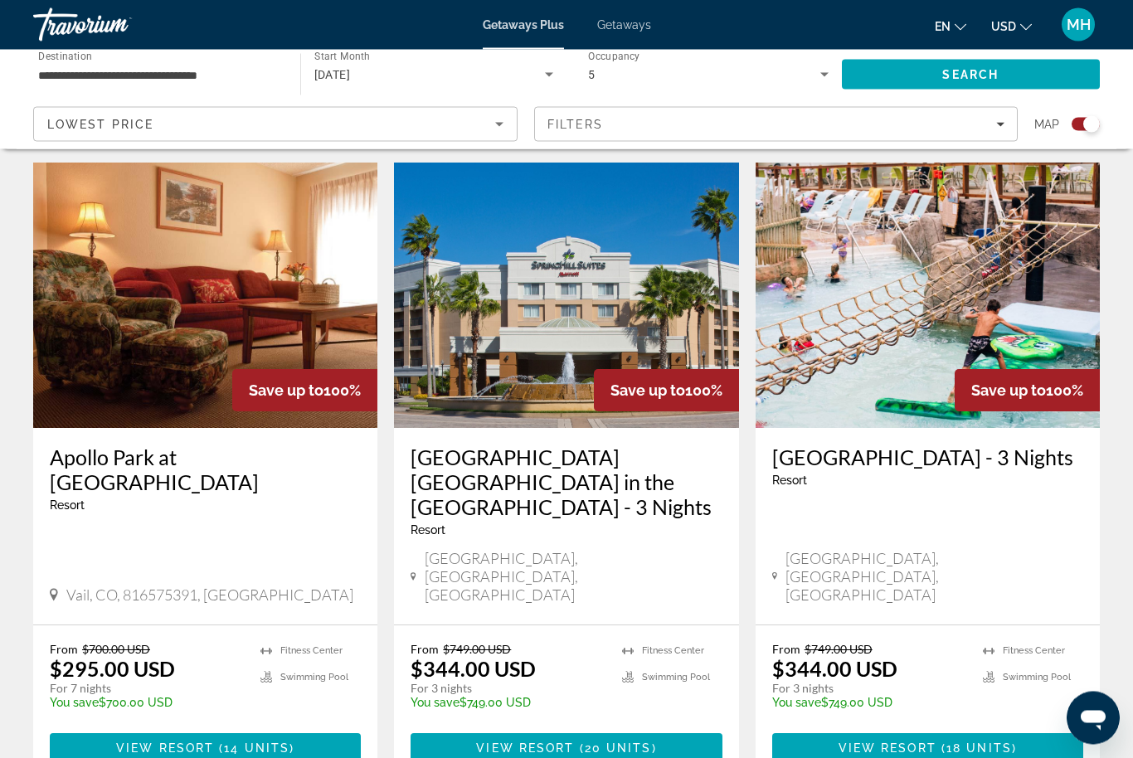
scroll to position [561, 0]
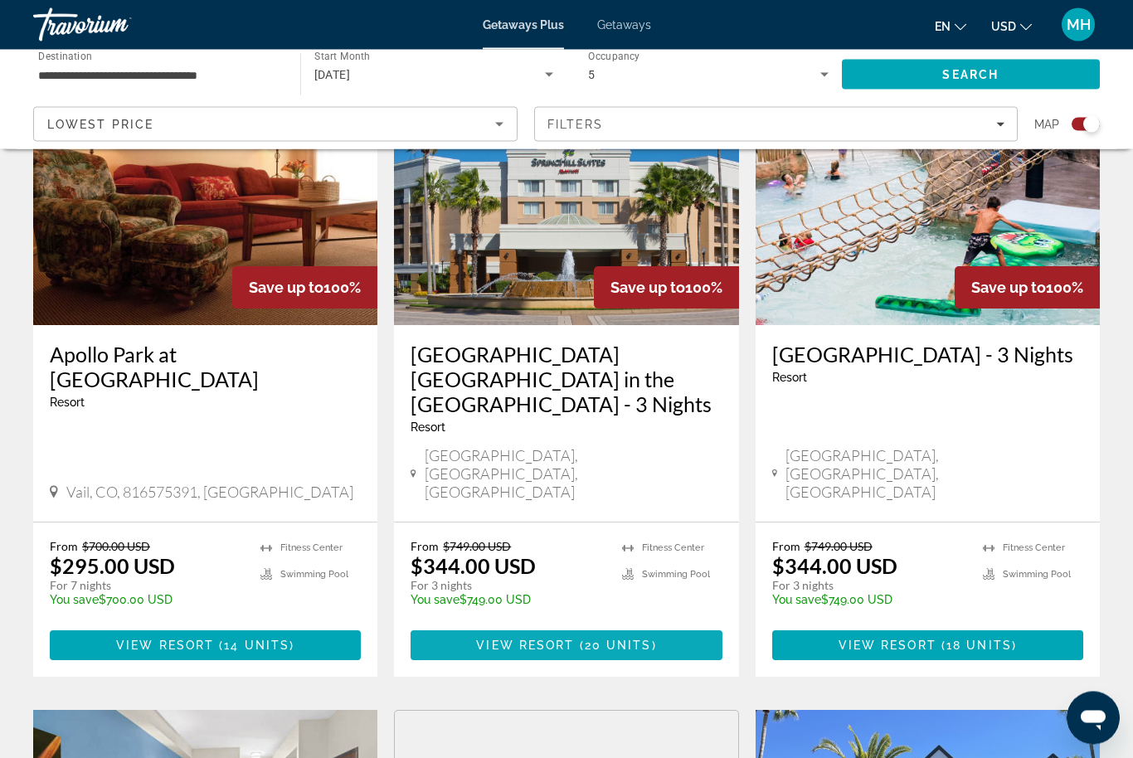
click at [539, 626] on span "Main content" at bounding box center [565, 646] width 311 height 40
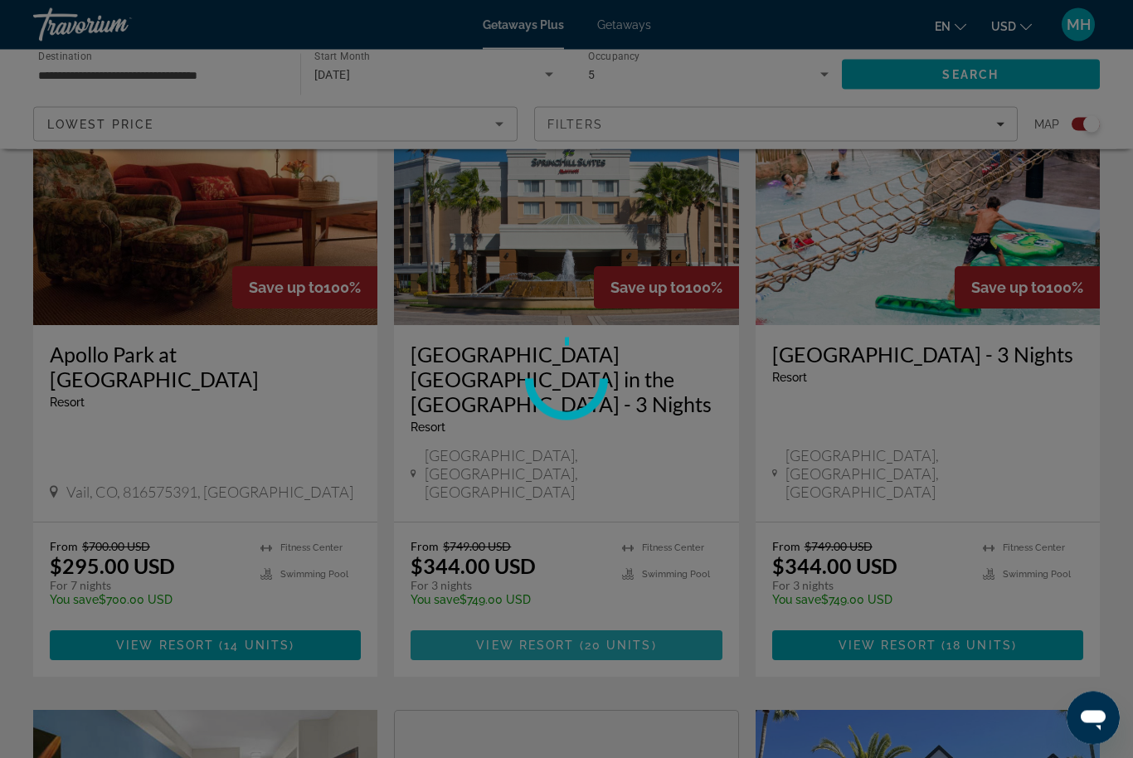
scroll to position [662, 0]
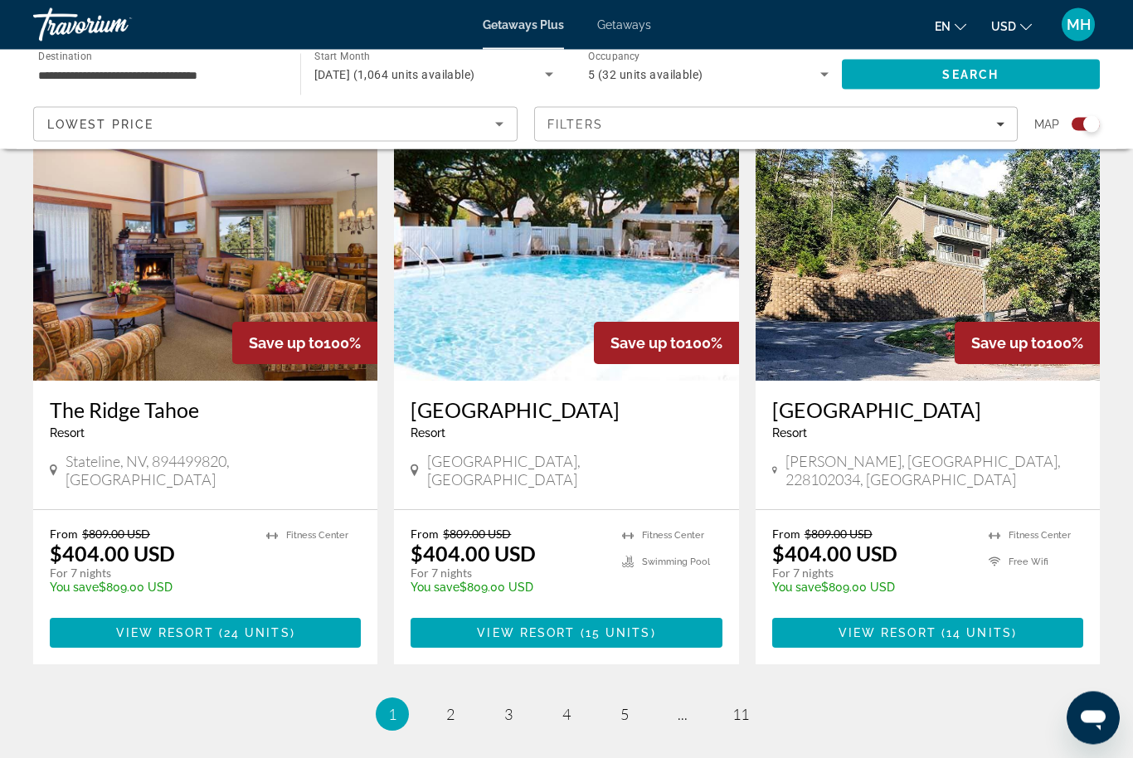
scroll to position [2445, 0]
click at [449, 705] on span "2" at bounding box center [450, 714] width 8 height 18
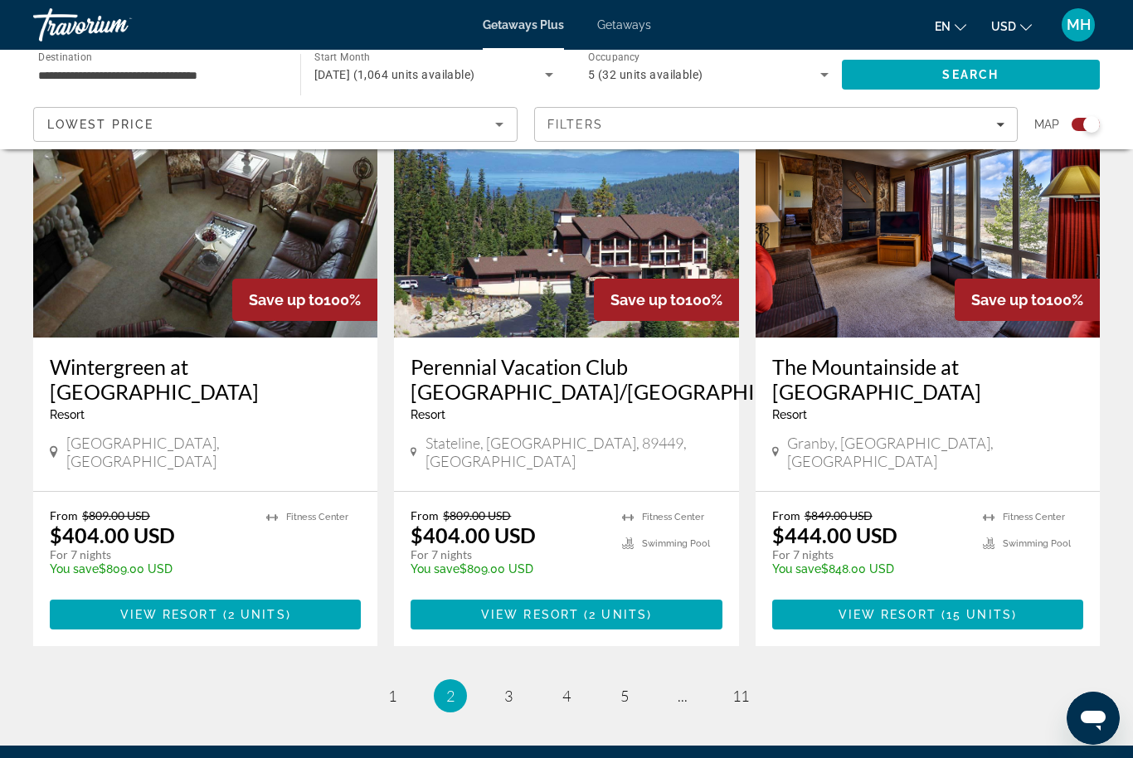
scroll to position [2484, 0]
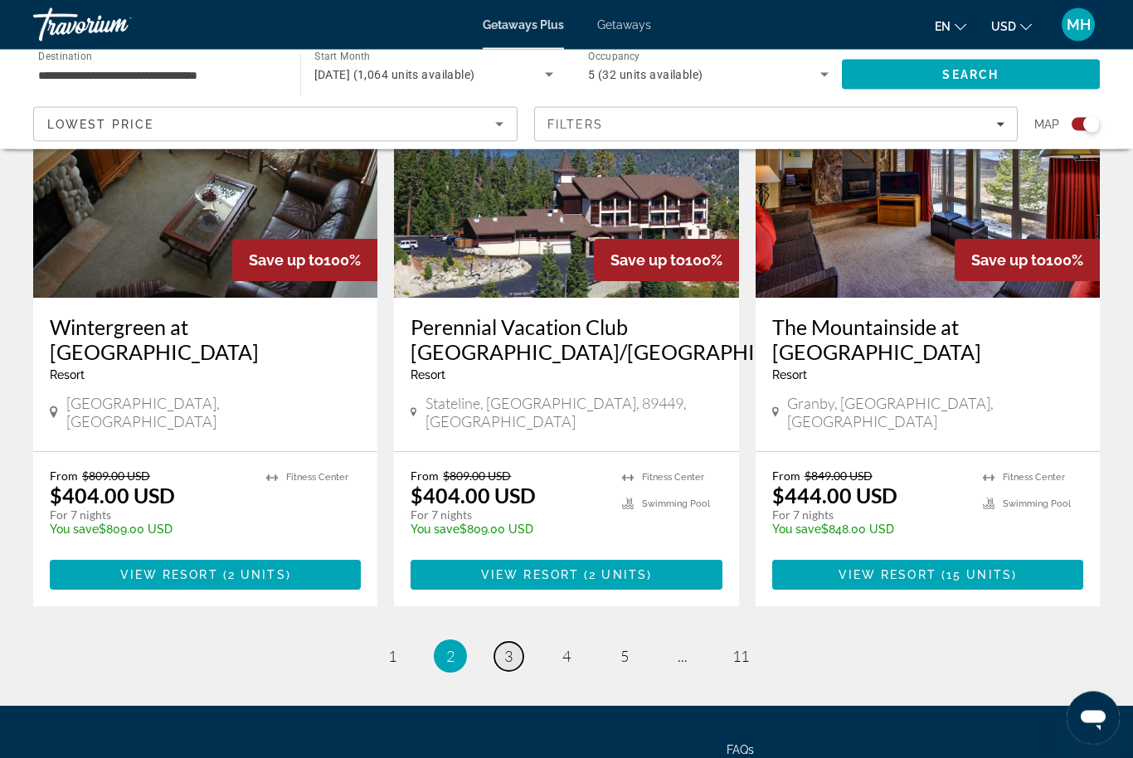
click at [501, 643] on link "page 3" at bounding box center [508, 657] width 29 height 29
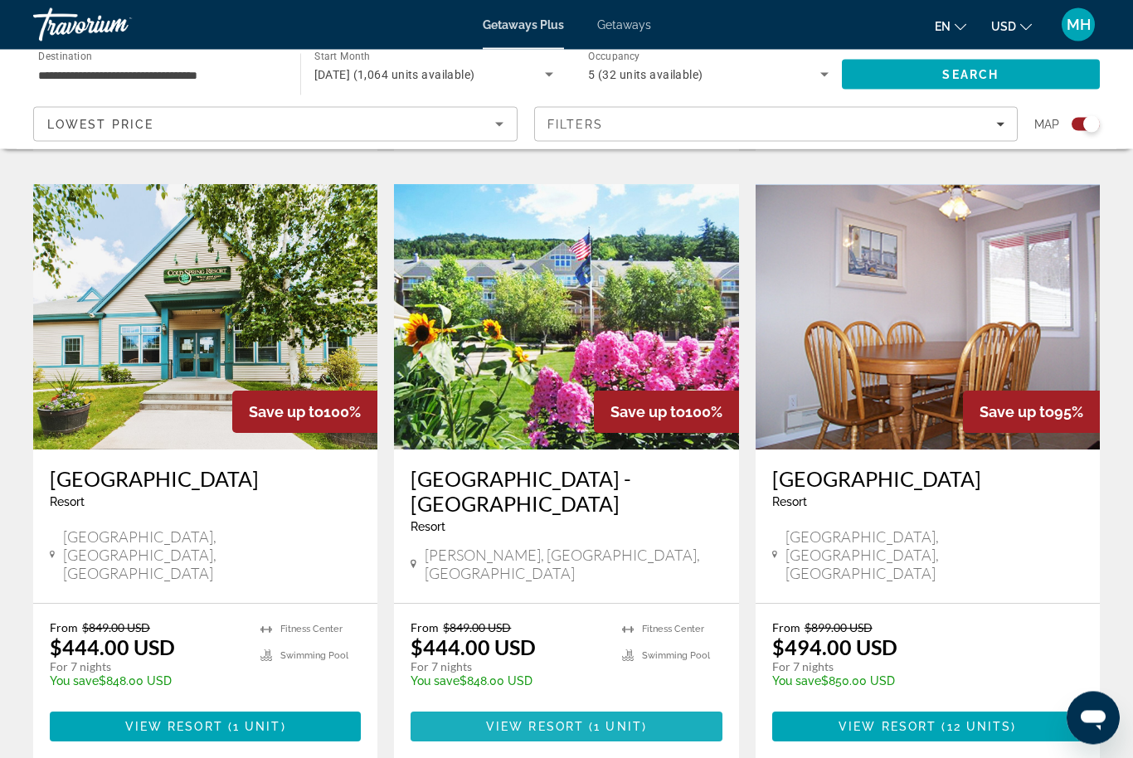
scroll to position [2413, 0]
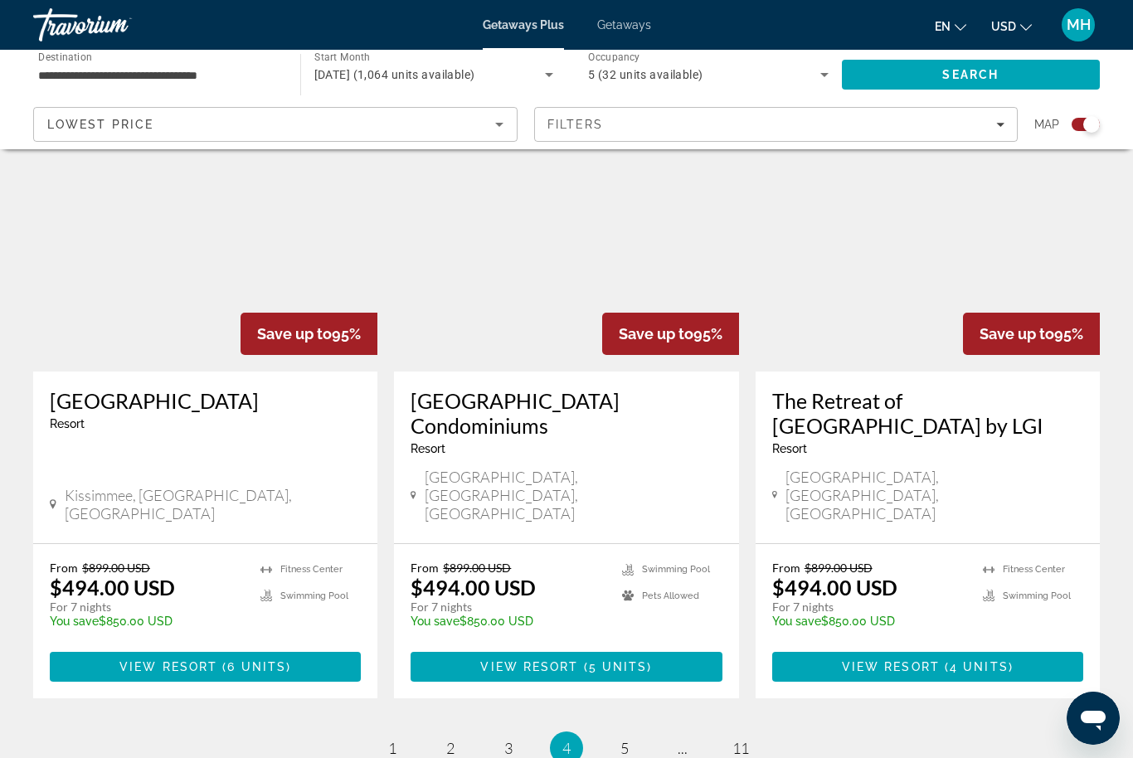
scroll to position [2484, 0]
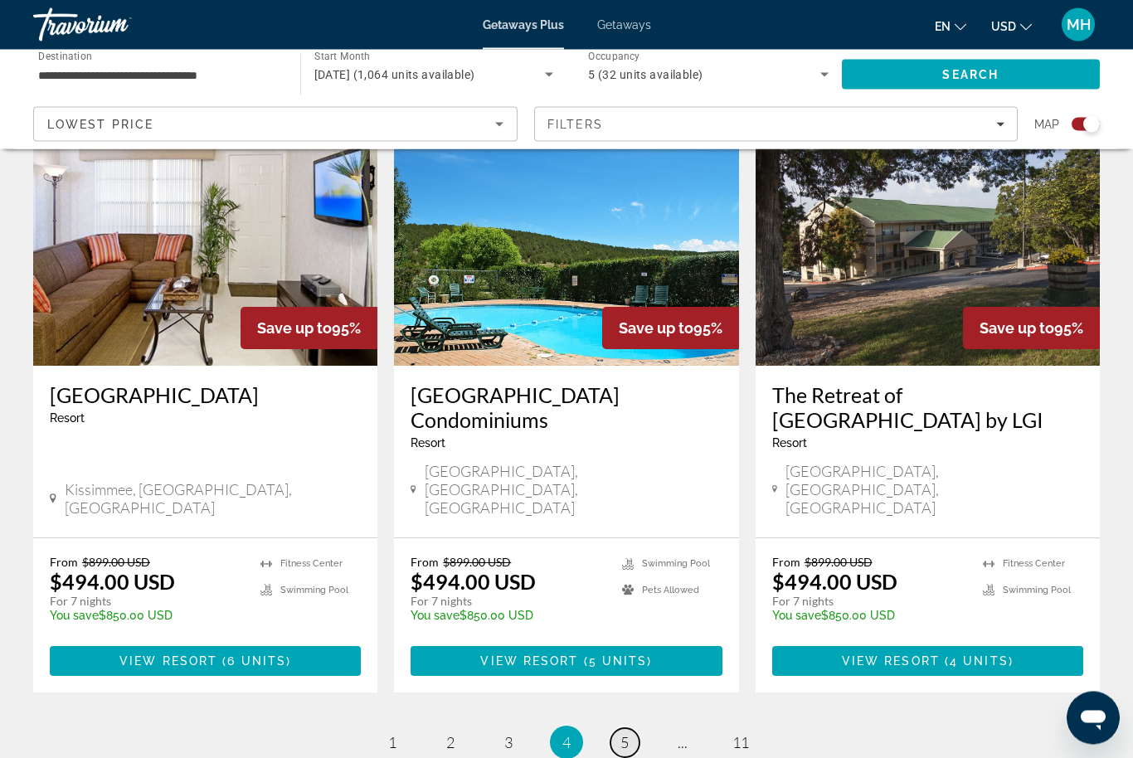
click at [629, 734] on span "5" at bounding box center [624, 743] width 8 height 18
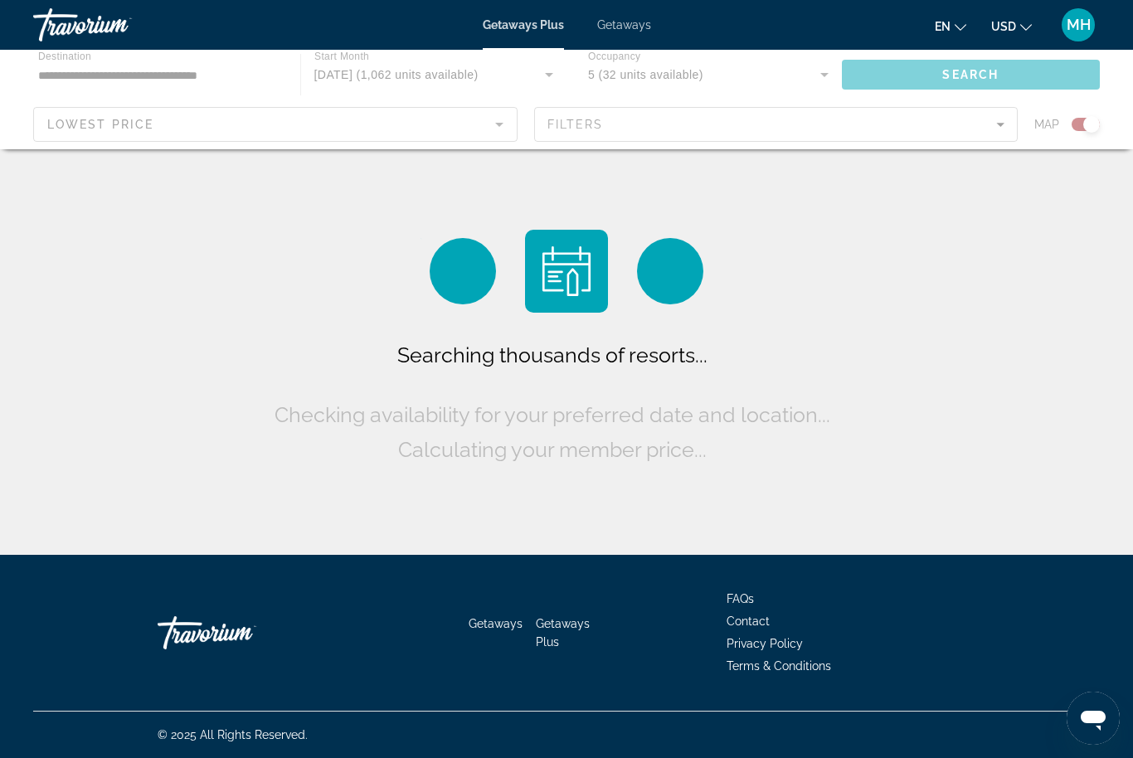
click at [613, 24] on span "Getaways" at bounding box center [624, 24] width 54 height 13
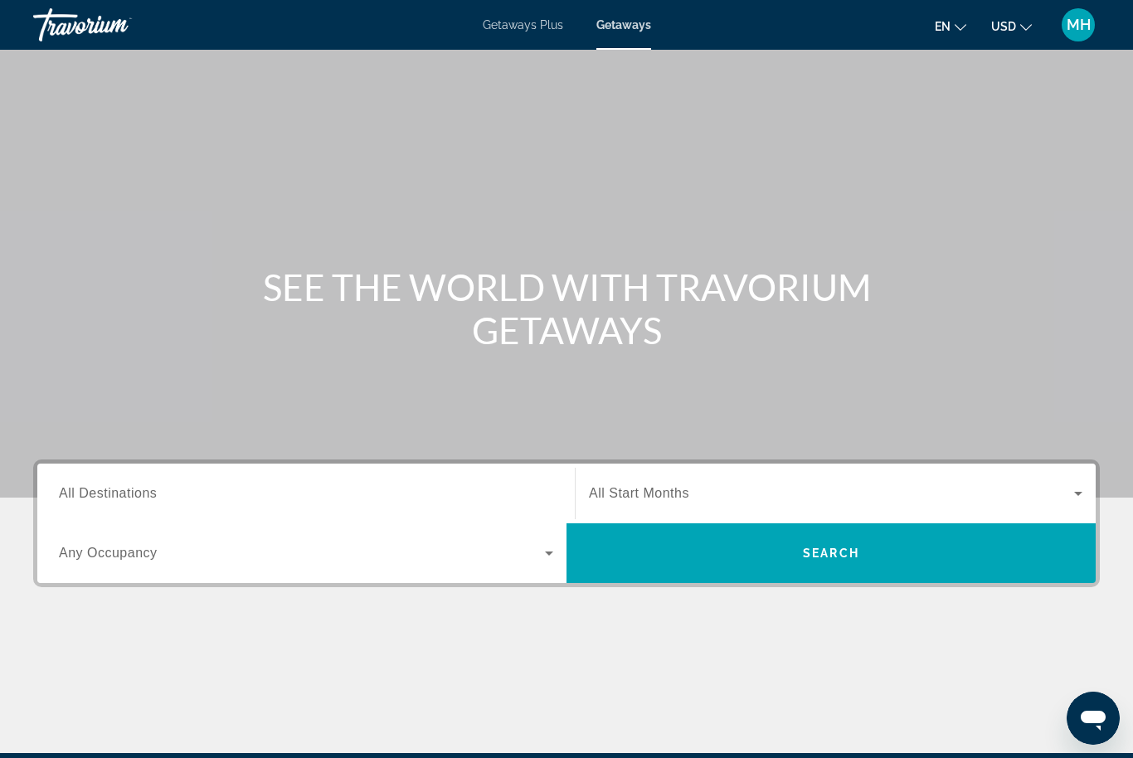
click at [152, 496] on span "All Destinations" at bounding box center [108, 493] width 98 height 14
click at [152, 496] on input "Destination All Destinations" at bounding box center [306, 494] width 494 height 20
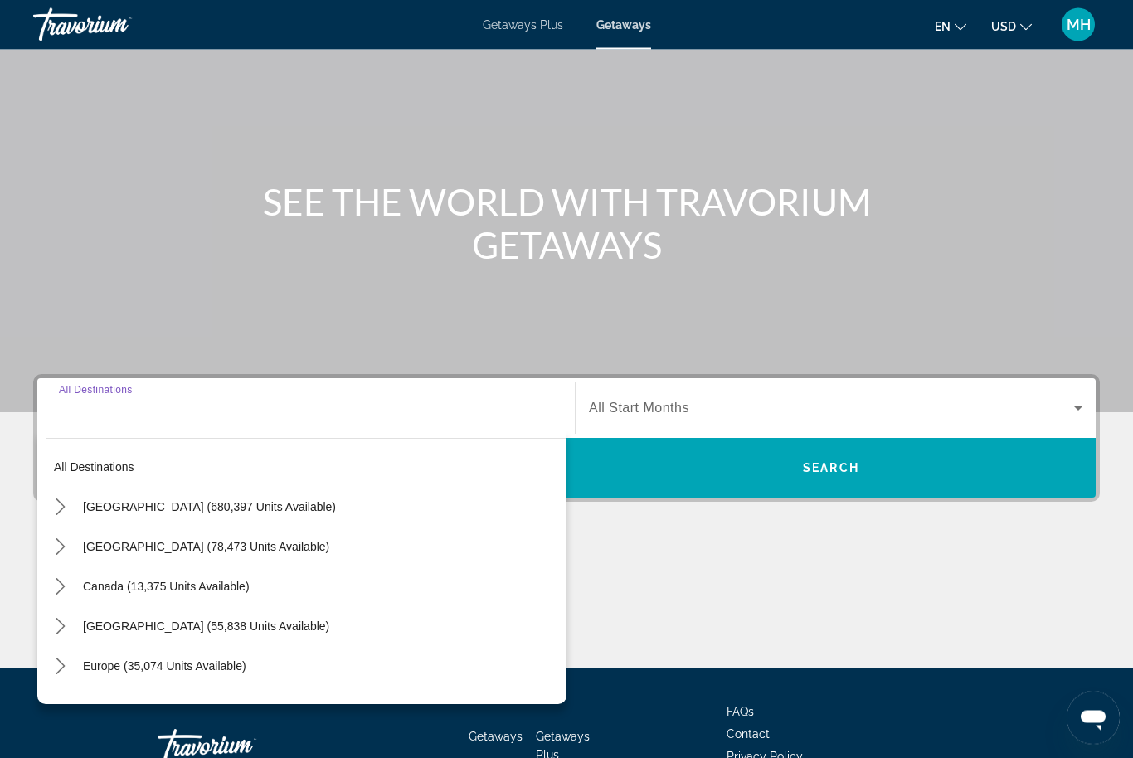
scroll to position [197, 0]
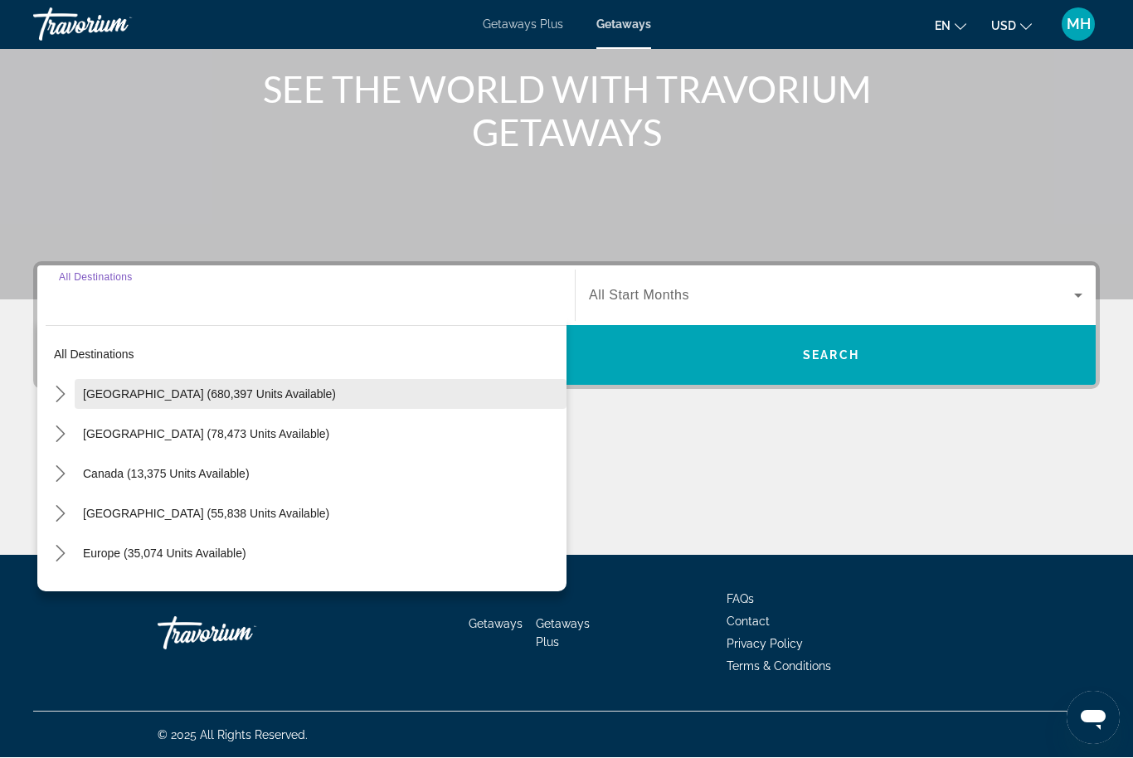
click at [192, 397] on span "United States (680,397 units available)" at bounding box center [209, 394] width 253 height 13
type input "**********"
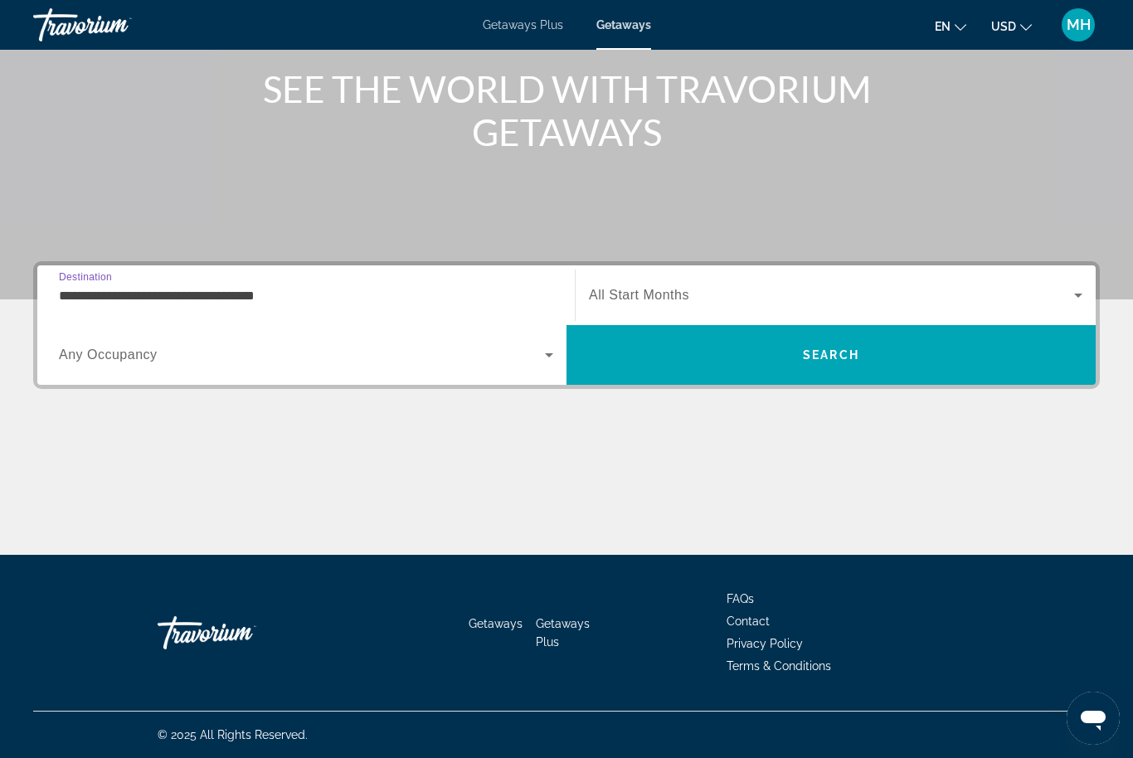
click at [124, 350] on span "Any Occupancy" at bounding box center [108, 354] width 99 height 14
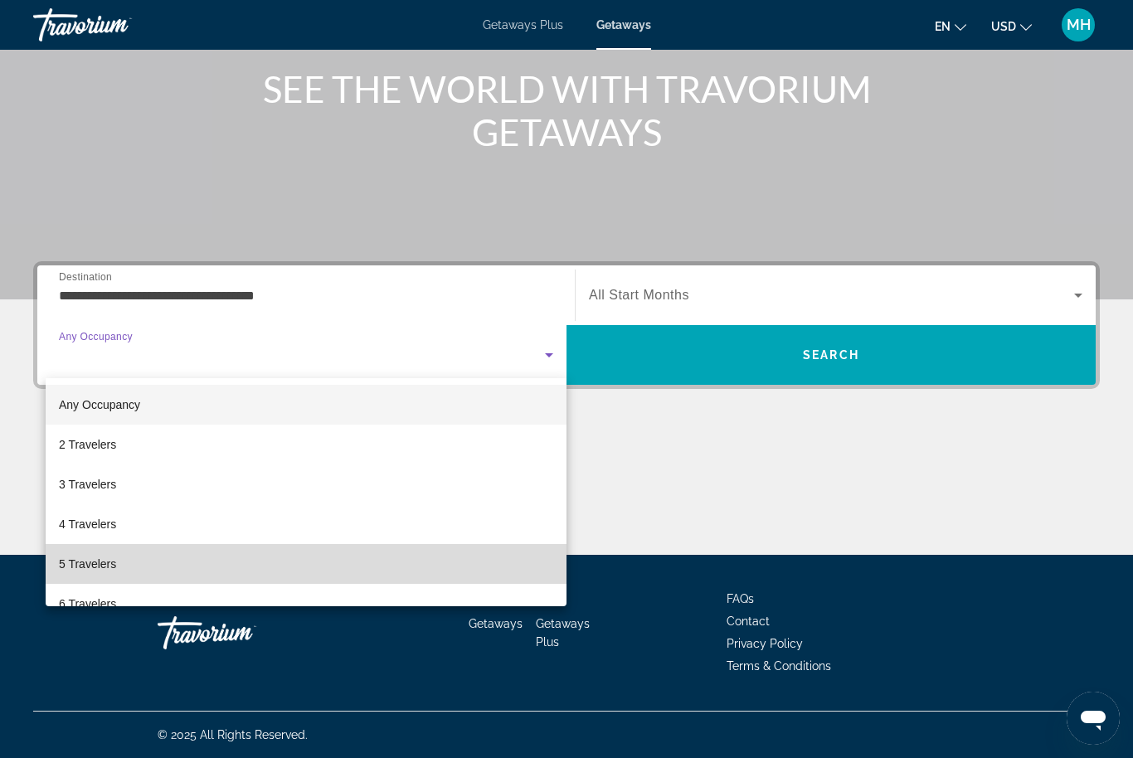
click at [107, 564] on span "5 Travelers" at bounding box center [87, 564] width 57 height 20
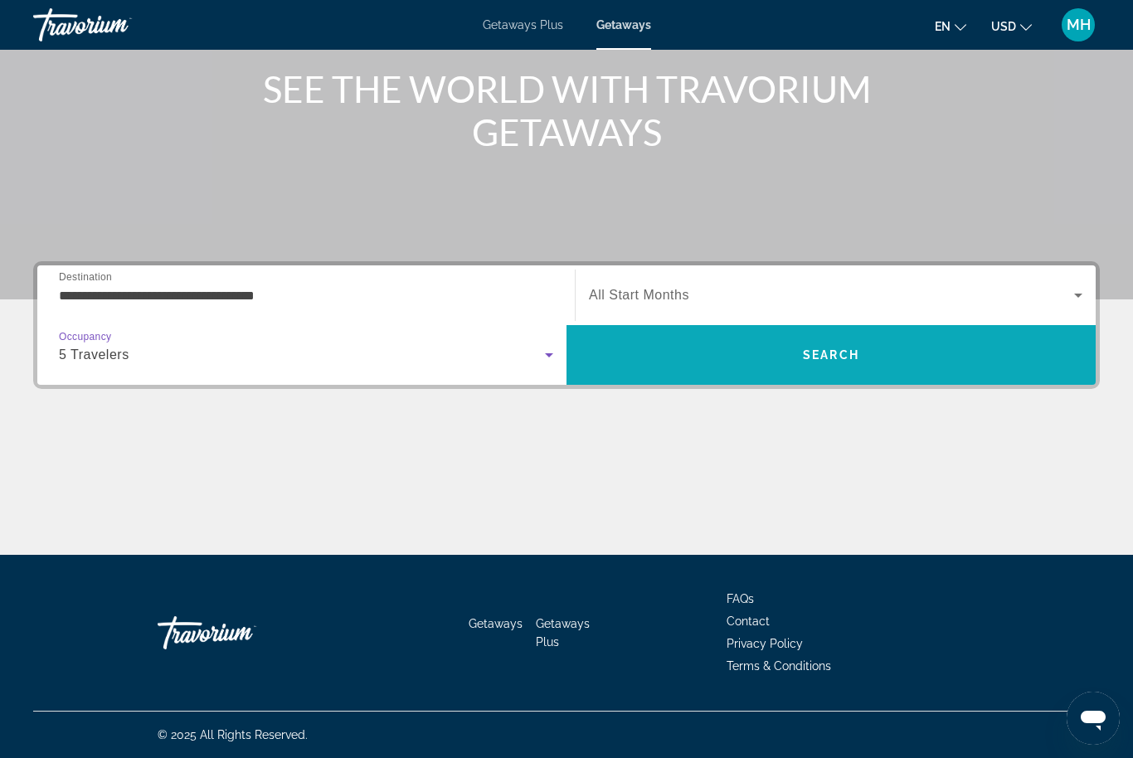
click at [776, 358] on span "Search" at bounding box center [830, 355] width 529 height 40
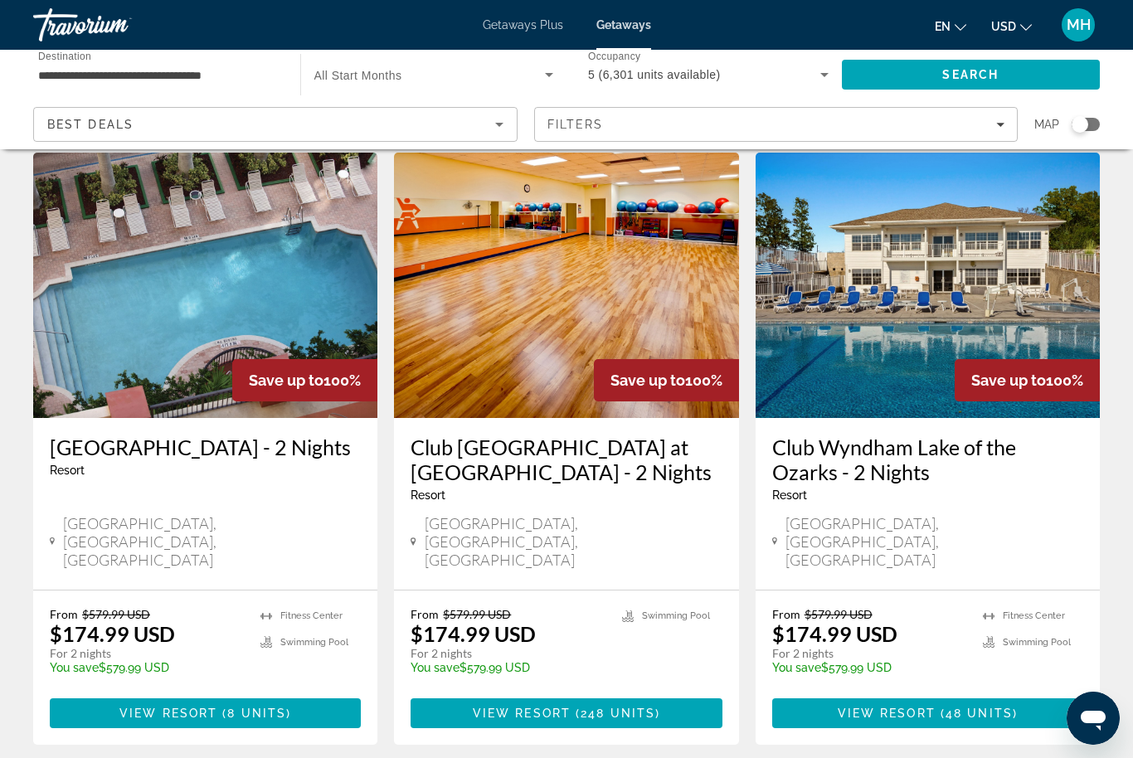
click at [212, 333] on img "Main content" at bounding box center [205, 285] width 344 height 265
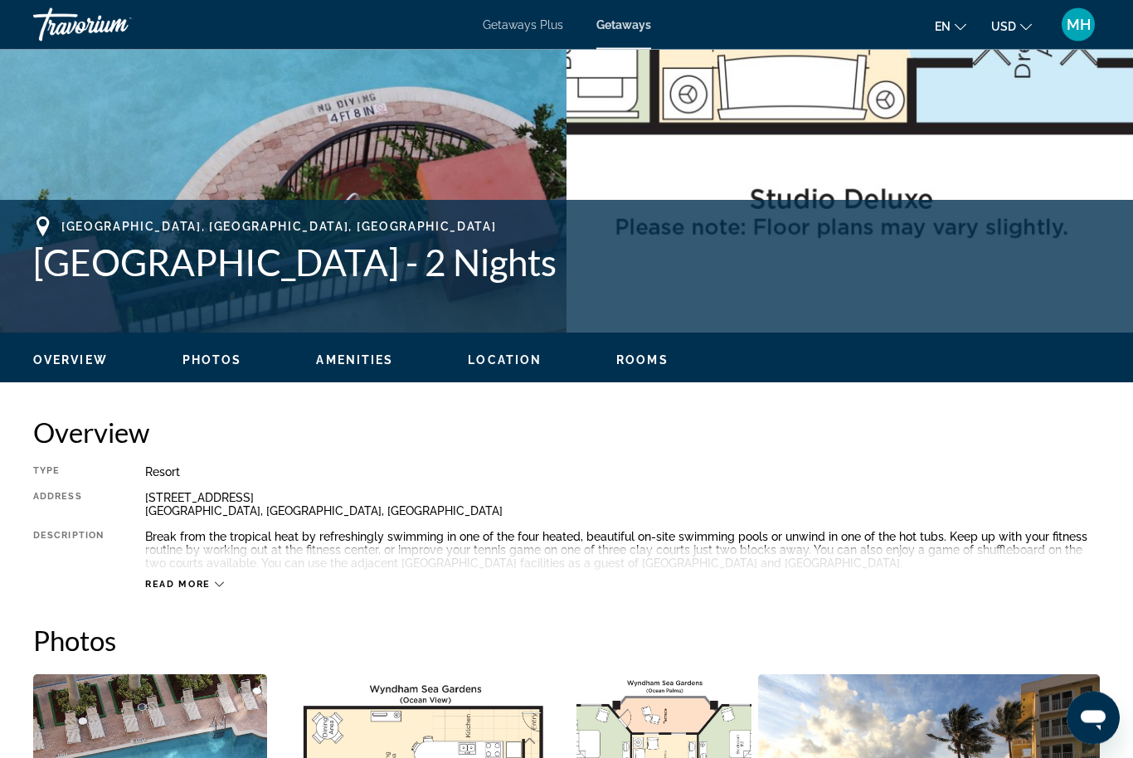
scroll to position [505, 0]
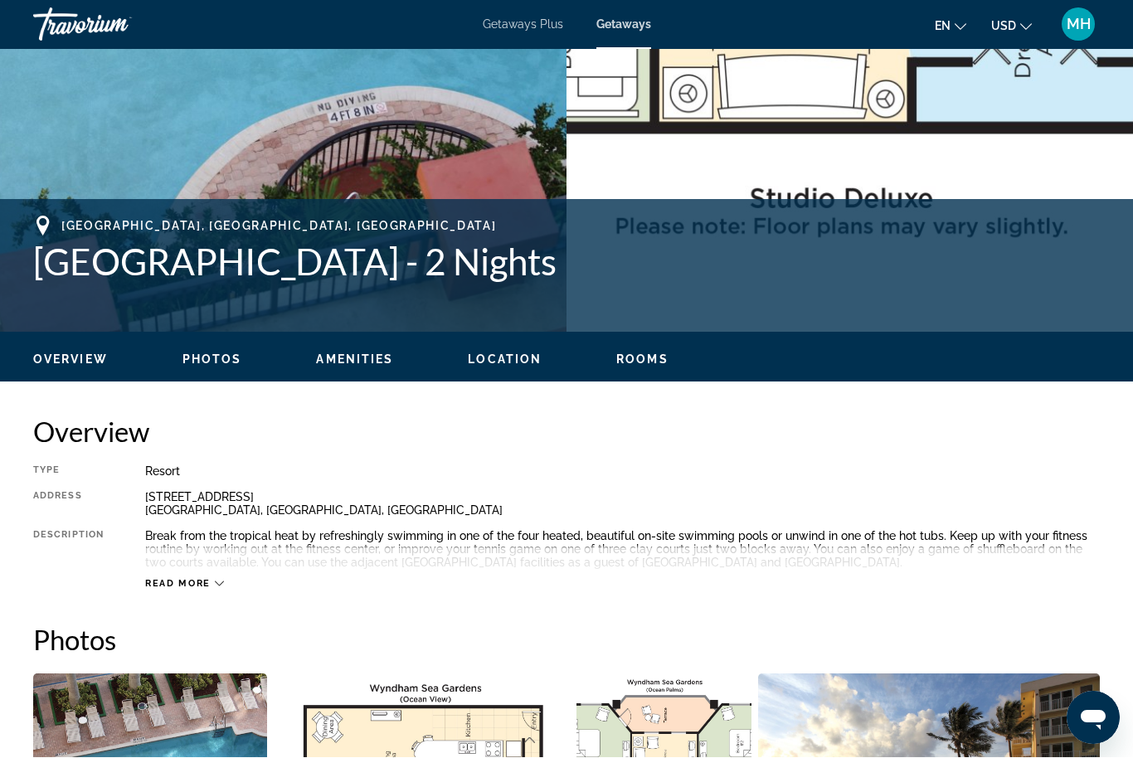
scroll to position [55, 0]
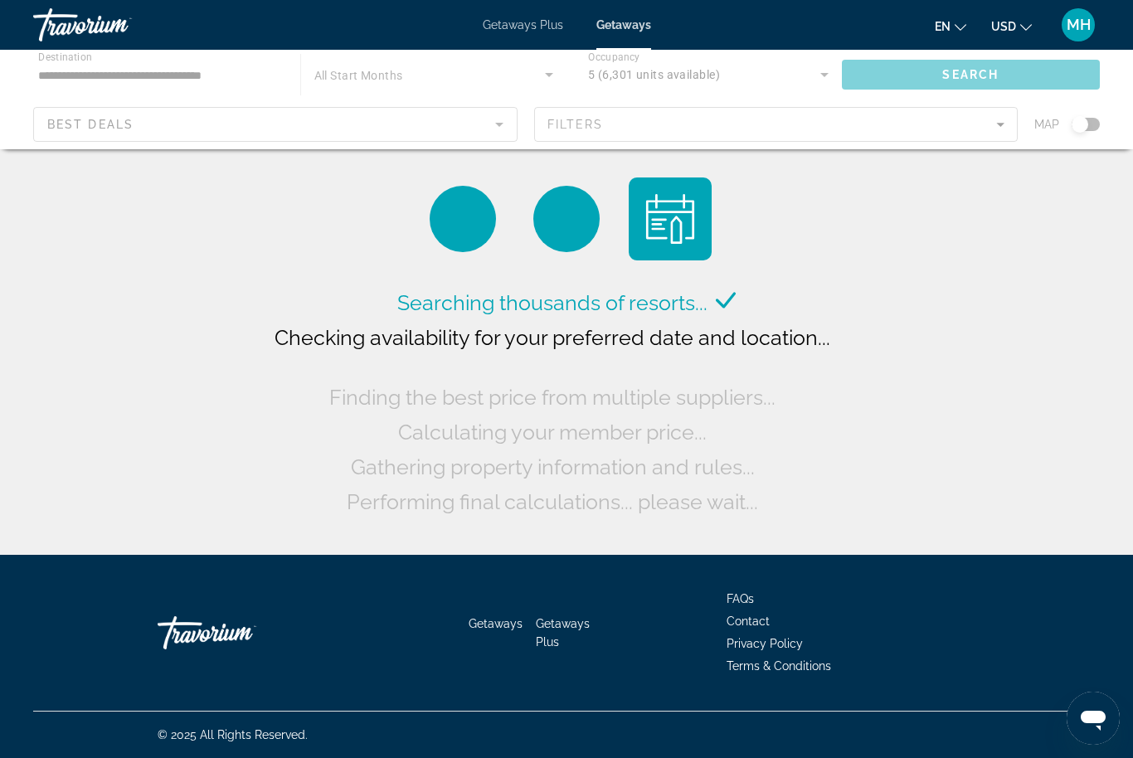
click at [653, 119] on div "Main content" at bounding box center [566, 100] width 1133 height 100
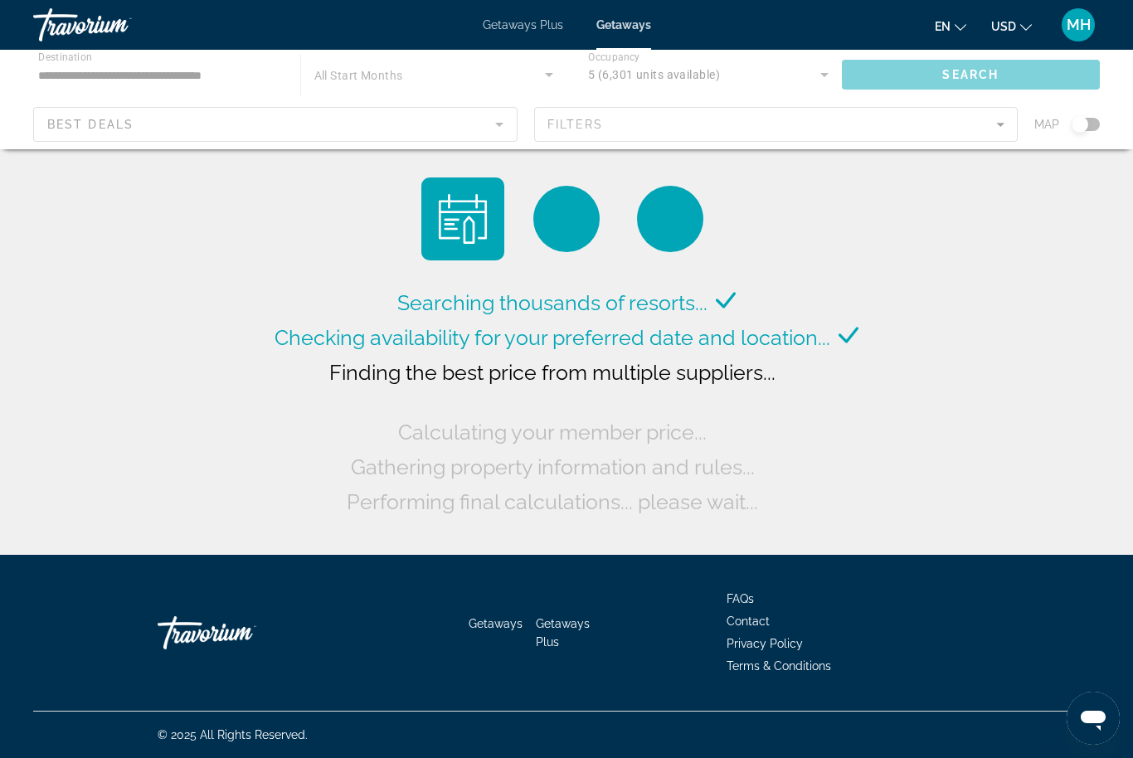
click at [668, 124] on div "Main content" at bounding box center [566, 100] width 1133 height 100
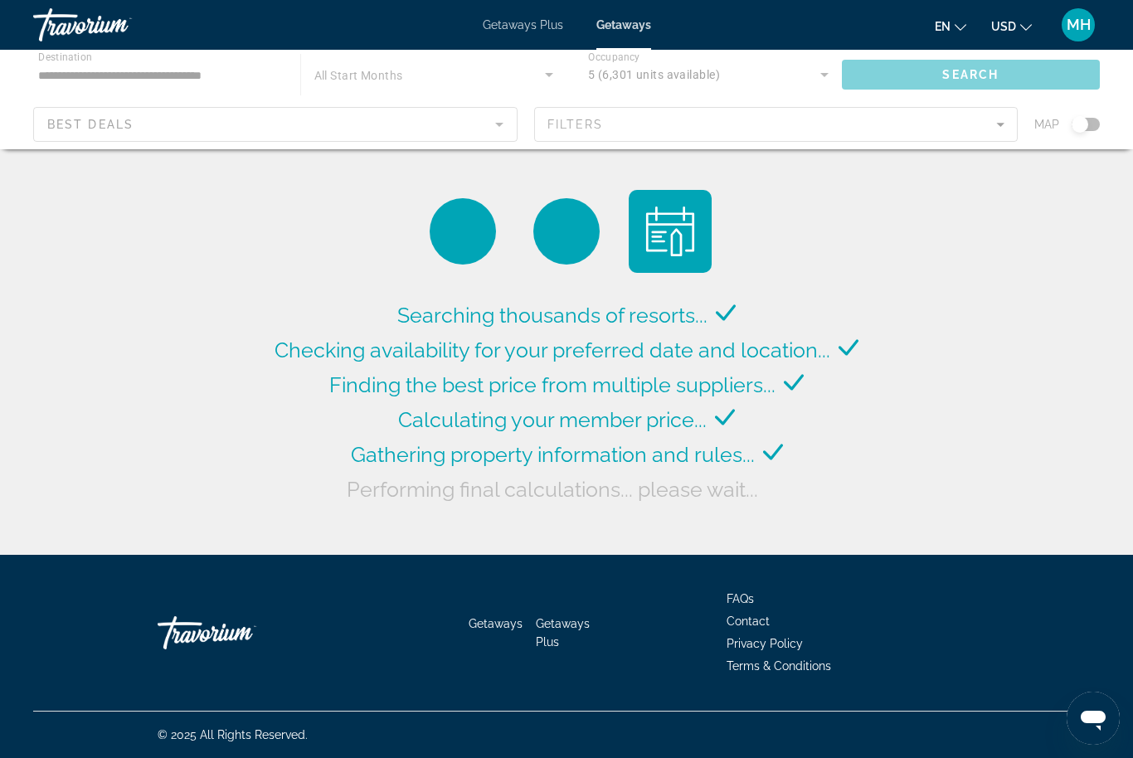
click at [669, 116] on div "Main content" at bounding box center [566, 100] width 1133 height 100
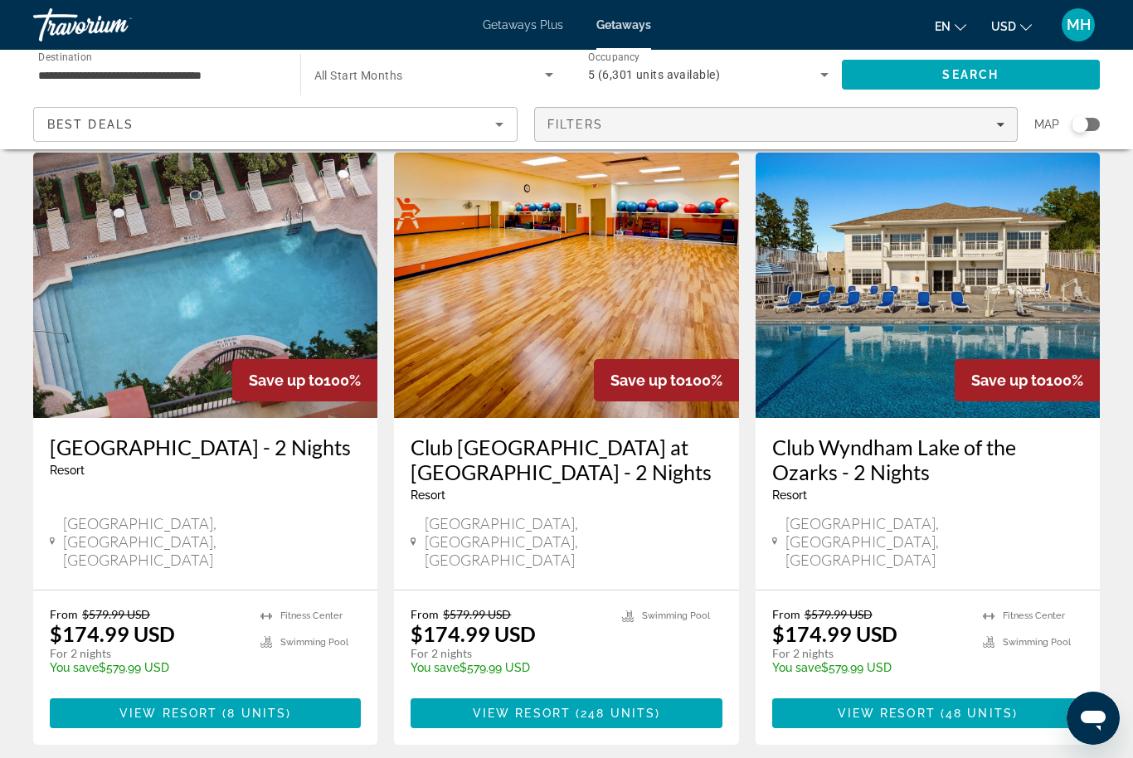
click at [682, 119] on div "Filters" at bounding box center [776, 124] width 458 height 13
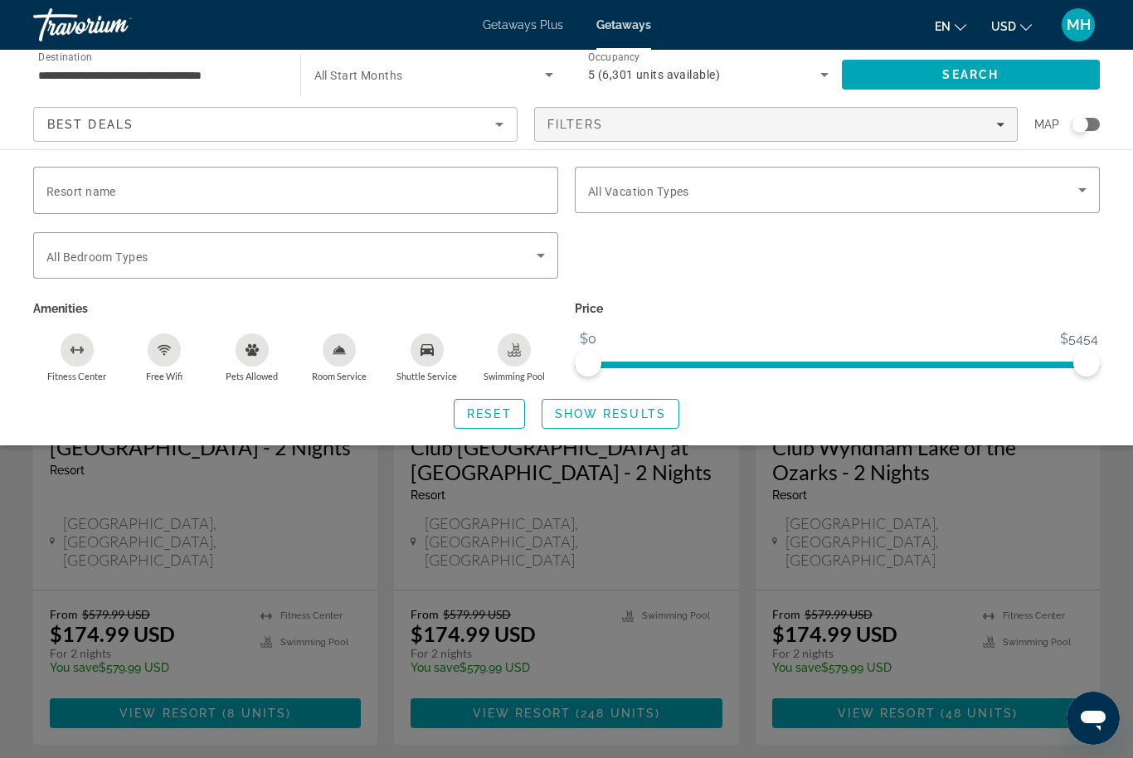
click at [405, 76] on span "Search widget" at bounding box center [429, 75] width 231 height 20
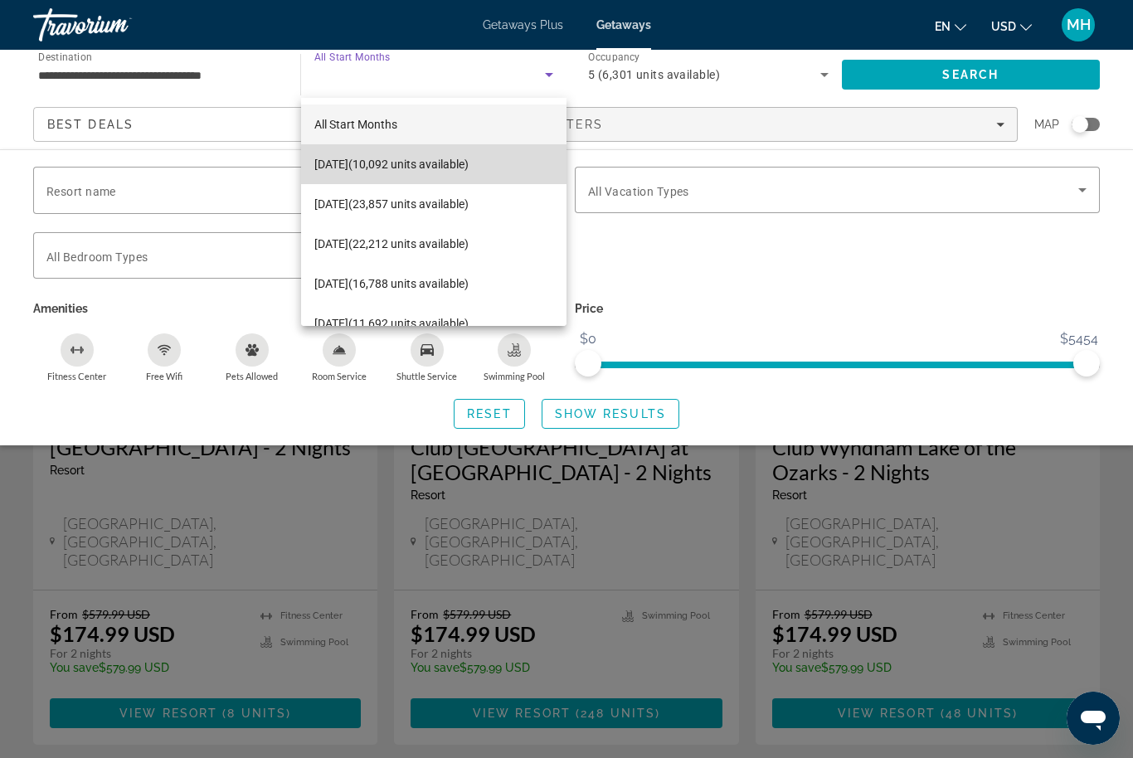
click at [463, 168] on span "October 2025 (10,092 units available)" at bounding box center [391, 164] width 154 height 20
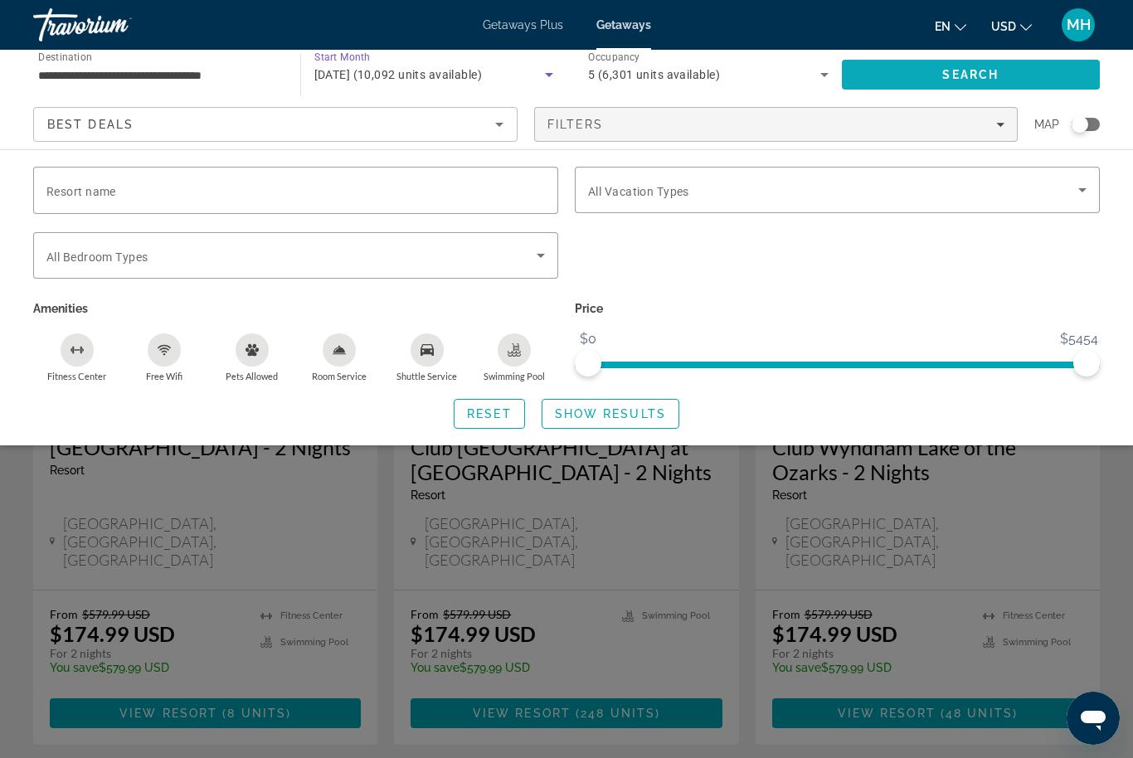
click at [930, 62] on span "Search" at bounding box center [971, 75] width 259 height 40
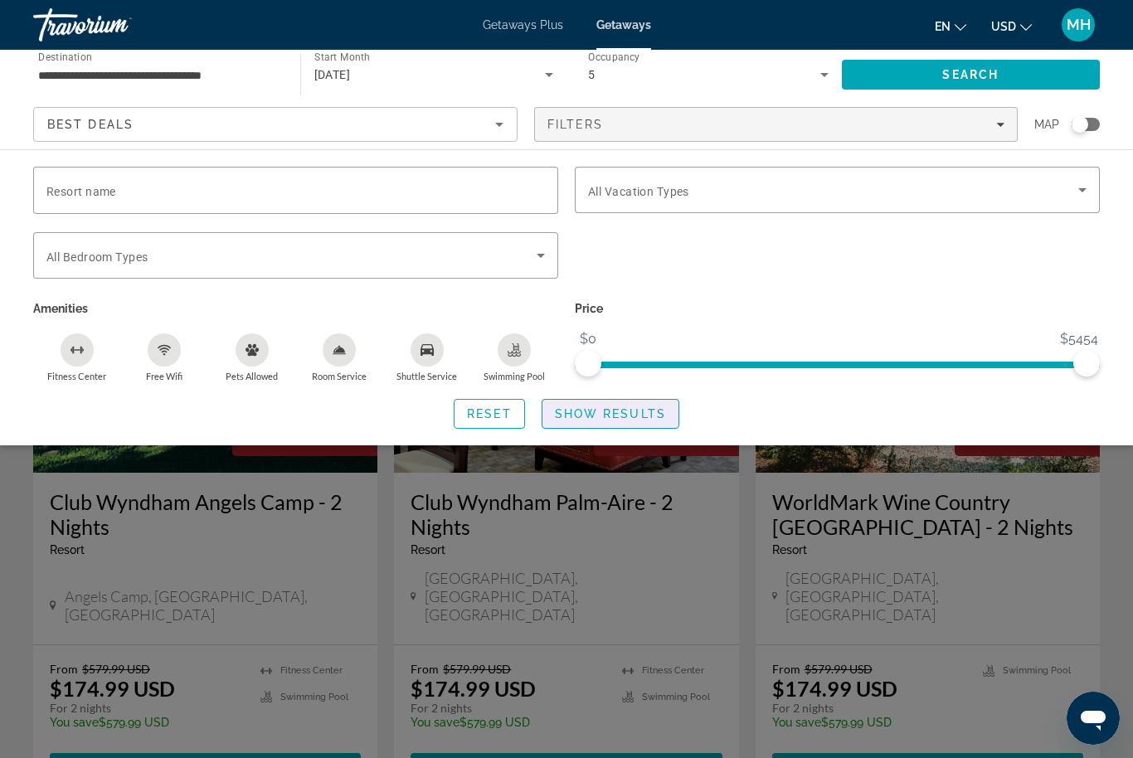
click at [605, 456] on div "Search widget" at bounding box center [566, 503] width 1133 height 509
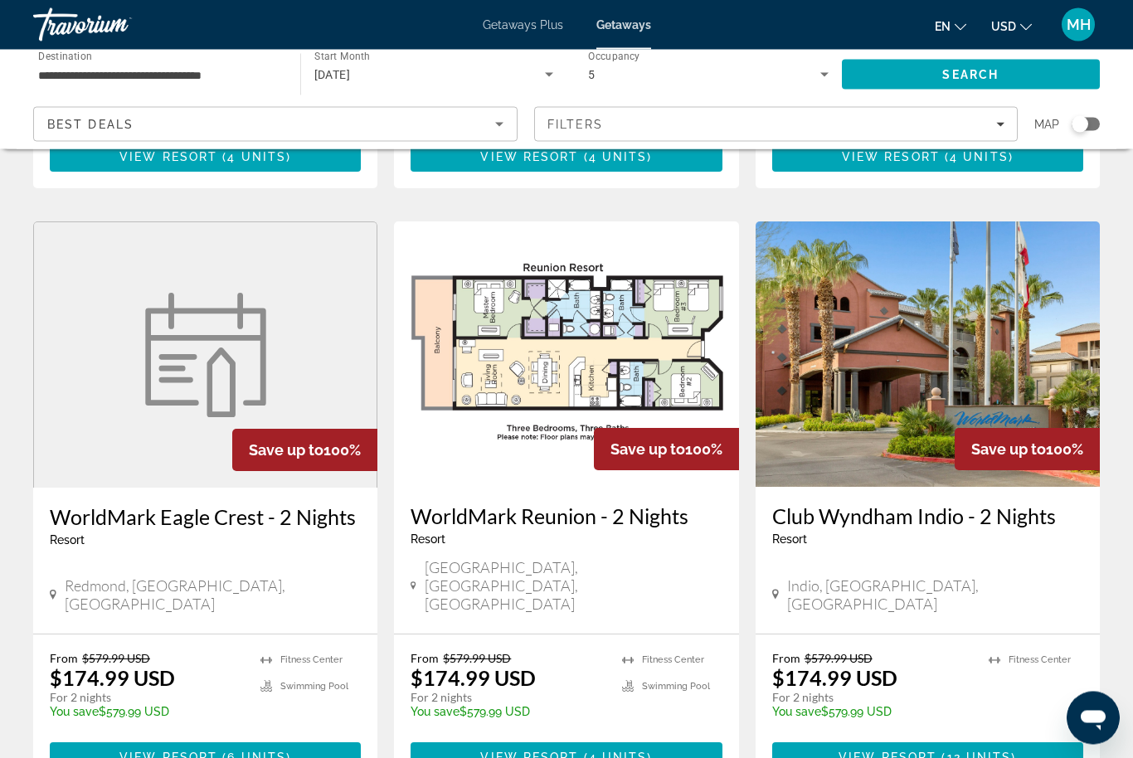
scroll to position [1862, 0]
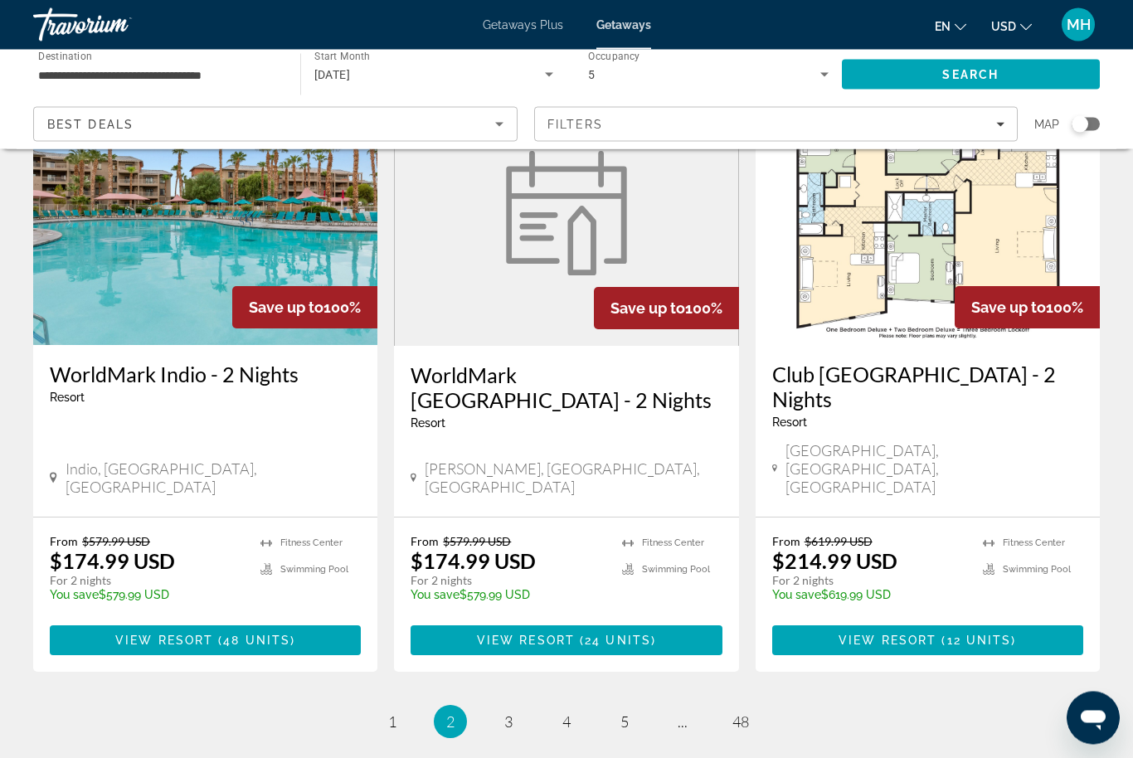
scroll to position [2021, 0]
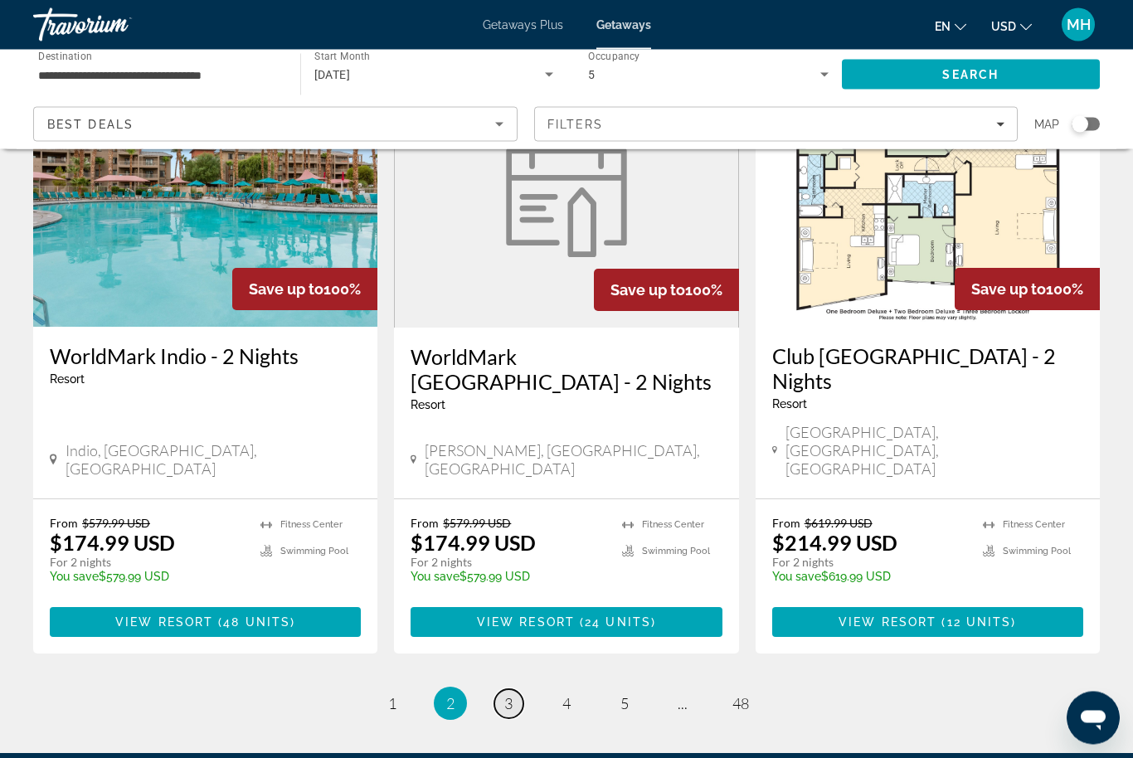
click at [512, 695] on span "3" at bounding box center [508, 704] width 8 height 18
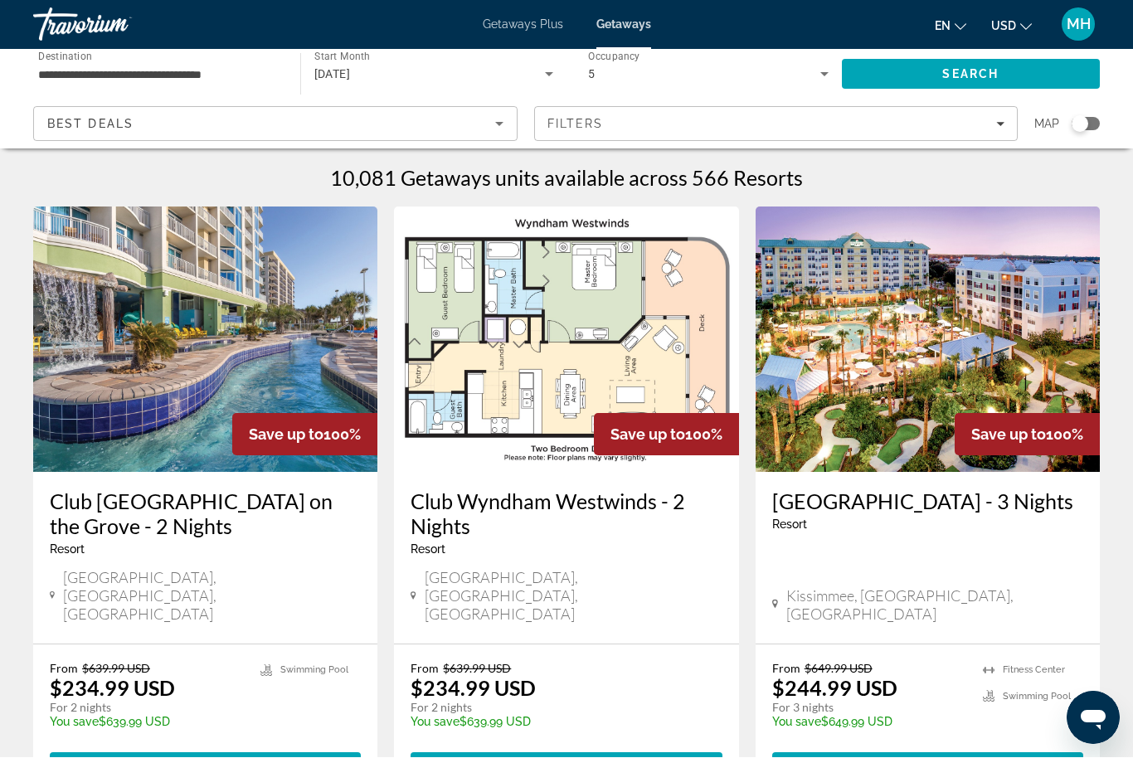
scroll to position [1, 0]
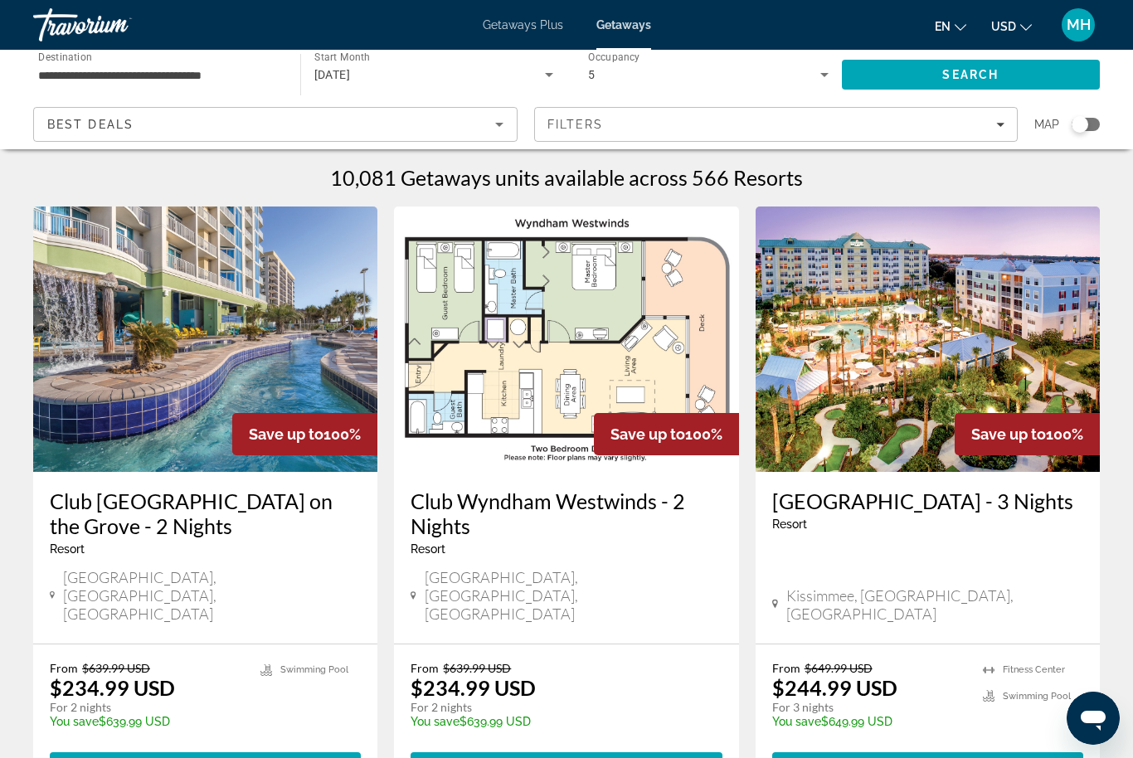
click at [898, 376] on img "Main content" at bounding box center [927, 338] width 344 height 265
